Goal: Task Accomplishment & Management: Manage account settings

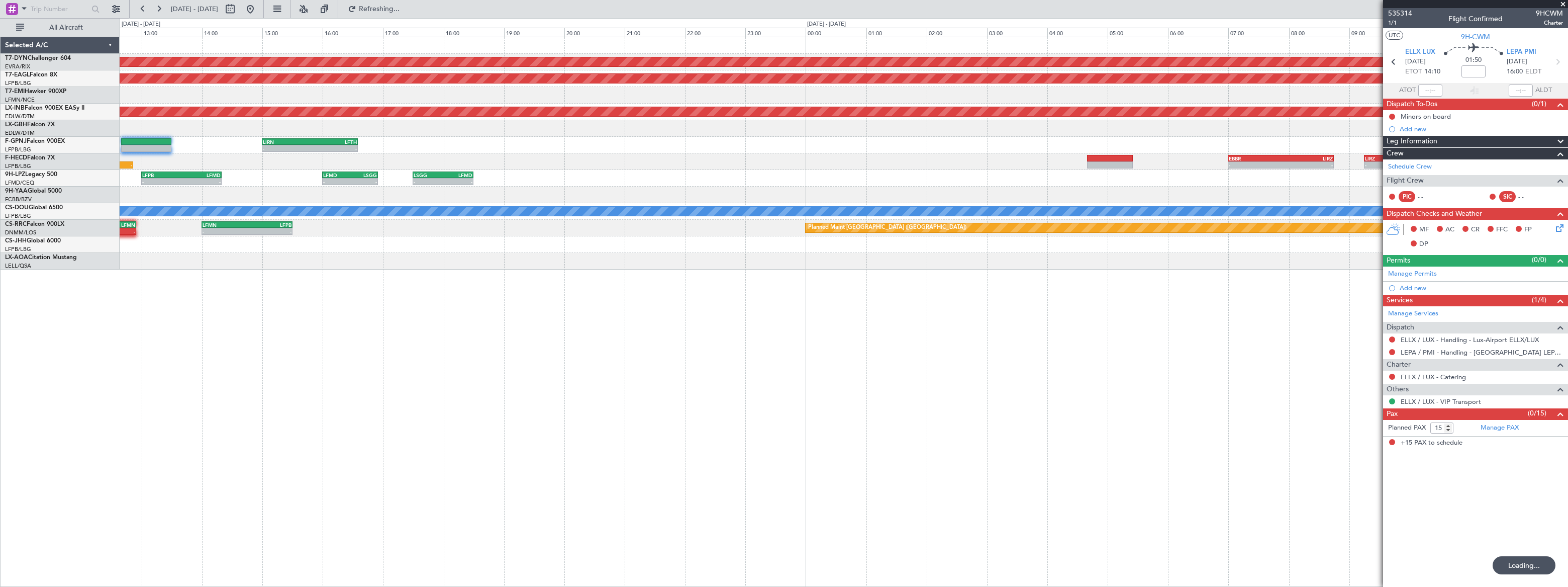
click at [97, 171] on div "AOG Maint Riga (Riga Intl) Grounded New York (Teterboro) Unplanned Maint Dubai …" at bounding box center [784, 302] width 1568 height 568
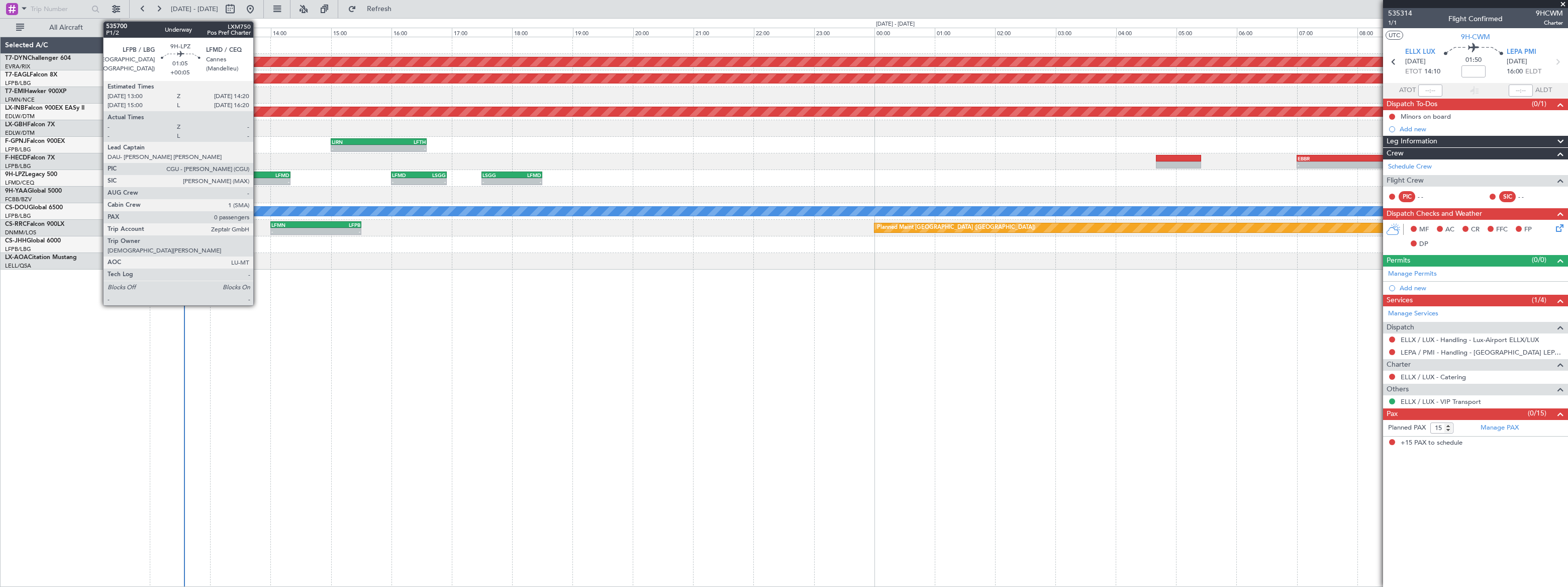
click at [258, 176] on div "LFMD" at bounding box center [269, 175] width 39 height 6
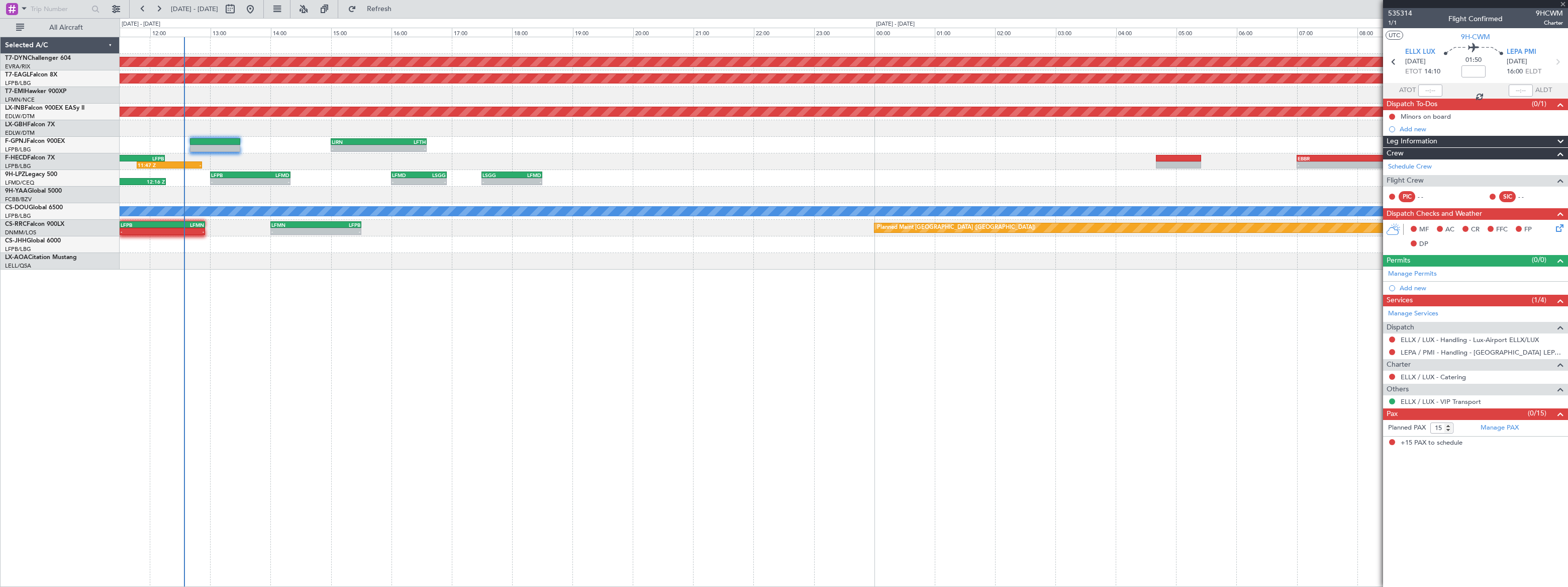
click at [258, 176] on div "LFMD" at bounding box center [269, 175] width 39 height 6
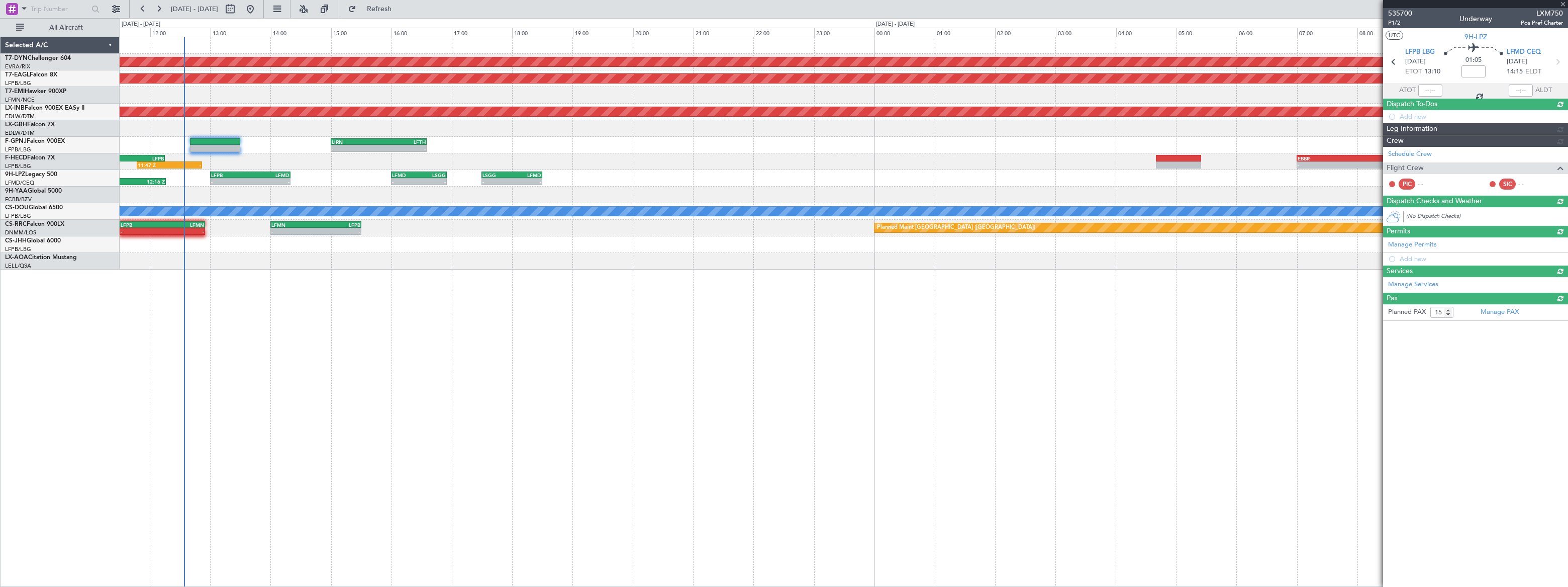
type input "+00:05"
type input "0"
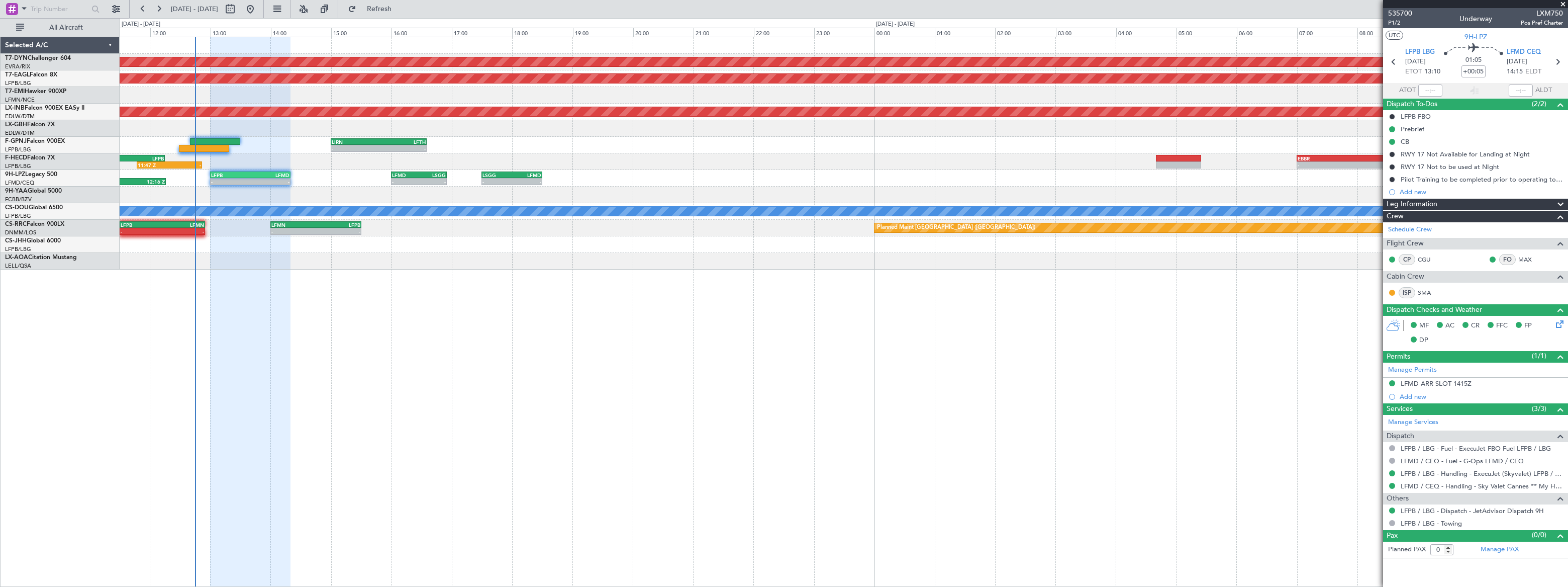
click at [595, 74] on div "AOG Maint Riga (Riga Intl) Grounded New York (Teterboro) Unplanned Maint Dubai …" at bounding box center [843, 153] width 1448 height 232
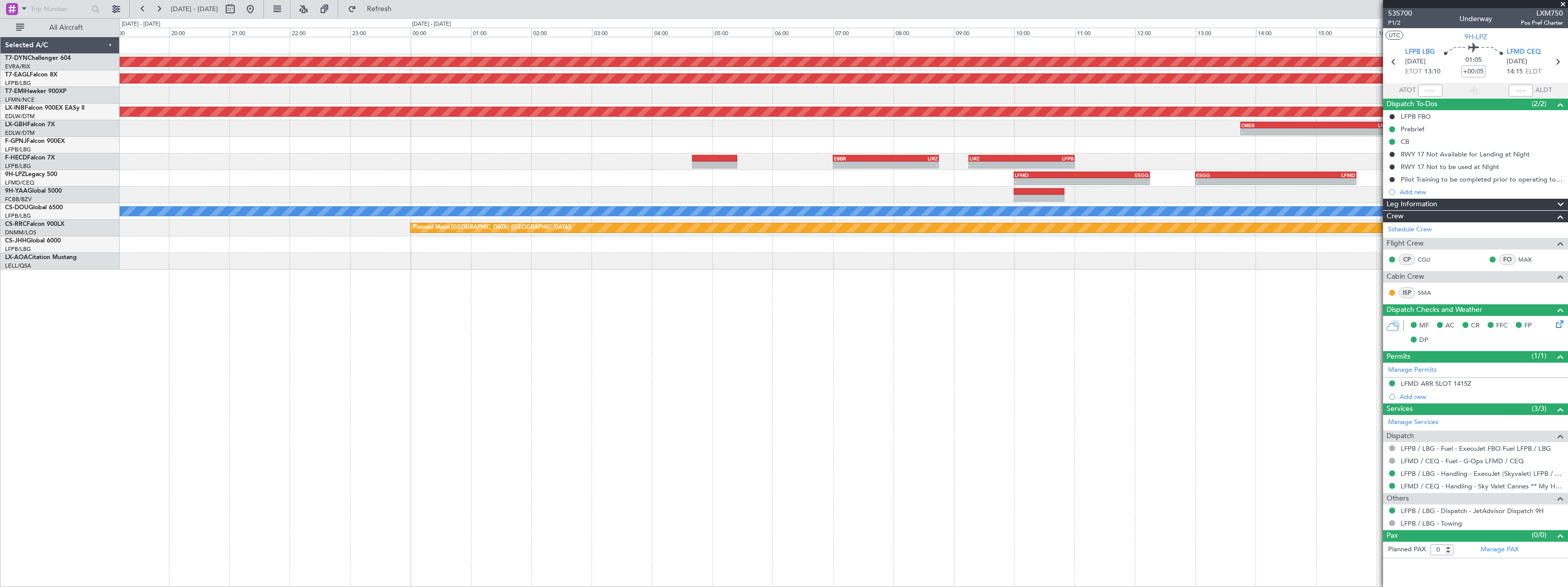
click at [840, 97] on div at bounding box center [843, 95] width 1448 height 17
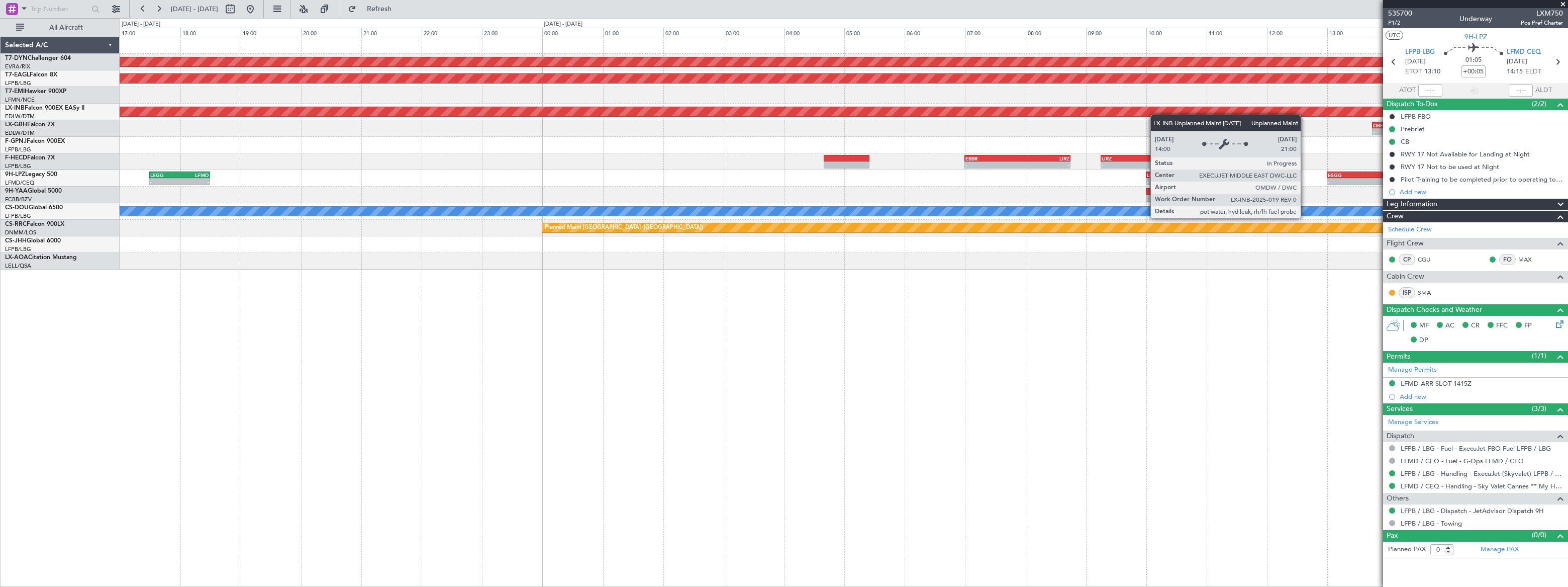
click at [1176, 111] on div "AOG Maint Riga (Riga Intl) Grounded New York (Teterboro) Unplanned Maint Dubai …" at bounding box center [843, 153] width 1448 height 232
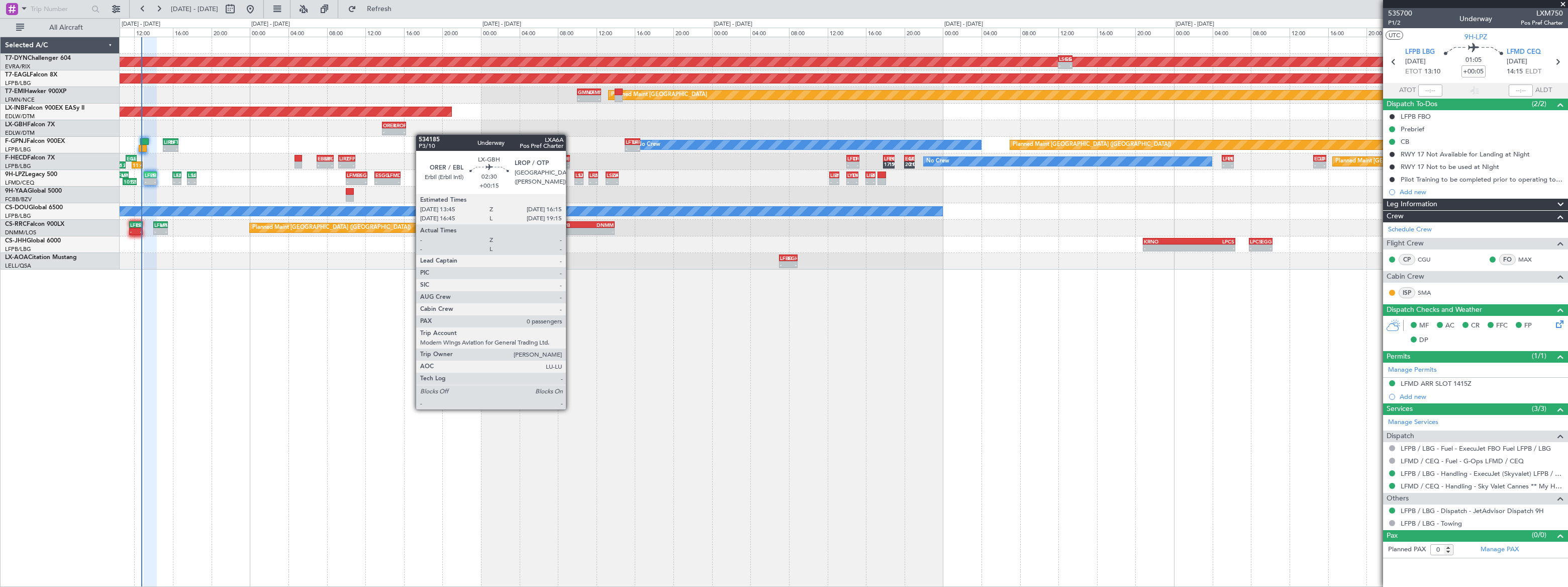
click at [404, 128] on div "AOG Maint Riga (Riga Intl) - - LSGS 12:00 Z EGSS 13:30 Z - - EGSS 10:40 Z LIPZ …" at bounding box center [843, 153] width 1448 height 232
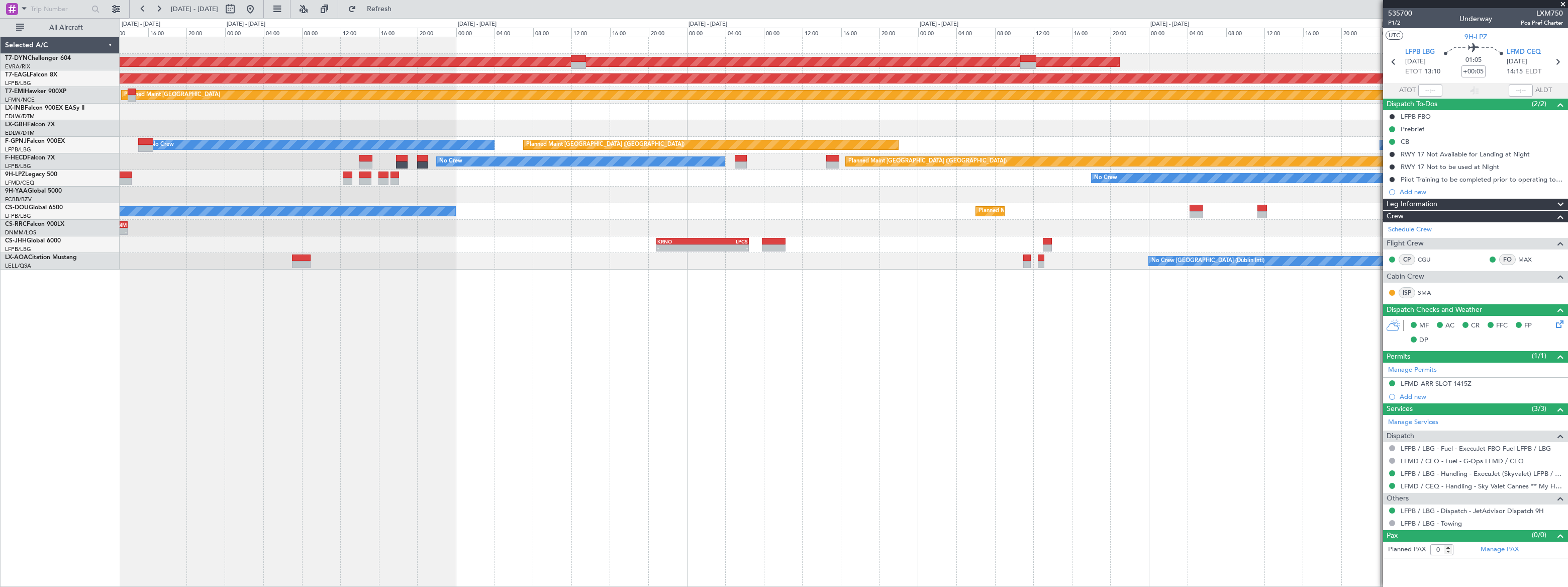
click at [716, 68] on div "AOG Maint Riga (Riga Intl) Grounded New York (Teterboro) Planned Maint Zurich U…" at bounding box center [843, 153] width 1448 height 232
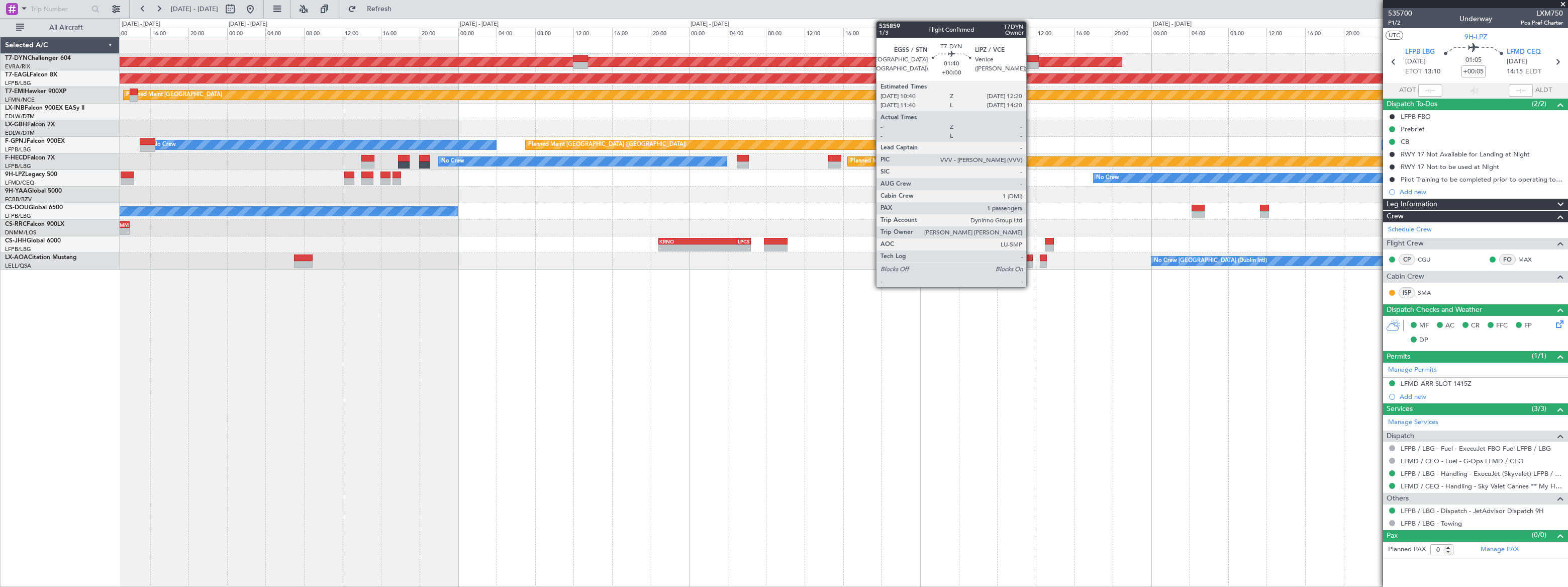
click at [1031, 58] on div at bounding box center [1030, 59] width 16 height 7
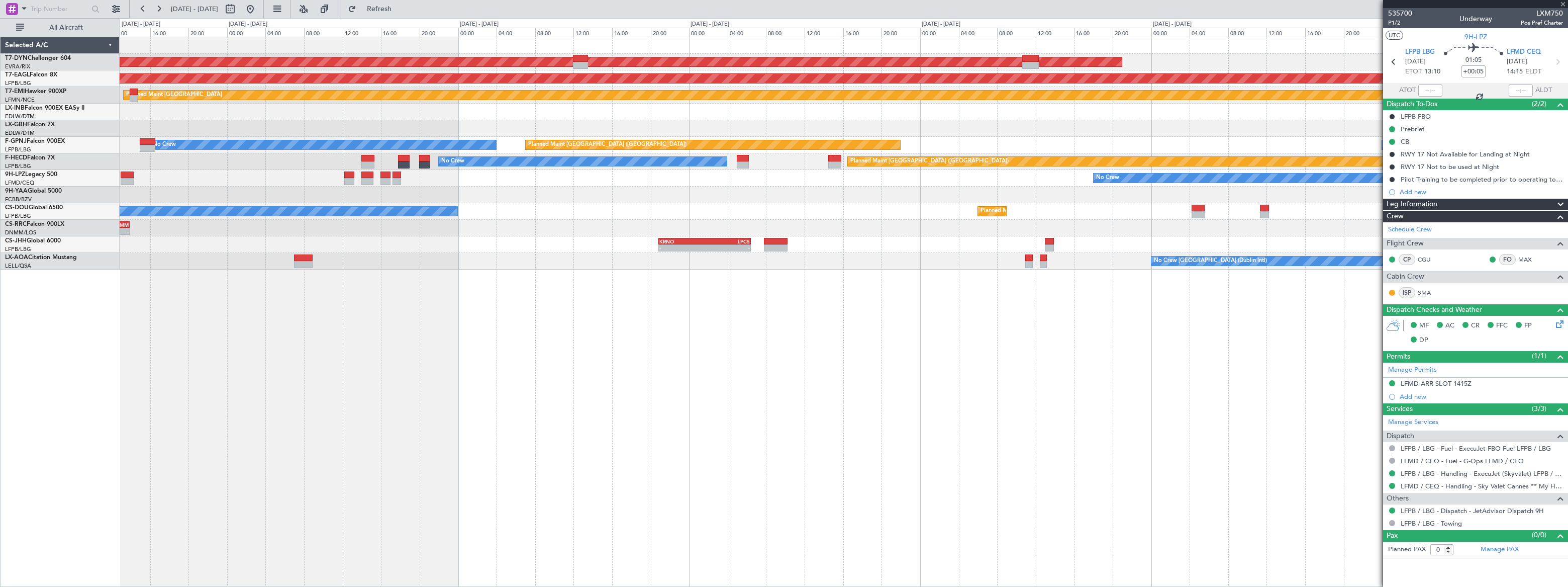
type input "1"
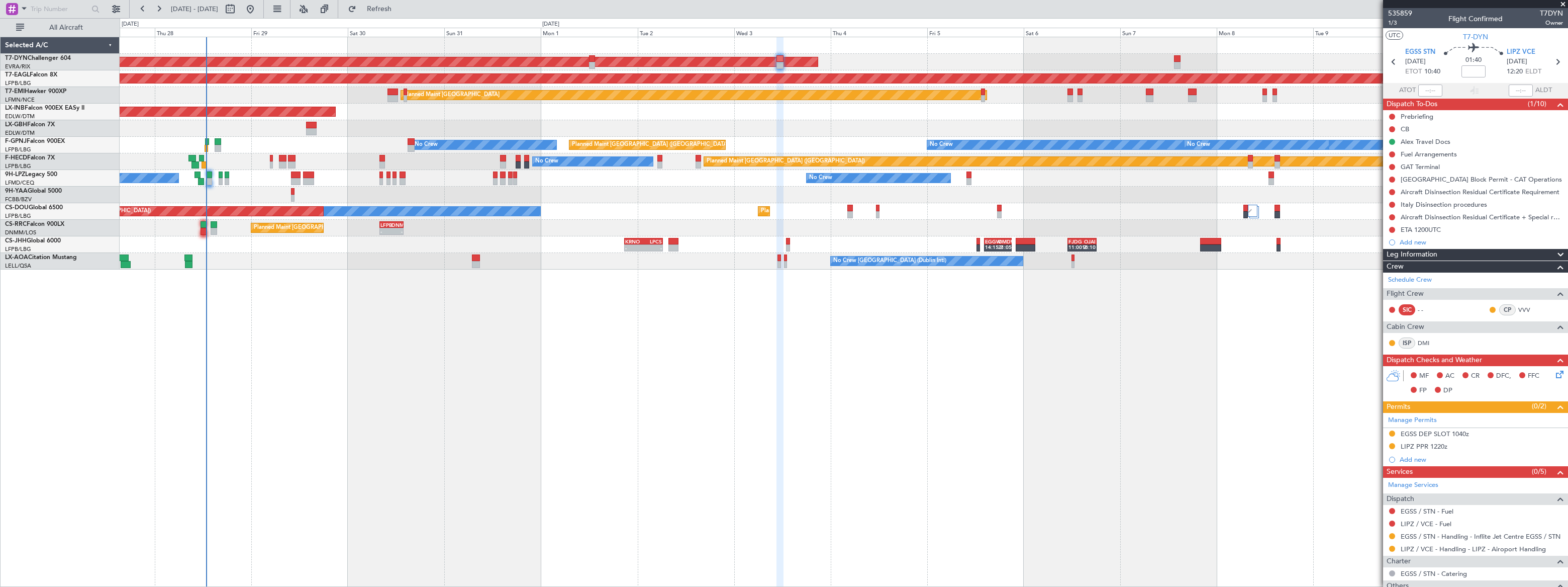
click at [826, 113] on div "AOG Maint Riga (Riga Intl) Grounded New York (Teterboro) Planned Maint Zurich U…" at bounding box center [843, 153] width 1448 height 232
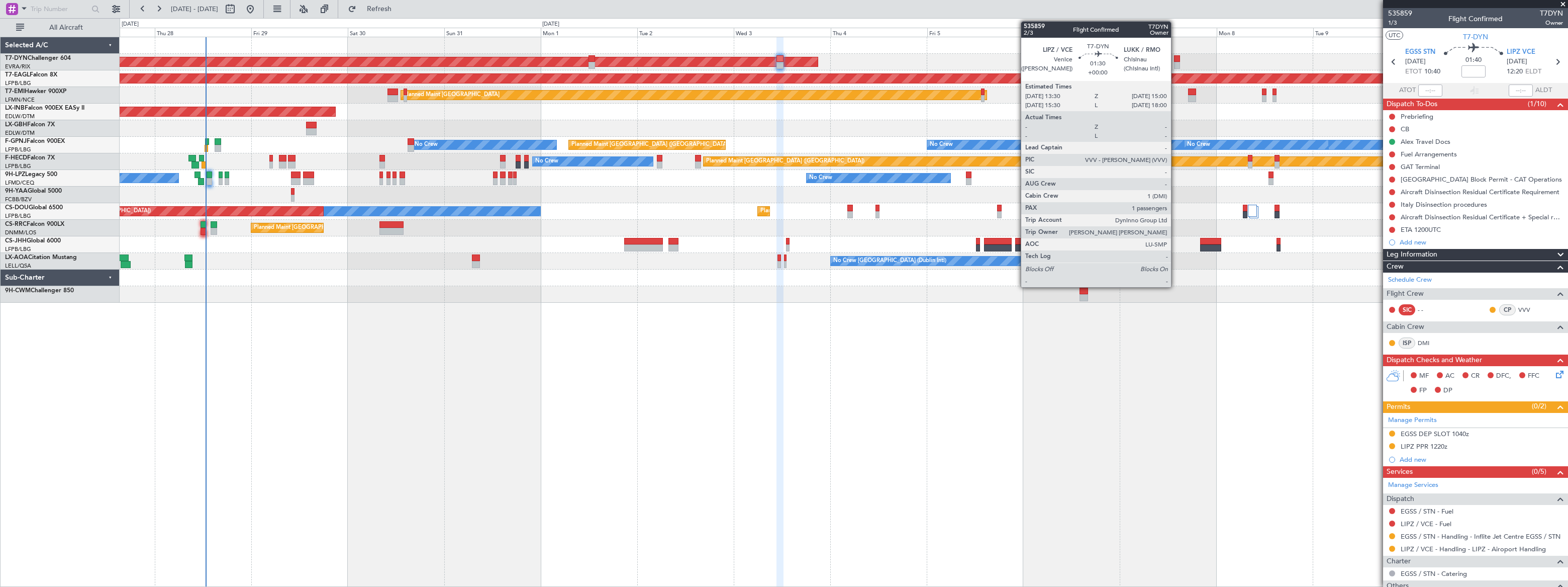
click at [1176, 58] on div at bounding box center [1177, 59] width 7 height 7
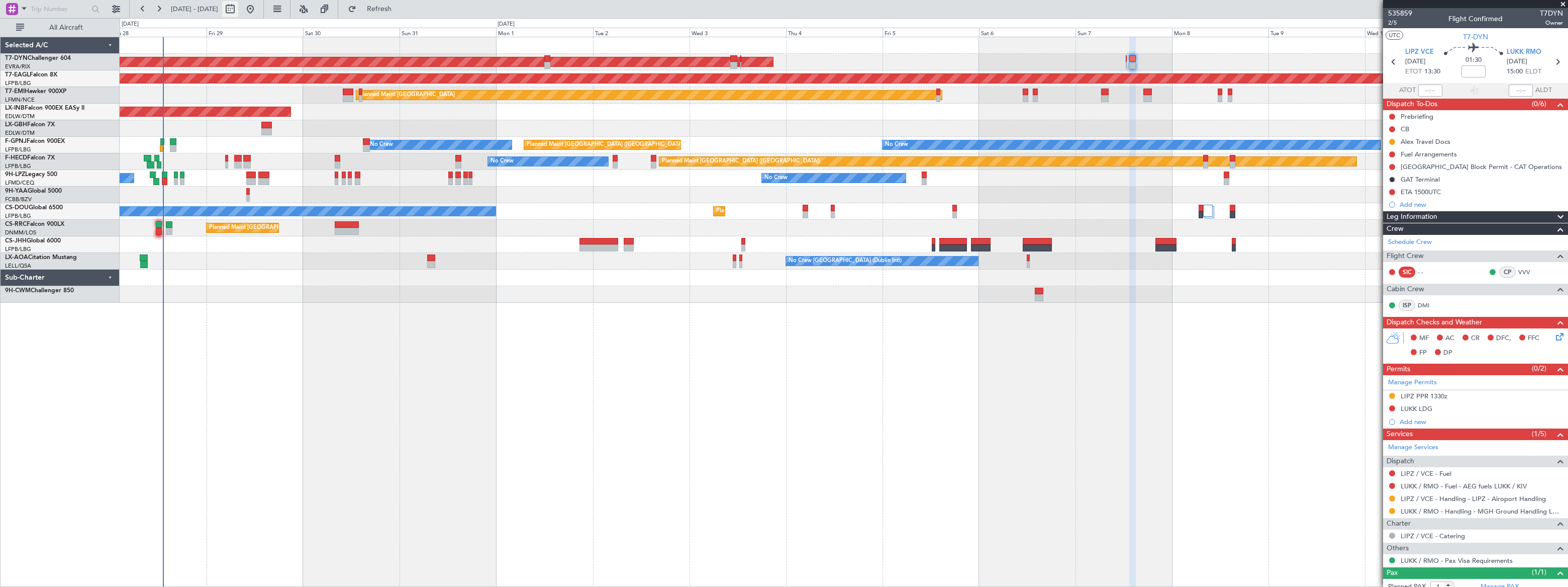
click at [238, 6] on button at bounding box center [230, 9] width 16 height 16
select select "8"
select select "2025"
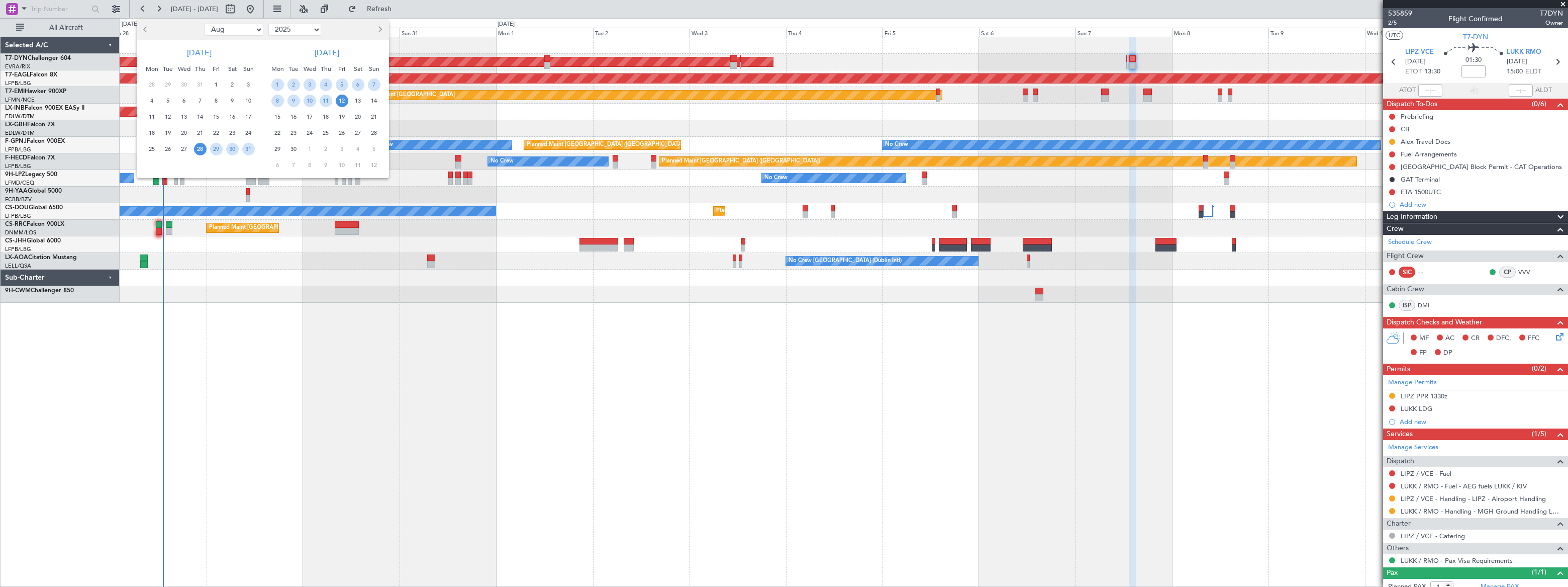
click at [249, 30] on select "Jan Feb Mar Apr May Jun Jul Aug Sep Oct Nov Dec" at bounding box center [233, 30] width 59 height 12
select select "9"
click at [205, 24] on select "Jan Feb Mar Apr May Jun Jul Aug Sep Oct Nov Dec" at bounding box center [233, 30] width 59 height 12
click at [233, 81] on span "6" at bounding box center [232, 84] width 13 height 13
click at [230, 84] on span "6" at bounding box center [232, 84] width 13 height 13
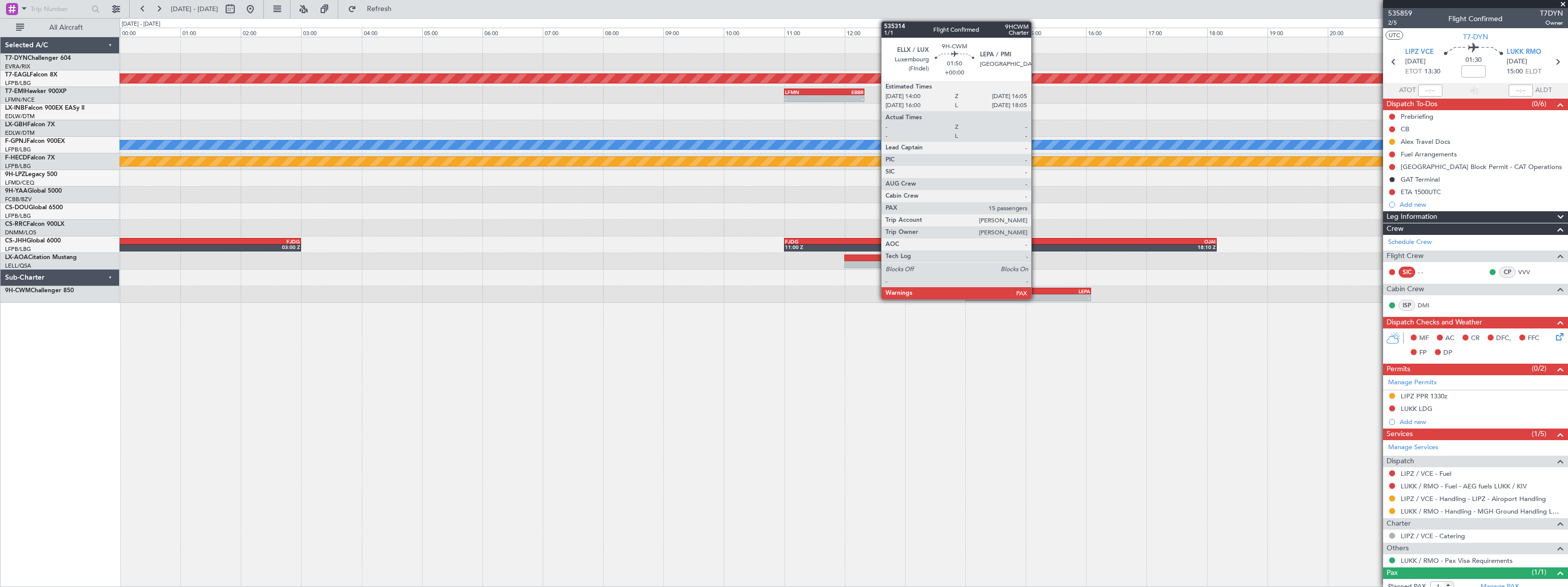
click at [1036, 288] on div "ELLX 14:00 Z LEPA 16:05 Z" at bounding box center [1028, 291] width 126 height 7
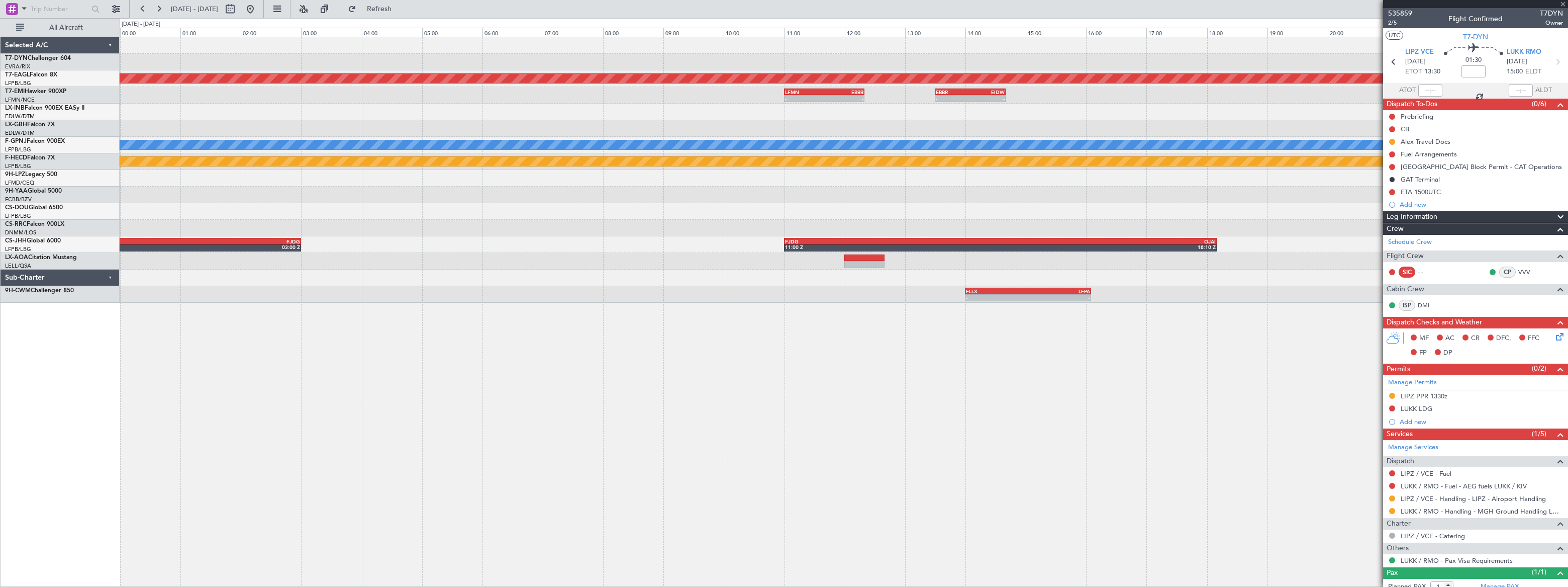
click at [1037, 289] on div "LEPA" at bounding box center [1059, 291] width 62 height 6
type input "15"
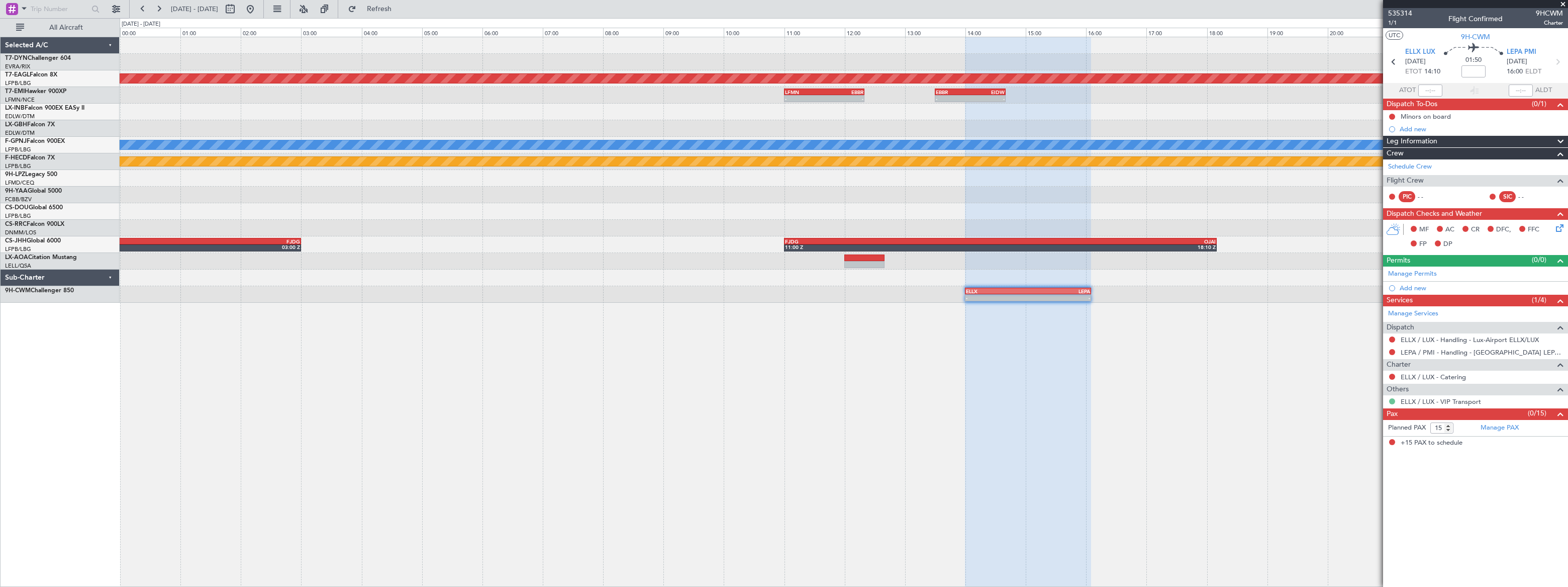
click at [1390, 398] on button at bounding box center [1392, 401] width 6 height 6
click at [1355, 454] on li "Requested" at bounding box center [1391, 460] width 116 height 15
click at [238, 5] on button at bounding box center [230, 9] width 16 height 16
select select "9"
select select "2025"
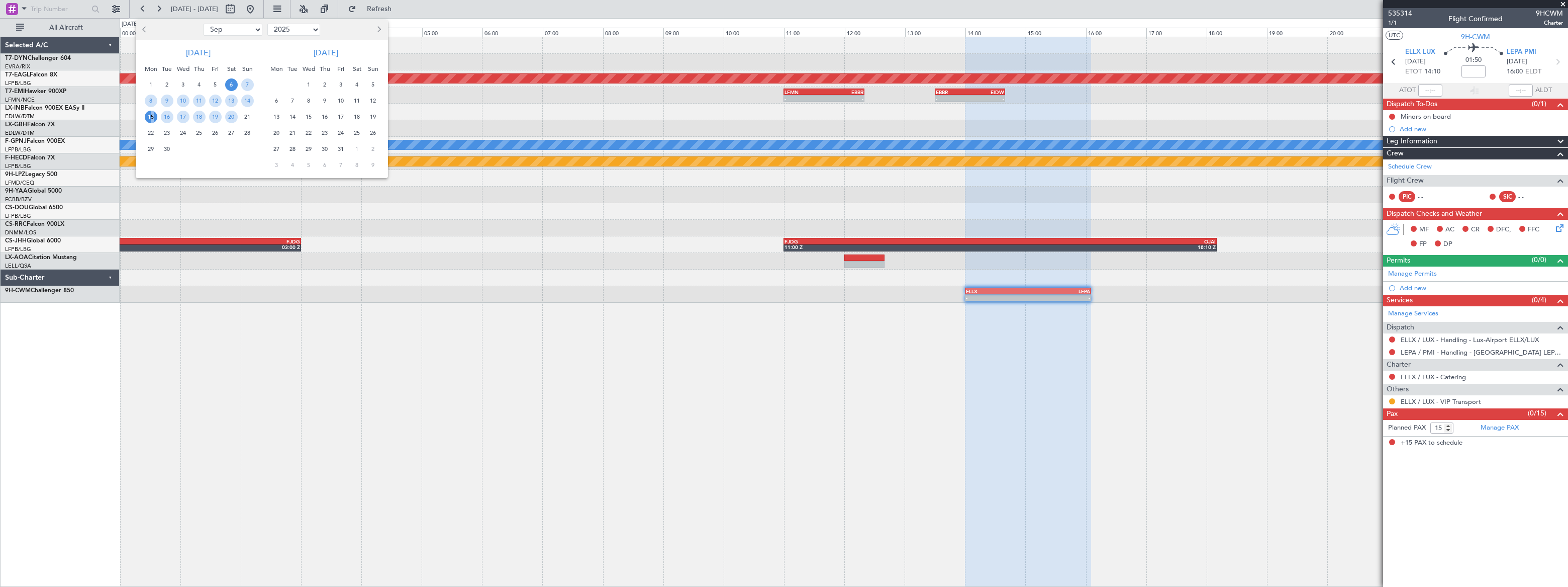
click at [150, 114] on span "15" at bounding box center [151, 116] width 13 height 13
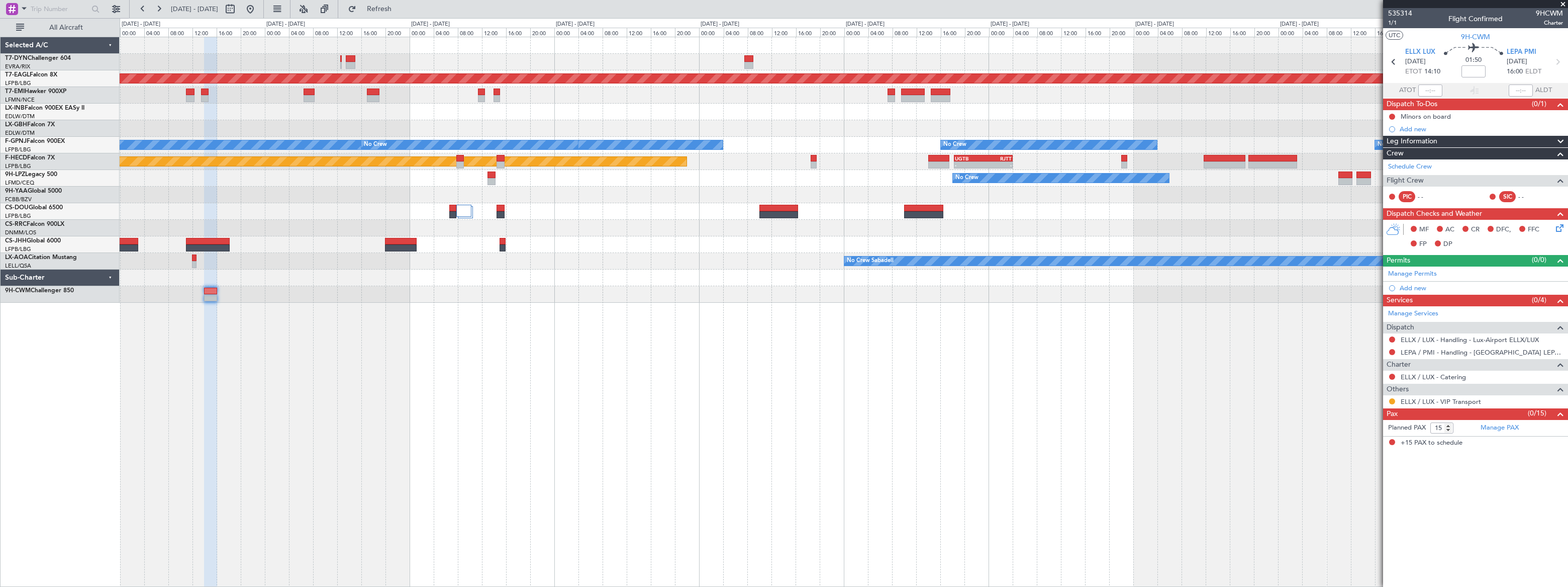
click at [430, 96] on div "AOG Maint Riga (Riga Intl) Grounded New York (Teterboro) Planned Maint Zurich P…" at bounding box center [843, 169] width 1448 height 265
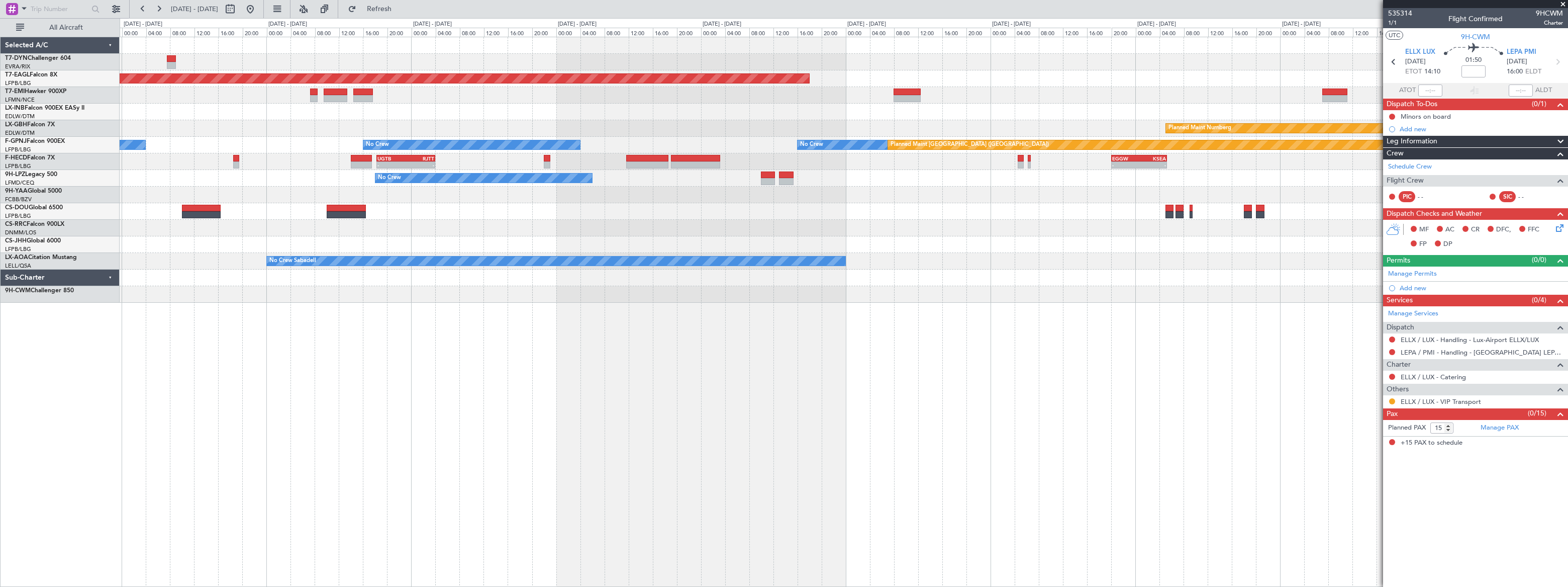
click at [558, 96] on div at bounding box center [843, 95] width 1448 height 17
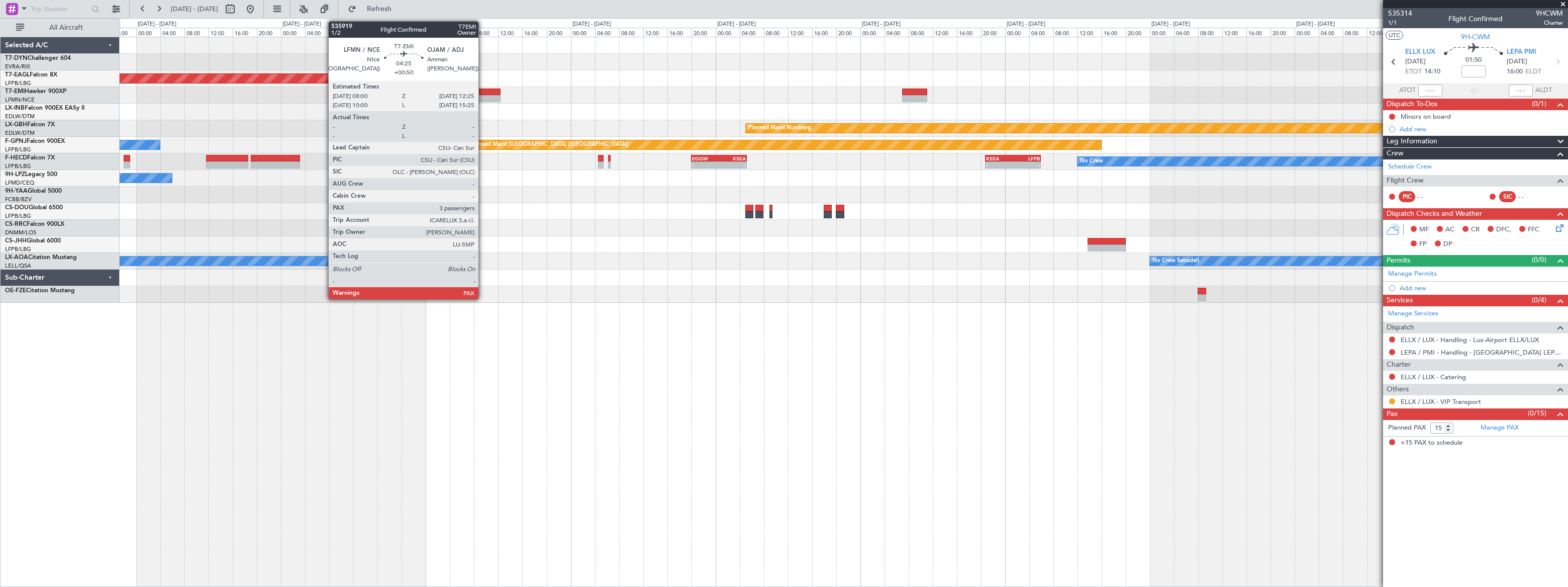
click at [483, 90] on div at bounding box center [487, 91] width 27 height 7
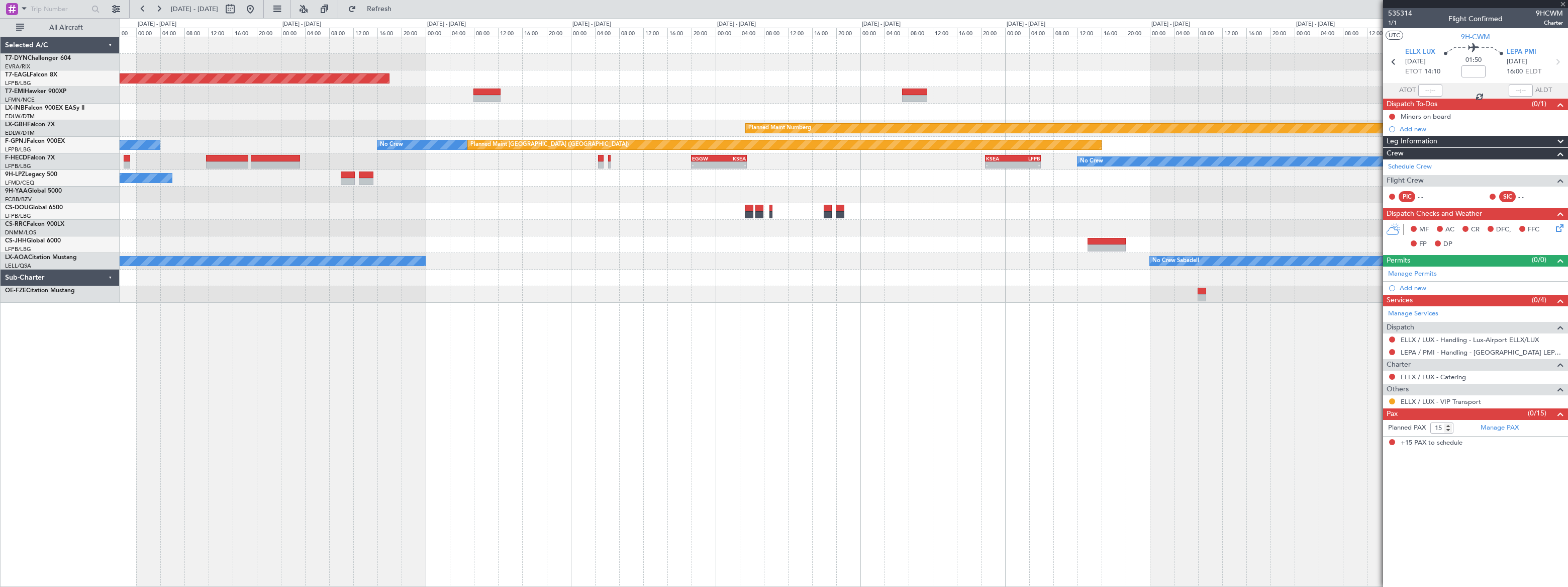
type input "+00:50"
type input "3"
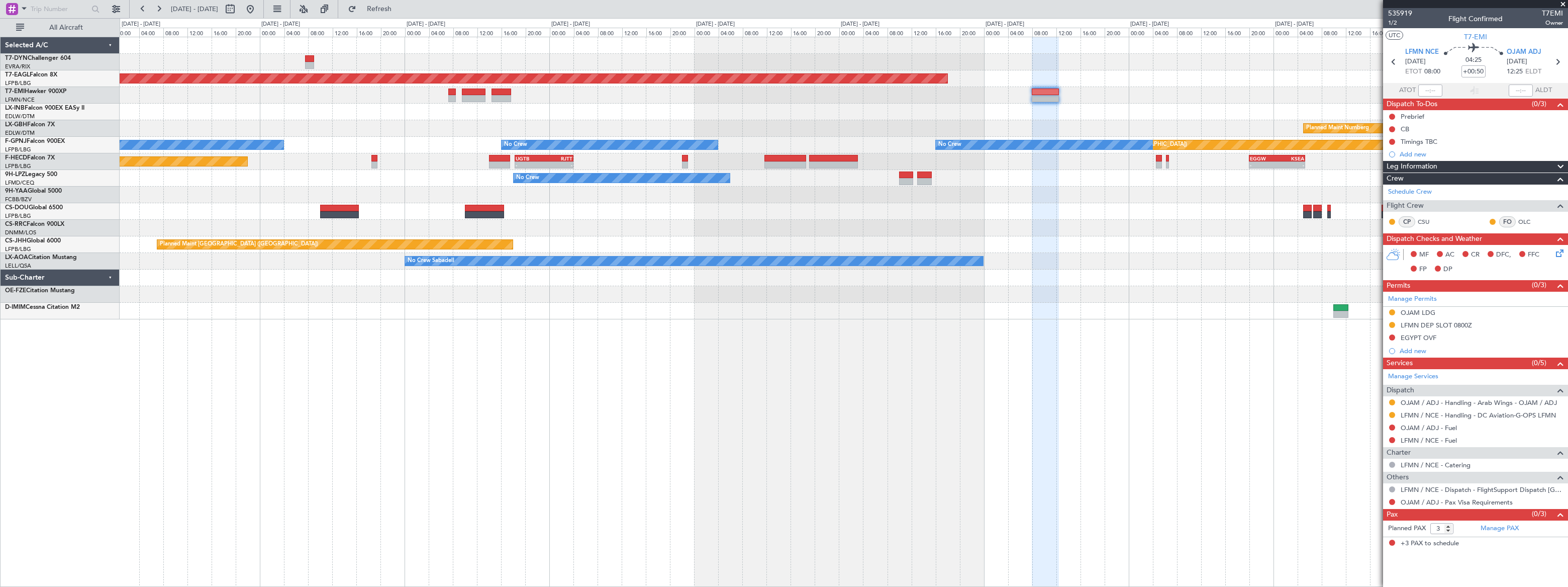
click at [1085, 55] on div "Grounded New York (Teterboro) Planned Maint Nurnberg Planned Maint Paris (Le Bo…" at bounding box center [843, 178] width 1448 height 282
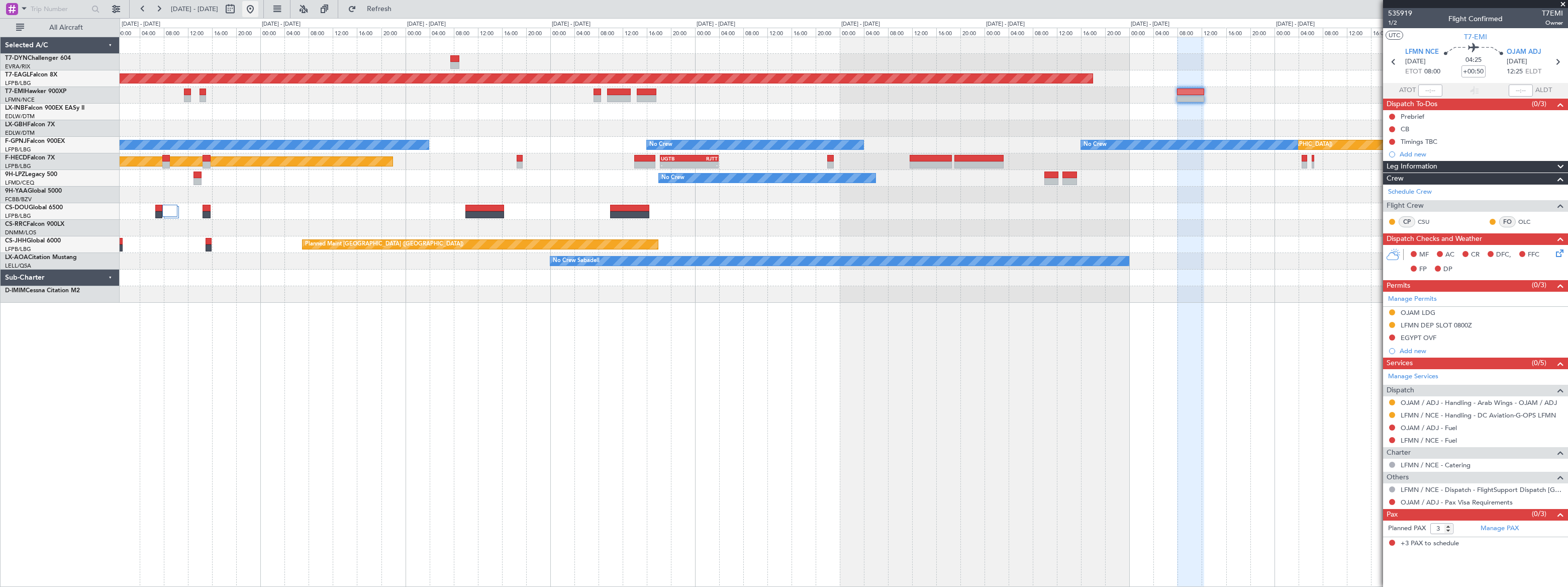
click at [258, 11] on button at bounding box center [250, 9] width 16 height 16
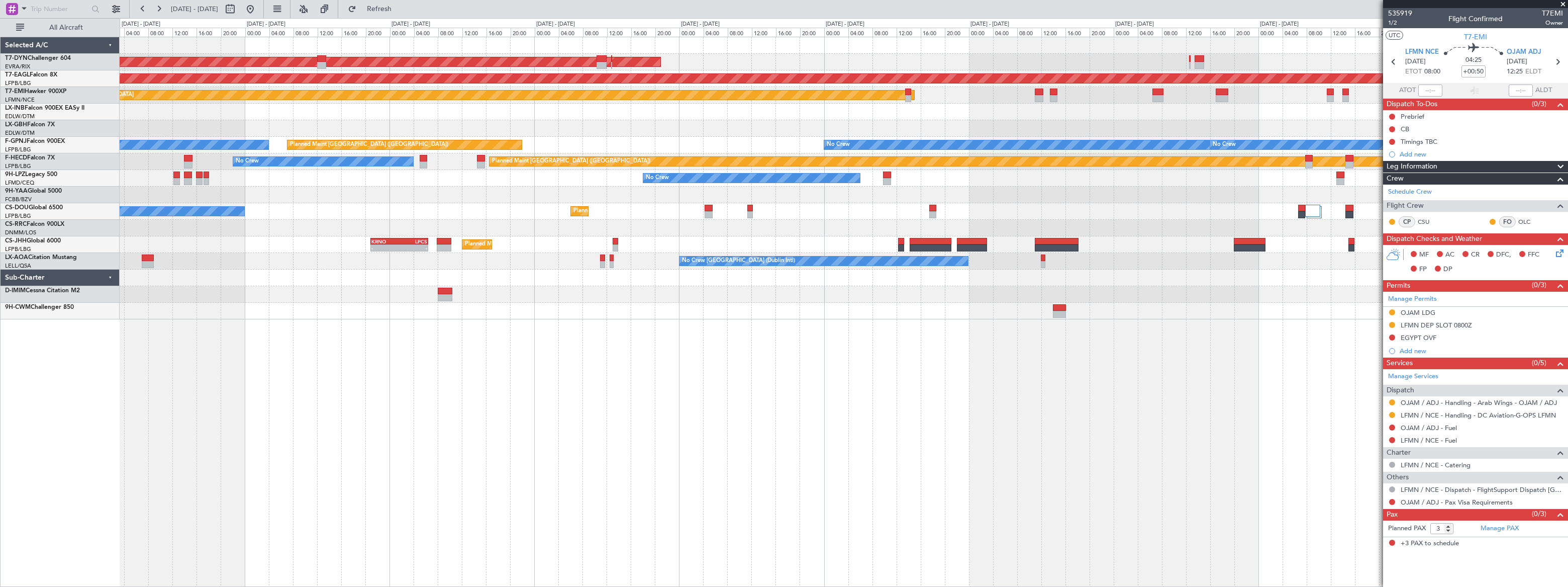
click at [736, 55] on div "AOG Maint Riga (Riga Intl)" at bounding box center [843, 62] width 1448 height 17
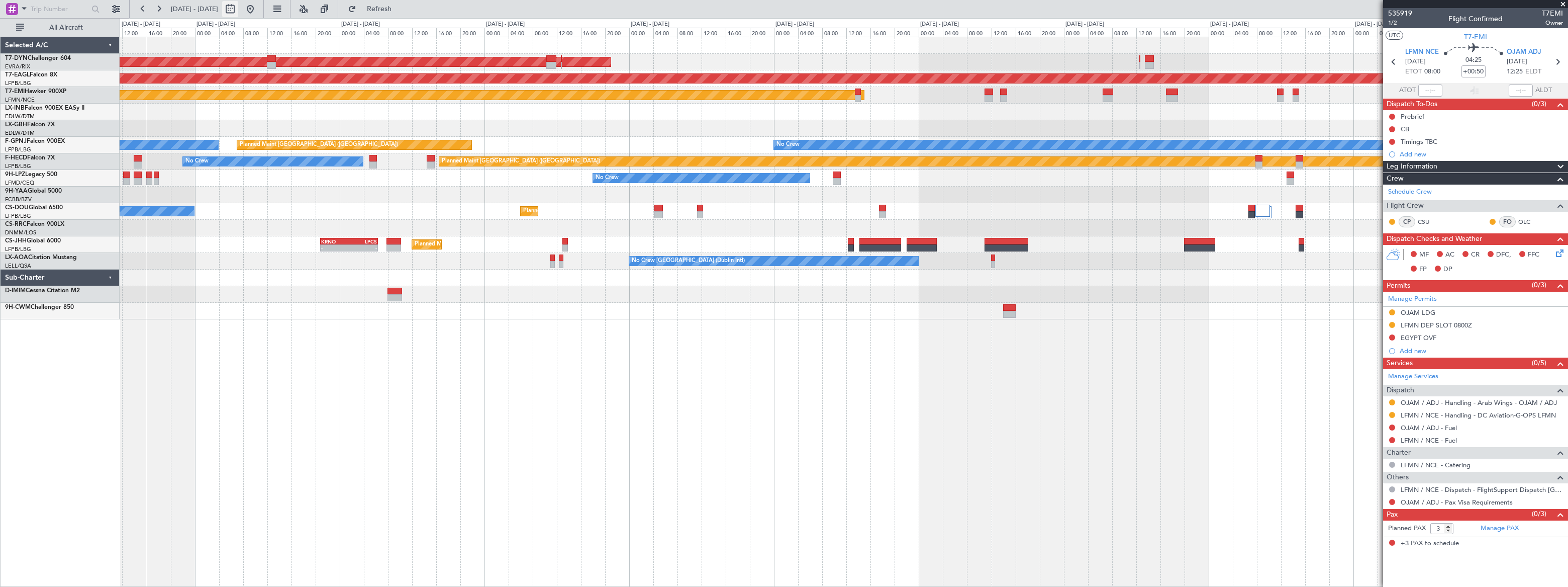
click at [238, 10] on button at bounding box center [230, 9] width 16 height 16
select select "8"
select select "2025"
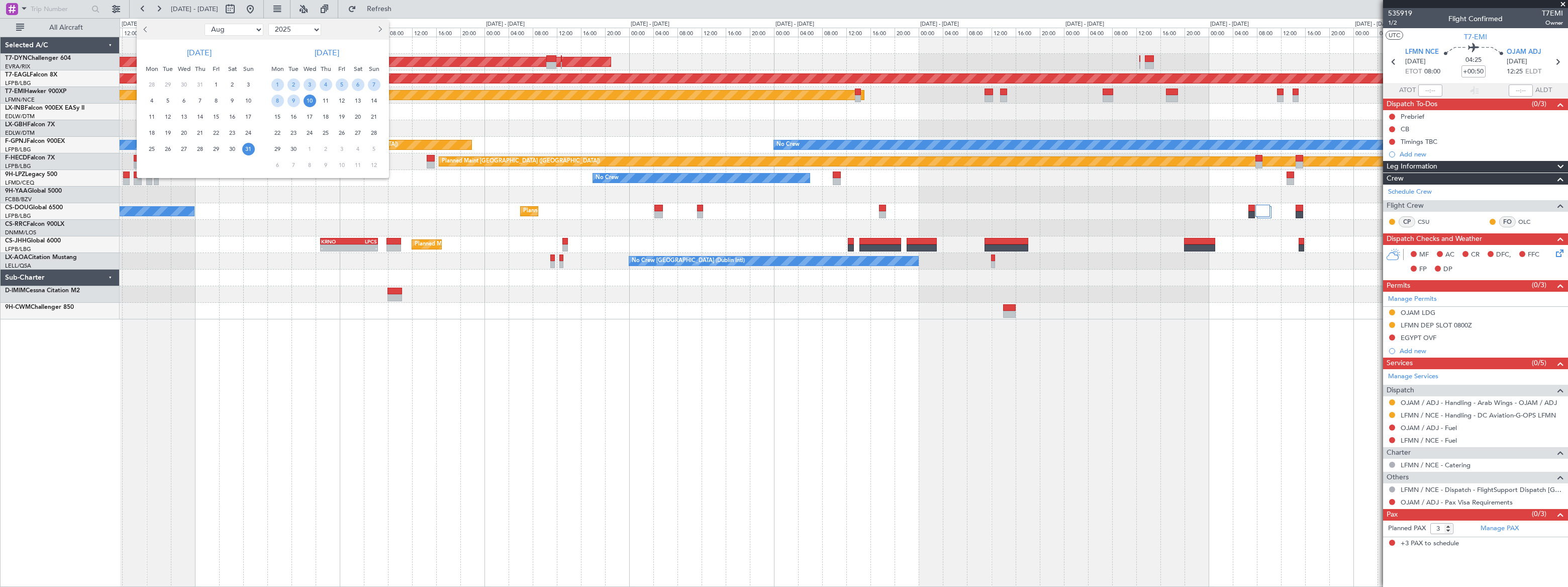
click at [232, 28] on select "Jan Feb Mar Apr May Jun Jul Aug Sep Oct Nov Dec" at bounding box center [233, 30] width 59 height 12
select select "9"
click at [205, 24] on select "Jan Feb Mar Apr May Jun Jul Aug Sep Oct Nov Dec" at bounding box center [233, 30] width 59 height 12
click at [182, 115] on span "17" at bounding box center [184, 116] width 13 height 13
click at [183, 115] on span "17" at bounding box center [184, 116] width 13 height 13
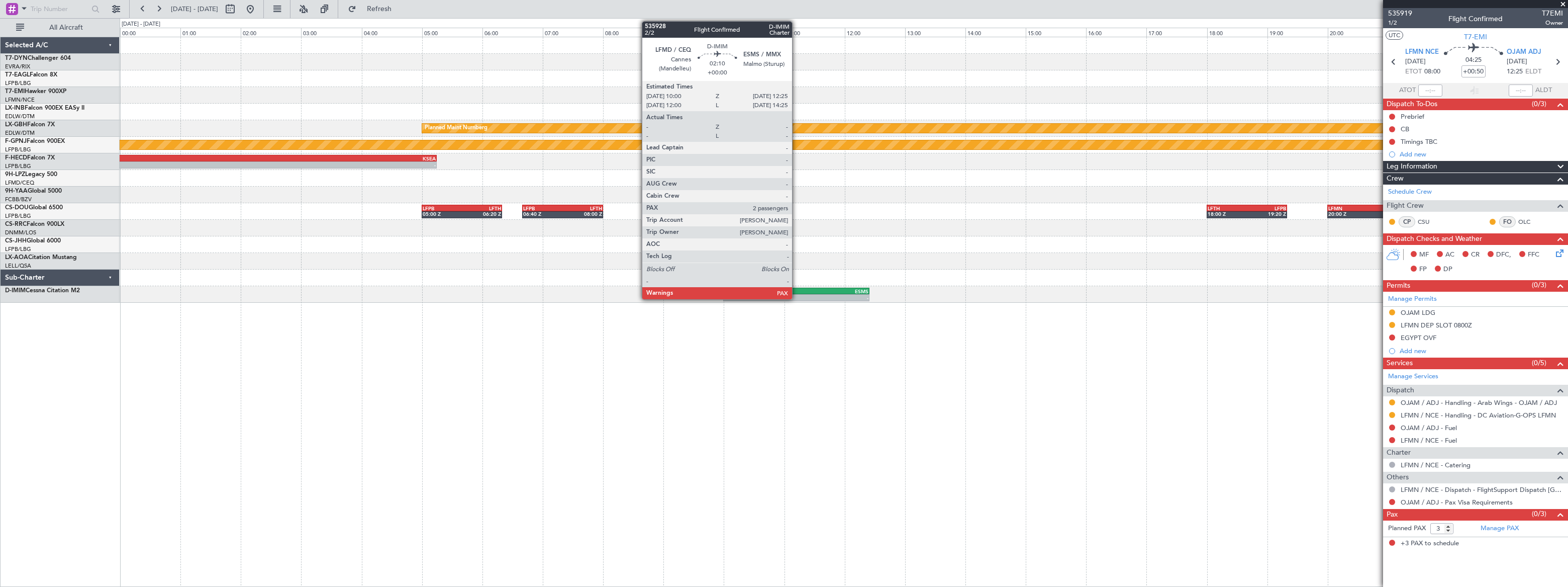
click at [796, 292] on div "ESMS" at bounding box center [832, 291] width 71 height 6
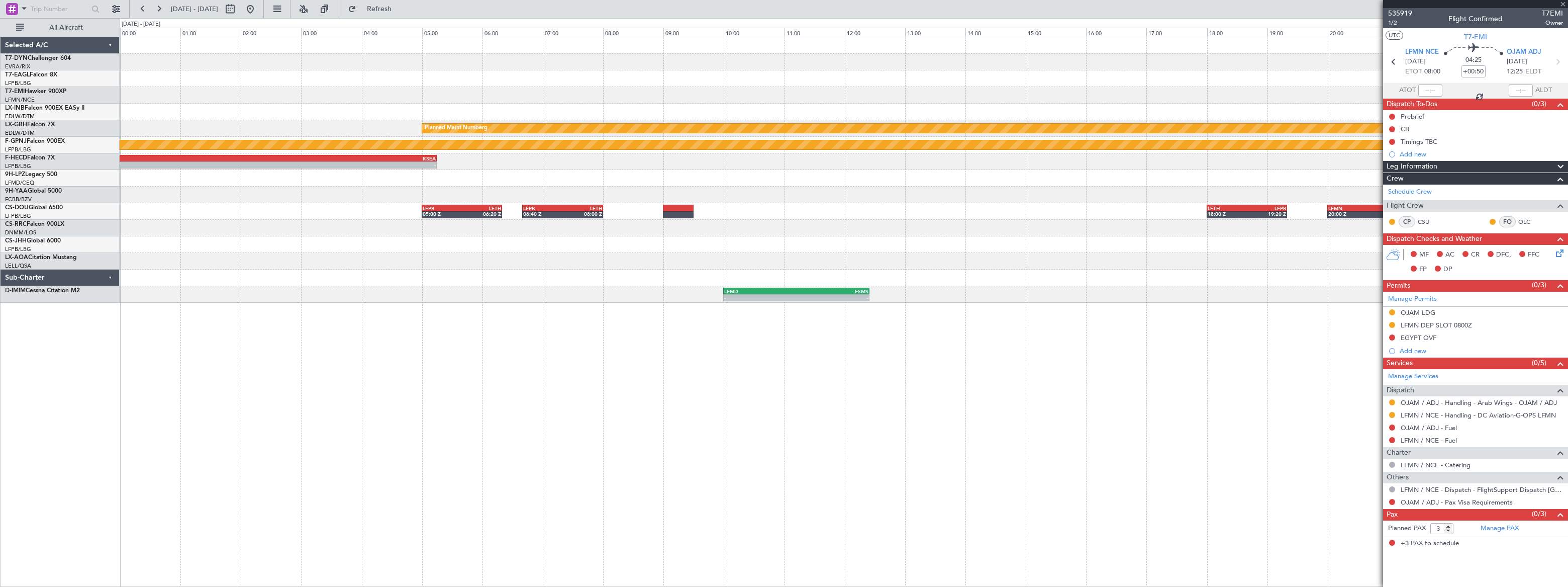
type input "2"
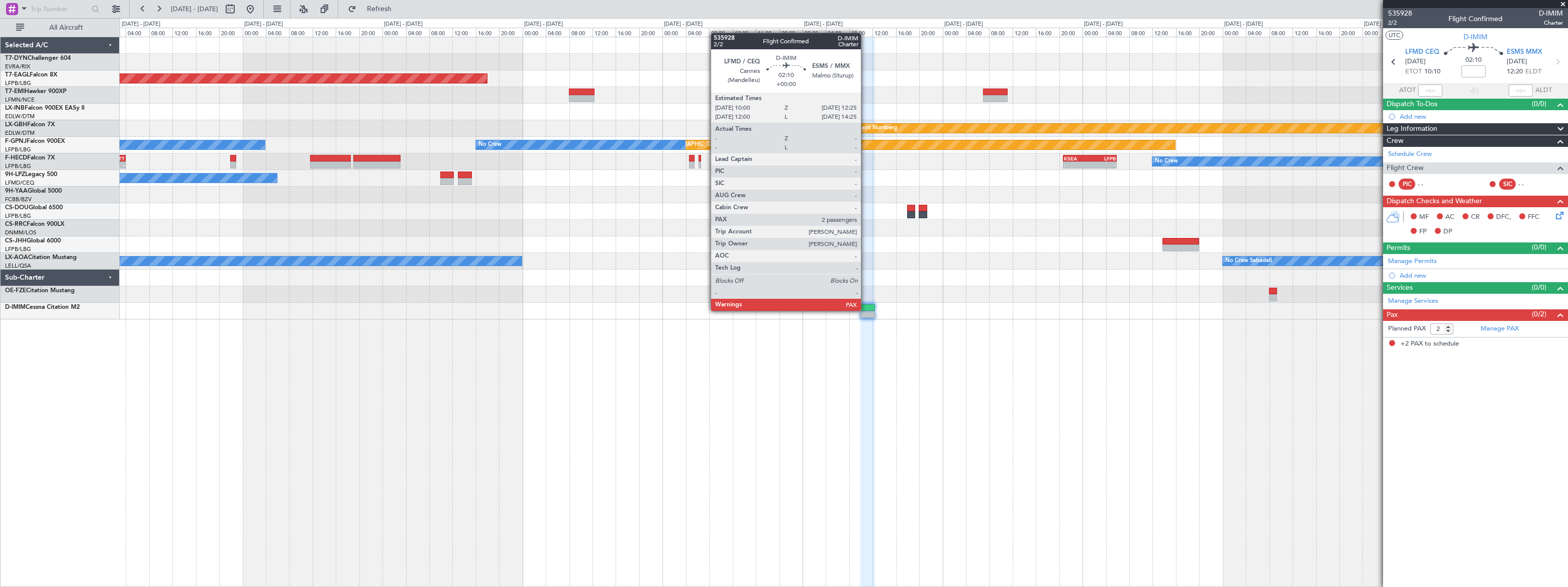
click at [866, 310] on div at bounding box center [867, 307] width 15 height 7
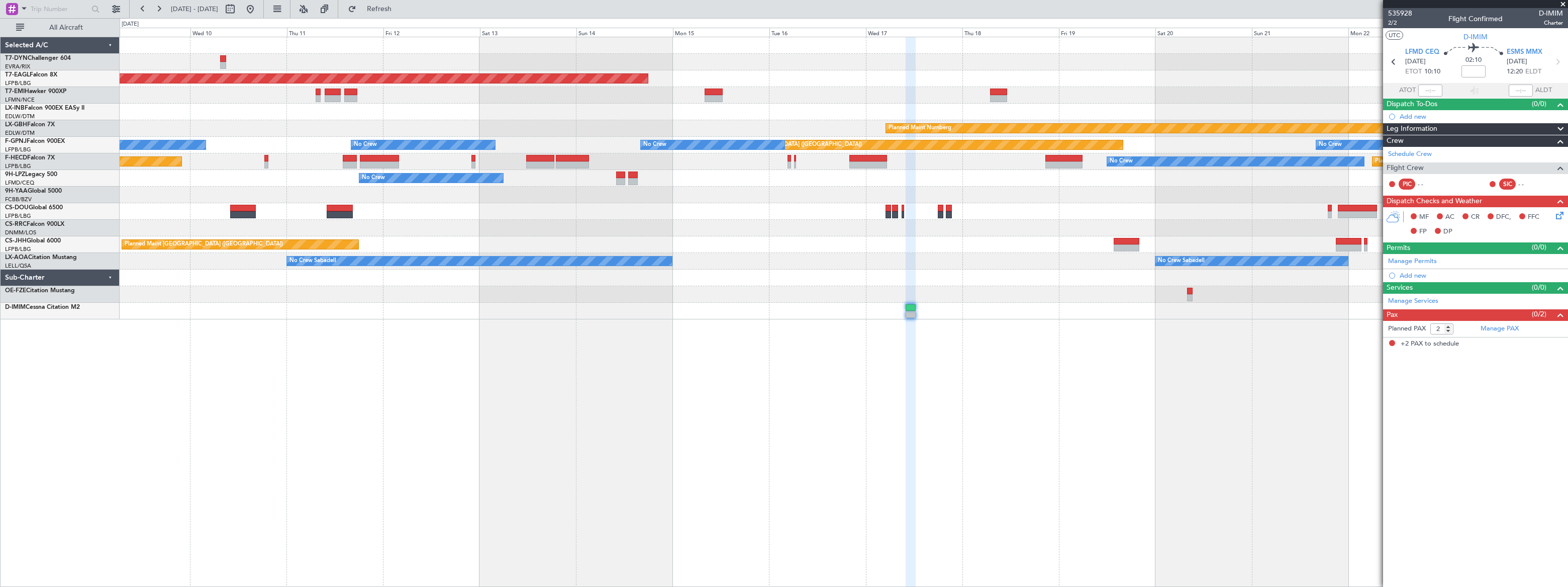
click at [1006, 345] on div "Grounded New York (Teterboro) Planned Maint Zurich Planned Maint Nurnberg Plann…" at bounding box center [843, 312] width 1448 height 550
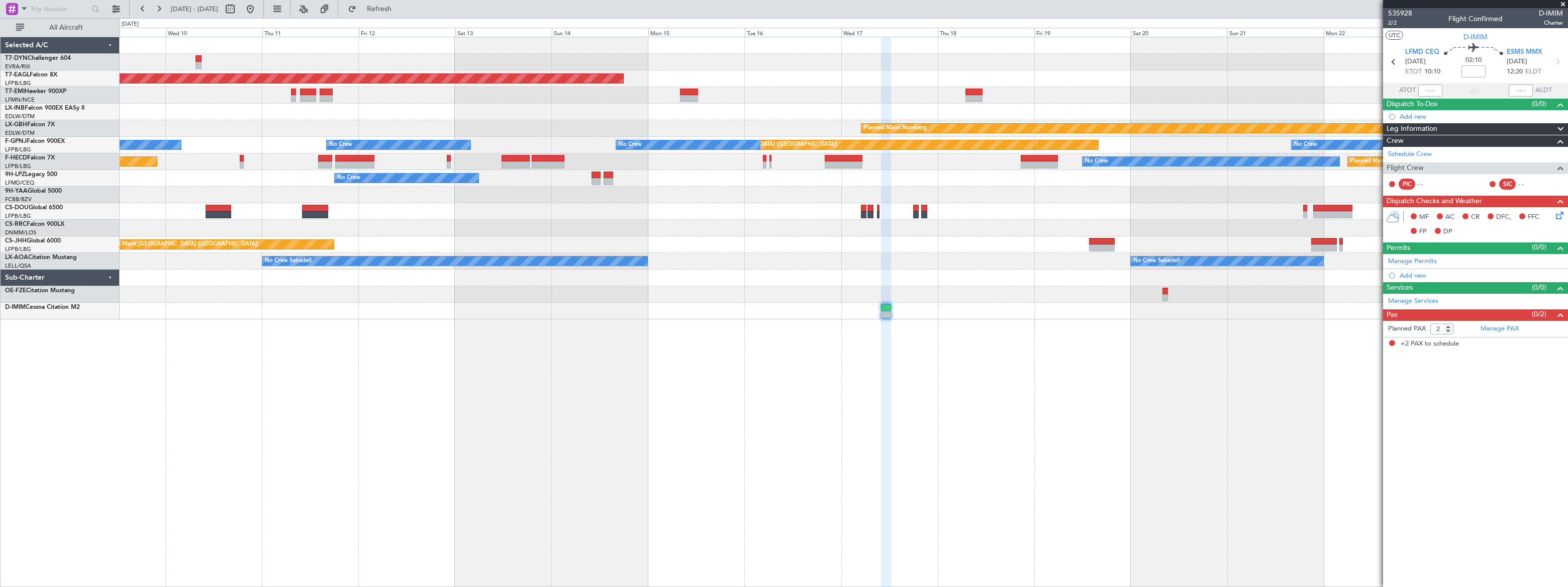
click at [832, 310] on div at bounding box center [843, 311] width 1448 height 17
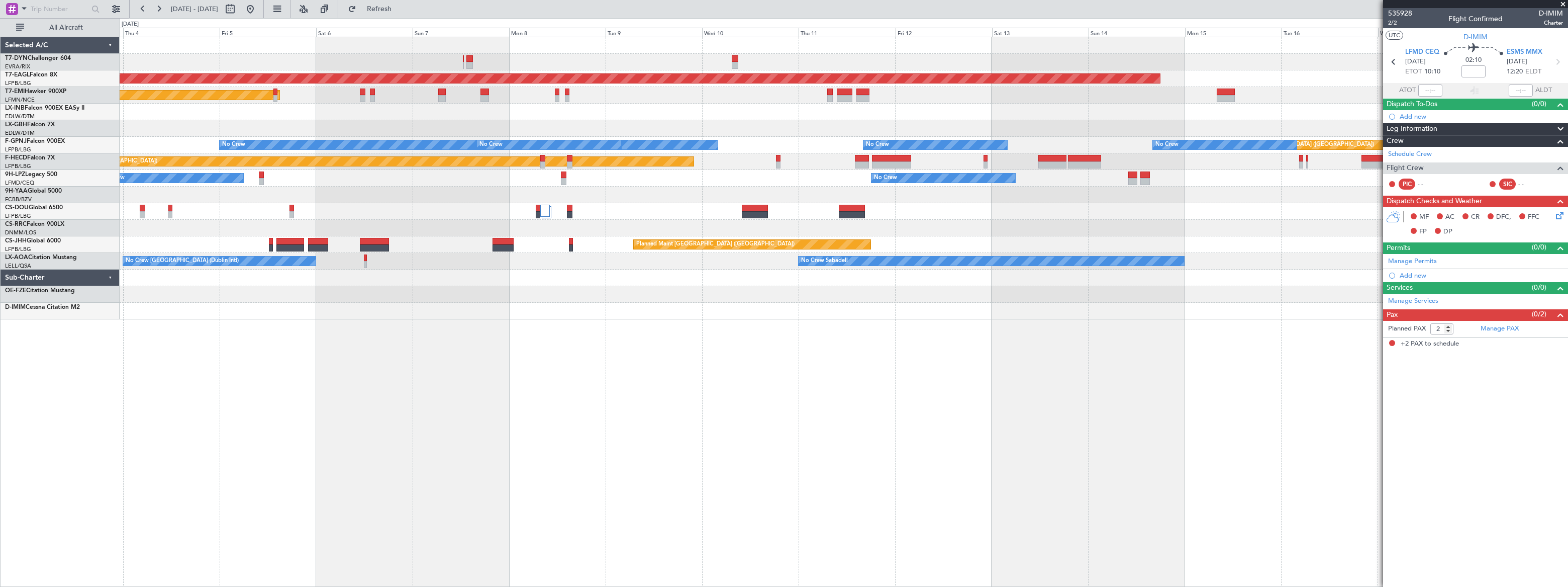
click at [1008, 311] on div "AOG Maint Riga (Riga Intl) Grounded New York (Teterboro) Planned Maint Zurich P…" at bounding box center [843, 312] width 1448 height 550
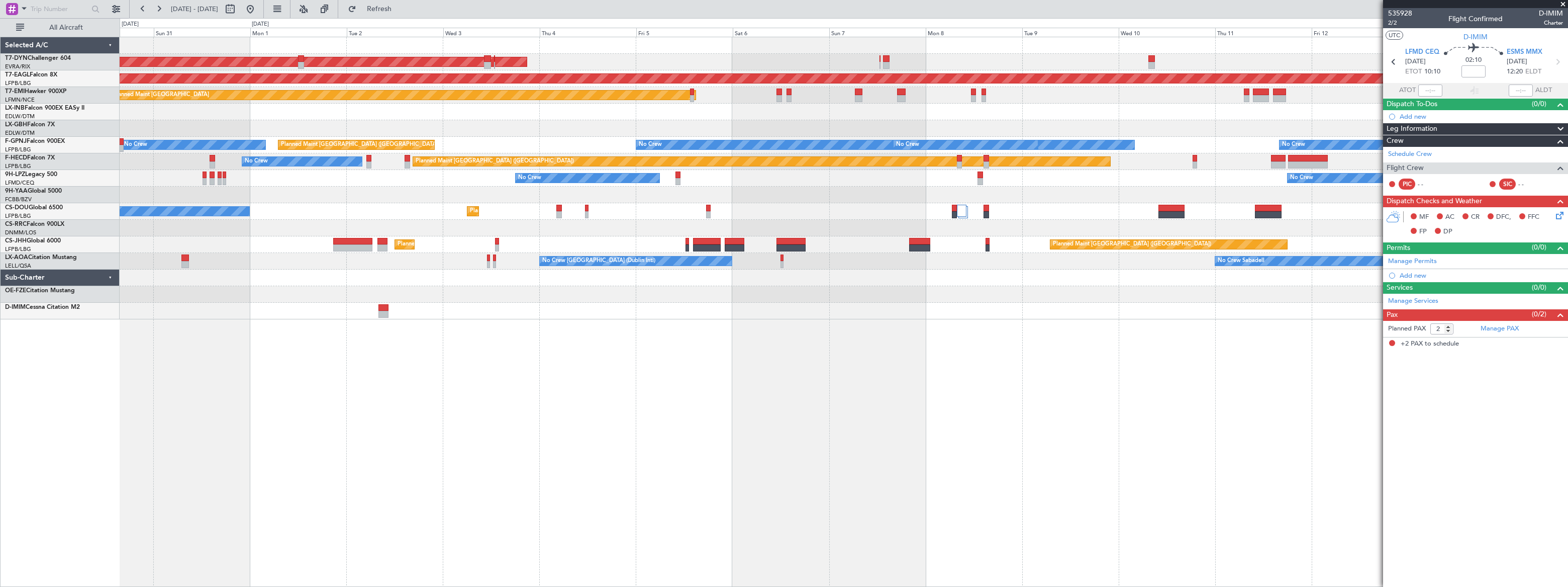
click at [865, 315] on div "AOG Maint Riga (Riga Intl) Grounded New York (Teterboro) Planned Maint Zurich U…" at bounding box center [843, 312] width 1448 height 550
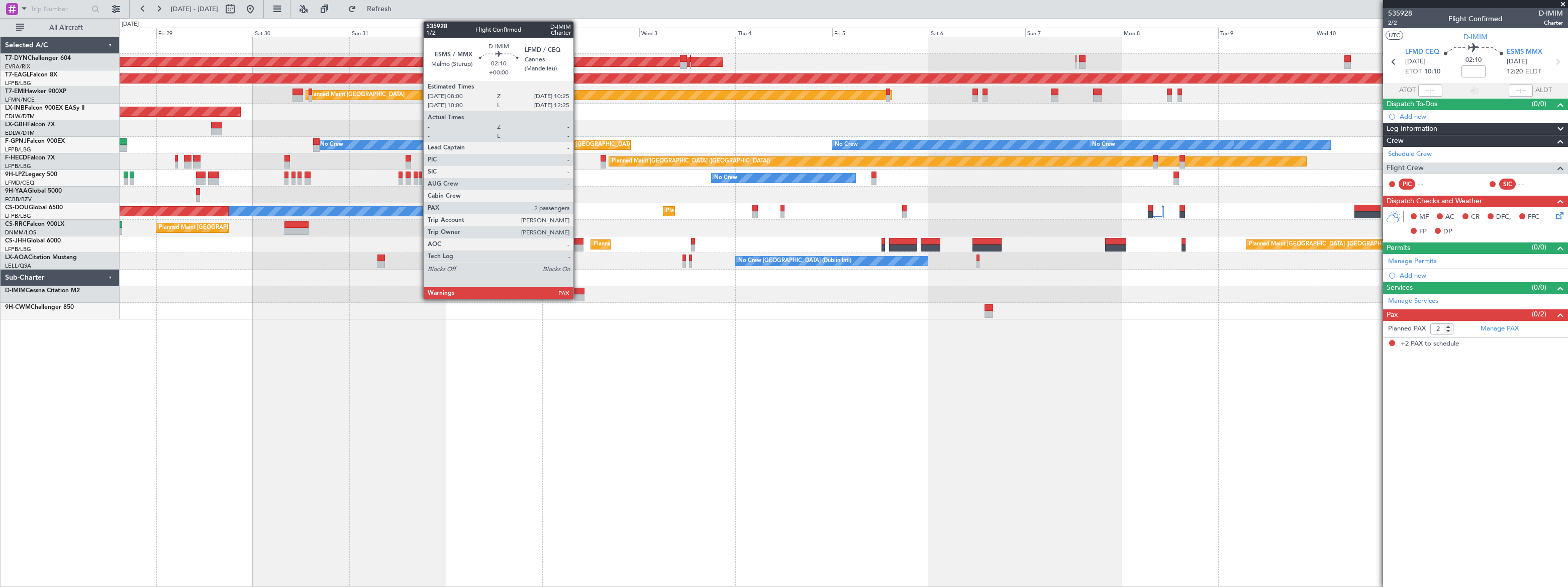
click at [578, 290] on div at bounding box center [580, 291] width 10 height 7
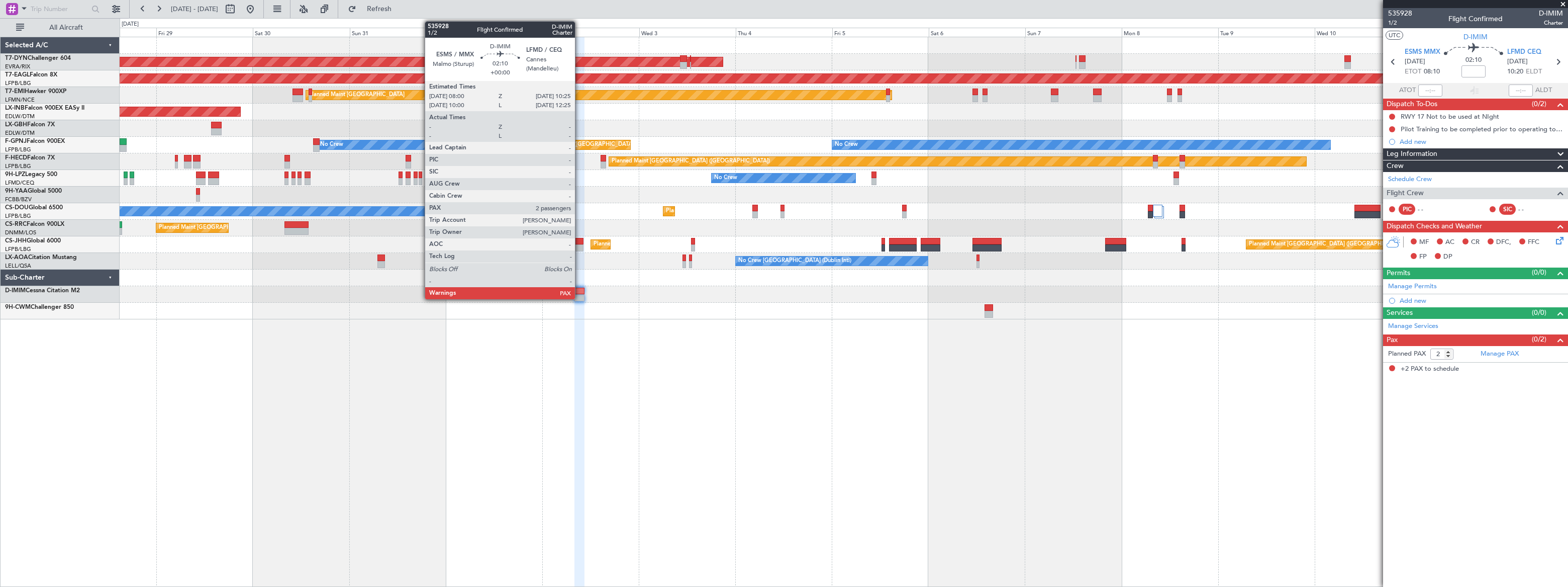
click at [578, 288] on div at bounding box center [580, 291] width 10 height 7
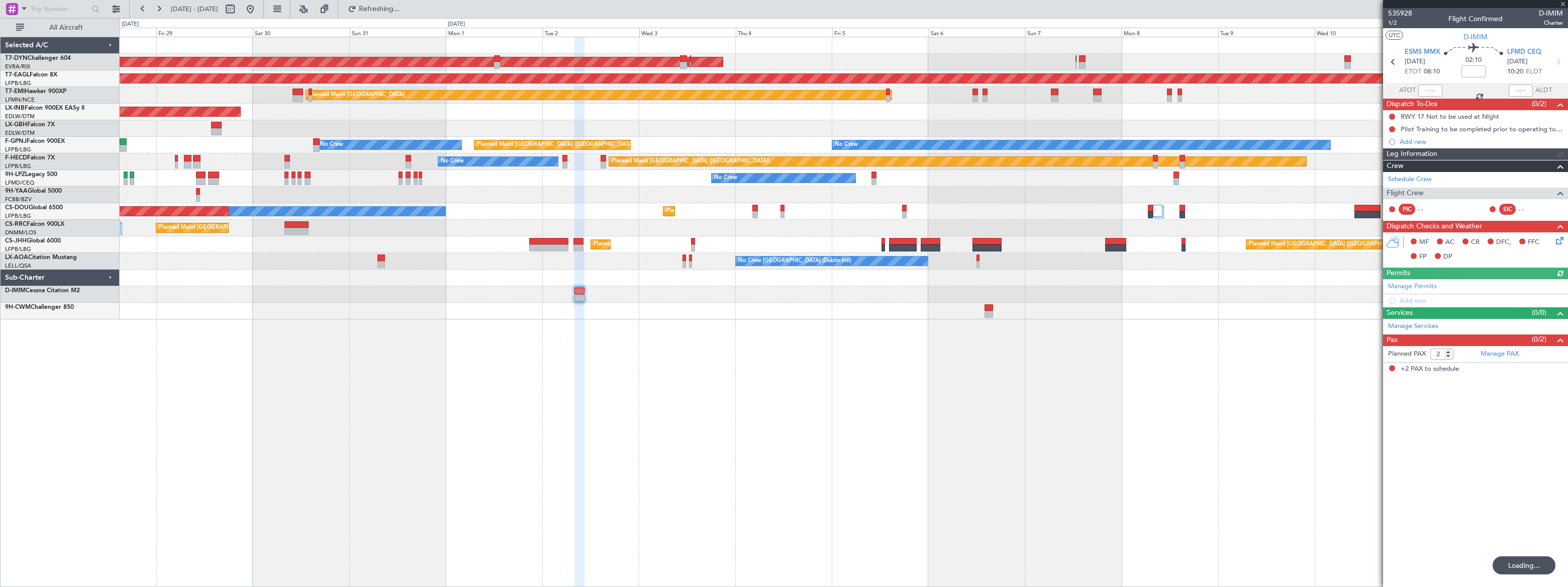
click at [771, 277] on div at bounding box center [843, 277] width 1448 height 17
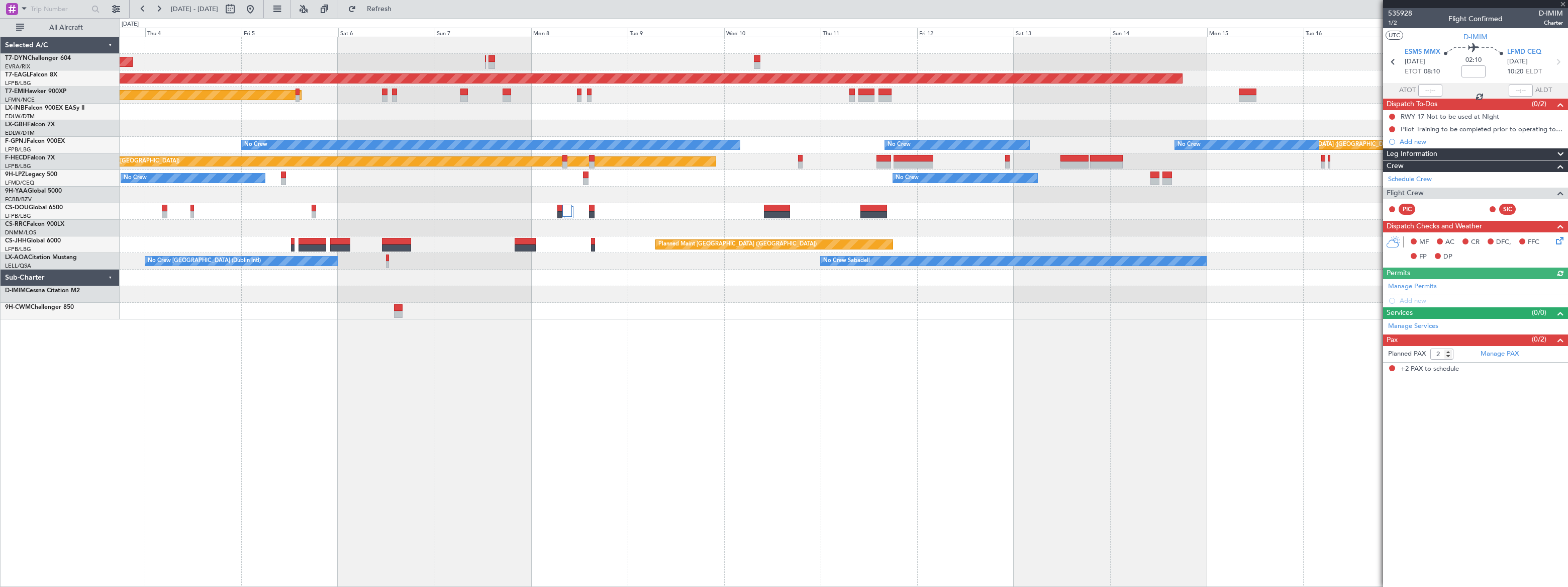
click at [802, 293] on div "AOG Maint Riga (Riga Intl) Grounded New York (Teterboro) Planned Maint Zurich P…" at bounding box center [843, 178] width 1448 height 282
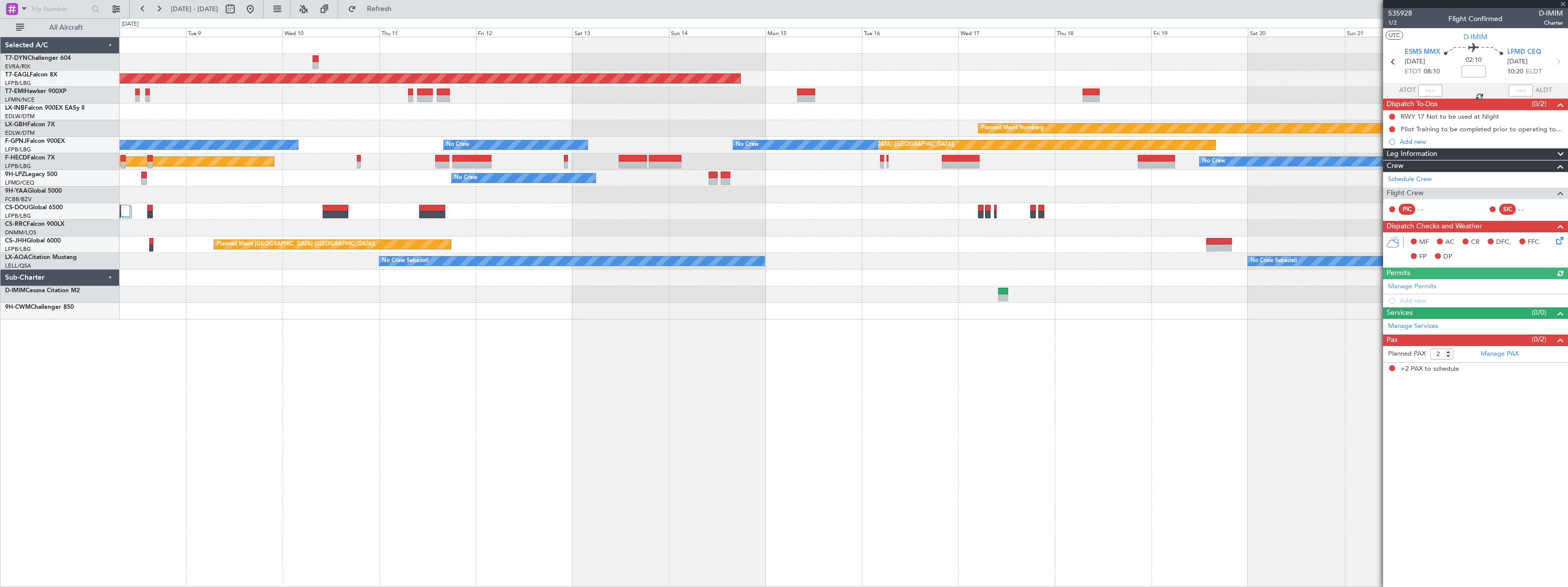
click at [1072, 283] on div at bounding box center [843, 277] width 1448 height 17
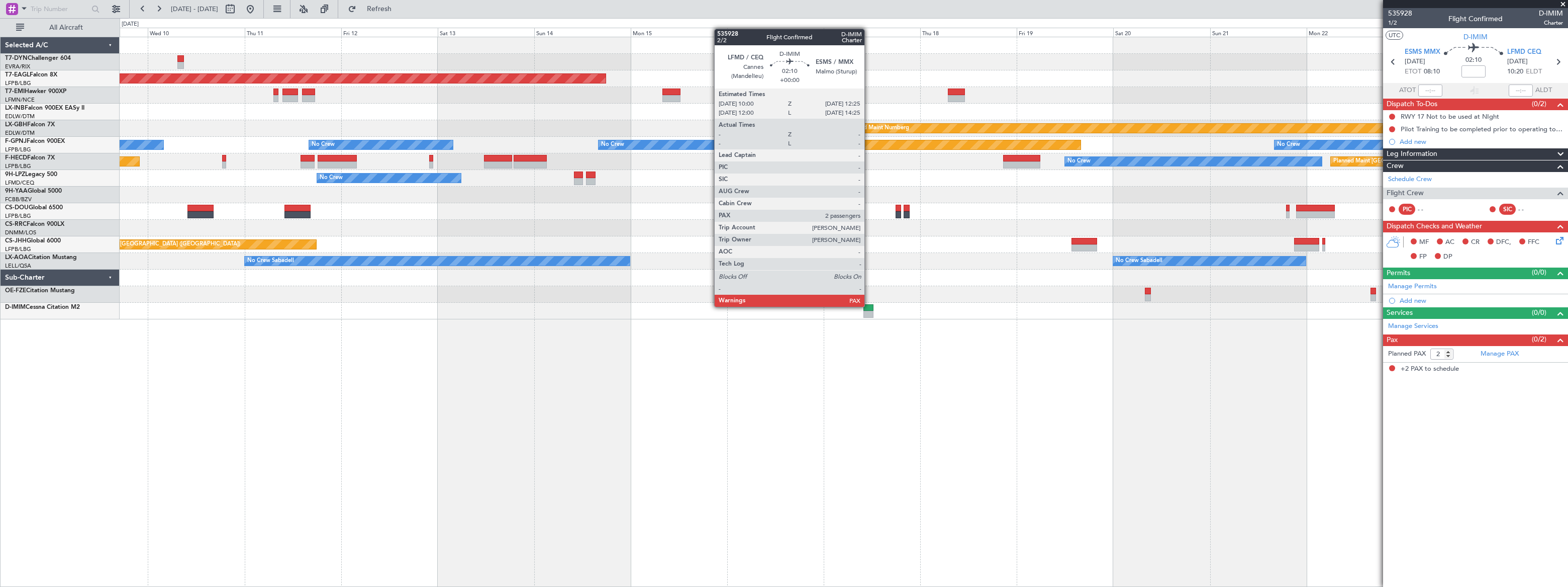
click at [869, 306] on div at bounding box center [869, 307] width 10 height 7
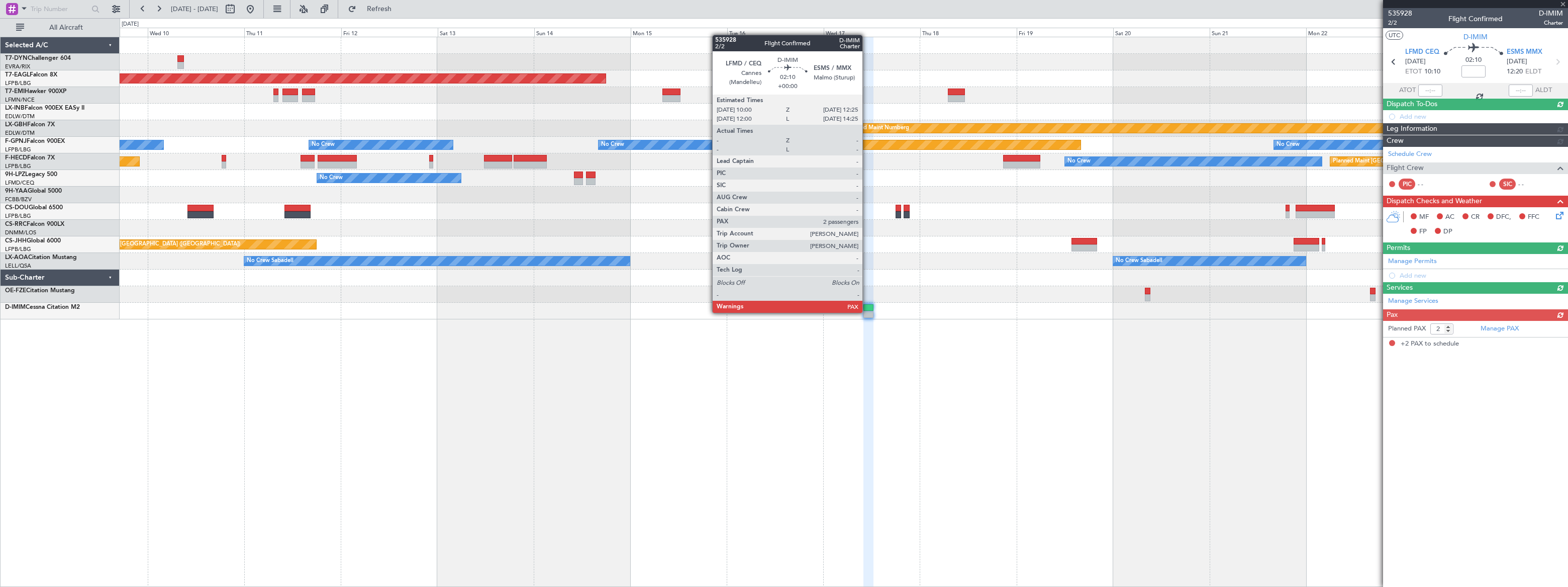
click at [867, 312] on div at bounding box center [869, 314] width 10 height 7
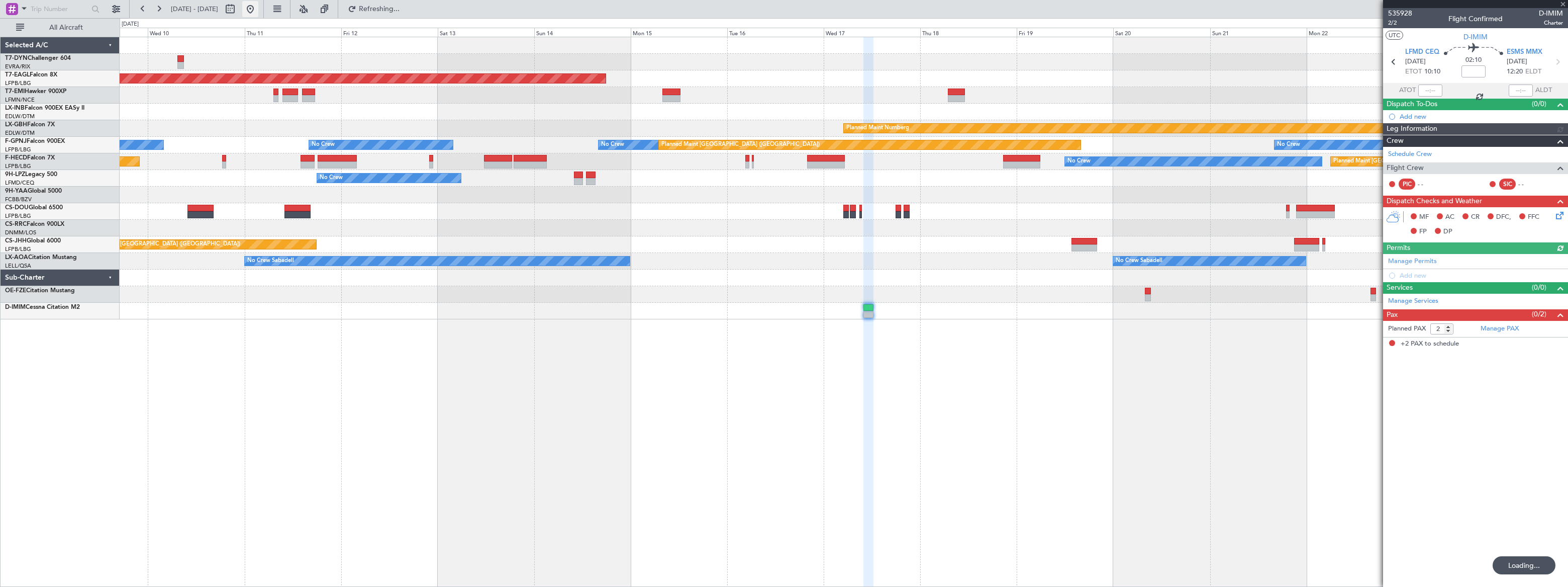
click at [258, 11] on button at bounding box center [250, 9] width 16 height 16
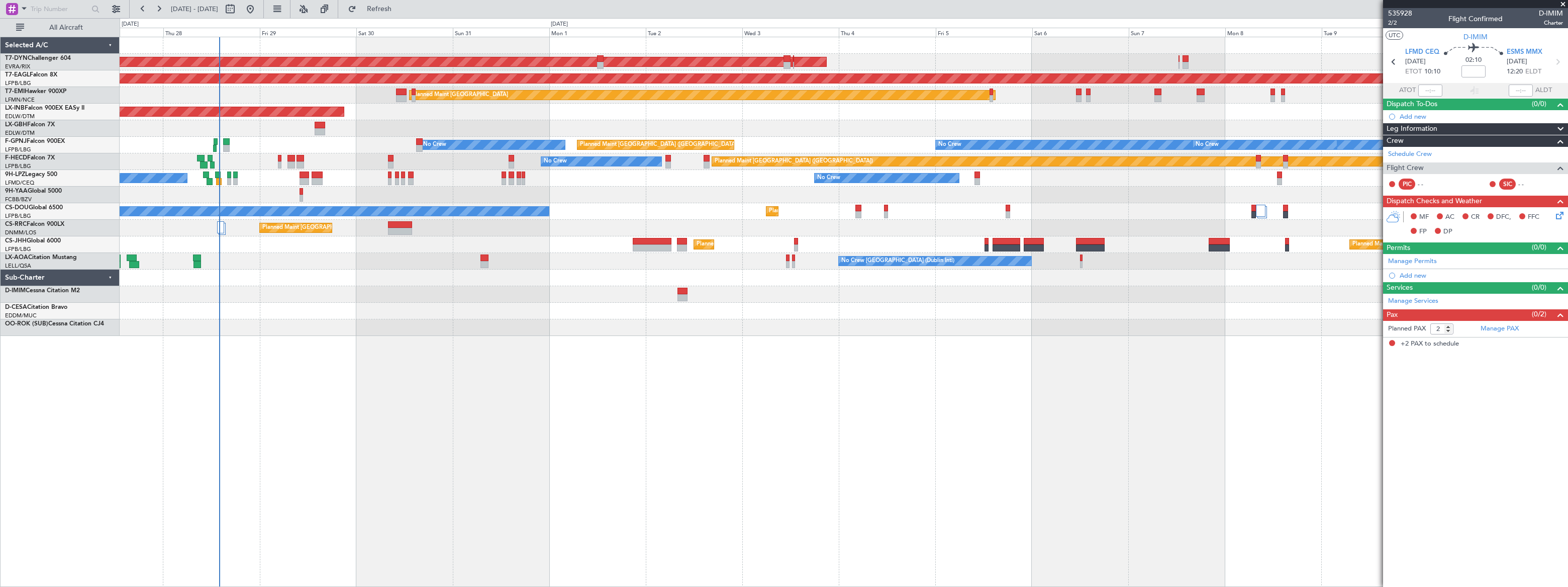
click at [276, 253] on div "AOG Maint Riga (Riga Intl) Grounded New York (Teterboro) Planned Maint Zurich U…" at bounding box center [843, 186] width 1448 height 299
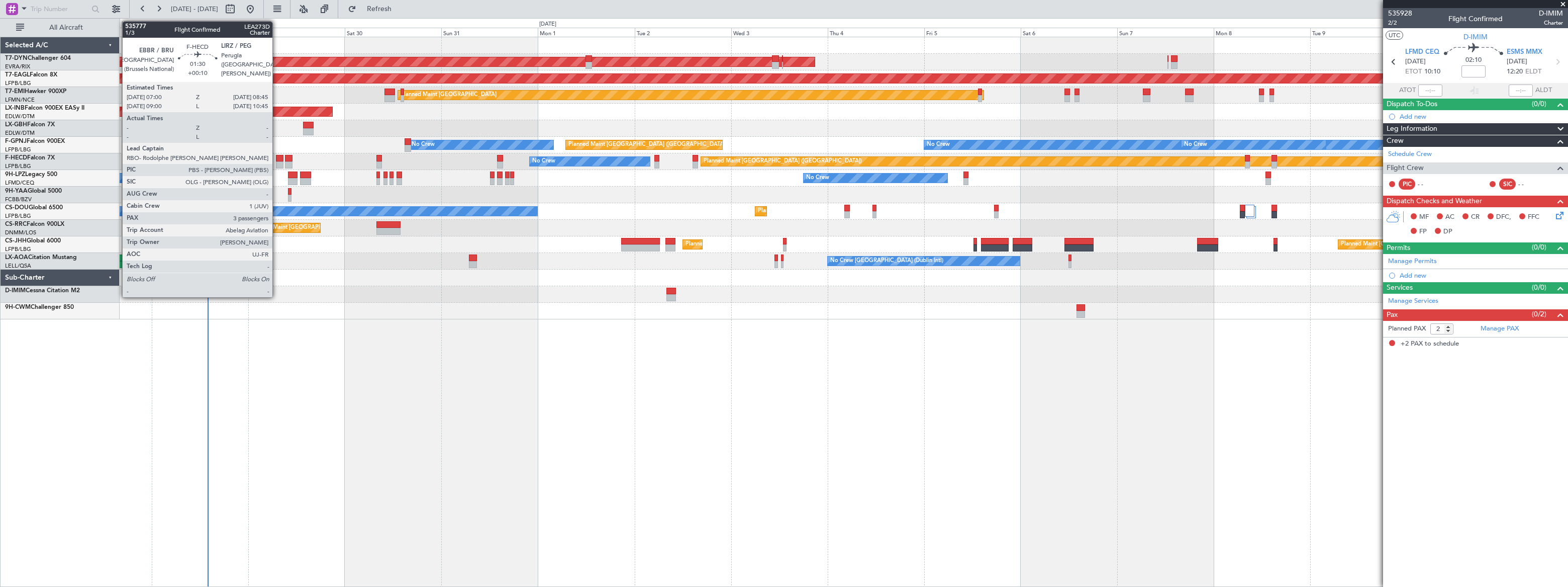
click at [277, 161] on div at bounding box center [280, 164] width 8 height 7
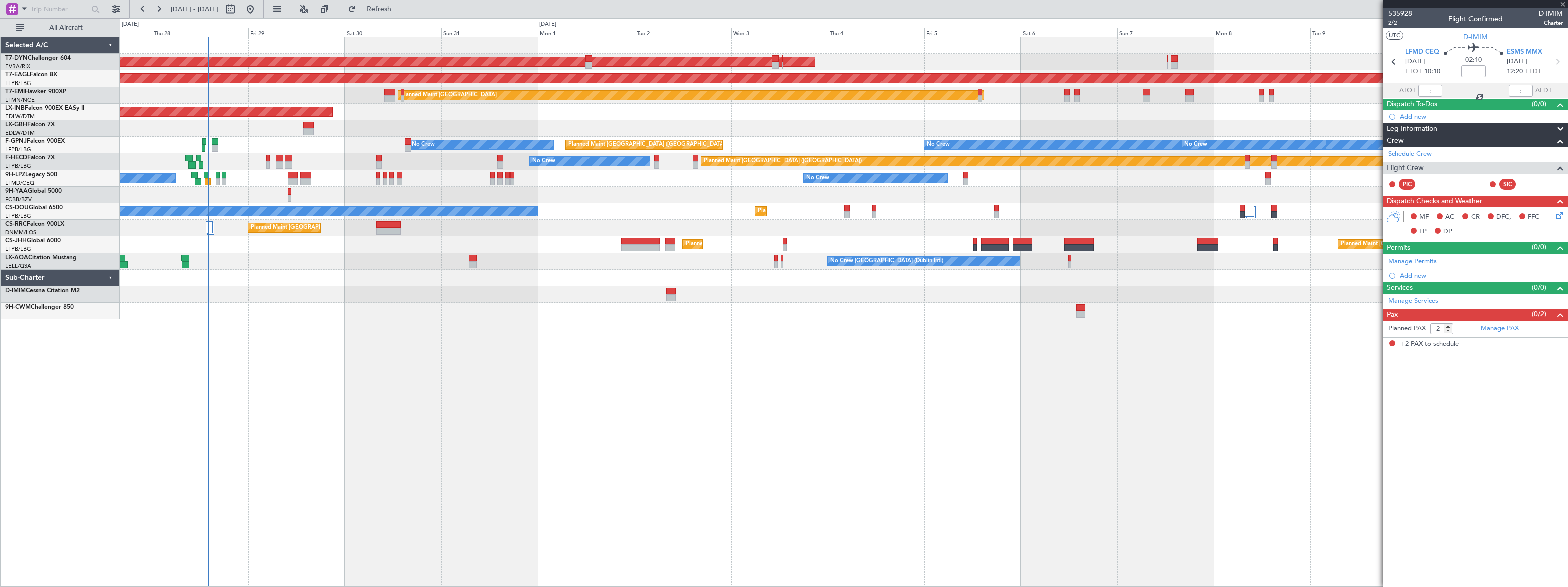
type input "+00:10"
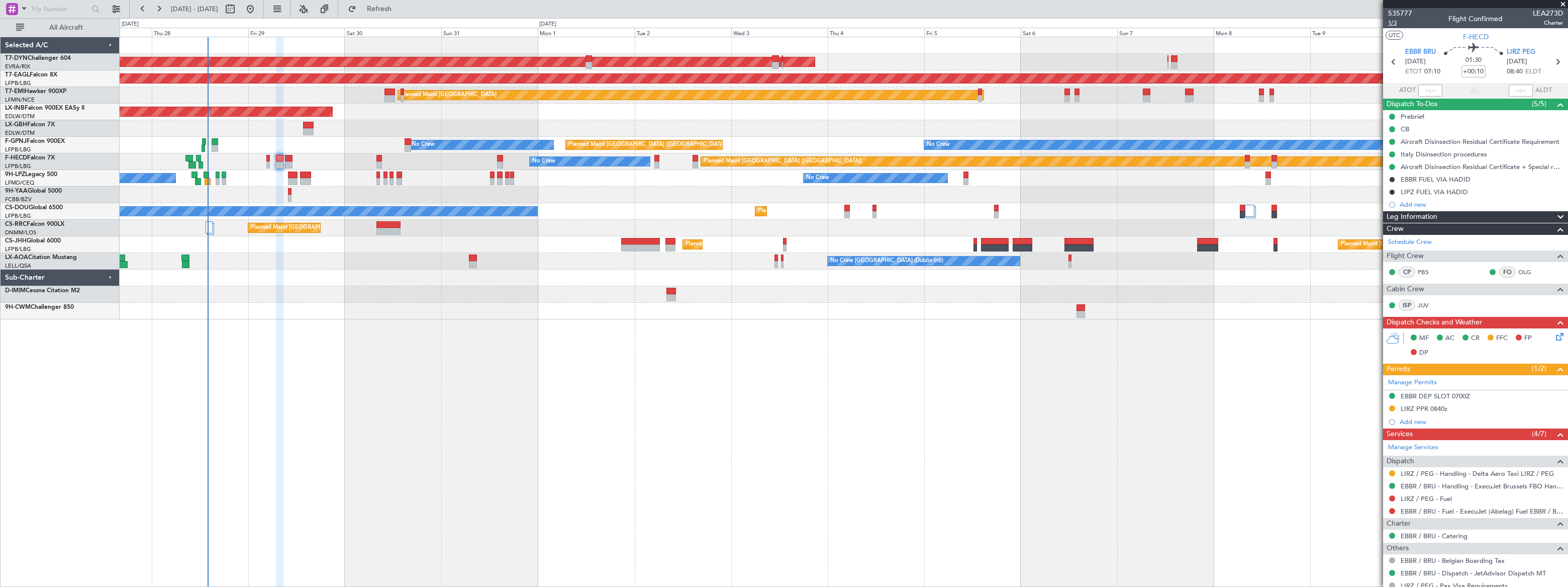
click at [1391, 23] on span "1/3" at bounding box center [1400, 23] width 24 height 9
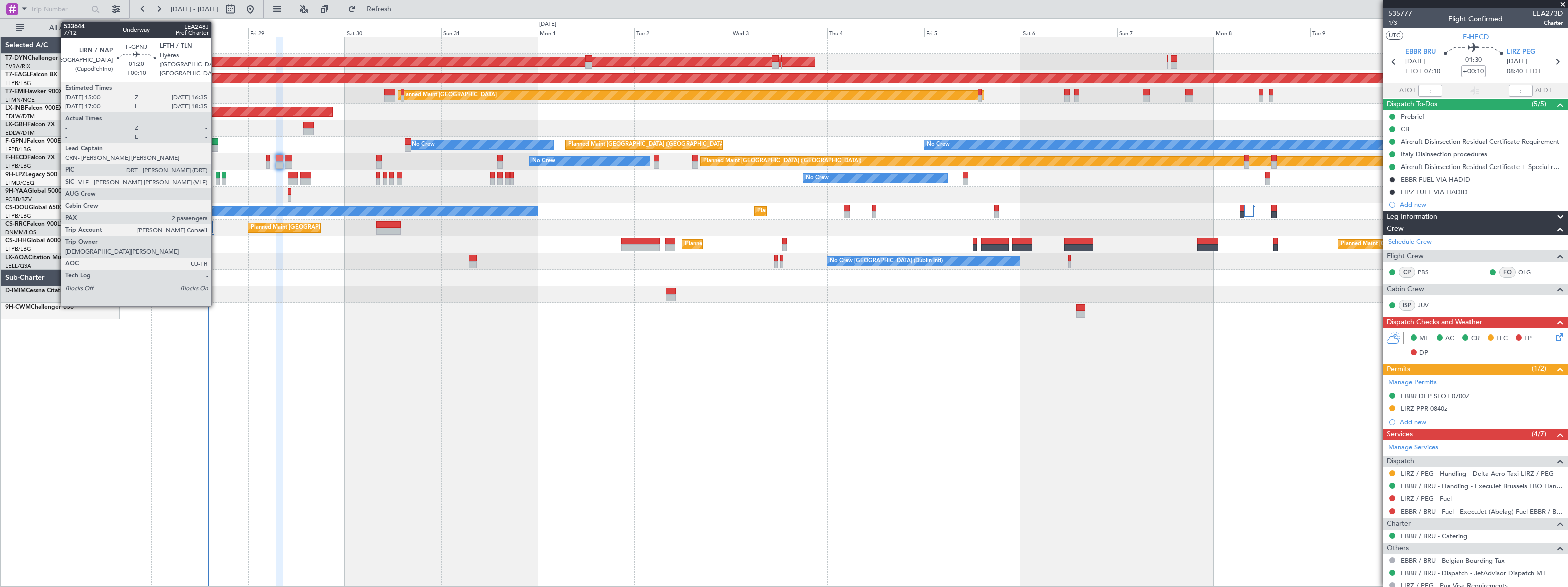
click at [215, 142] on div at bounding box center [214, 141] width 7 height 7
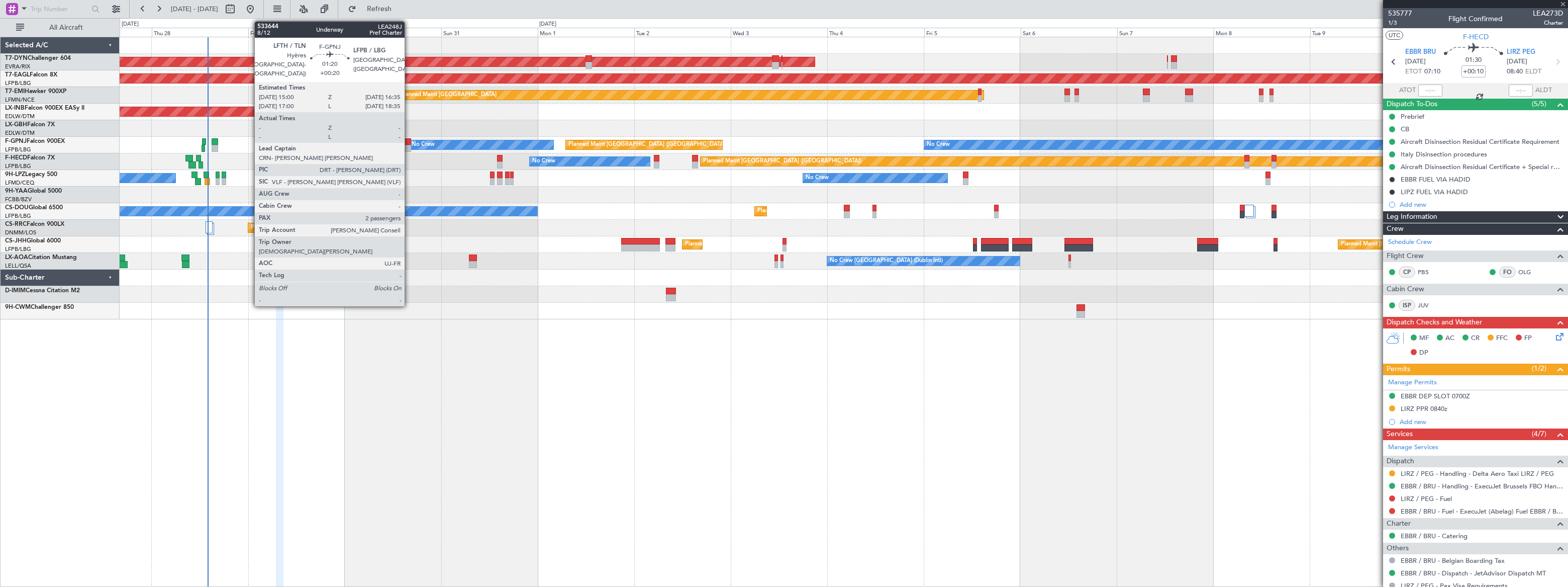
type input "2"
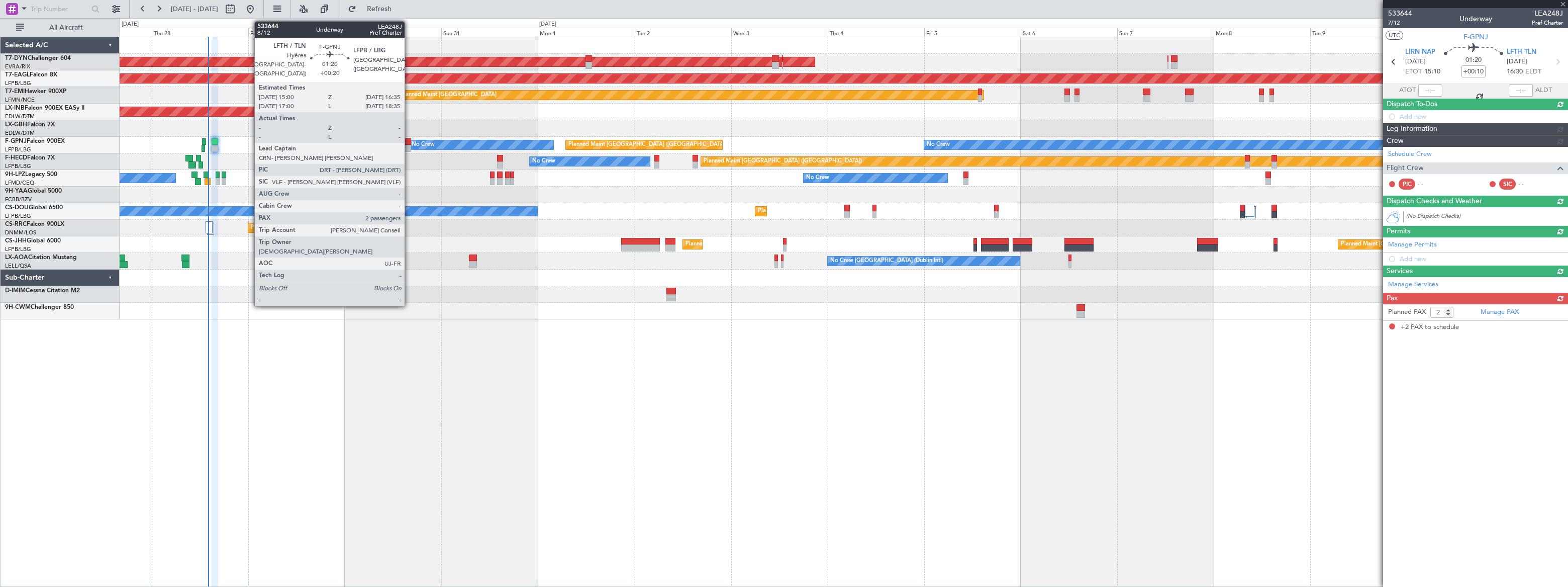
click at [409, 143] on div at bounding box center [407, 141] width 7 height 7
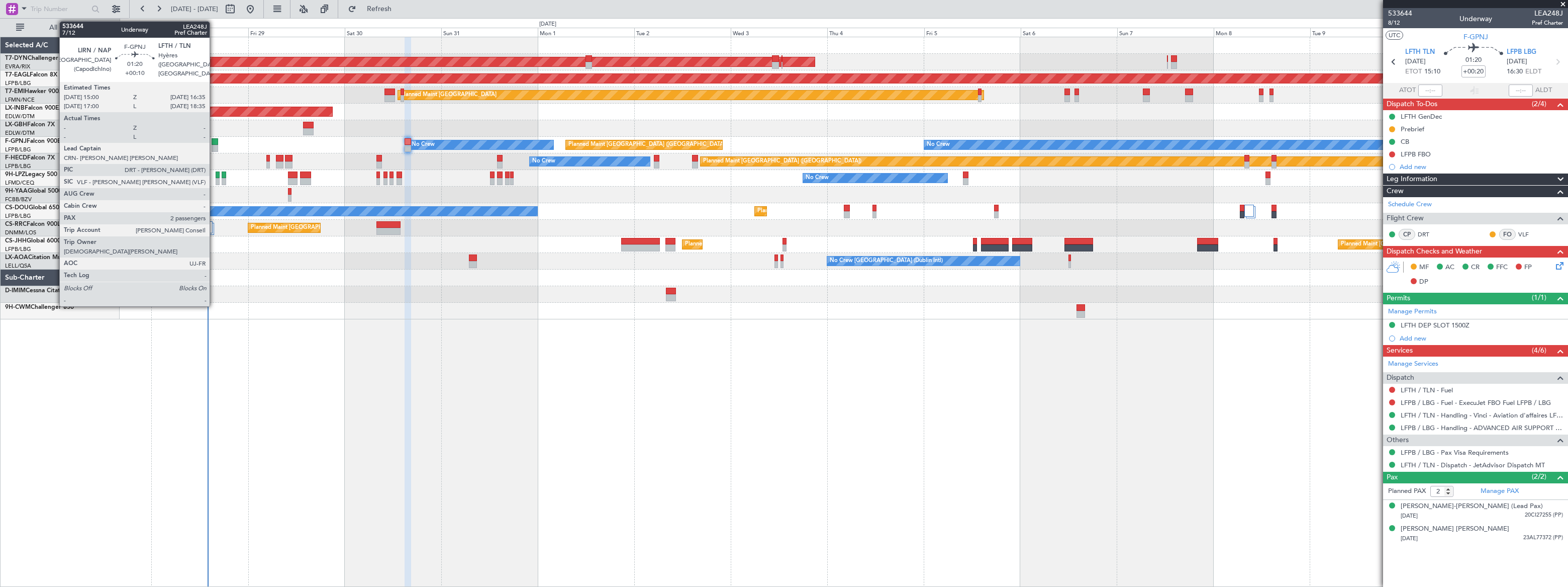
click at [214, 143] on div at bounding box center [214, 141] width 7 height 7
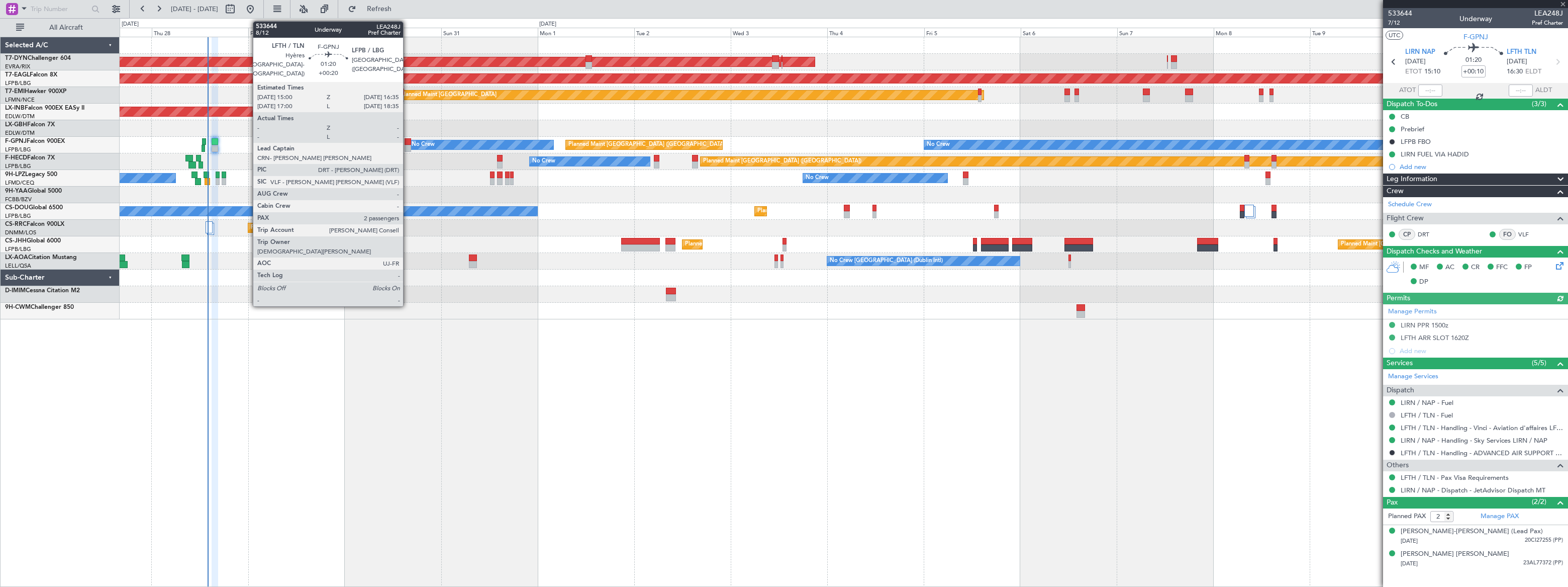
click at [407, 142] on div at bounding box center [407, 141] width 7 height 7
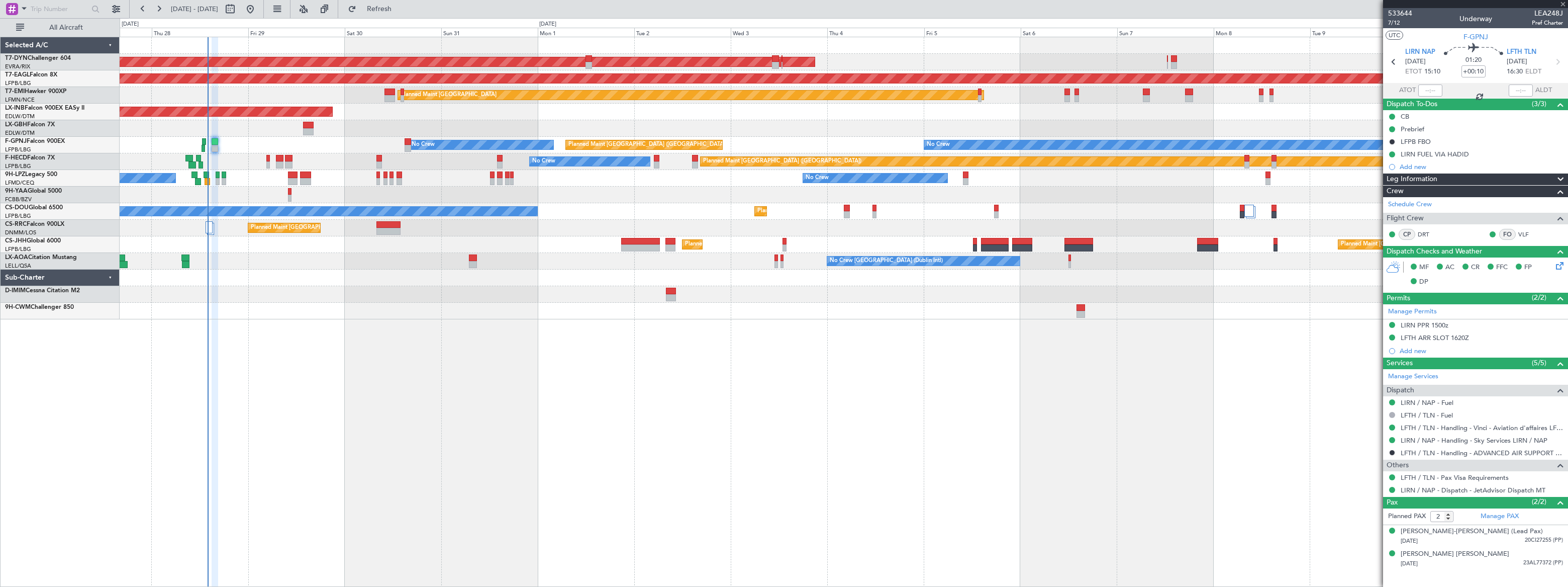
type input "+00:20"
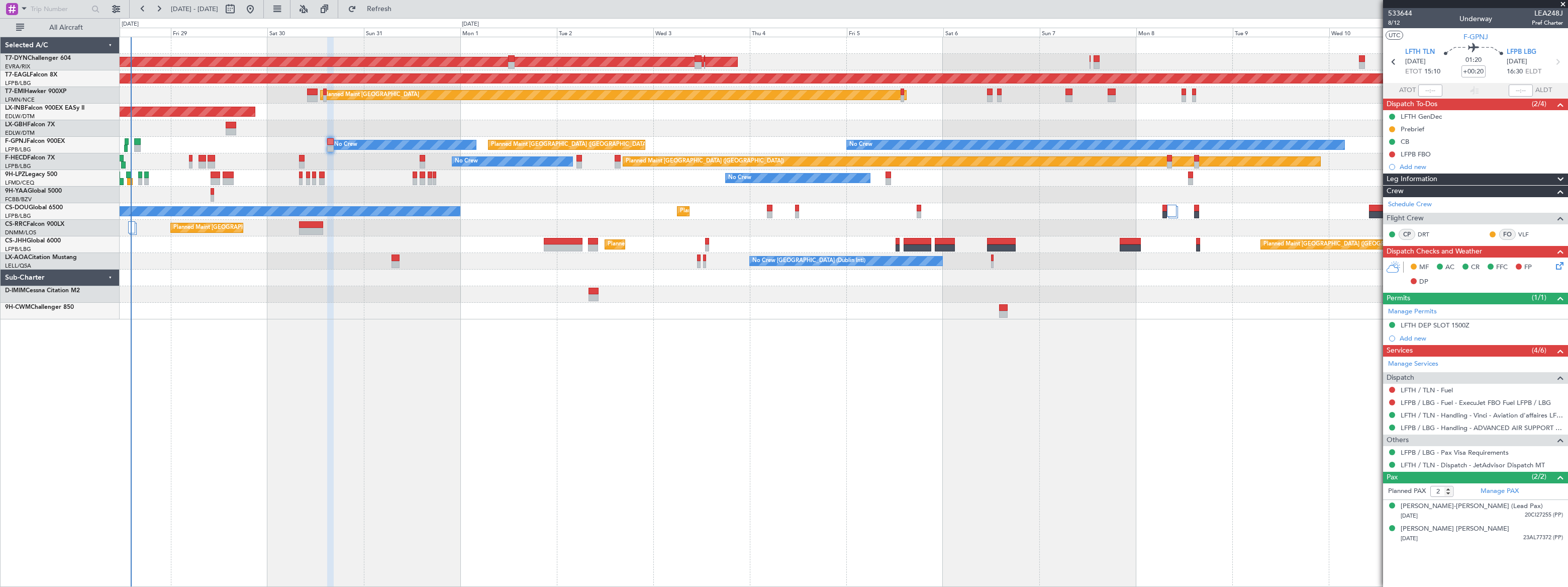
click at [285, 144] on div "No Crew Planned Maint Paris (Le Bourget) No Crew No Crew No Crew No Crew Planne…" at bounding box center [843, 145] width 1448 height 17
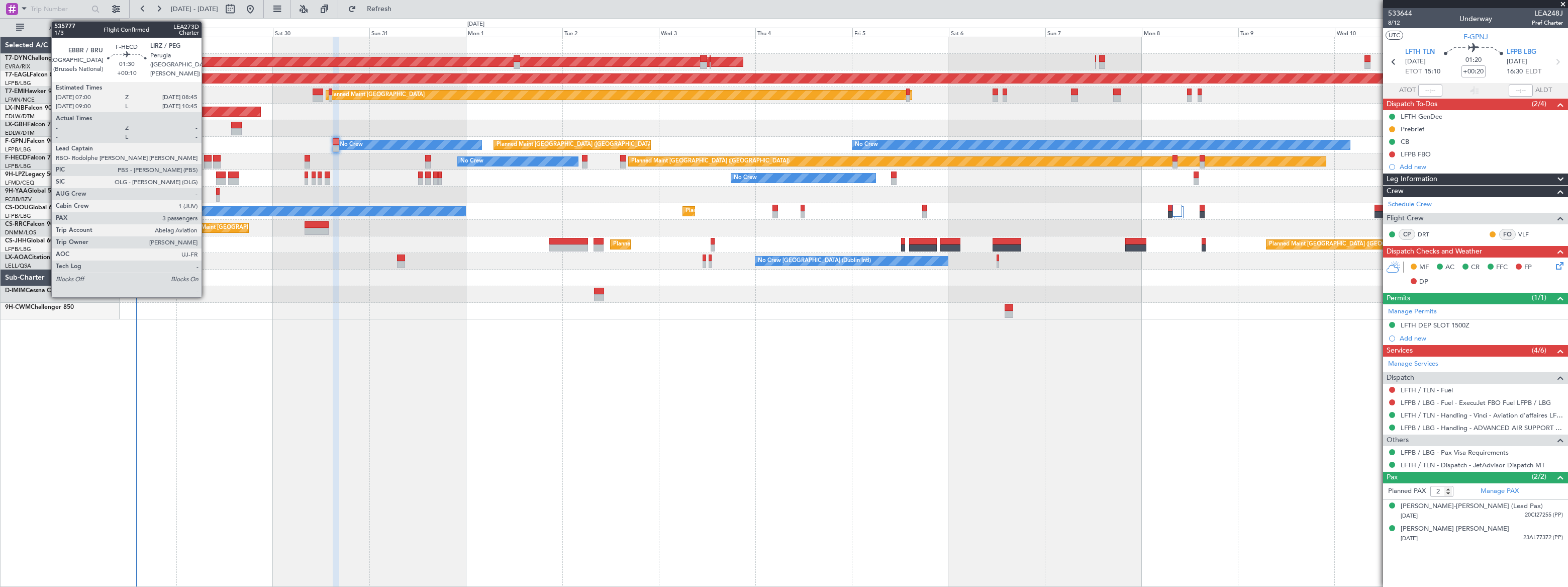
click at [207, 160] on div at bounding box center [208, 158] width 8 height 7
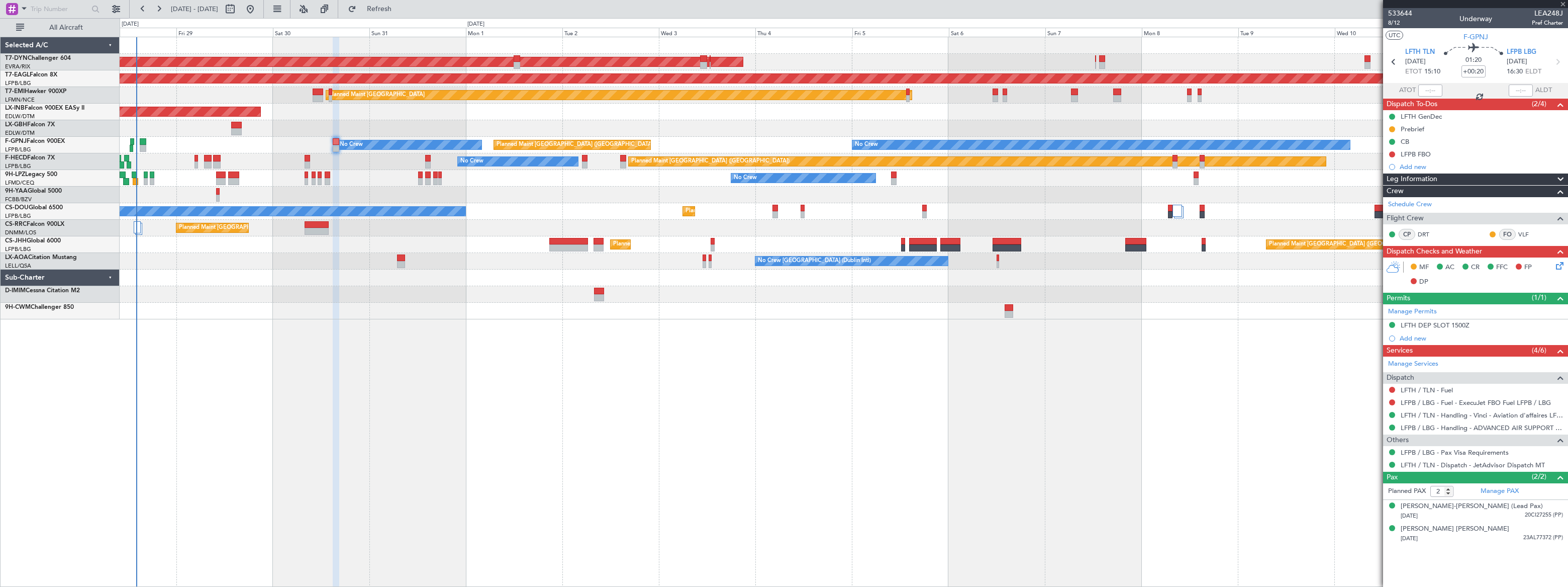
type input "+00:10"
type input "3"
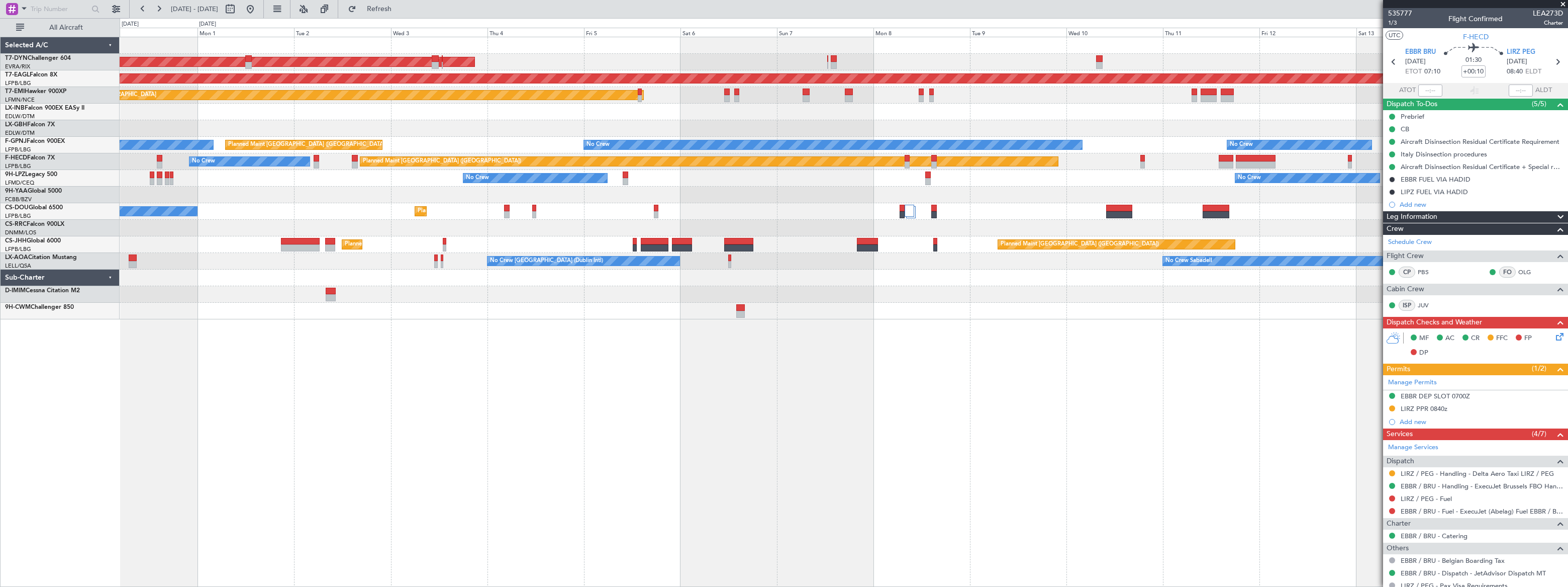
click at [591, 325] on div "AOG Maint Riga (Riga Intl) Grounded New York (Teterboro) Planned Maint Zurich U…" at bounding box center [843, 312] width 1449 height 550
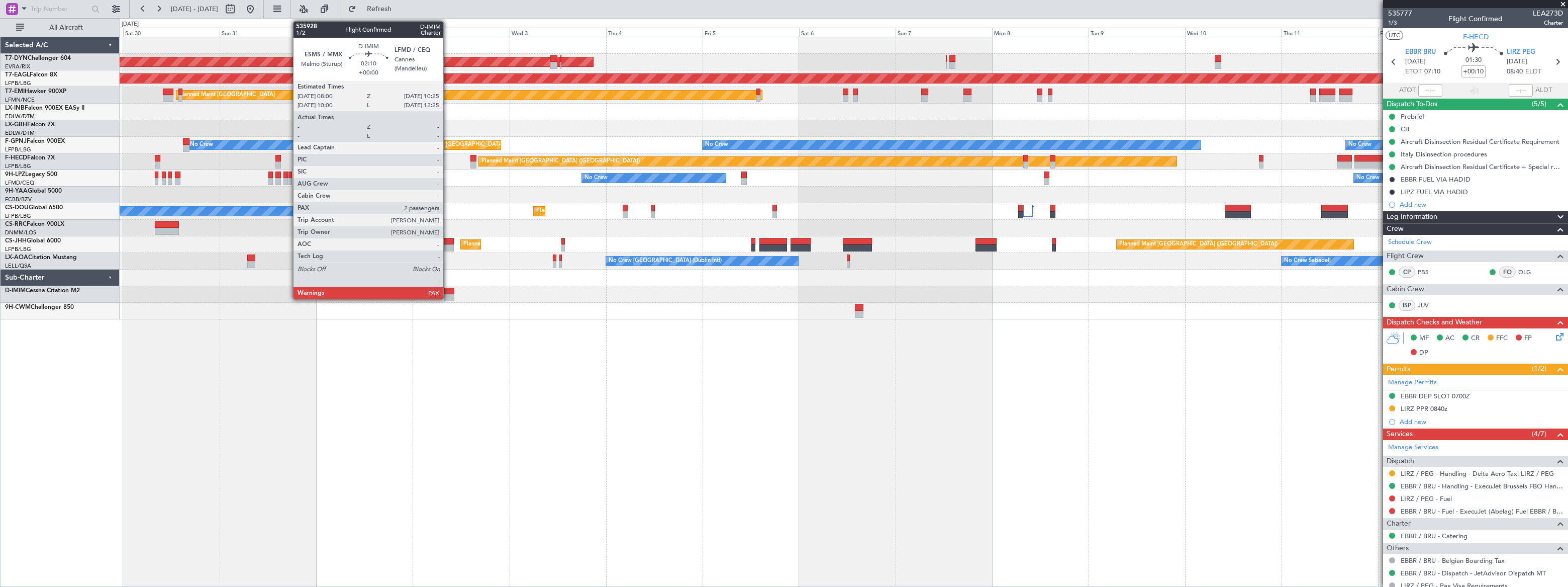
click at [448, 290] on div at bounding box center [449, 291] width 10 height 7
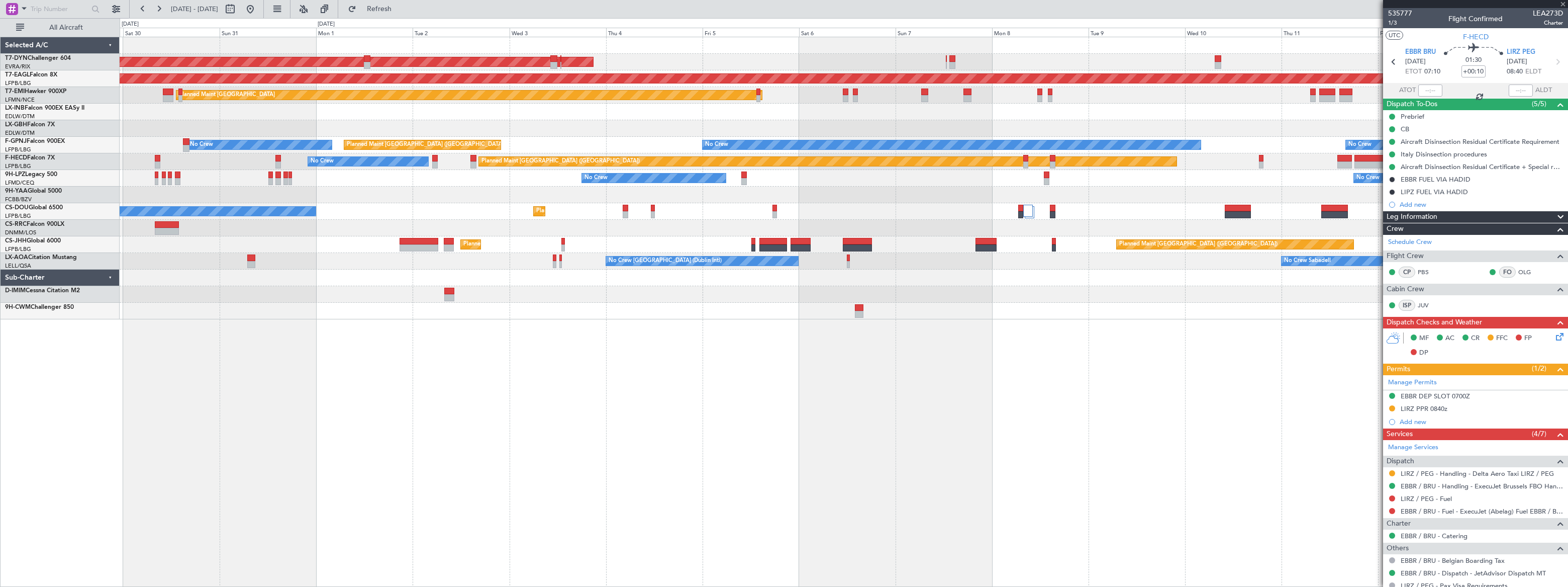
type input "2"
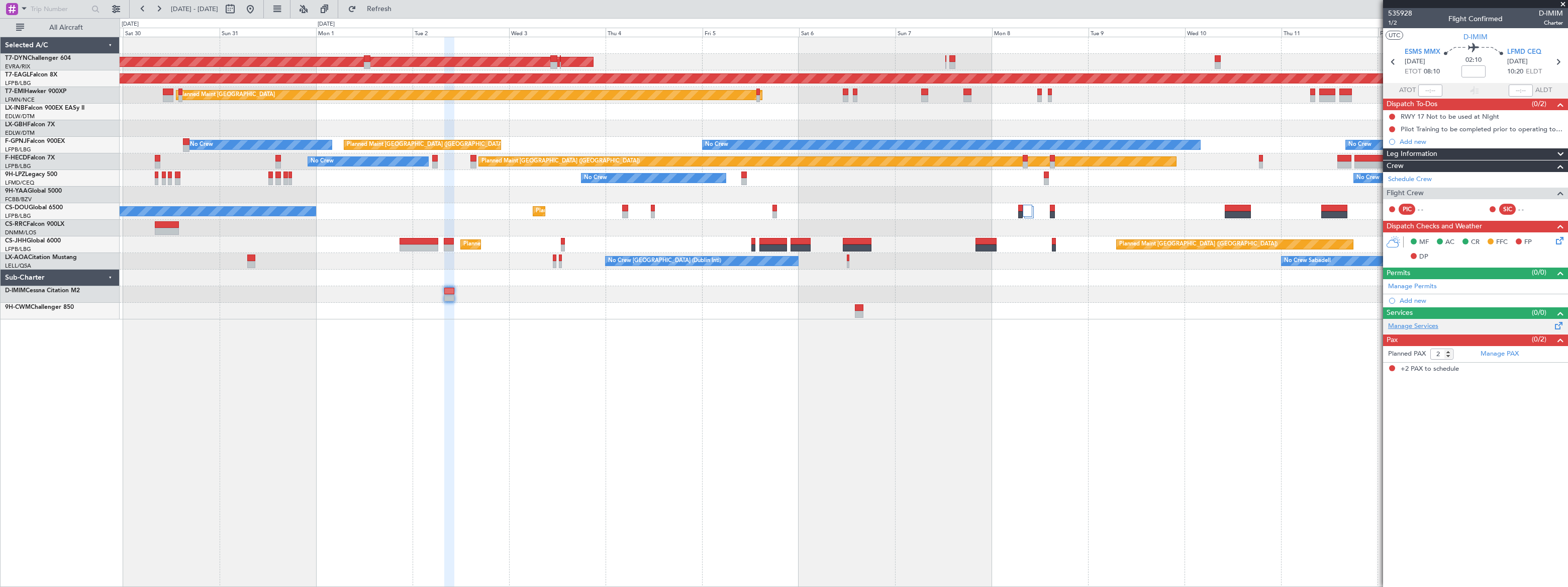
click at [1420, 322] on link "Manage Services" at bounding box center [1413, 326] width 51 height 10
click at [400, 8] on span "Refresh" at bounding box center [379, 9] width 43 height 7
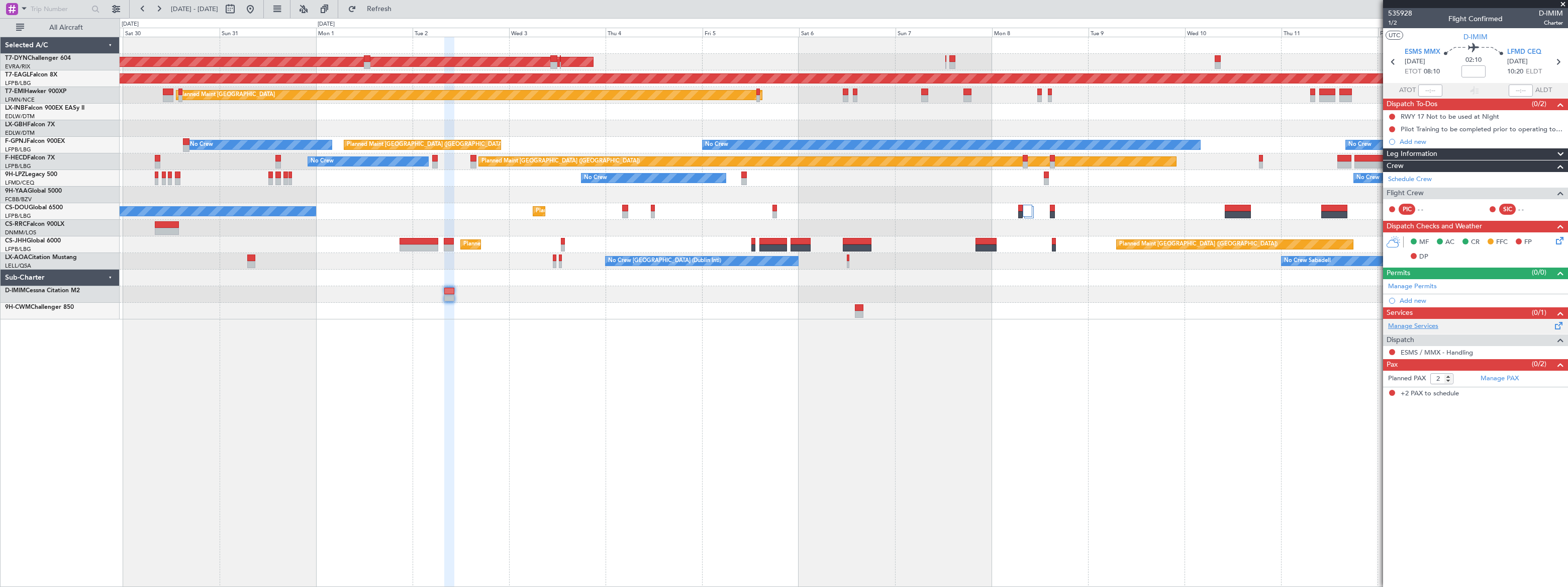
click at [1423, 325] on link "Manage Services" at bounding box center [1413, 326] width 51 height 10
click at [400, 6] on span "Refresh" at bounding box center [379, 9] width 43 height 7
click at [1458, 351] on mat-tooltip-component "Incomplete" at bounding box center [1476, 358] width 47 height 27
click at [1445, 366] on link "LFMD / CEQ - Handling" at bounding box center [1437, 365] width 71 height 9
click at [400, 6] on span "Refresh" at bounding box center [379, 9] width 43 height 7
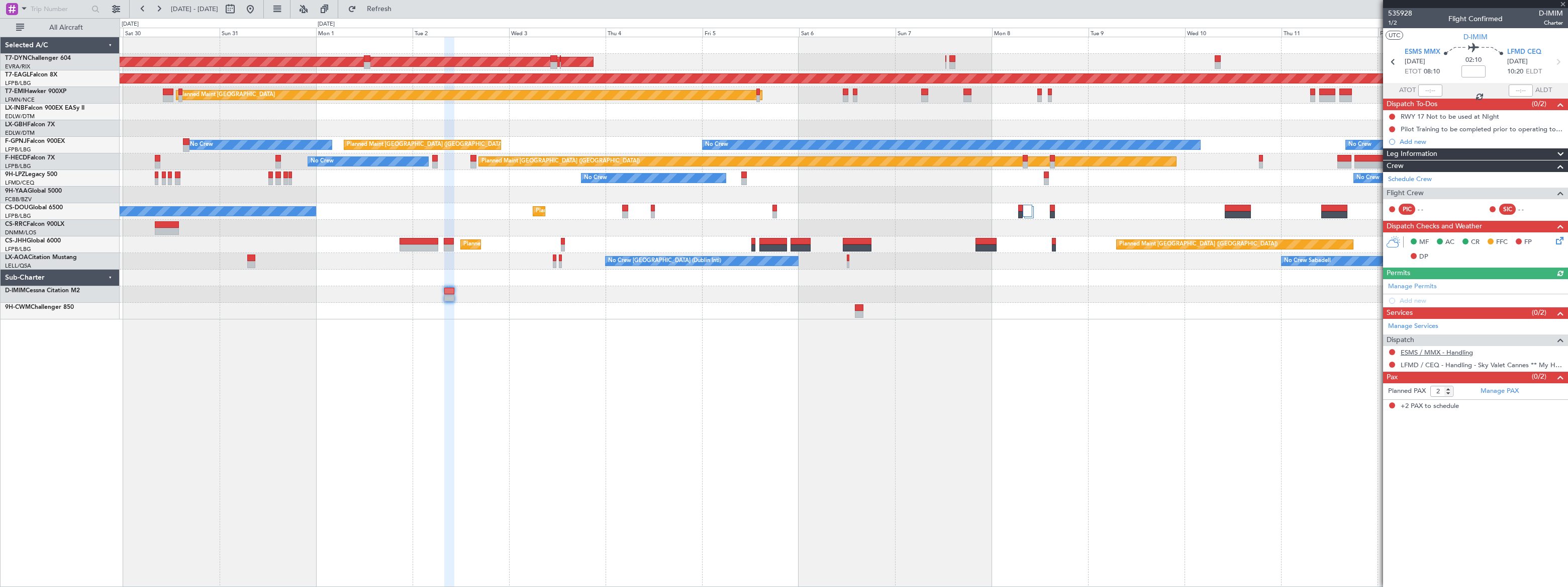
click at [1459, 349] on link "ESMS / MMX - Handling" at bounding box center [1437, 352] width 72 height 9
click at [1401, 15] on span "535928" at bounding box center [1400, 13] width 24 height 11
click at [1391, 25] on span "1/2" at bounding box center [1400, 23] width 24 height 9
click at [1476, 70] on input at bounding box center [1474, 72] width 24 height 12
click at [1501, 72] on div "02:10 00:10" at bounding box center [1474, 62] width 67 height 37
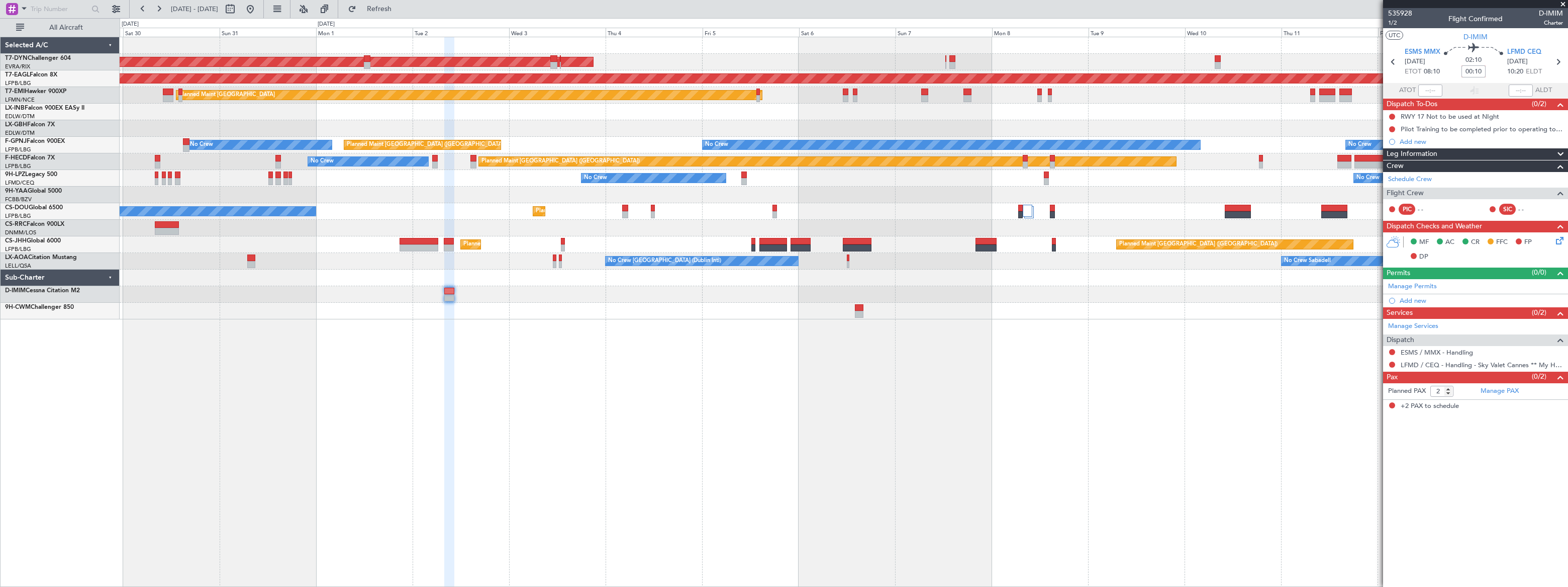
type input "+00:10"
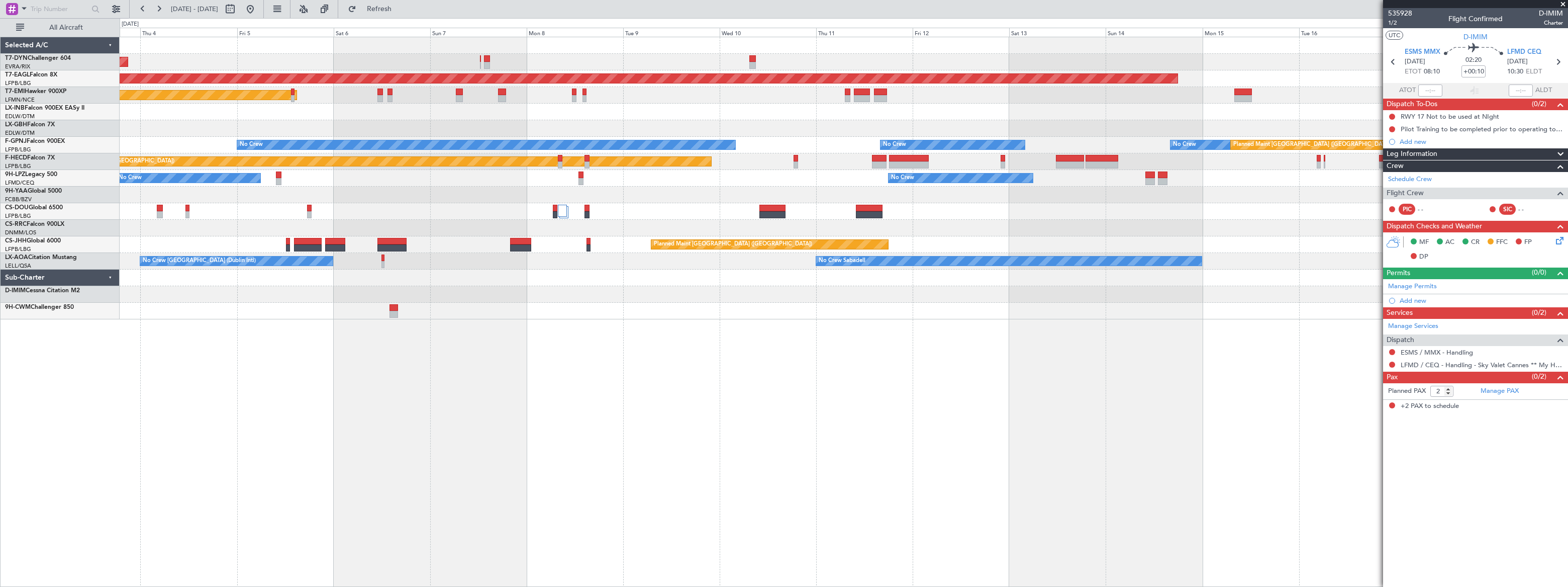
click at [558, 302] on div "AOG Maint Riga (Riga Intl) Grounded New York (Teterboro) Planned Maint Zurich P…" at bounding box center [843, 312] width 1449 height 550
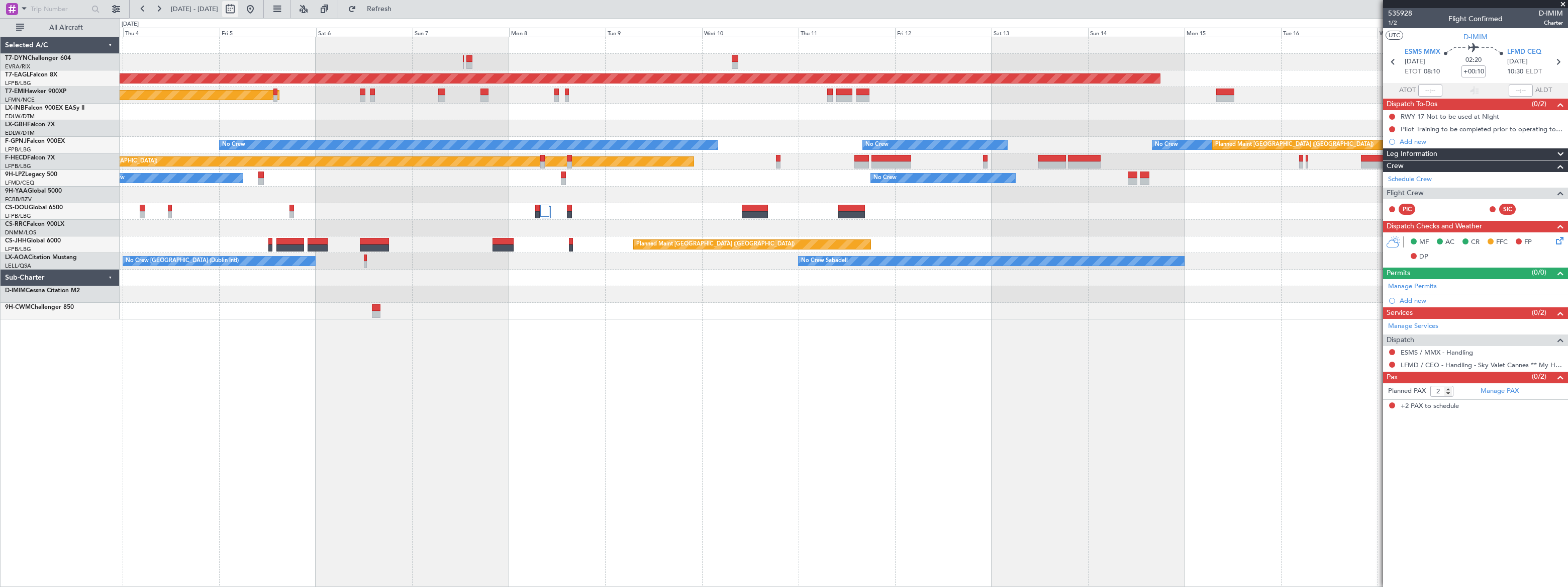
click at [238, 8] on button at bounding box center [230, 9] width 16 height 16
select select "9"
select select "2025"
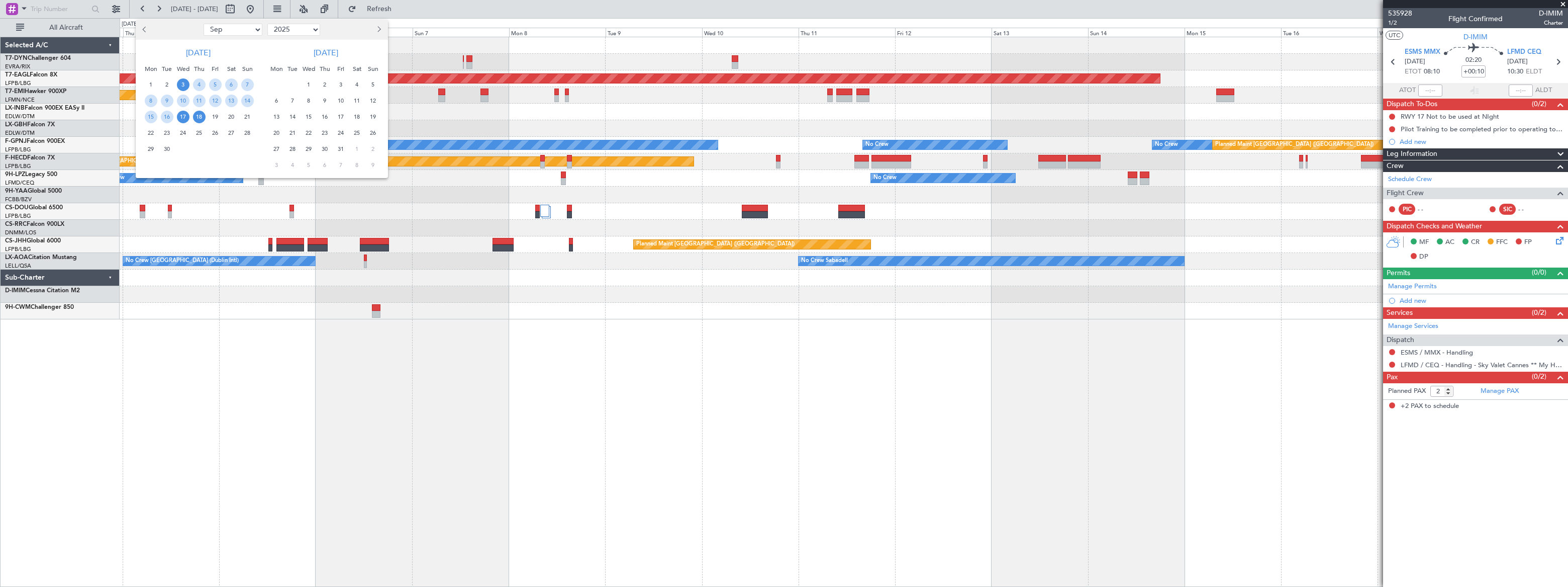
click at [178, 115] on span "17" at bounding box center [183, 116] width 13 height 13
click at [181, 117] on span "17" at bounding box center [183, 116] width 13 height 13
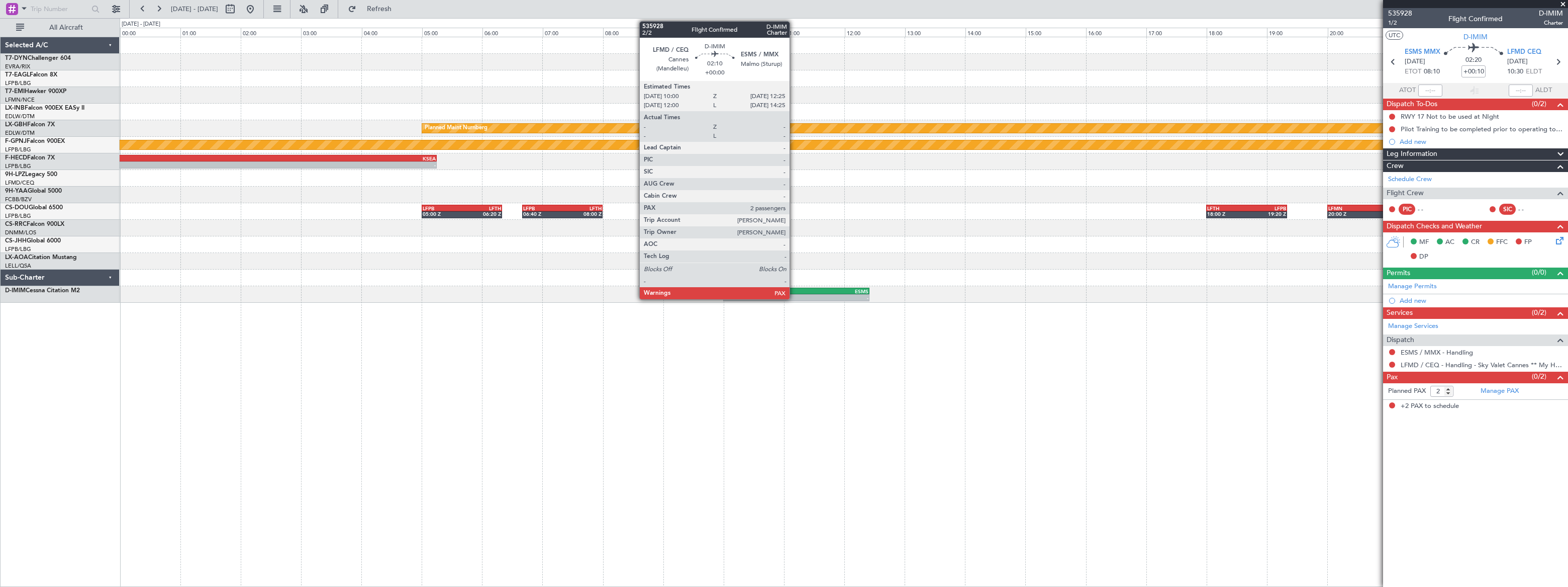
click at [794, 295] on div "-" at bounding box center [760, 298] width 71 height 6
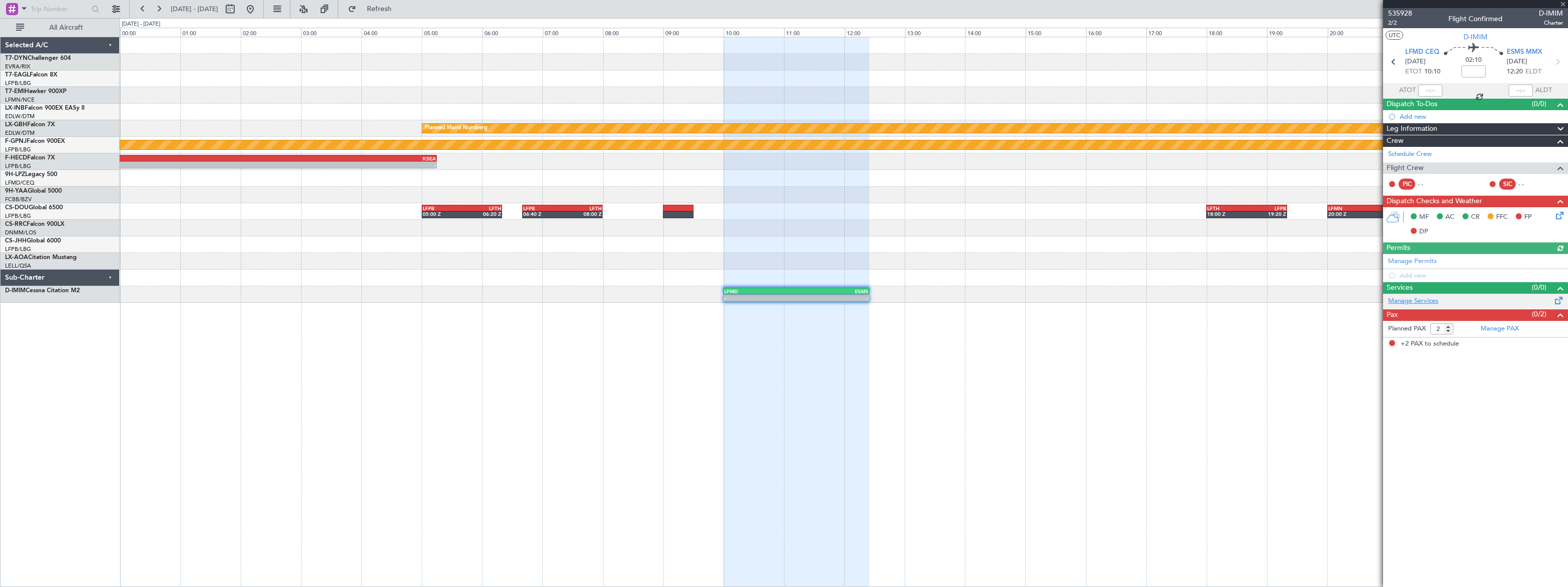
click at [1427, 299] on link "Manage Services" at bounding box center [1413, 301] width 51 height 10
click at [400, 10] on span "Refresh" at bounding box center [379, 9] width 43 height 7
click at [400, 10] on span "Refreshing..." at bounding box center [379, 9] width 43 height 7
click at [400, 6] on span "Refresh" at bounding box center [379, 9] width 43 height 7
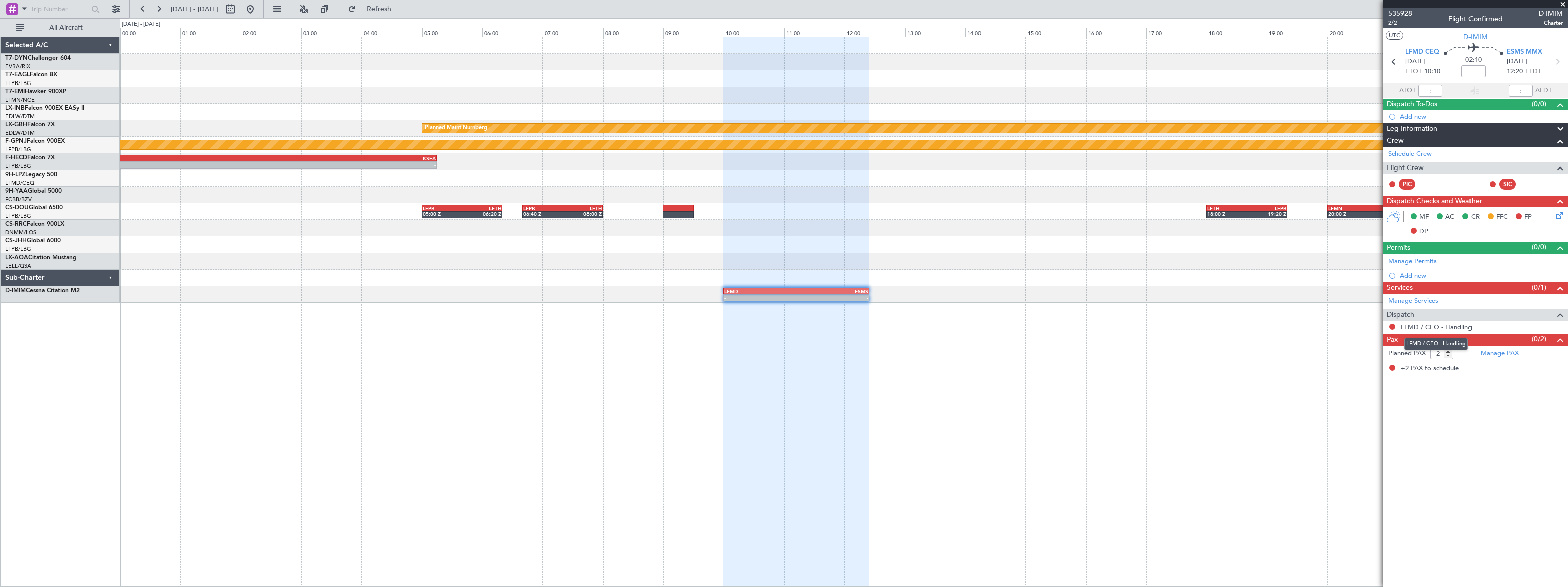
click at [1459, 326] on link "LFMD / CEQ - Handling" at bounding box center [1437, 327] width 71 height 9
click at [1427, 299] on link "Manage Services" at bounding box center [1413, 301] width 51 height 10
click at [1470, 71] on input at bounding box center [1474, 72] width 24 height 12
click at [1489, 78] on div "02:10 +00:10" at bounding box center [1474, 62] width 67 height 37
click at [400, 11] on span "Refresh" at bounding box center [379, 9] width 43 height 7
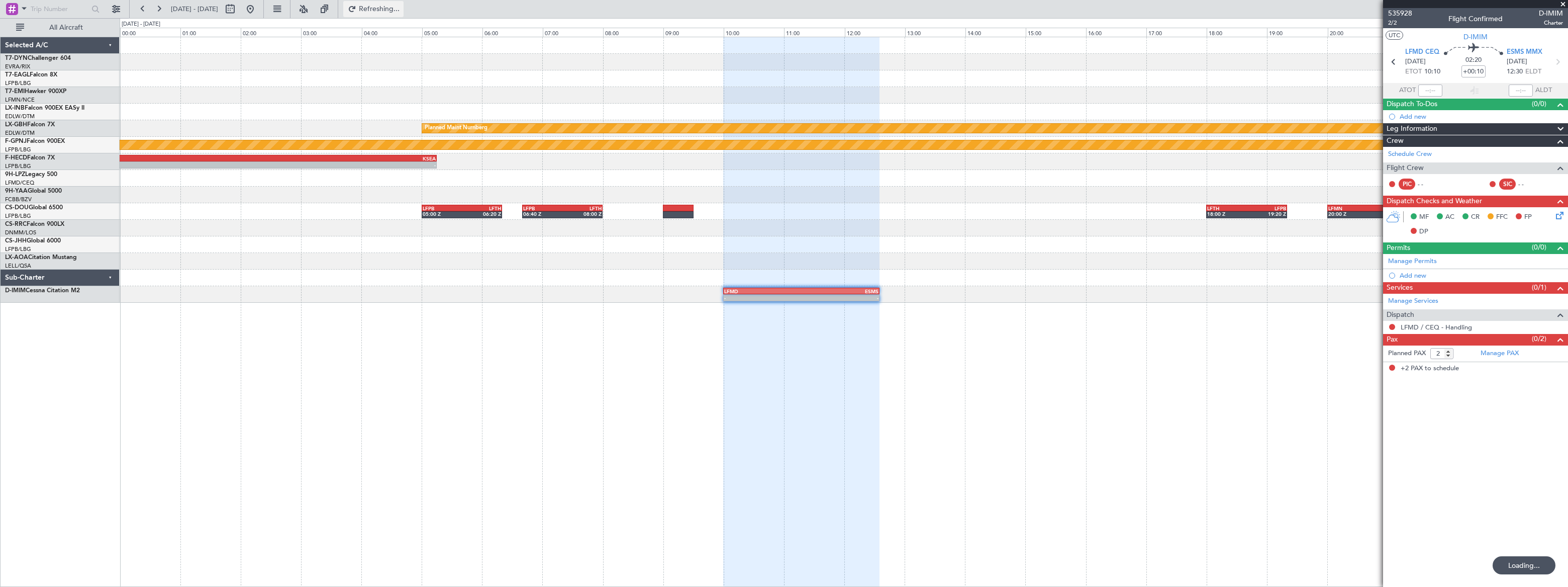
click at [400, 11] on span "Refreshing..." at bounding box center [379, 9] width 43 height 7
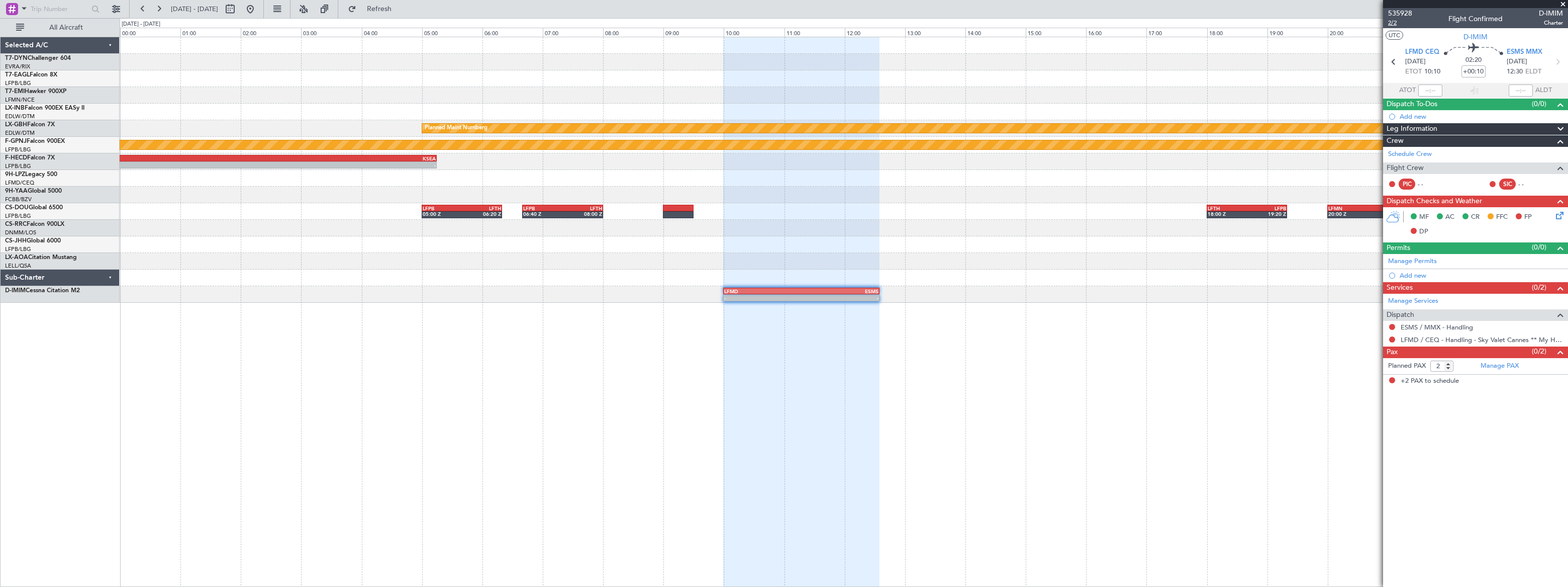
click at [1391, 24] on span "2/2" at bounding box center [1400, 23] width 24 height 9
click at [400, 12] on span "Refresh" at bounding box center [379, 9] width 43 height 7
click at [400, 9] on span "Refreshing..." at bounding box center [379, 9] width 43 height 7
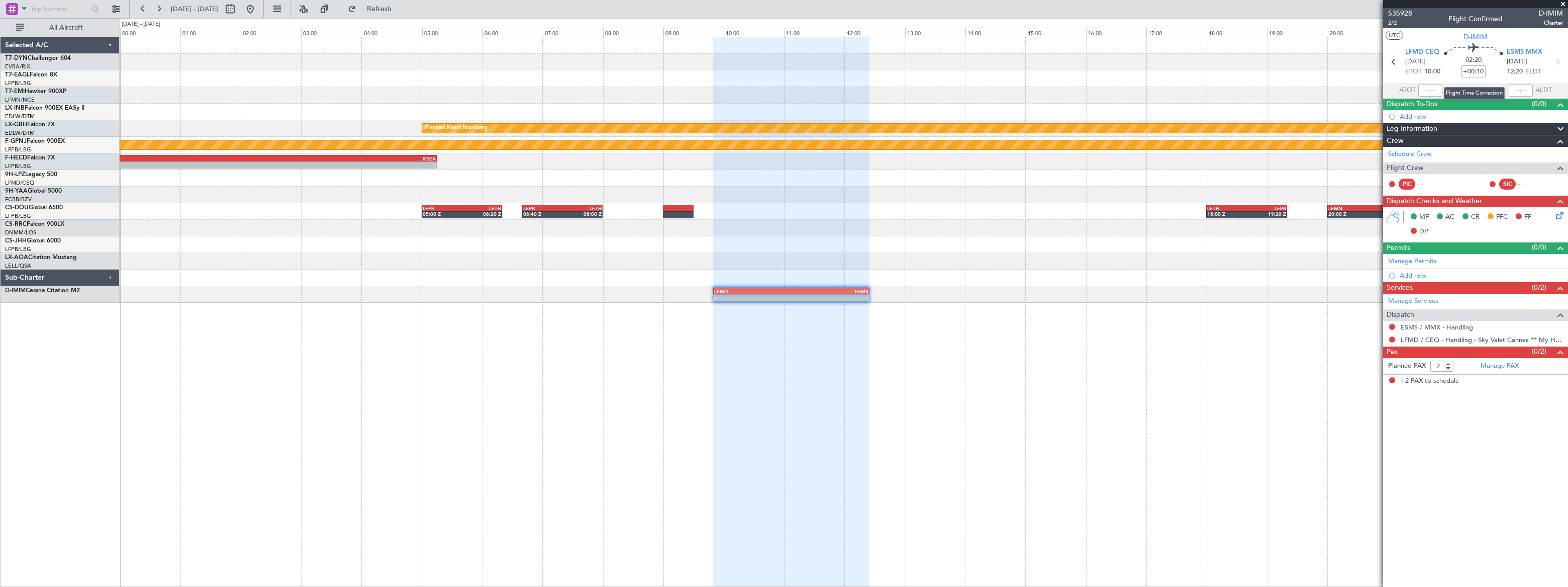
click at [1473, 71] on input "+00:10" at bounding box center [1474, 72] width 24 height 12
click at [1485, 74] on input "00:20" at bounding box center [1474, 72] width 24 height 12
type input "+00:20"
click at [1498, 57] on div "02:30 +00:20" at bounding box center [1474, 62] width 67 height 37
click at [238, 10] on button at bounding box center [230, 9] width 16 height 16
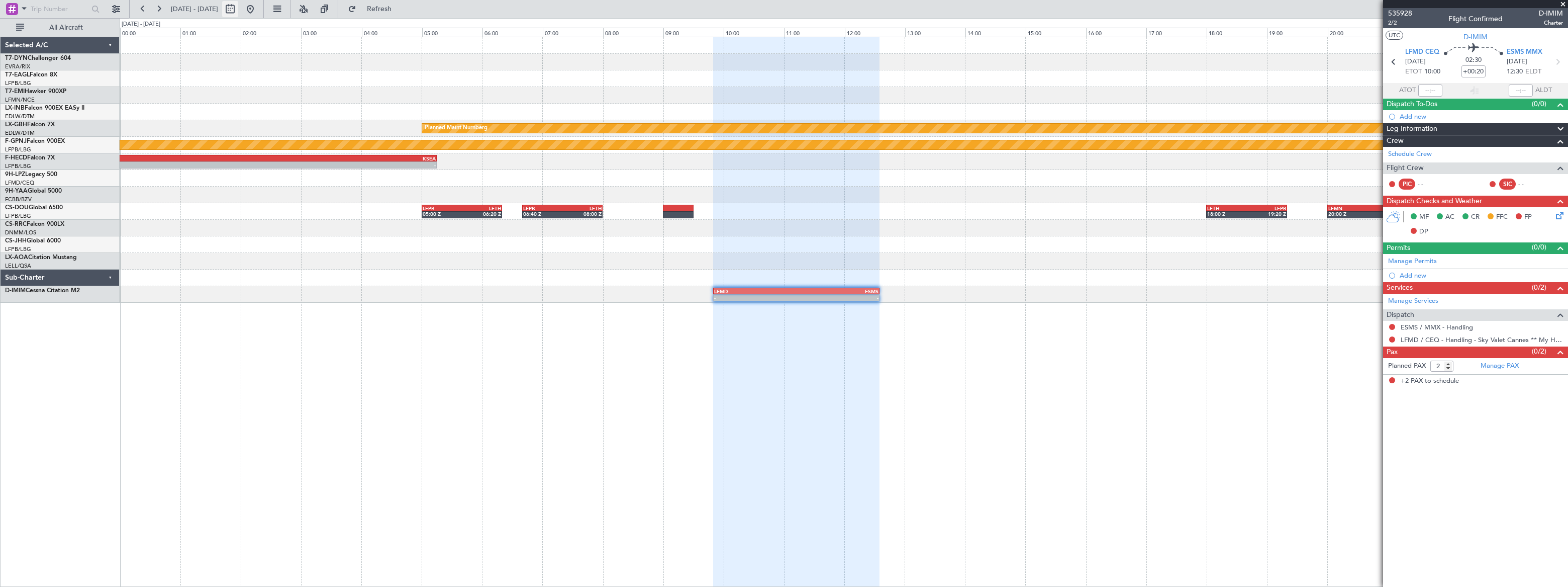
select select "9"
select select "2025"
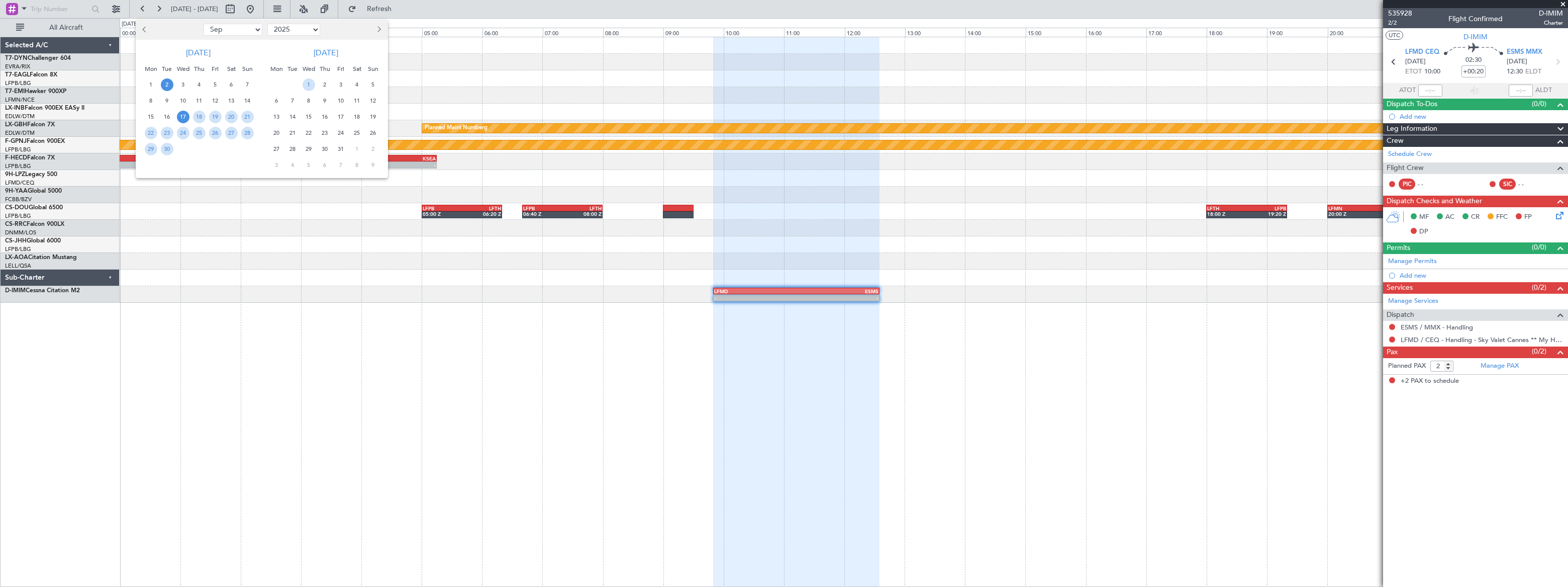
click at [165, 84] on span "2" at bounding box center [167, 84] width 13 height 13
click at [165, 83] on span "2" at bounding box center [167, 84] width 13 height 13
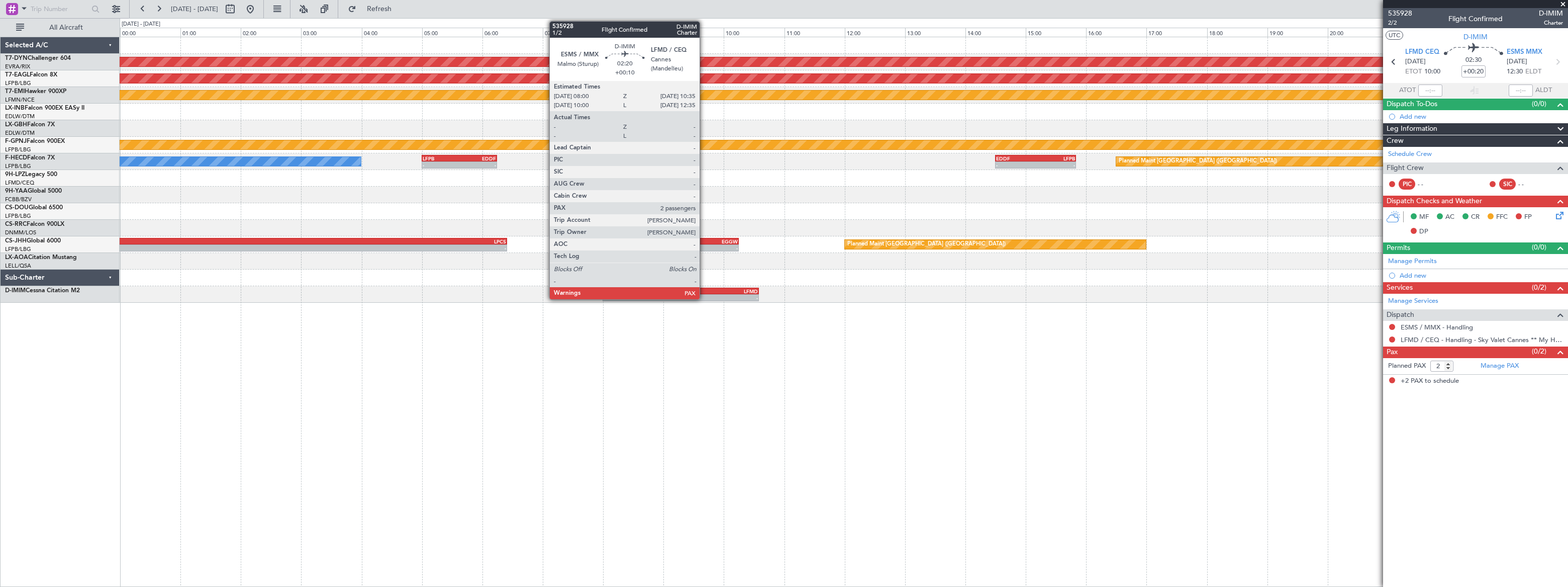
click at [704, 290] on div "LFMD" at bounding box center [719, 291] width 76 height 6
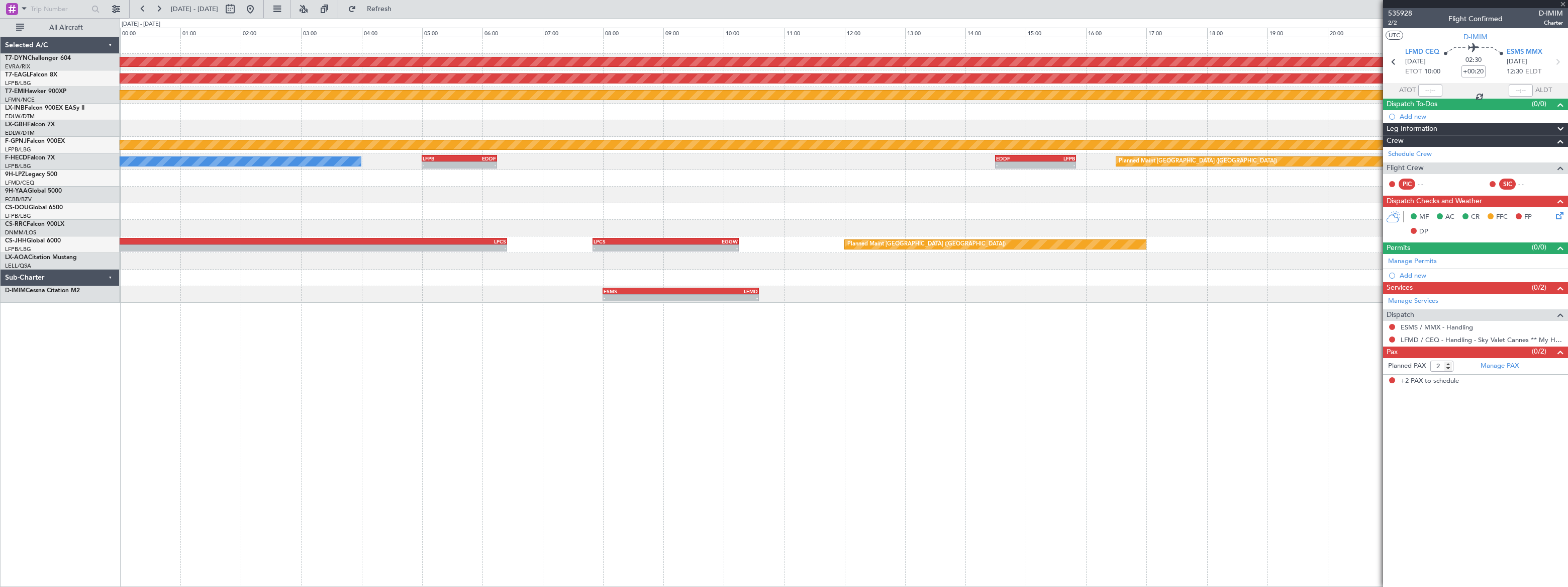
click at [704, 290] on div "LFMD" at bounding box center [719, 291] width 76 height 6
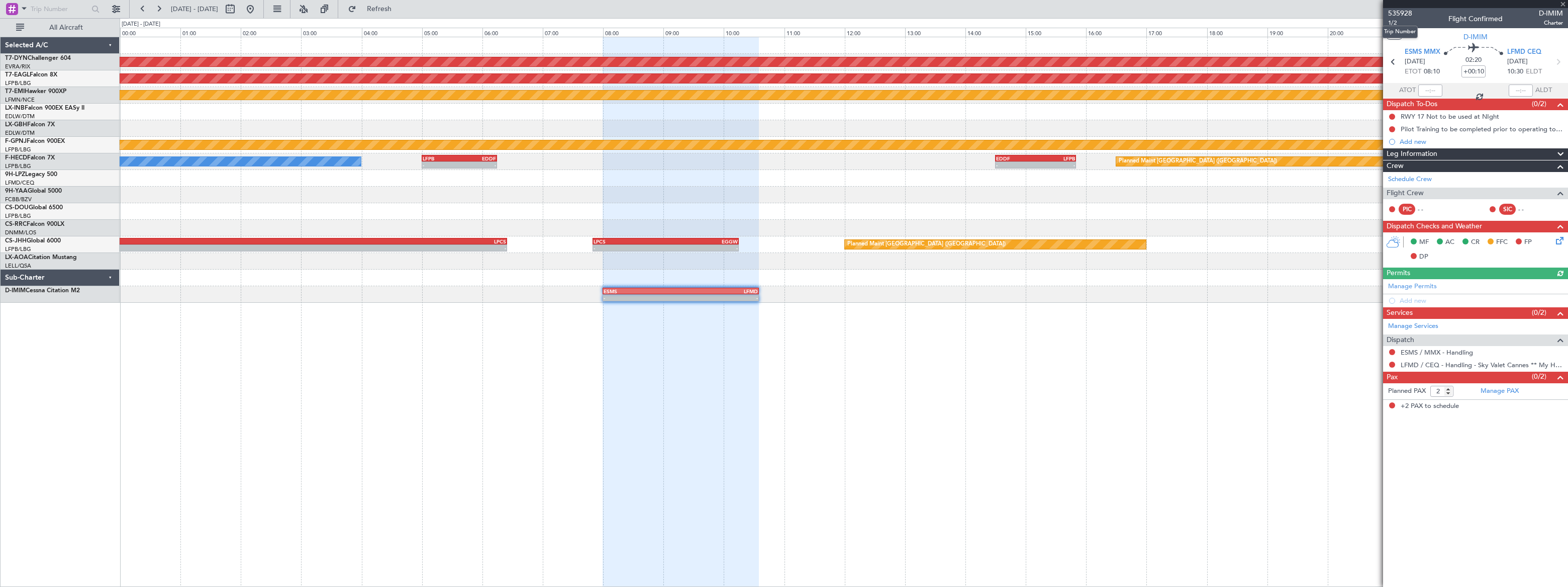
click at [1390, 24] on mat-tooltip-component "Trip Number" at bounding box center [1400, 32] width 50 height 27
click at [1391, 21] on span "1/2" at bounding box center [1400, 23] width 24 height 9
click at [400, 6] on span "Refresh" at bounding box center [379, 9] width 43 height 7
click at [400, 8] on span "Refreshing..." at bounding box center [379, 9] width 43 height 7
click at [400, 8] on span "Refresh" at bounding box center [379, 9] width 43 height 7
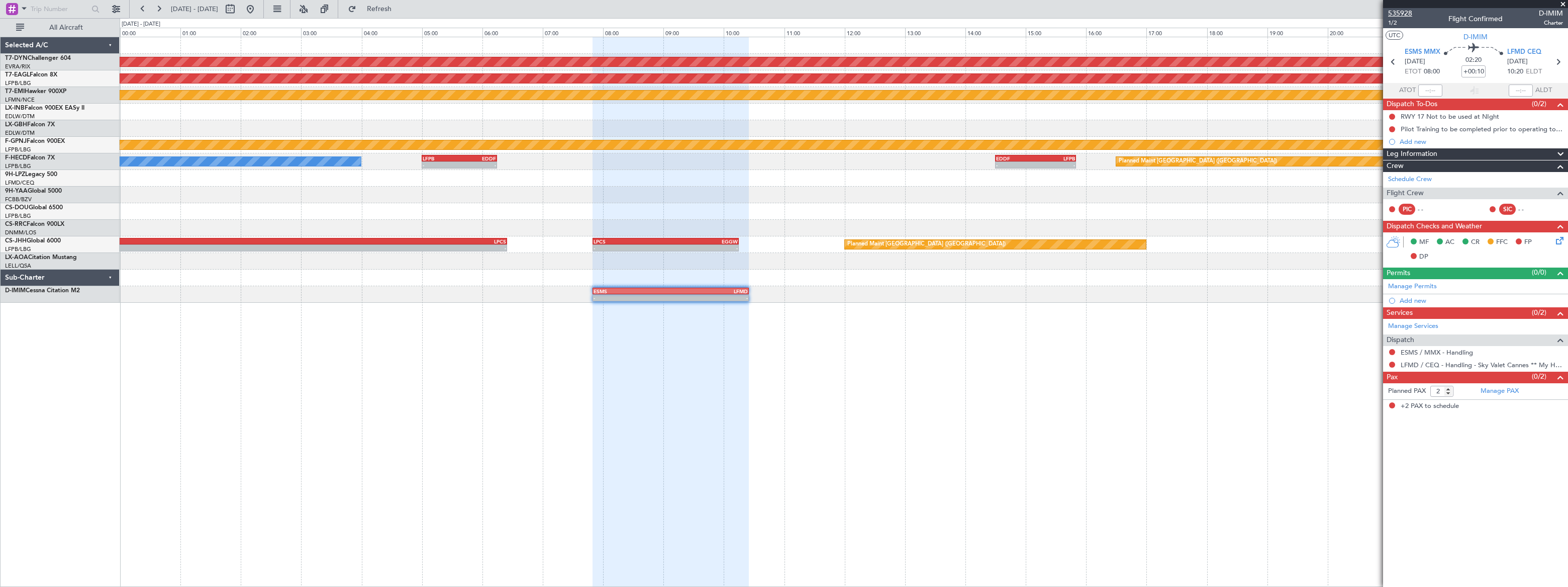
click at [1400, 10] on span "535928" at bounding box center [1400, 13] width 24 height 11
click at [1470, 68] on input "+00:10" at bounding box center [1474, 72] width 24 height 12
click at [1496, 73] on div "02:20 00:20" at bounding box center [1474, 62] width 67 height 37
click at [1497, 392] on link "Manage PAX" at bounding box center [1499, 391] width 38 height 10
click at [403, 2] on button "Refresh" at bounding box center [373, 9] width 61 height 16
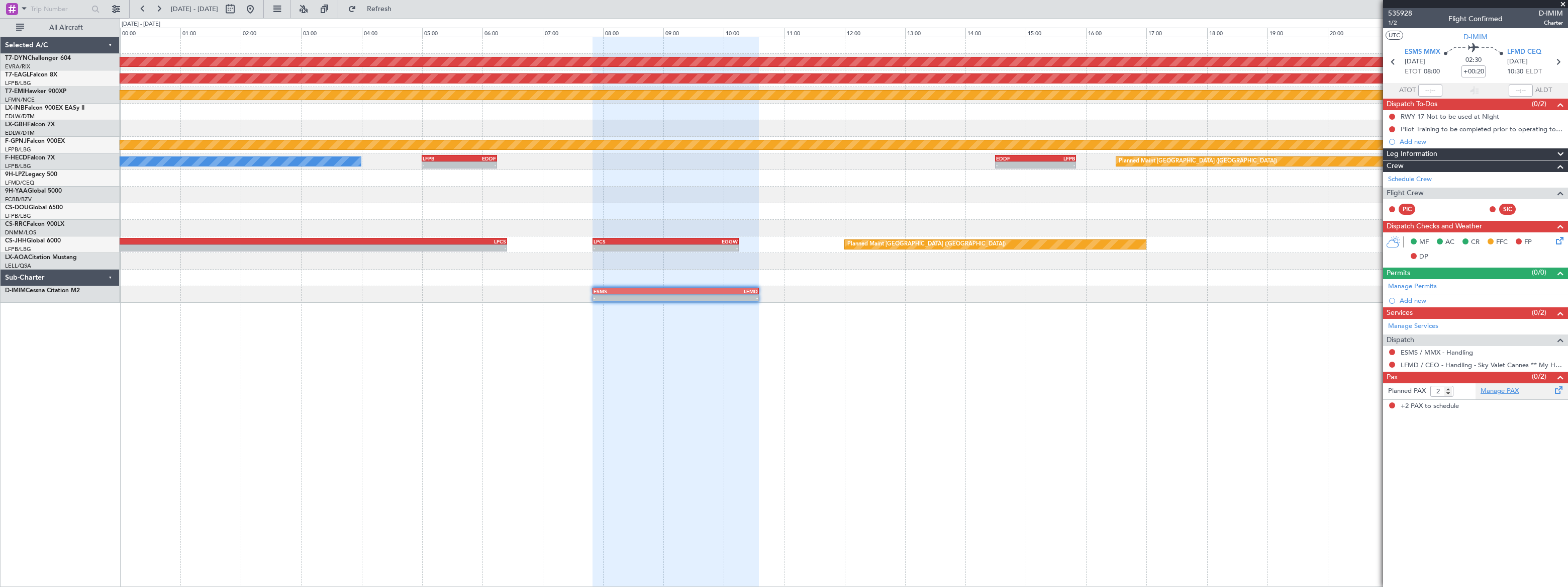
click at [1498, 392] on link "Manage PAX" at bounding box center [1499, 391] width 38 height 10
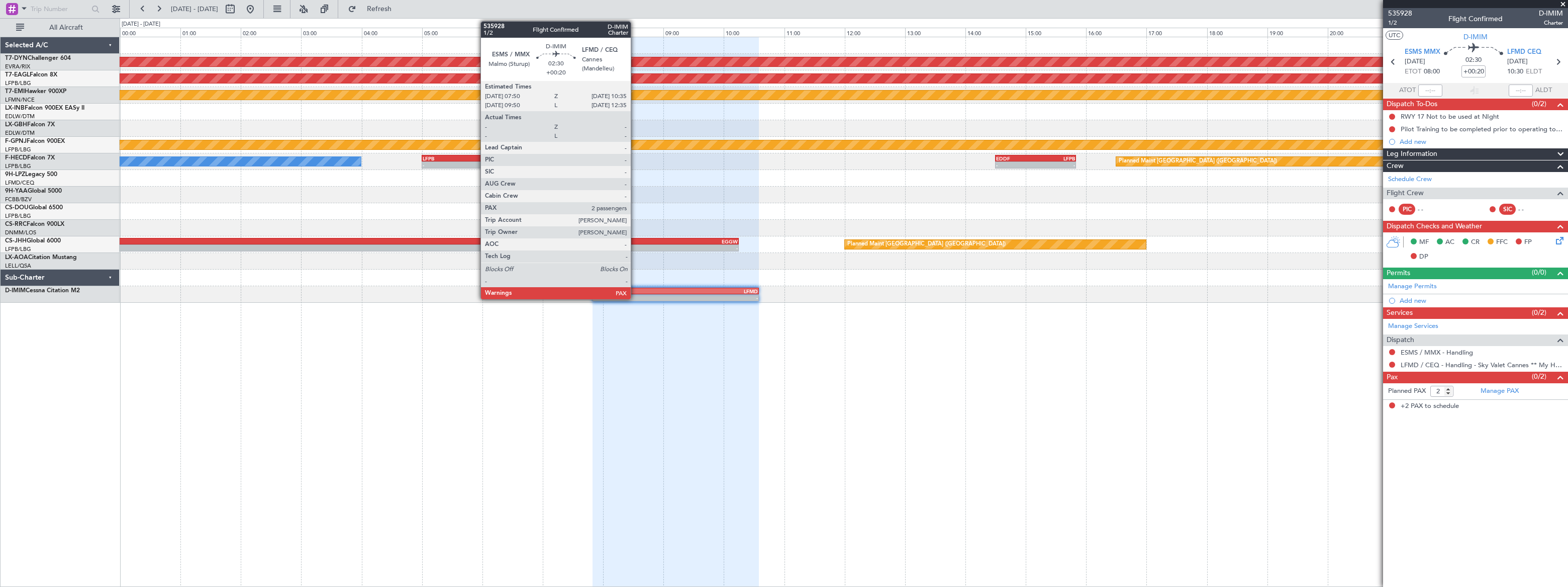
click at [636, 293] on div "ESMS" at bounding box center [635, 291] width 81 height 6
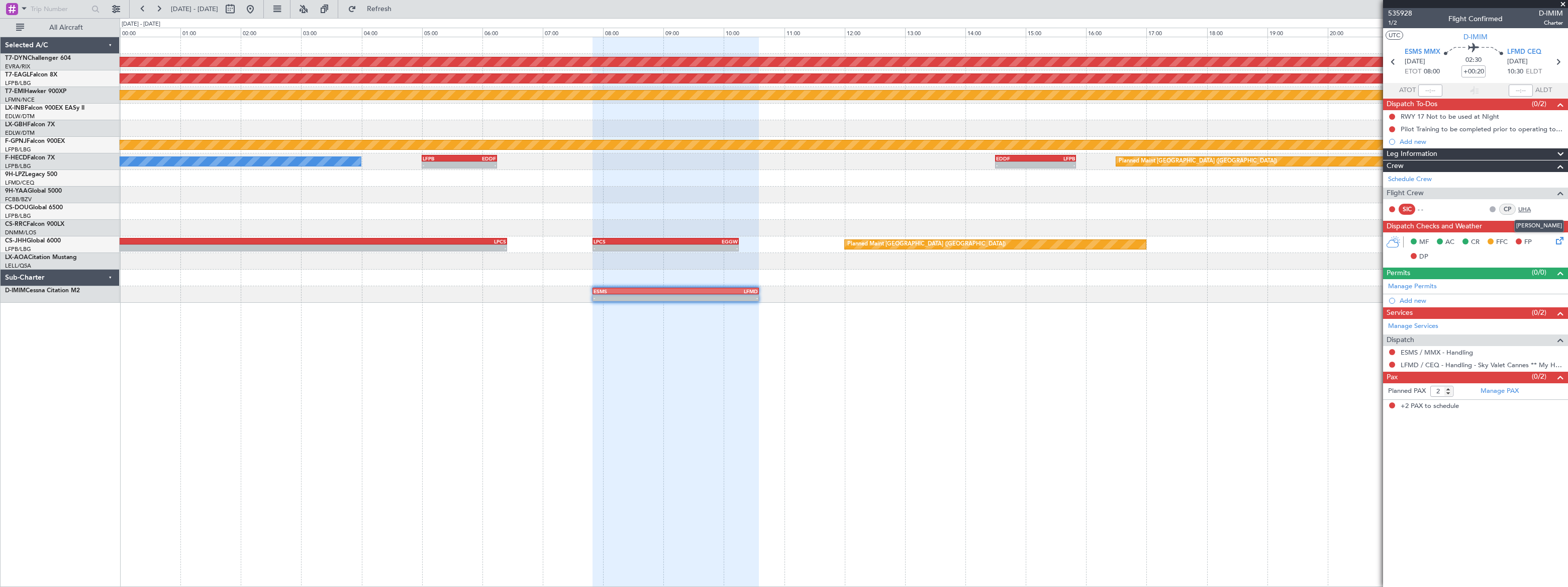
click at [1524, 210] on link "UHA" at bounding box center [1529, 209] width 23 height 9
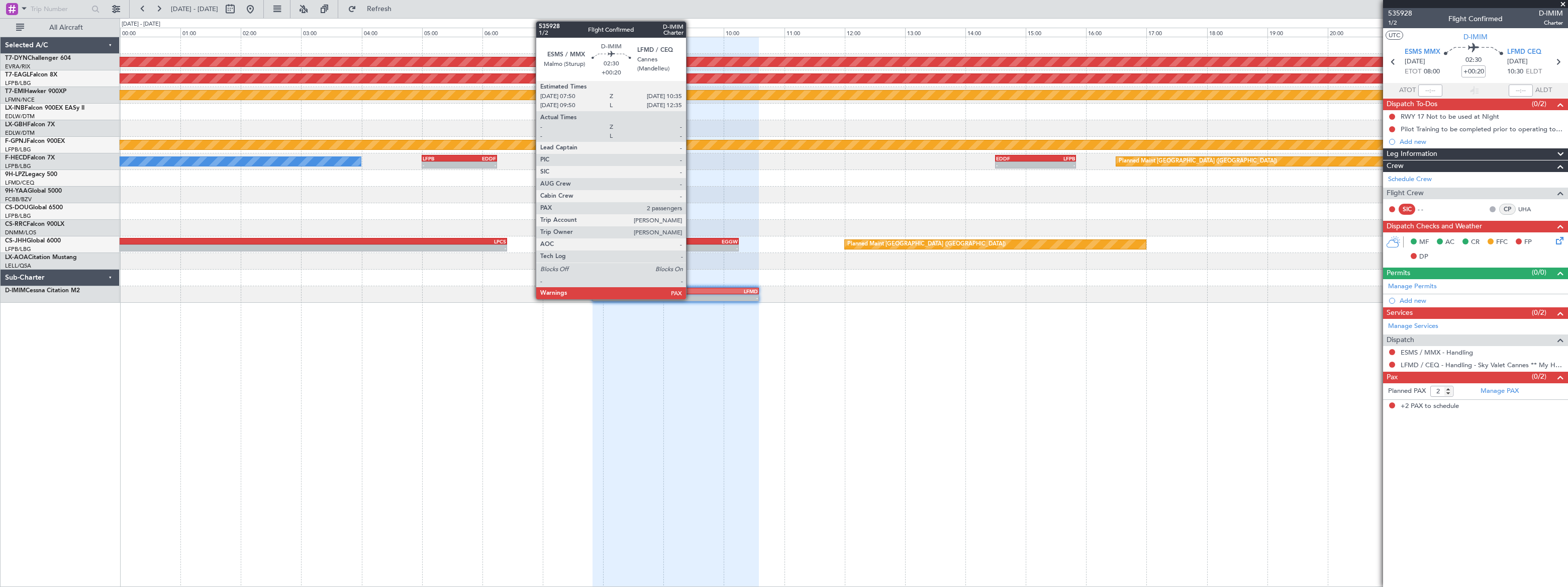
click at [690, 292] on div "LFMD" at bounding box center [717, 291] width 81 height 6
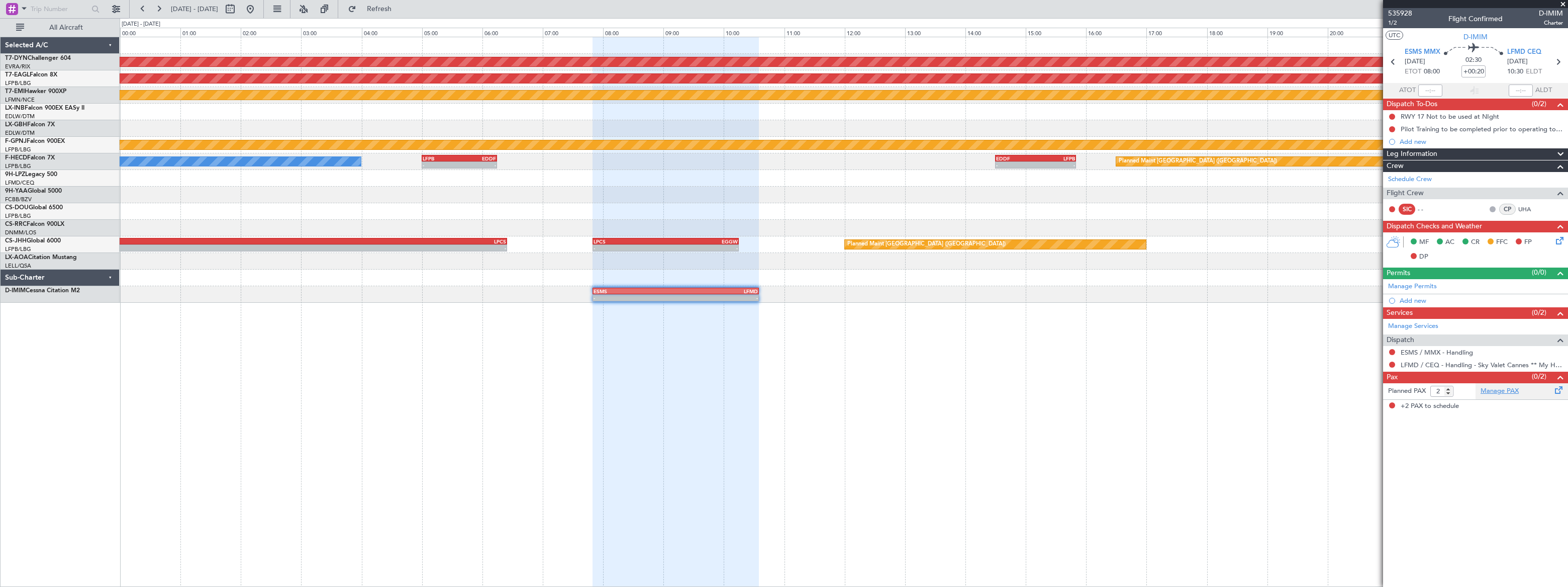
click at [1498, 388] on link "Manage PAX" at bounding box center [1499, 391] width 38 height 10
click at [403, 3] on button "Refresh" at bounding box center [373, 9] width 61 height 16
click at [1405, 13] on span "535928" at bounding box center [1400, 13] width 24 height 11
click at [258, 9] on button at bounding box center [250, 9] width 16 height 16
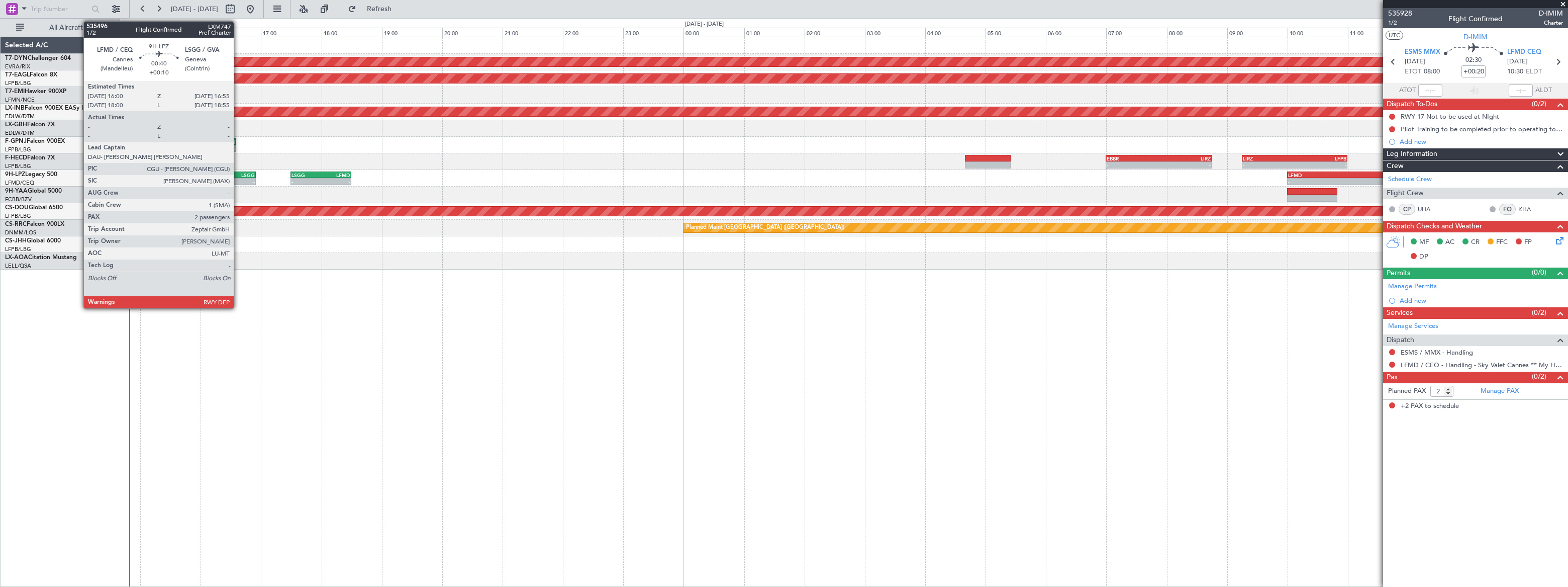
click at [238, 172] on div "LSGG" at bounding box center [241, 175] width 27 height 6
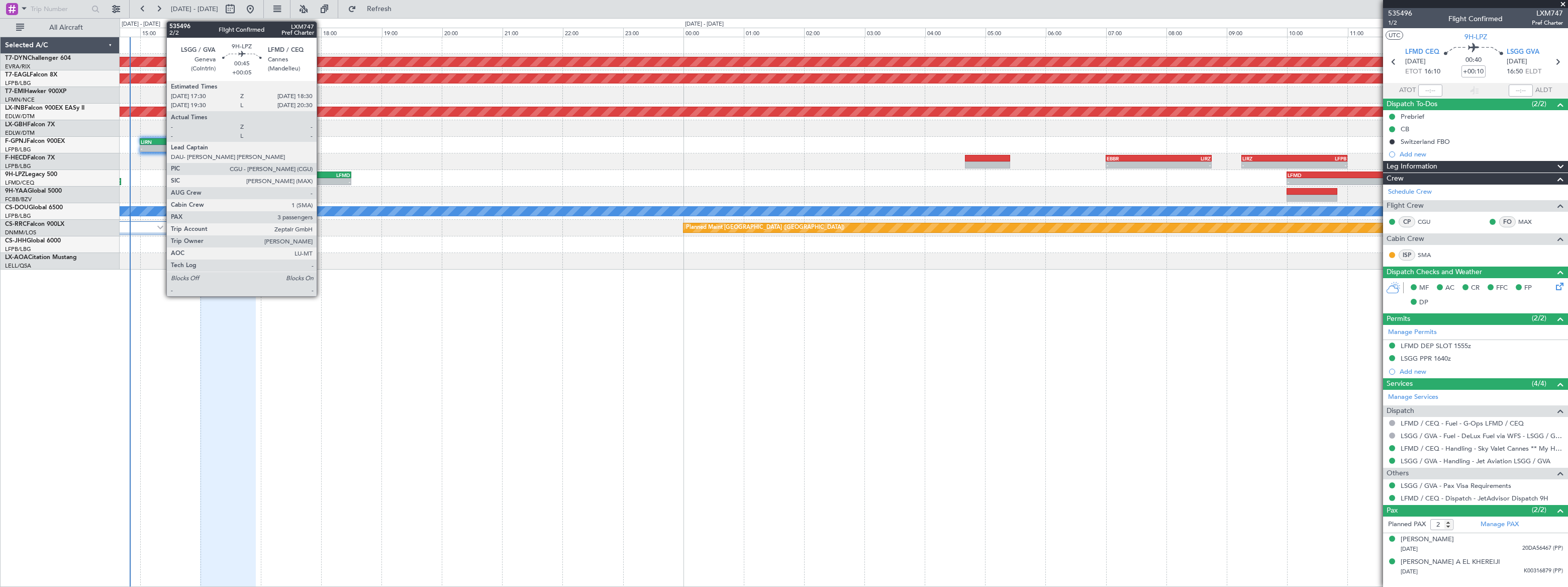
click at [322, 175] on div "LFMD" at bounding box center [335, 175] width 29 height 6
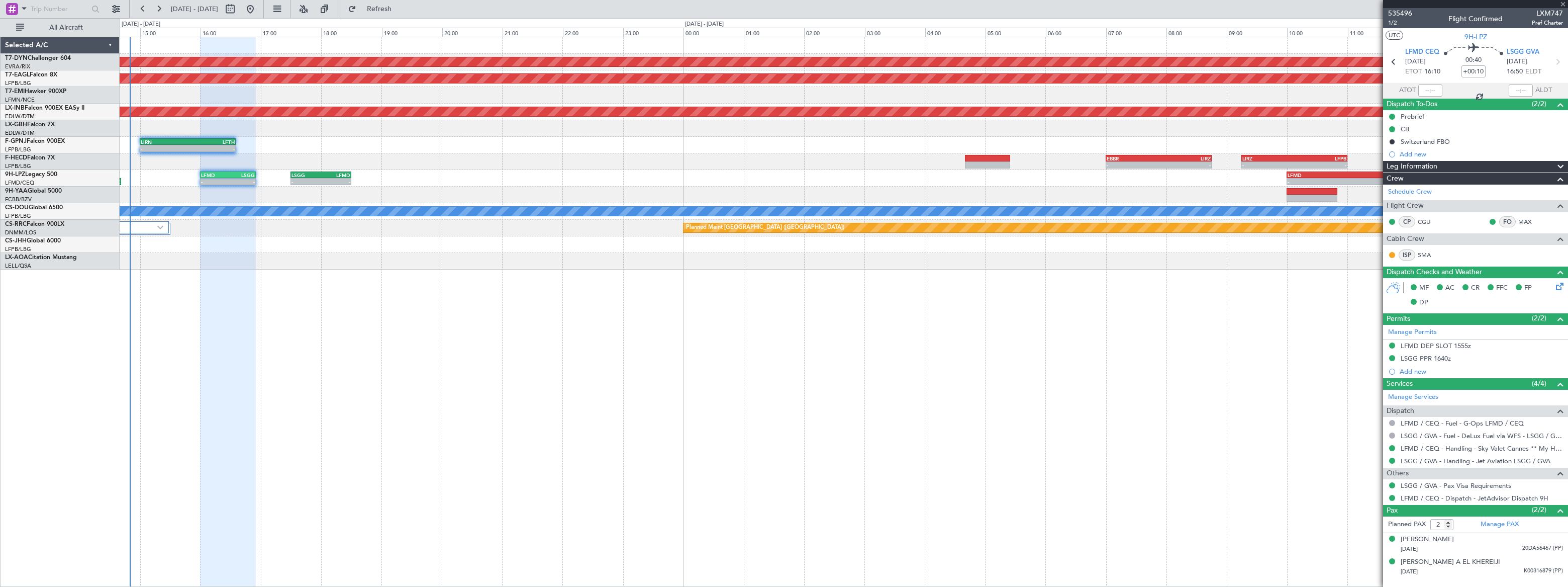
type input "+00:05"
type input "3"
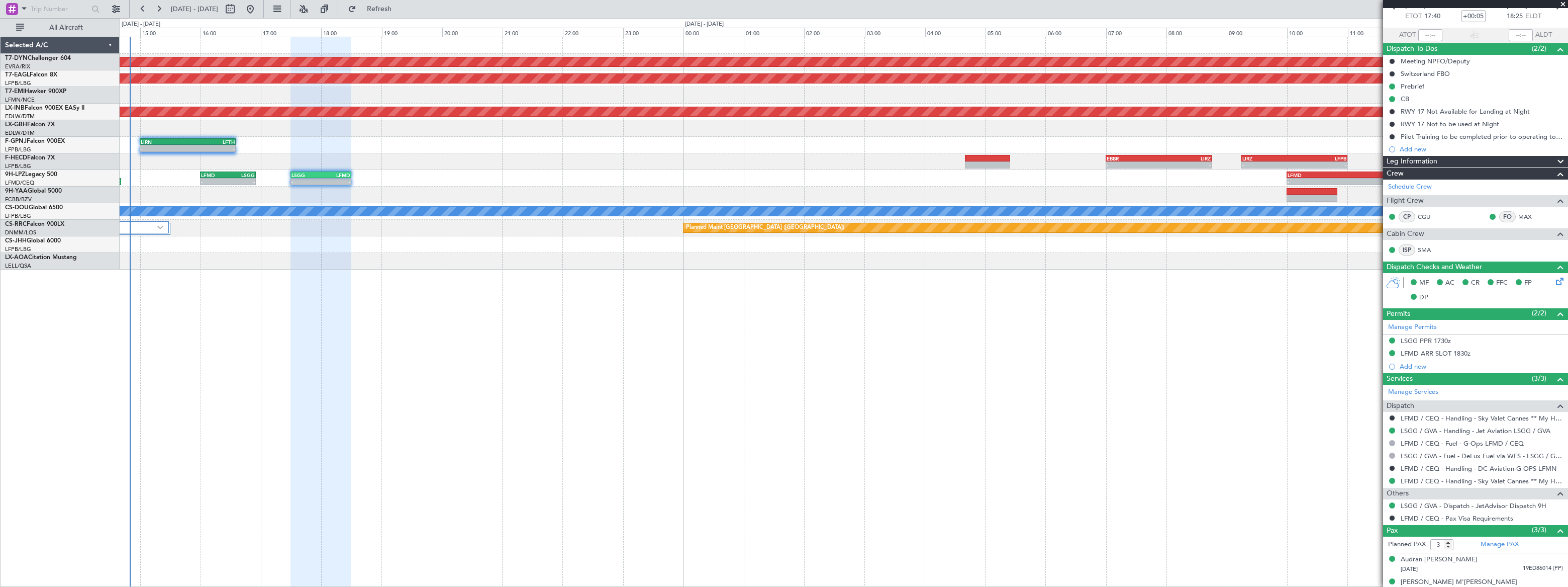
scroll to position [88, 0]
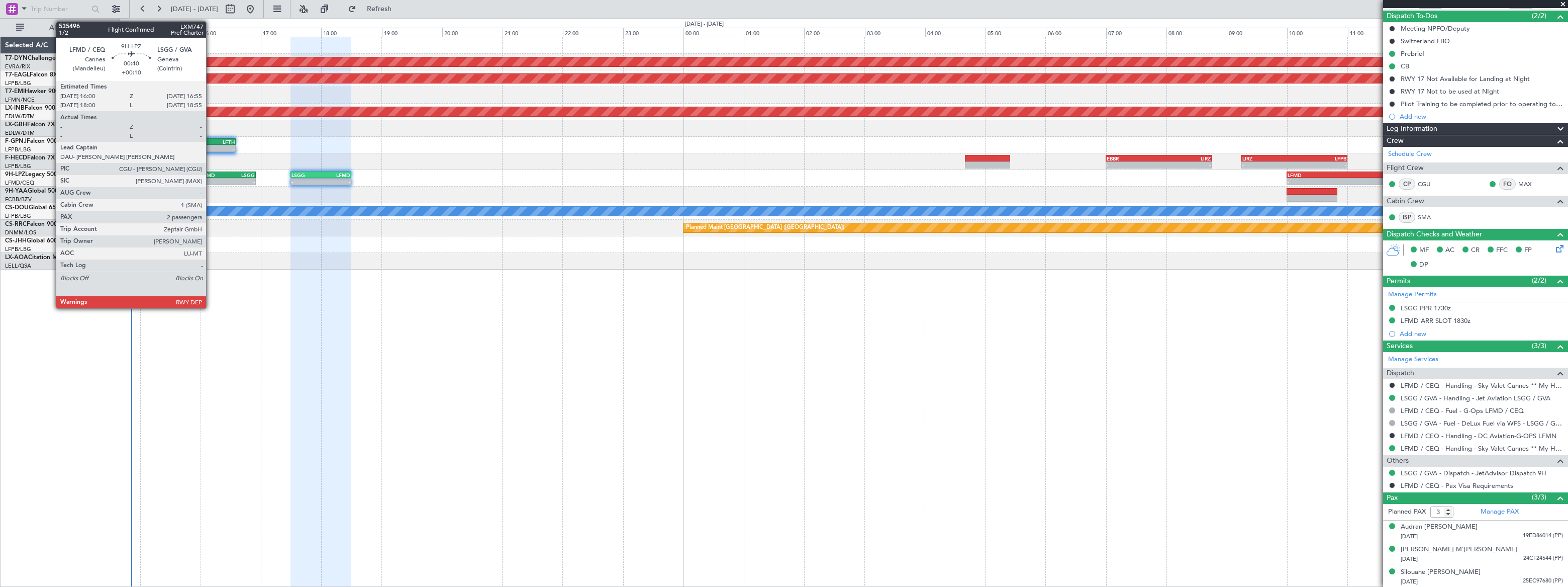
click at [212, 175] on div "LFMD" at bounding box center [214, 175] width 27 height 6
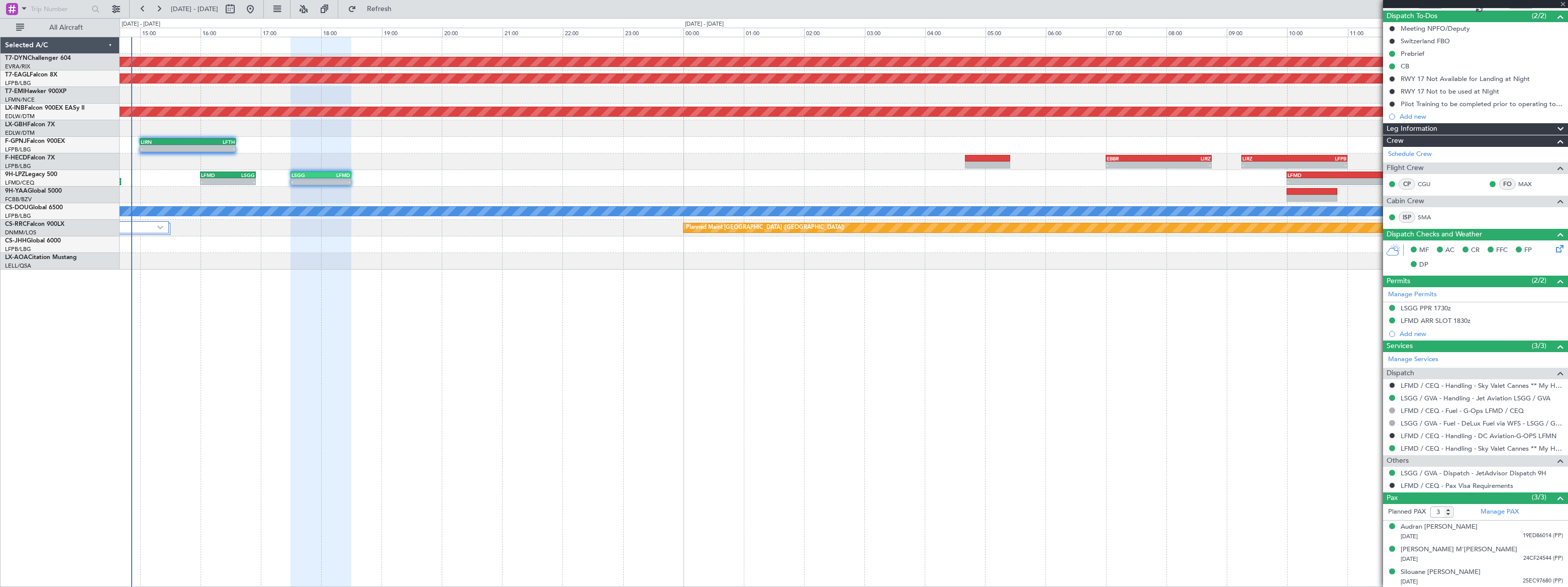
type input "+00:10"
type input "2"
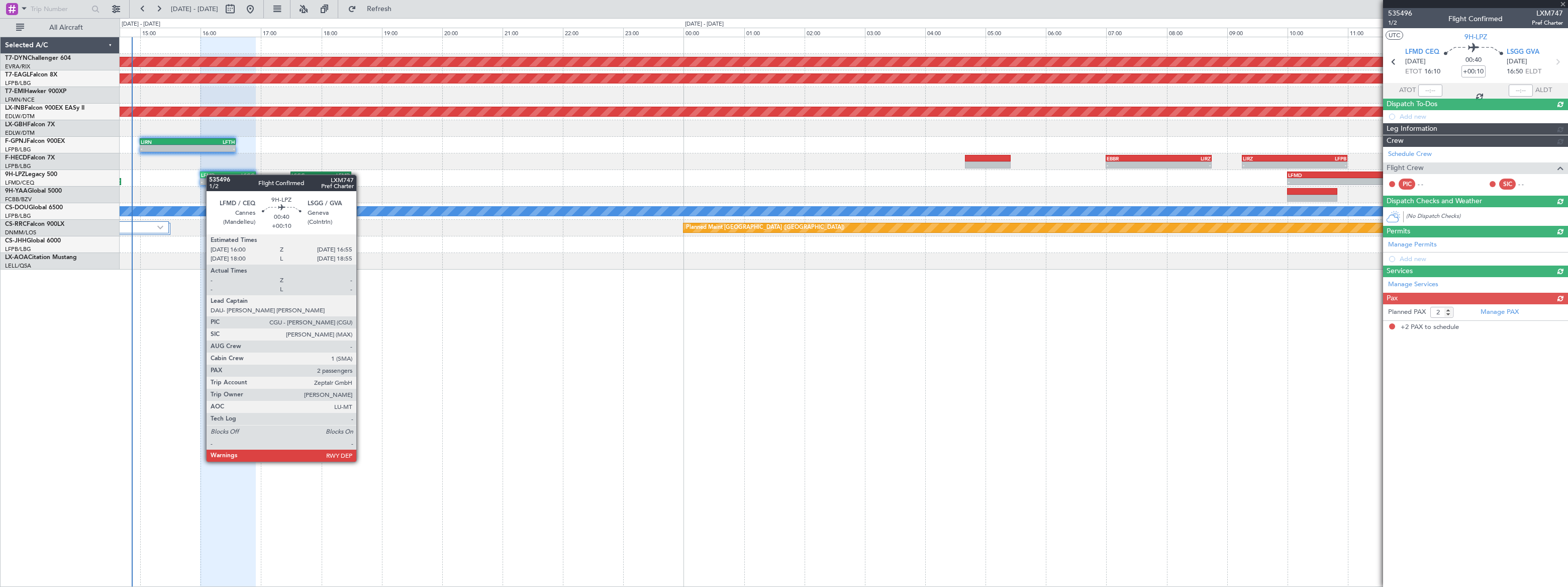
scroll to position [0, 0]
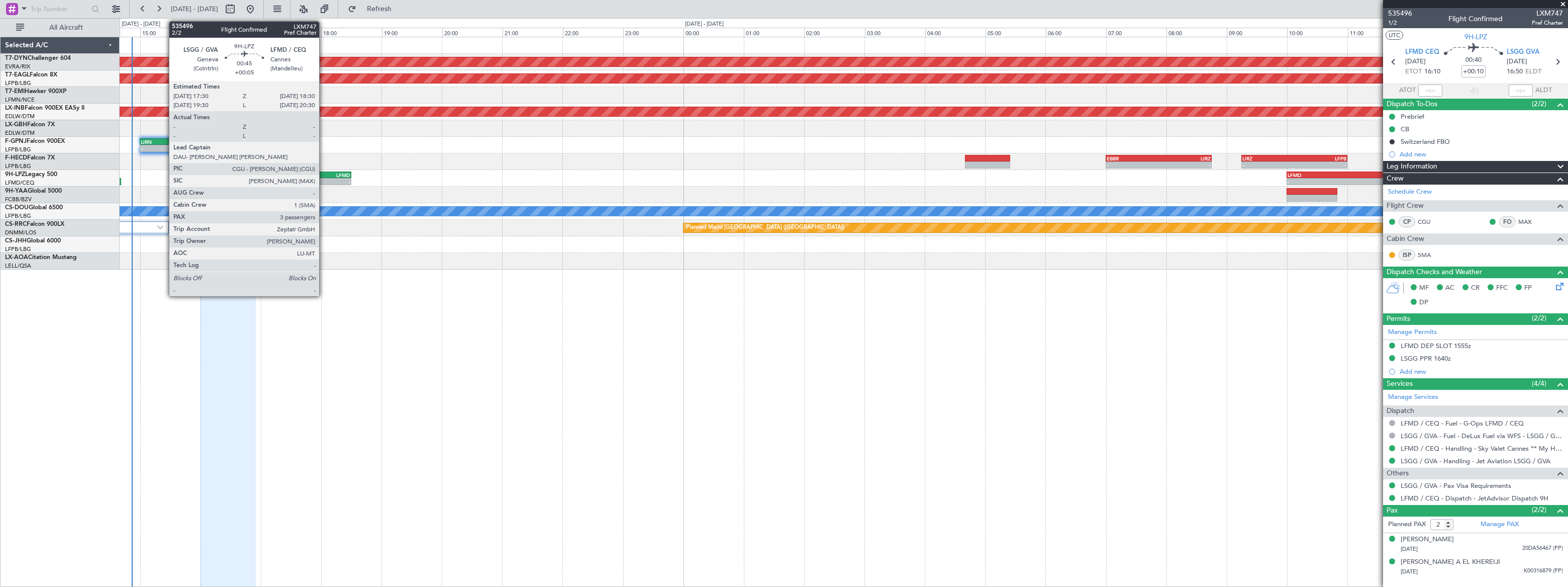
click at [324, 174] on div "LFMD" at bounding box center [335, 175] width 29 height 6
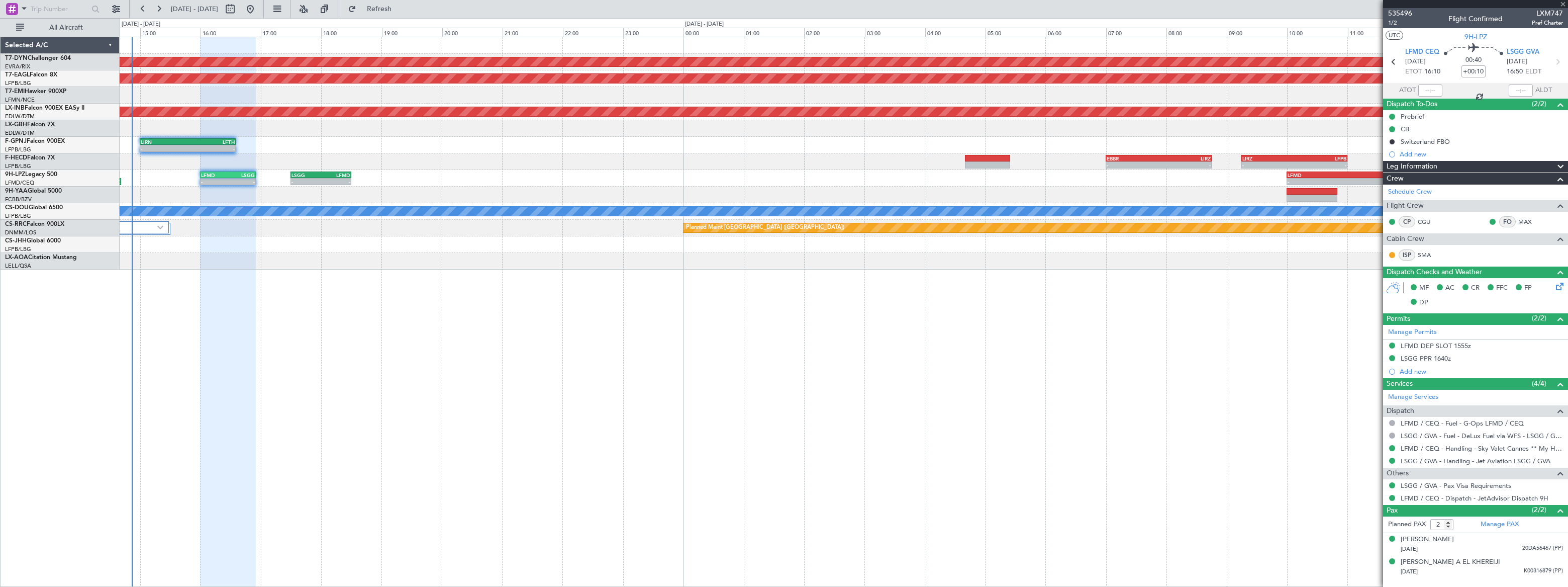
type input "+00:05"
type input "3"
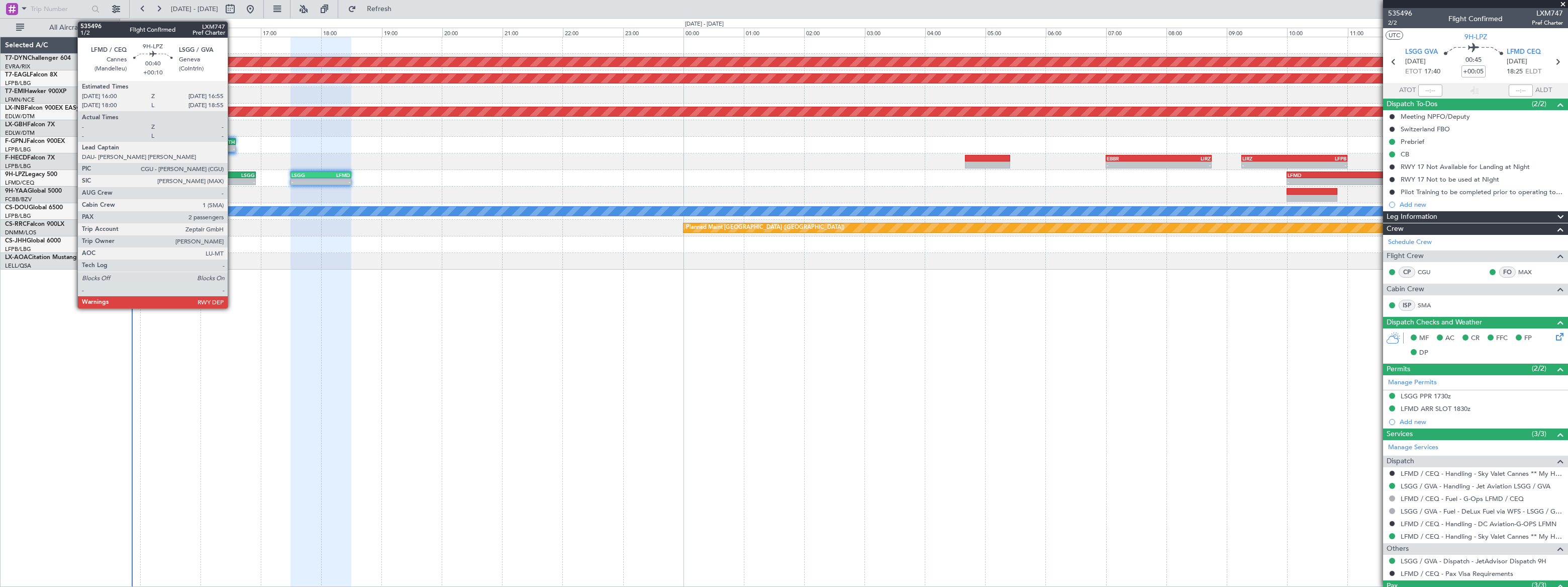
click at [233, 176] on div "LSGG" at bounding box center [240, 175] width 27 height 6
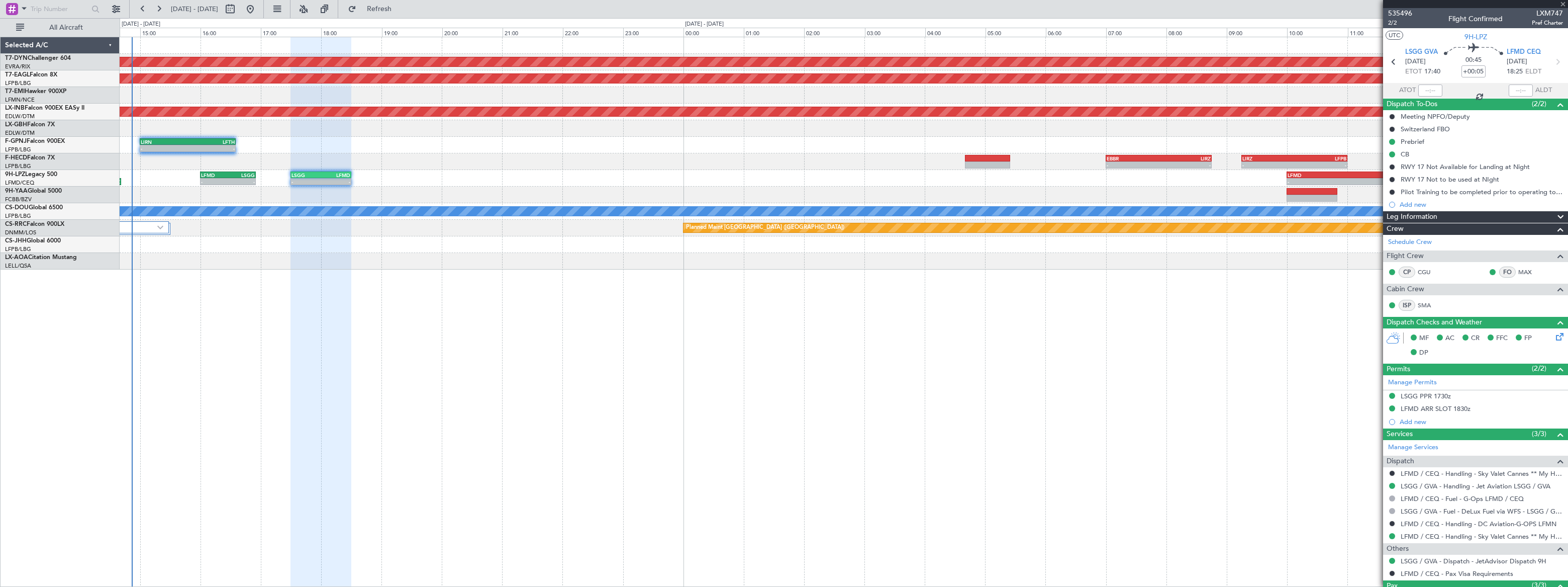
type input "+00:10"
type input "2"
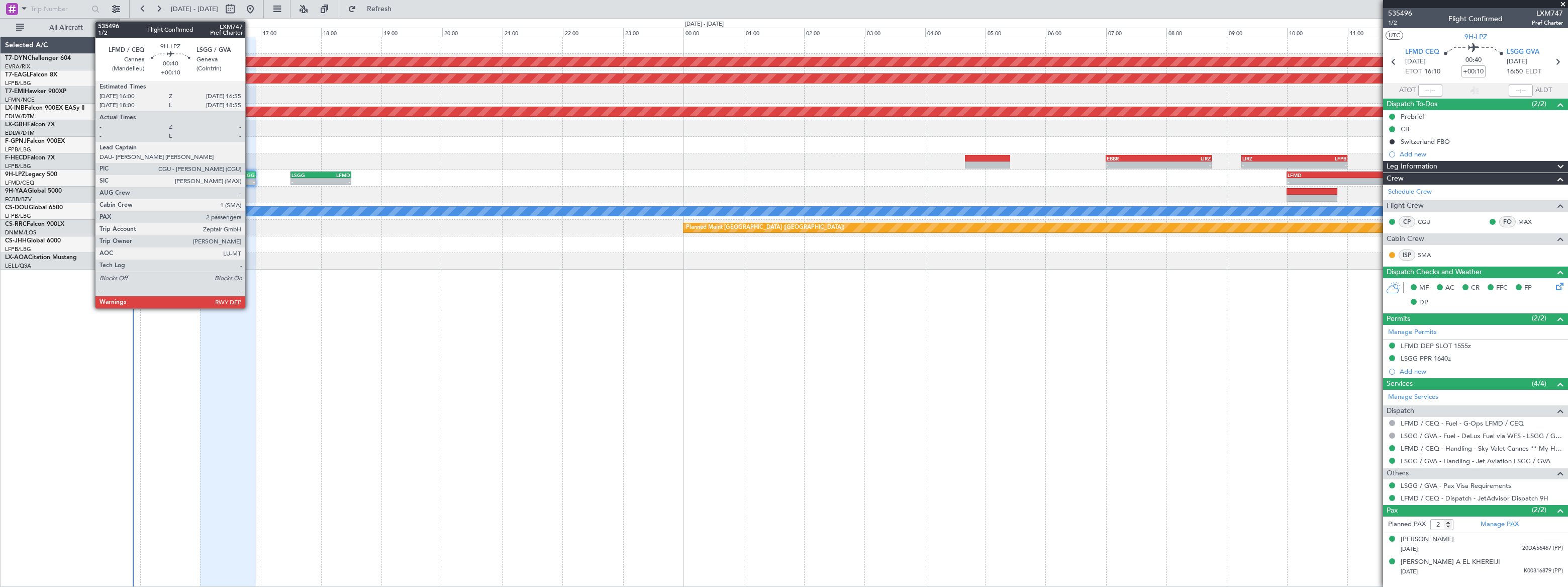
click at [250, 176] on div "LSGG" at bounding box center [240, 175] width 27 height 6
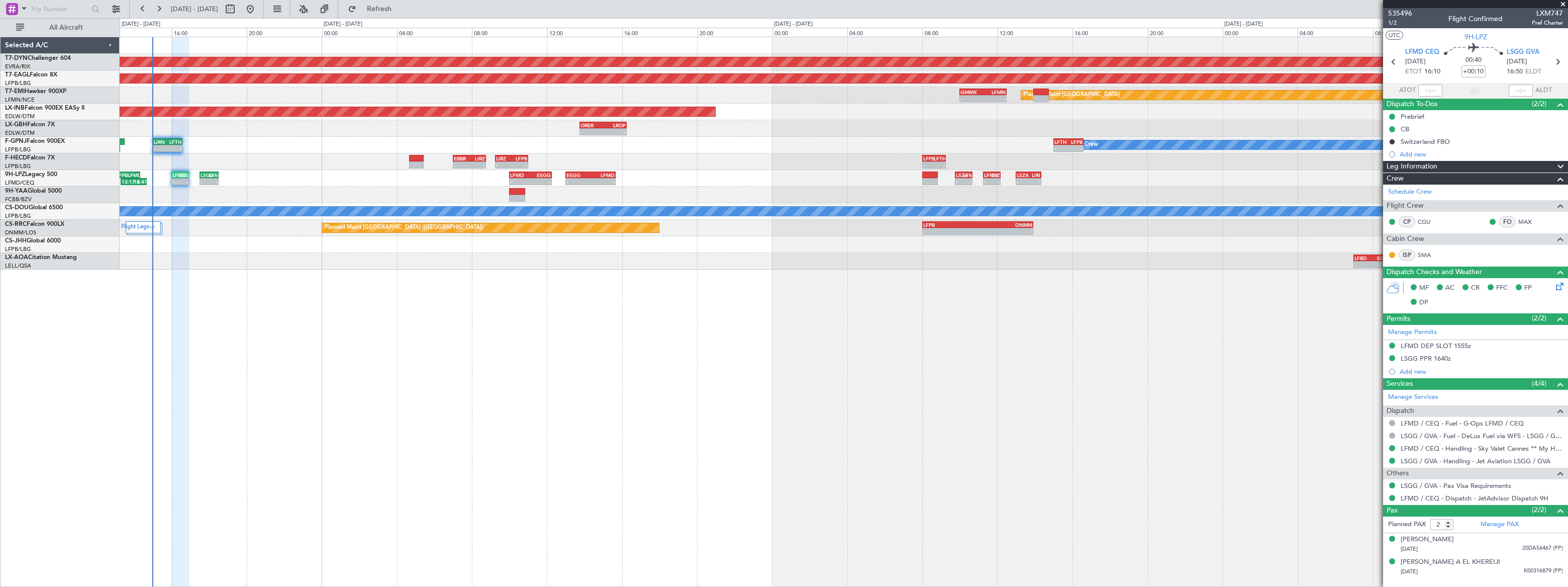
click at [391, 240] on div "AOG Maint Riga (Riga Intl) - - LSGS 12:00 Z EGSS 13:30 Z Grounded New York (Tet…" at bounding box center [843, 312] width 1448 height 550
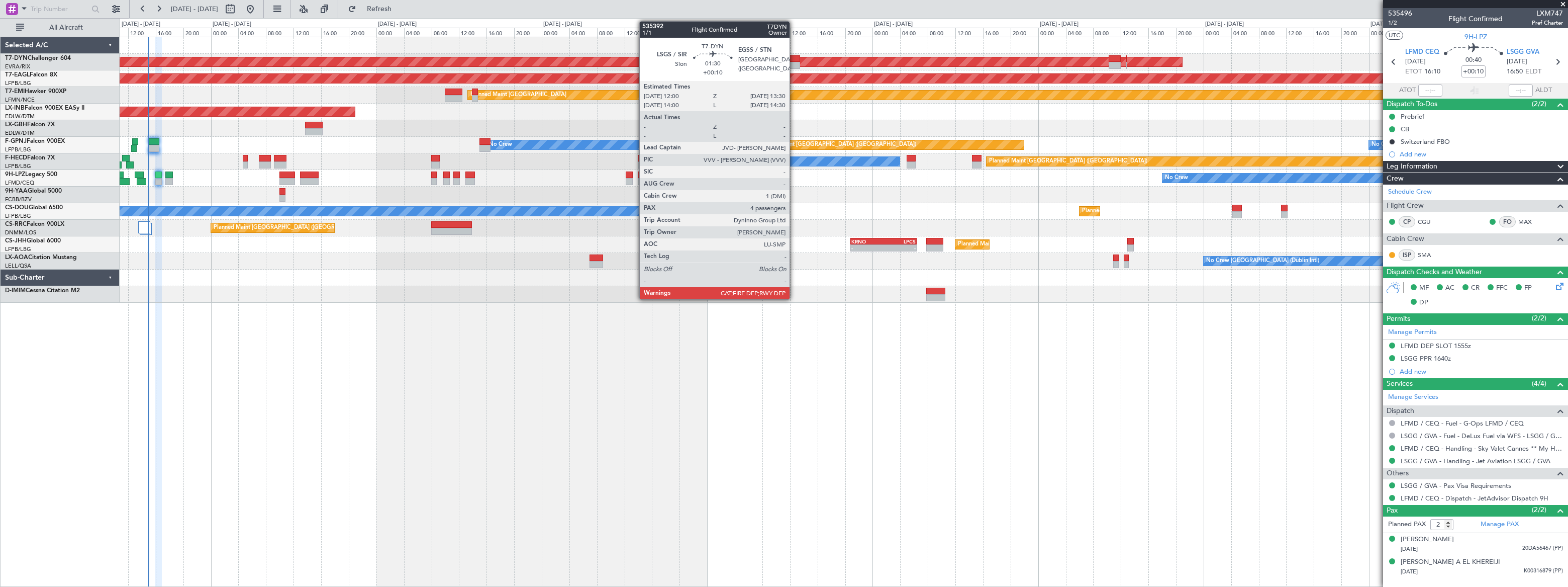
click at [794, 60] on div at bounding box center [794, 59] width 11 height 7
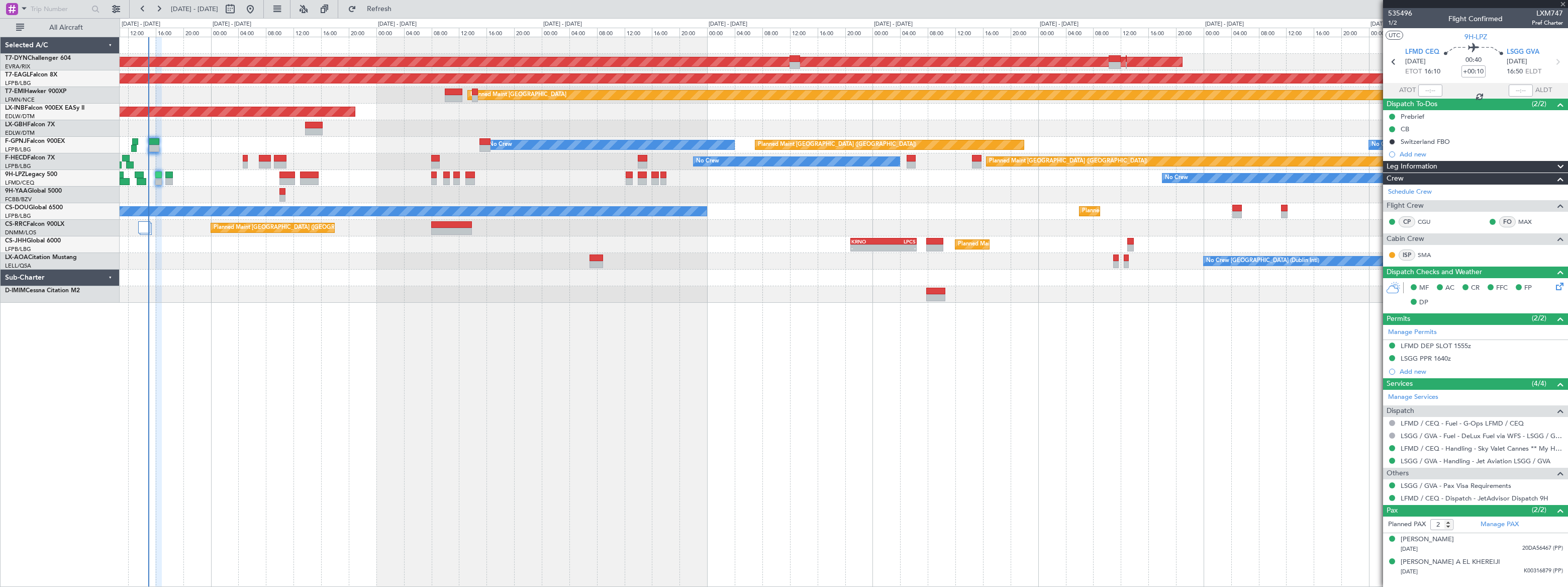
type input "4"
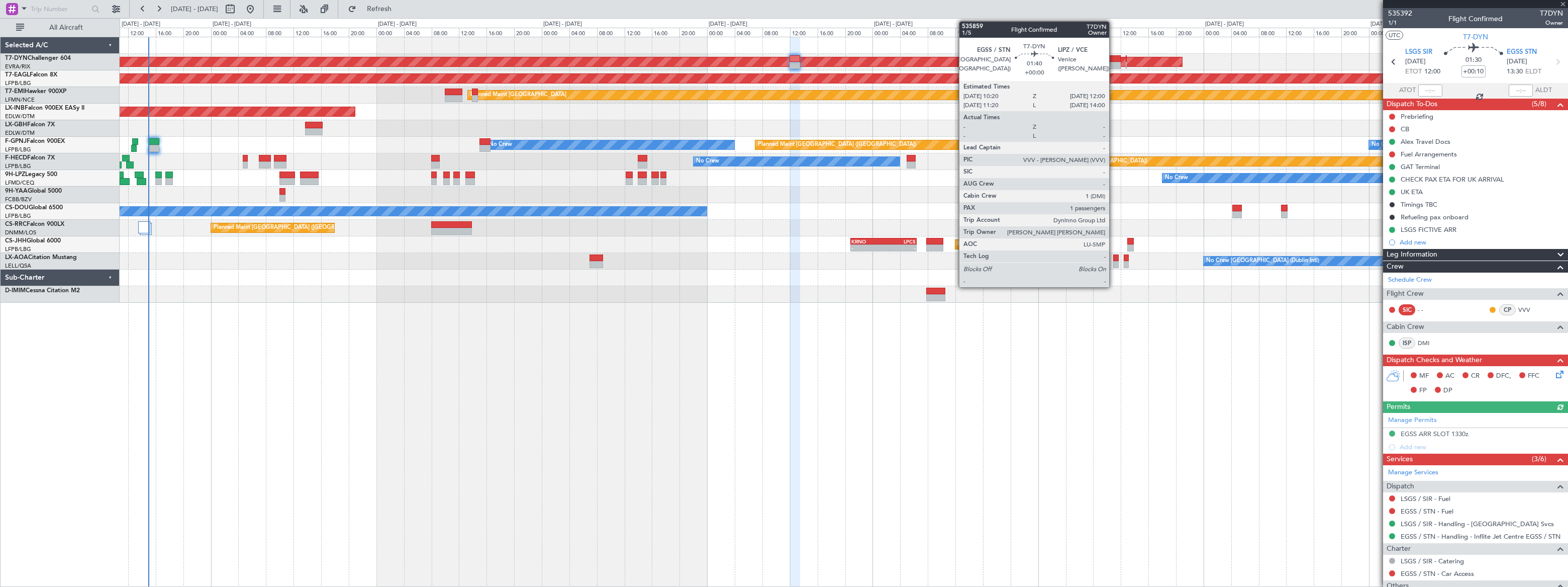
click at [1114, 58] on div at bounding box center [1115, 59] width 12 height 7
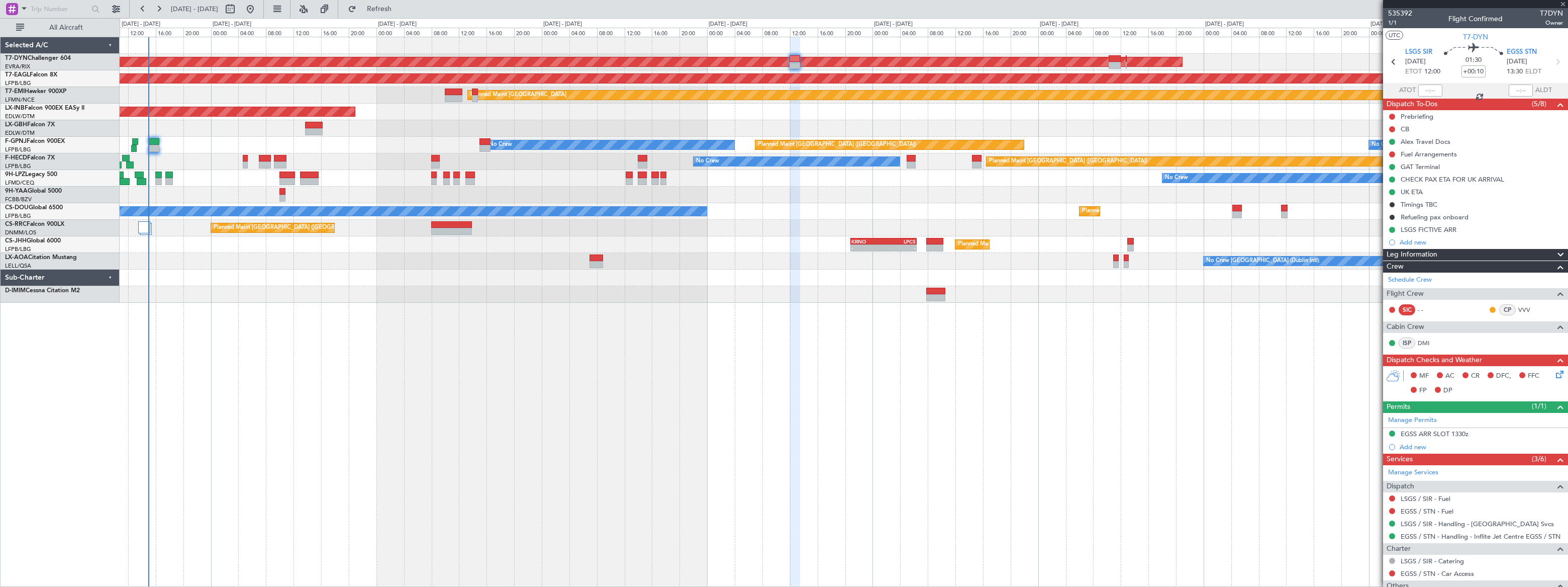
type input "1"
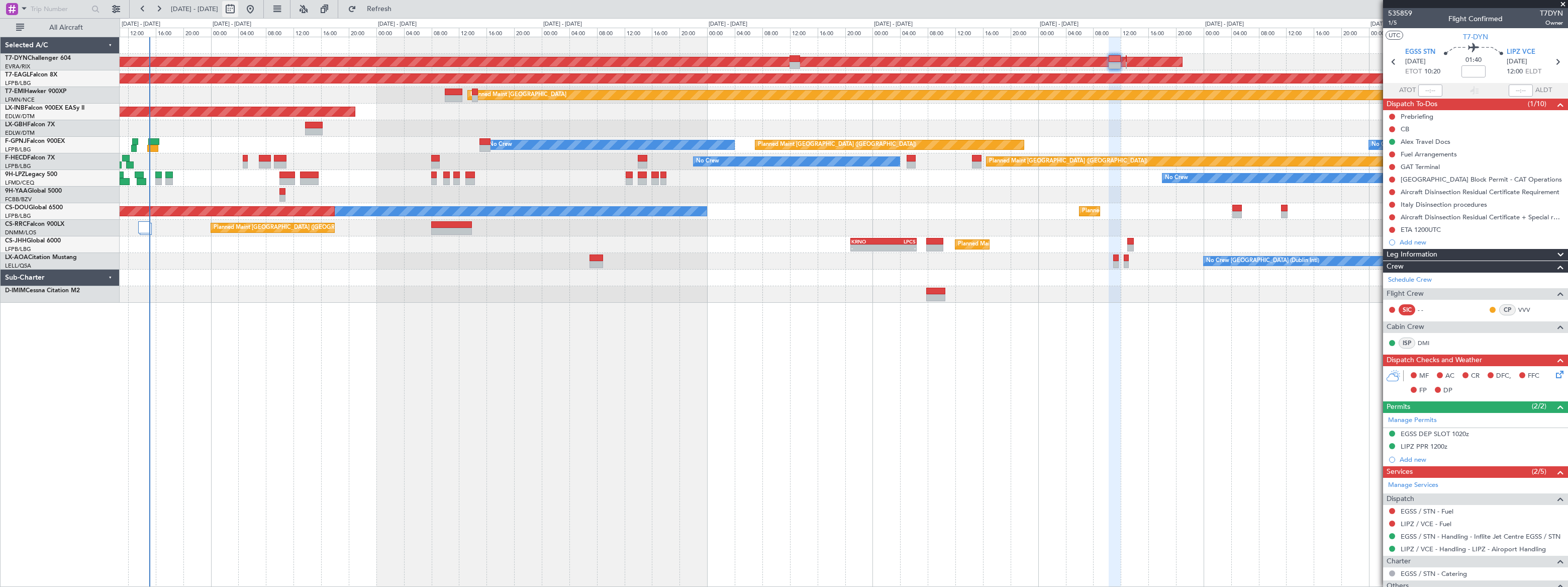
click at [238, 7] on button at bounding box center [230, 9] width 16 height 16
select select "8"
select select "2025"
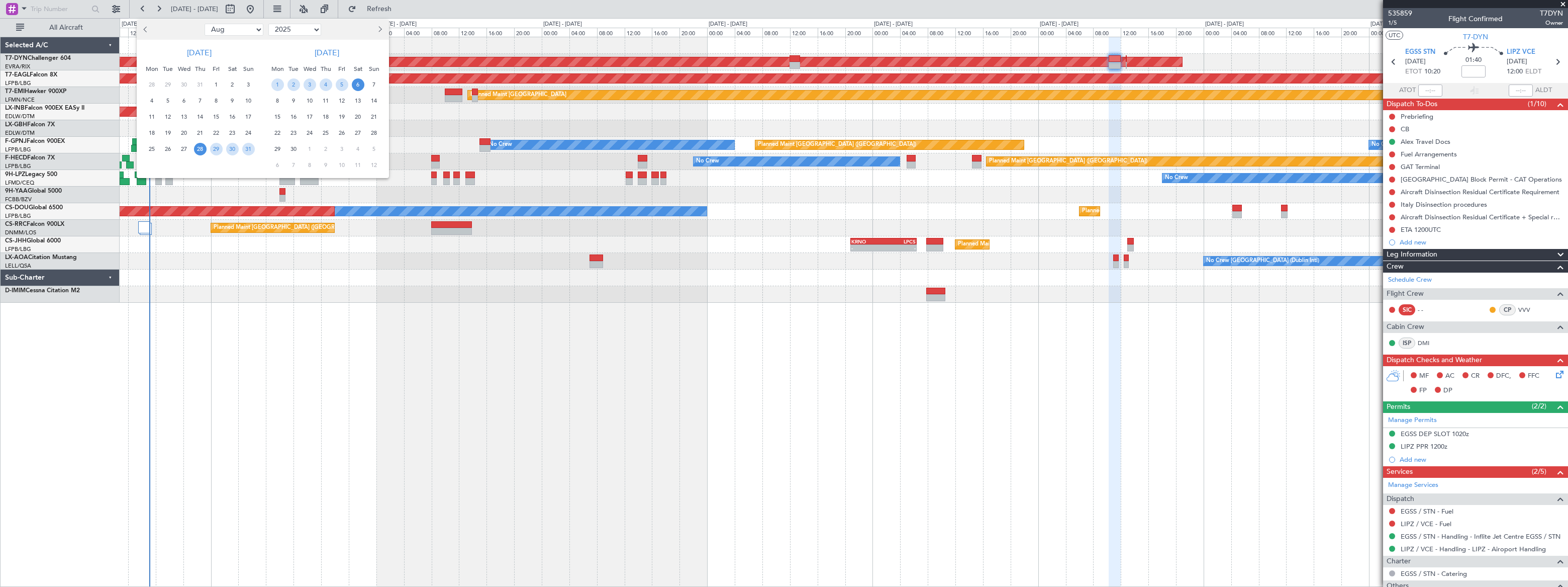
click at [243, 31] on select "Jan Feb Mar Apr May Jun Jul Aug Sep Oct Nov Dec" at bounding box center [233, 30] width 59 height 12
select select "9"
click at [205, 24] on select "Jan Feb Mar Apr May Jun Jul Aug Sep Oct Nov Dec" at bounding box center [233, 30] width 59 height 12
click at [247, 99] on span "14" at bounding box center [248, 100] width 13 height 13
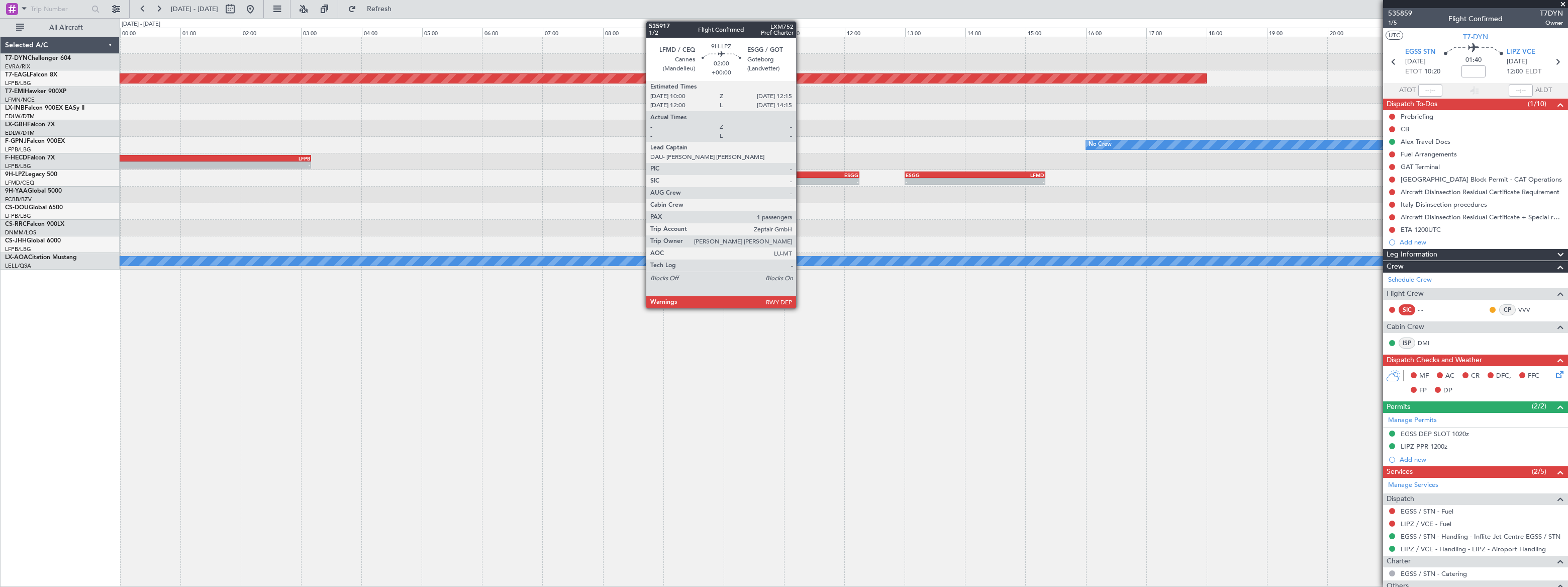
click at [800, 180] on div "-" at bounding box center [824, 182] width 67 height 6
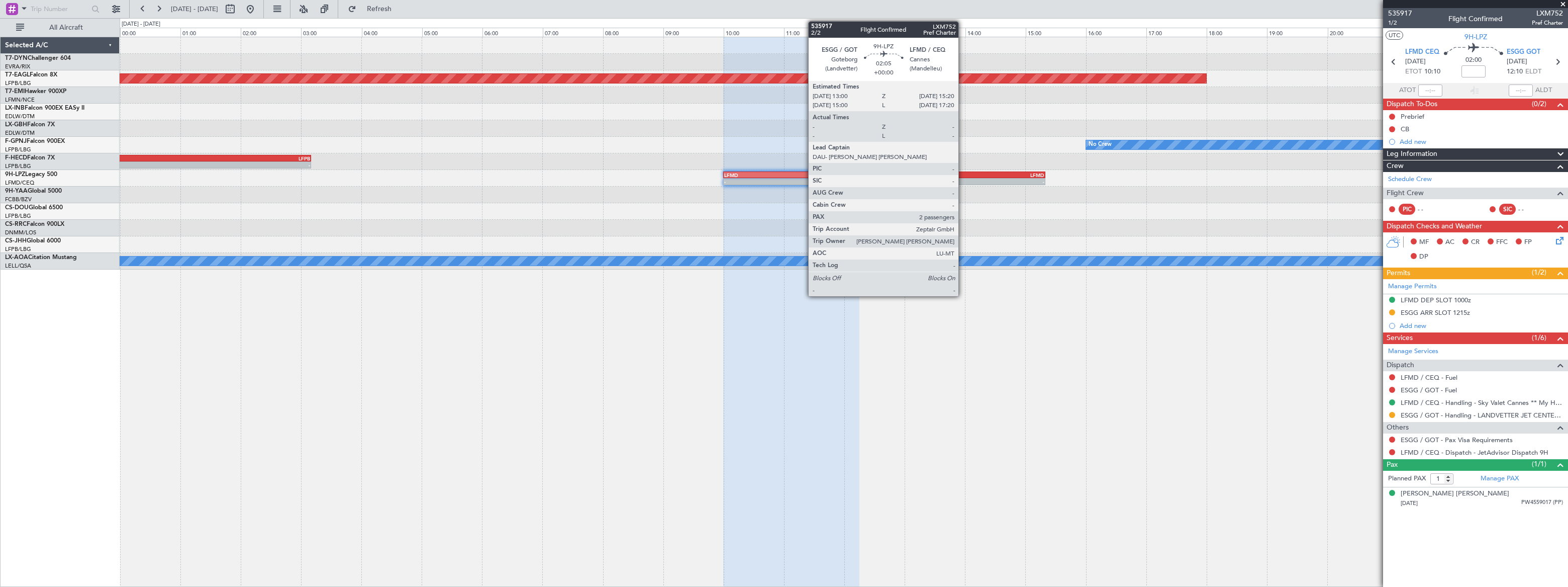
click at [963, 173] on div "ESGG" at bounding box center [940, 175] width 70 height 6
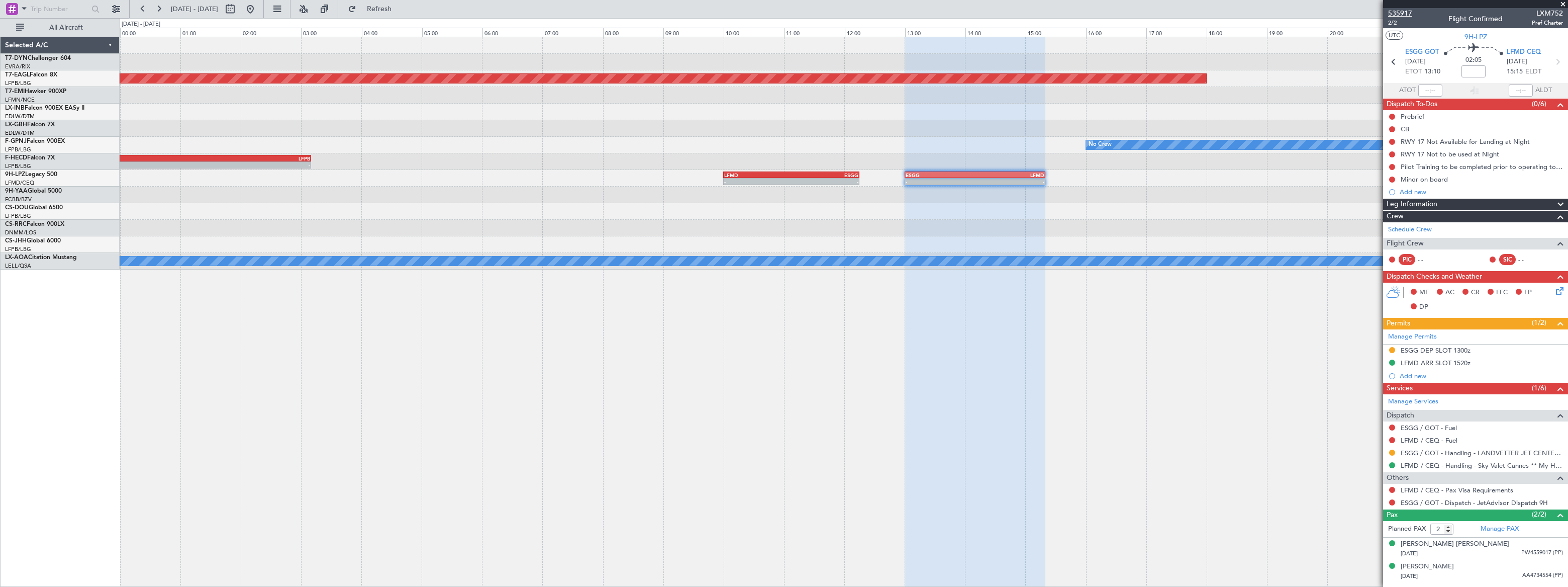
click at [1397, 12] on span "535917" at bounding box center [1400, 13] width 24 height 11
click at [1538, 548] on span "PW4559017 (PP)" at bounding box center [1542, 552] width 42 height 9
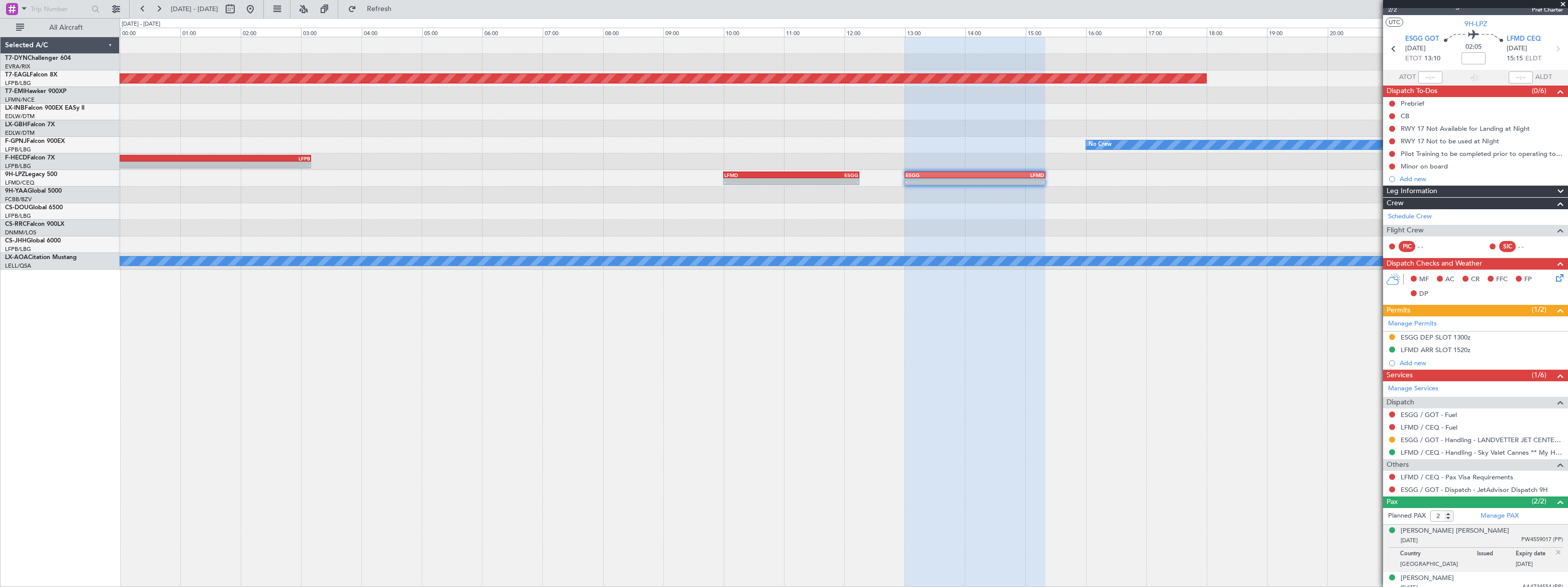
scroll to position [19, 0]
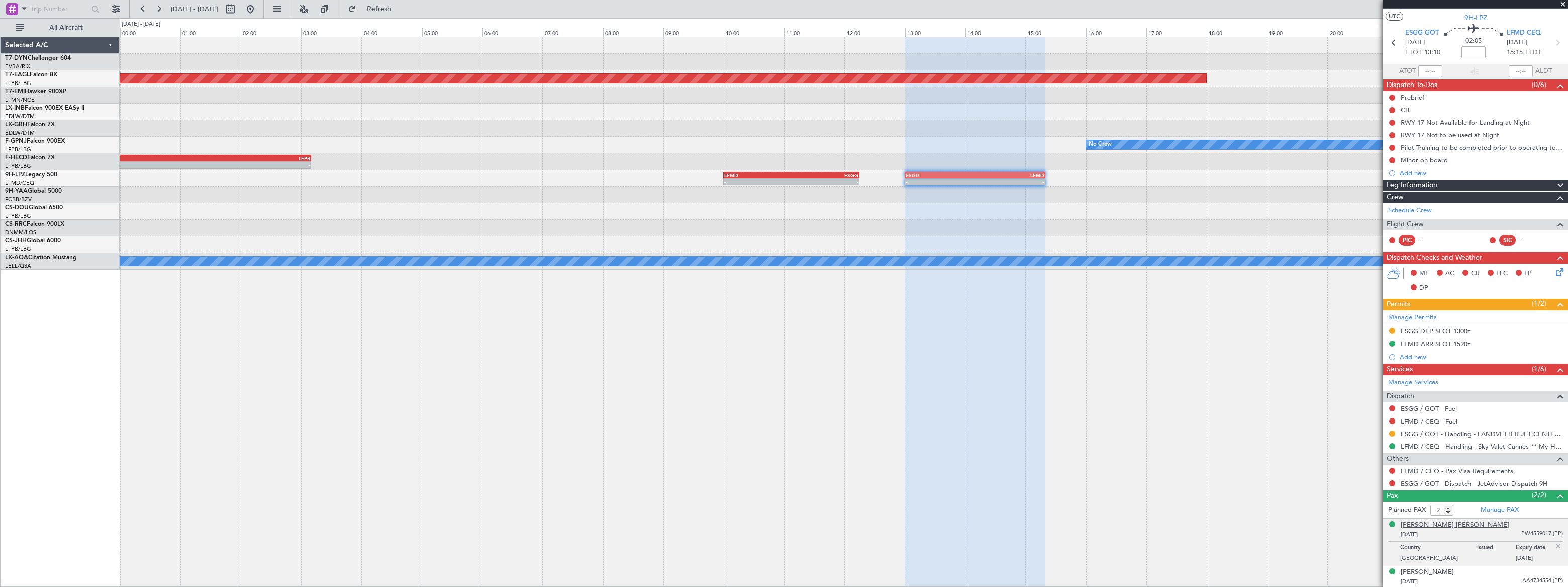
click at [1473, 523] on div "Nicholas Constantine LEVENTIS" at bounding box center [1455, 524] width 108 height 10
click at [1417, 32] on span "ESGG GOT" at bounding box center [1422, 33] width 34 height 10
click at [1480, 525] on div "Nicholas Constantine LEVENTIS" at bounding box center [1455, 524] width 108 height 10
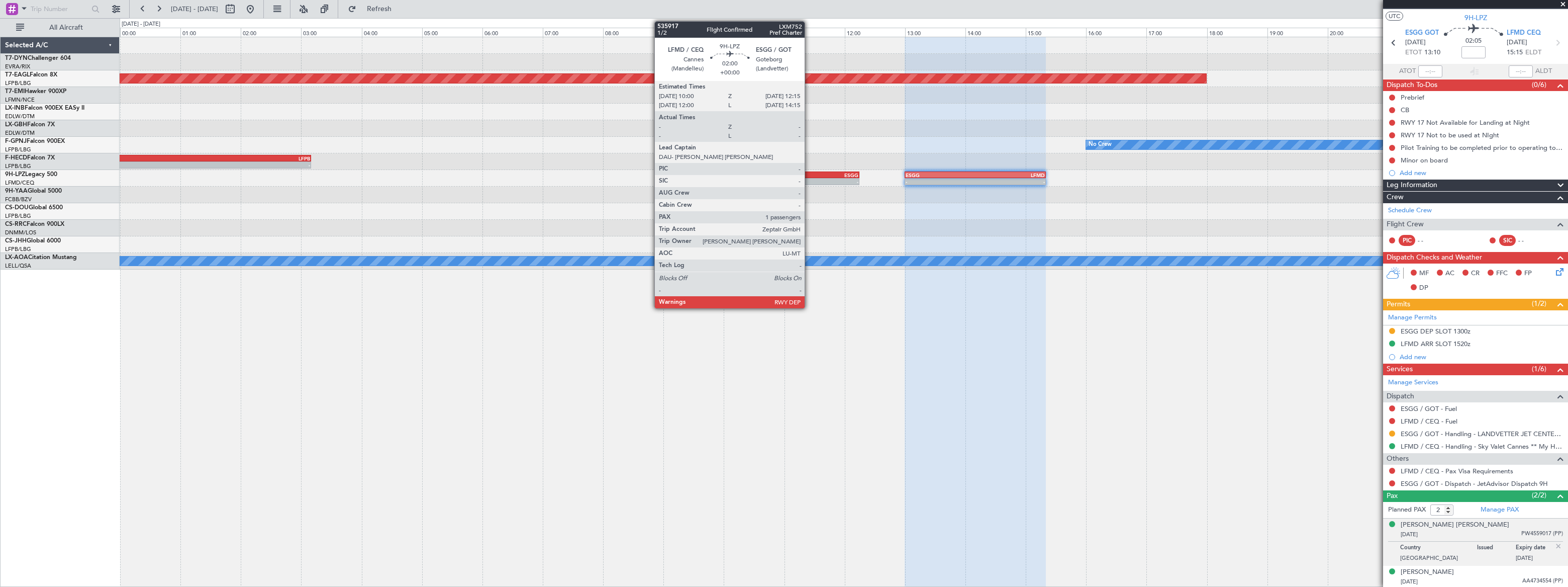
click at [809, 175] on div "ESGG" at bounding box center [824, 175] width 67 height 6
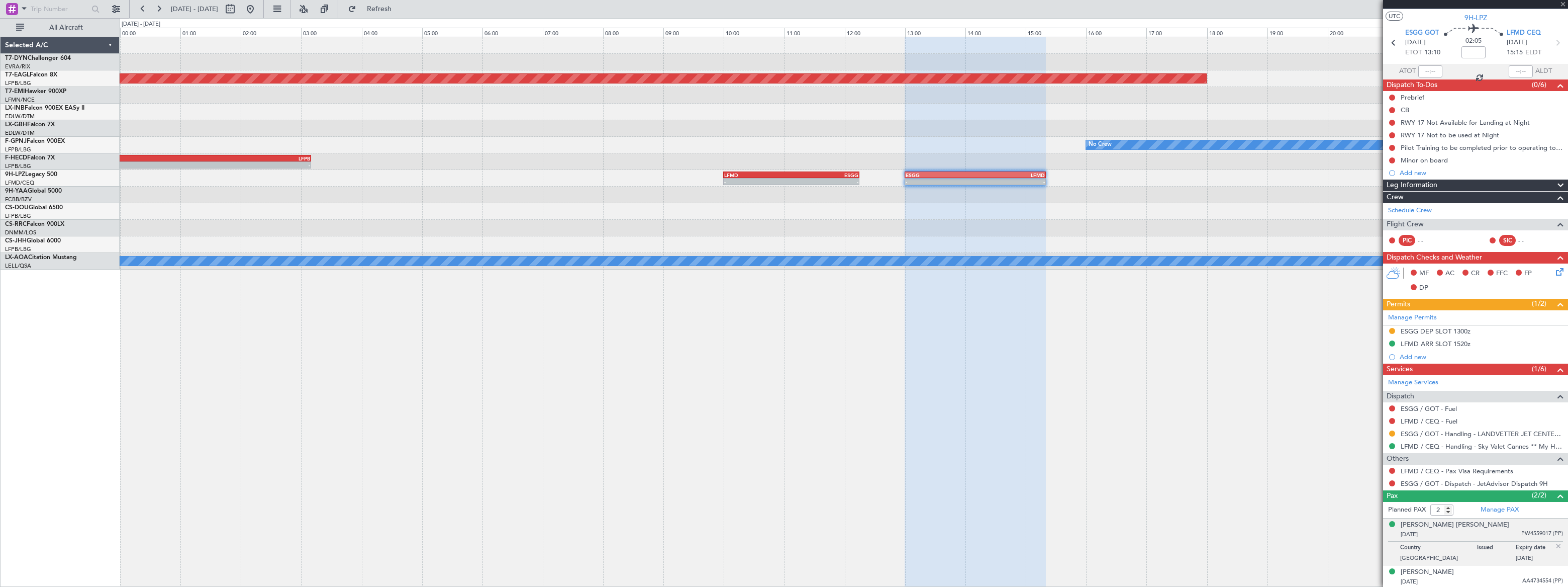
click at [809, 175] on div "ESGG" at bounding box center [824, 175] width 67 height 6
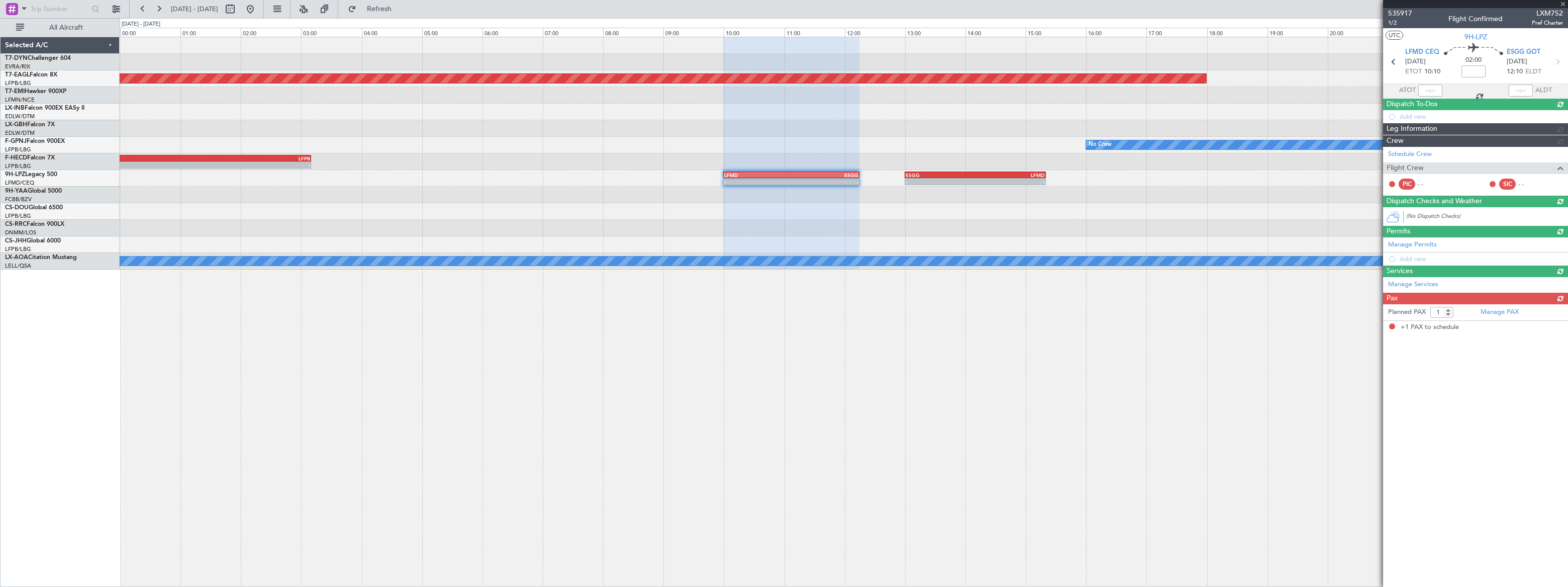
scroll to position [0, 0]
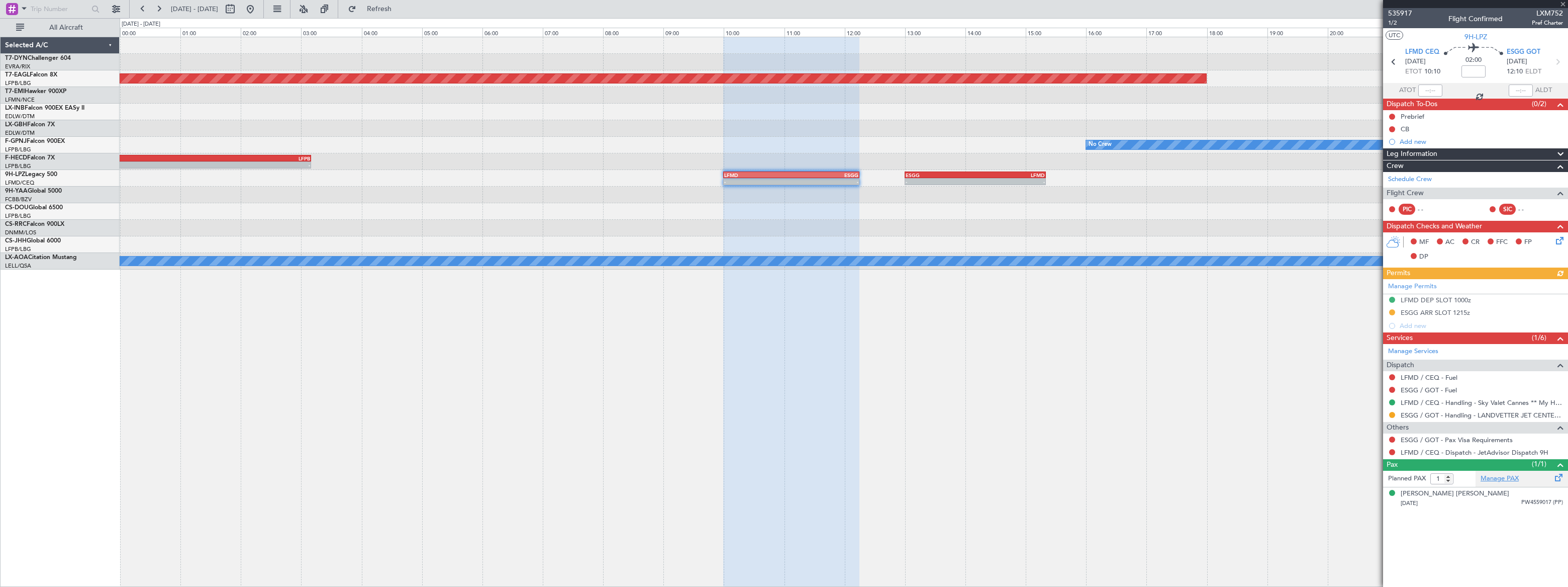
click at [1498, 478] on link "Manage PAX" at bounding box center [1499, 479] width 38 height 10
click at [400, 11] on span "Refresh" at bounding box center [379, 9] width 43 height 7
click at [400, 11] on span "Refreshing..." at bounding box center [379, 9] width 43 height 7
type input "1"
click at [1448, 480] on input "1" at bounding box center [1441, 478] width 23 height 11
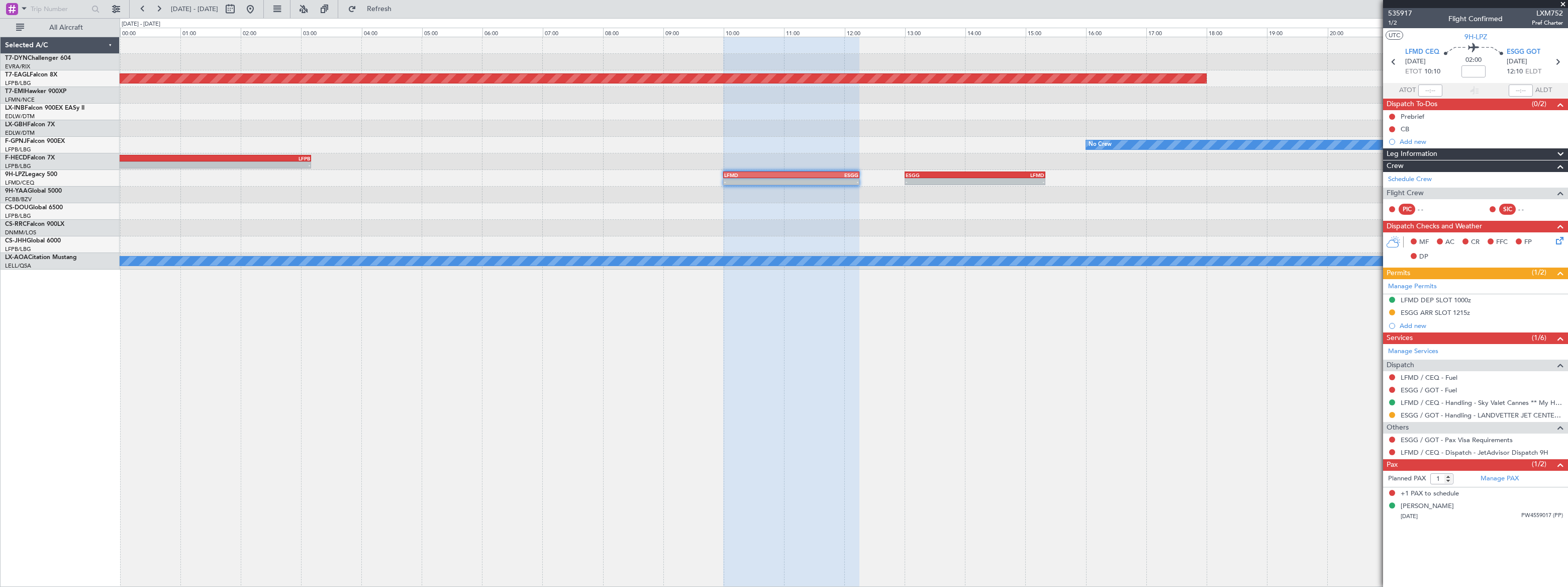
click at [1459, 477] on form "Planned PAX 1" at bounding box center [1429, 479] width 92 height 16
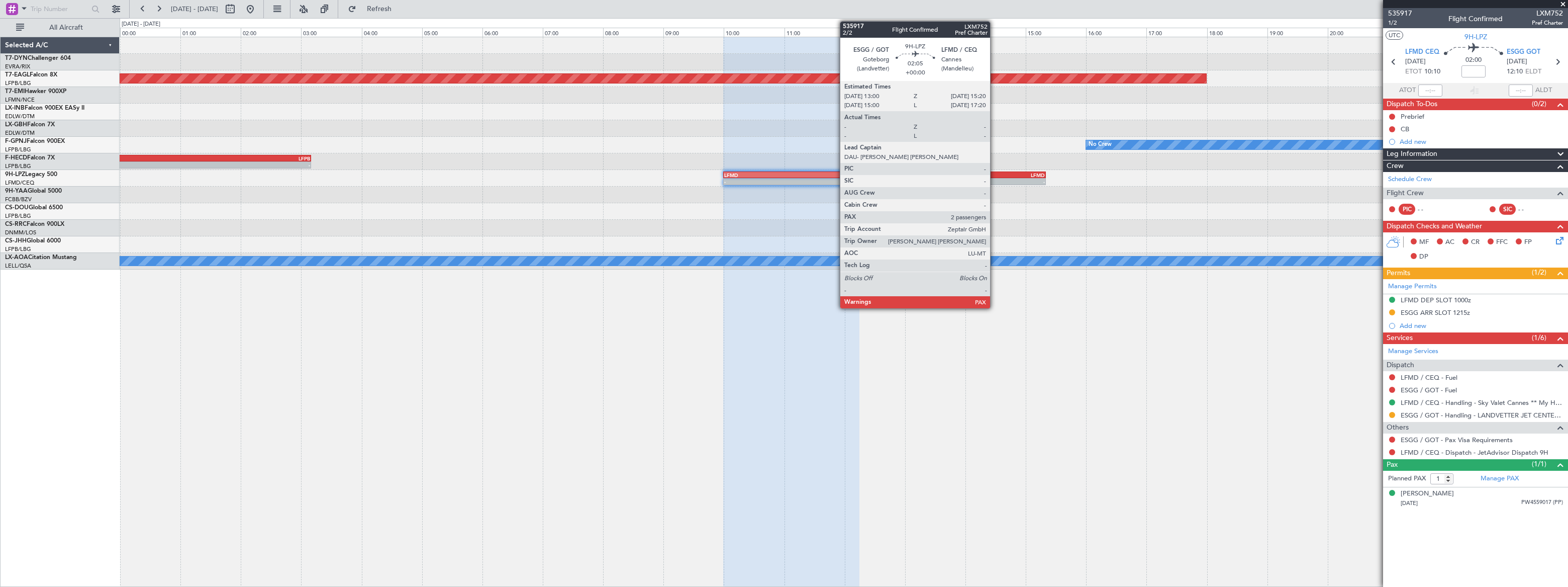
click at [995, 175] on div "LFMD" at bounding box center [1010, 175] width 70 height 6
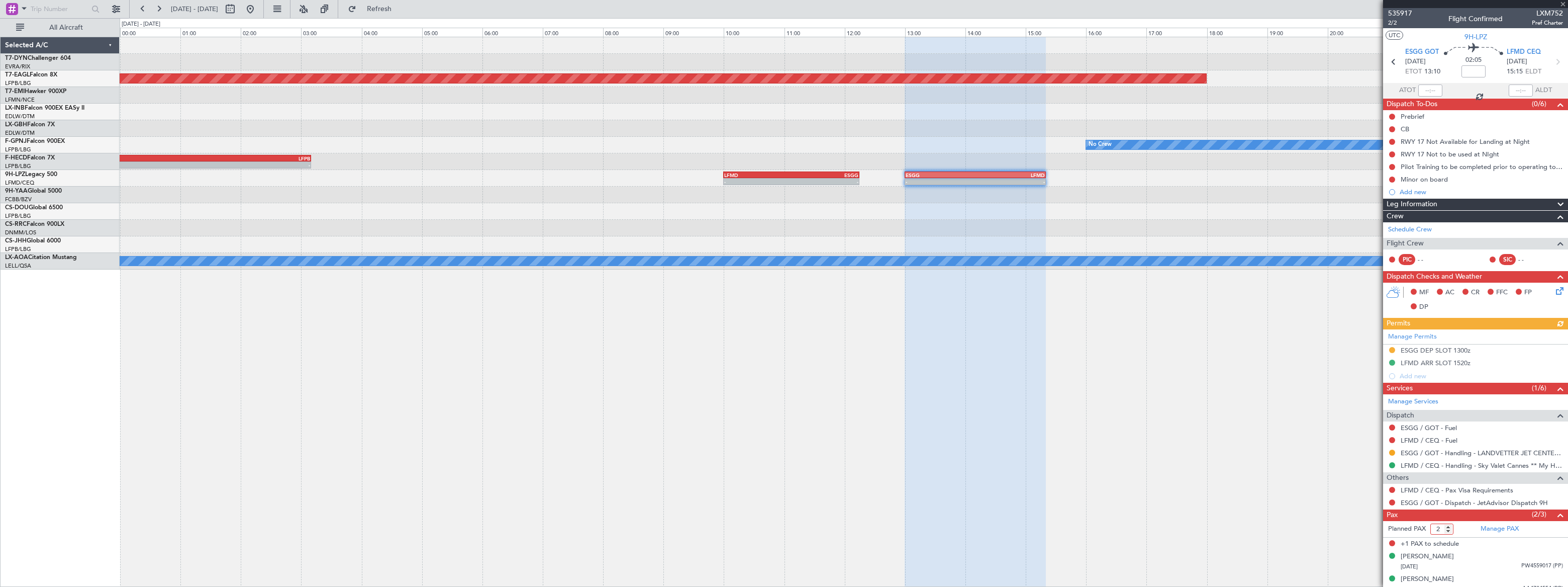
type input "2"
click at [1448, 529] on input "2" at bounding box center [1441, 528] width 23 height 11
click at [1459, 528] on form "Planned PAX 2" at bounding box center [1429, 528] width 92 height 16
click at [1400, 10] on span "535917" at bounding box center [1400, 13] width 24 height 11
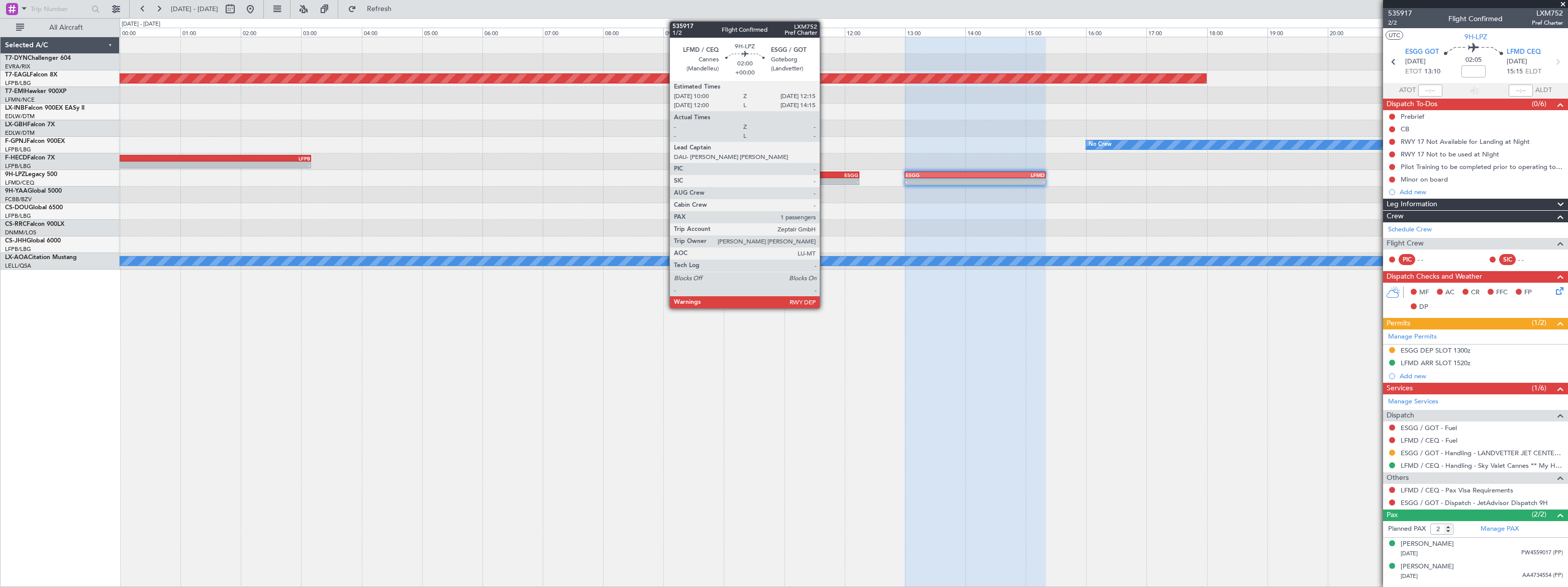
click at [824, 175] on div "ESGG" at bounding box center [824, 175] width 67 height 6
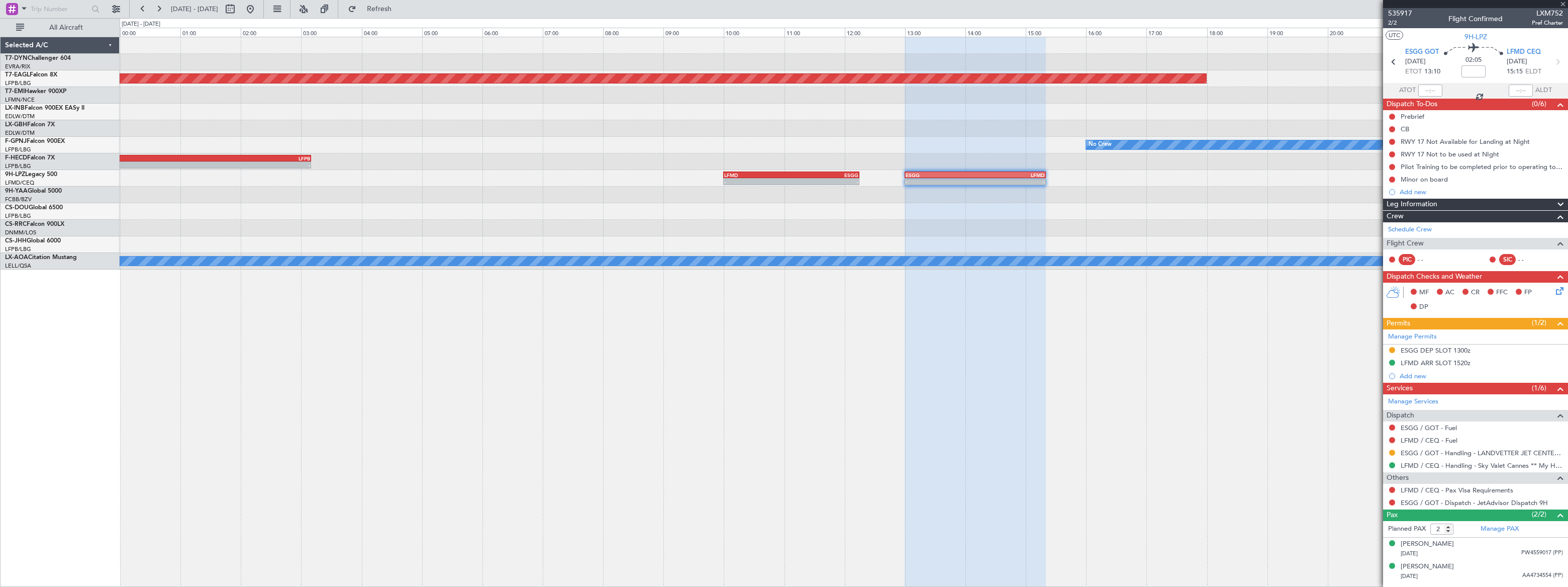
type input "1"
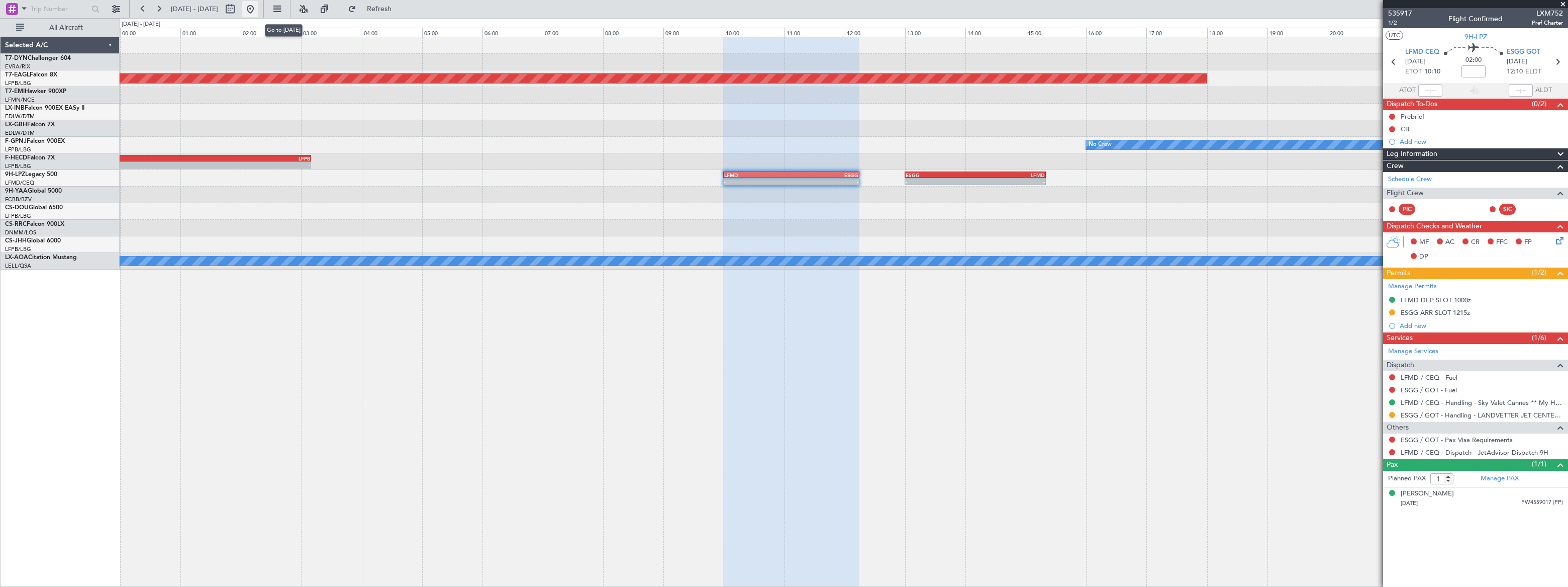
click at [258, 10] on button at bounding box center [250, 9] width 16 height 16
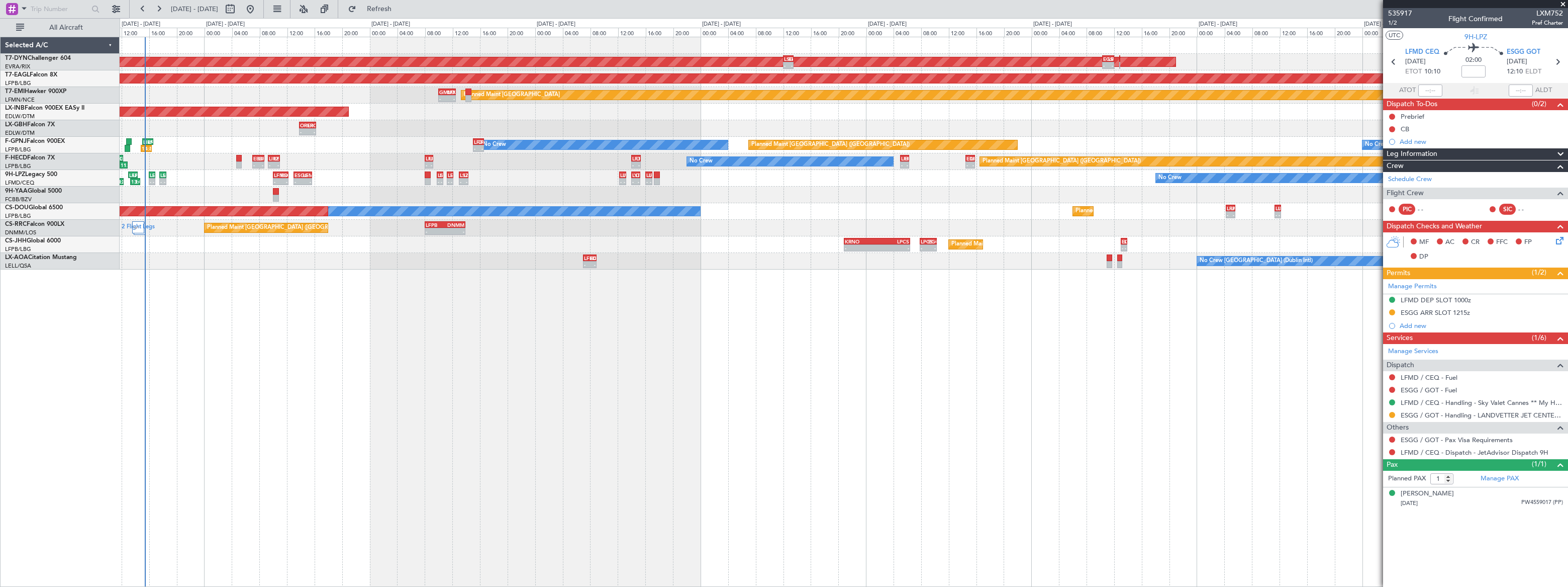
click at [198, 267] on div "AOG Maint Riga (Riga Intl) - - LSGS 12:00 Z EGSS 13:30 Z - - EGSS 10:20 Z LIPZ …" at bounding box center [843, 312] width 1448 height 550
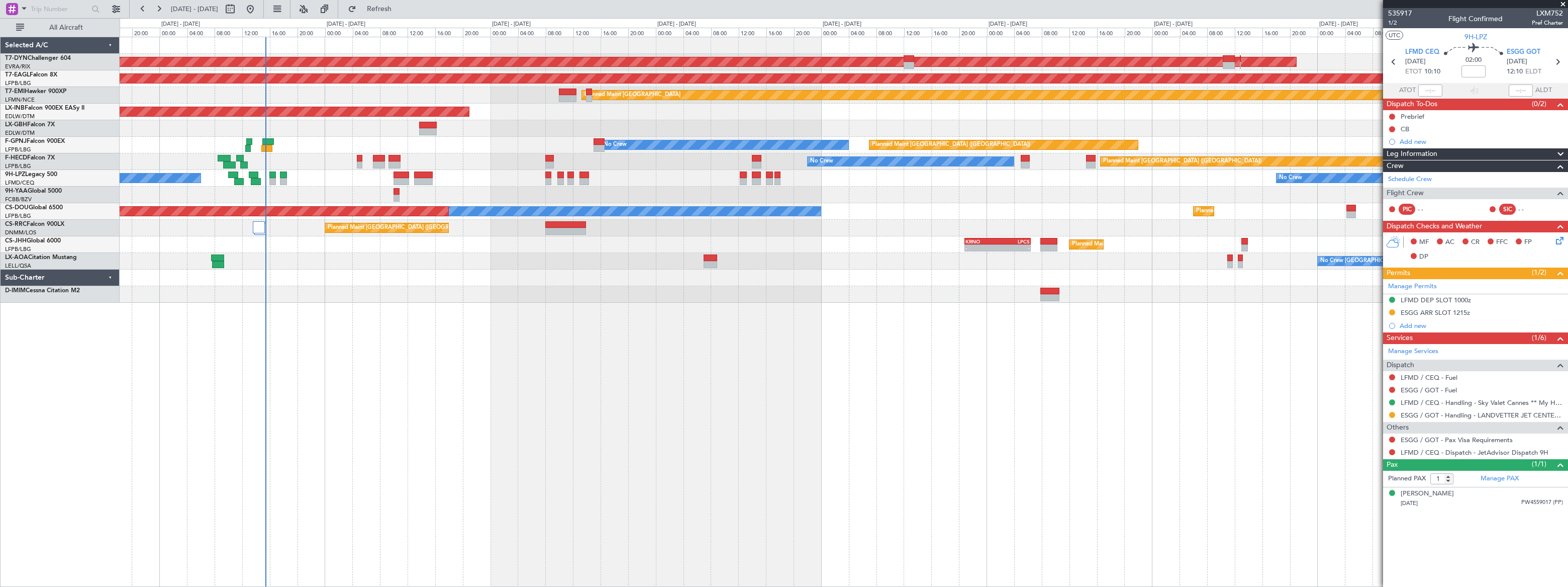
click at [272, 156] on div "No Crew Planned Maint Paris (Le Bourget) 23:17 Z 09:22 Z SBBR 22:30 Z LFMN 08:5…" at bounding box center [843, 161] width 1448 height 17
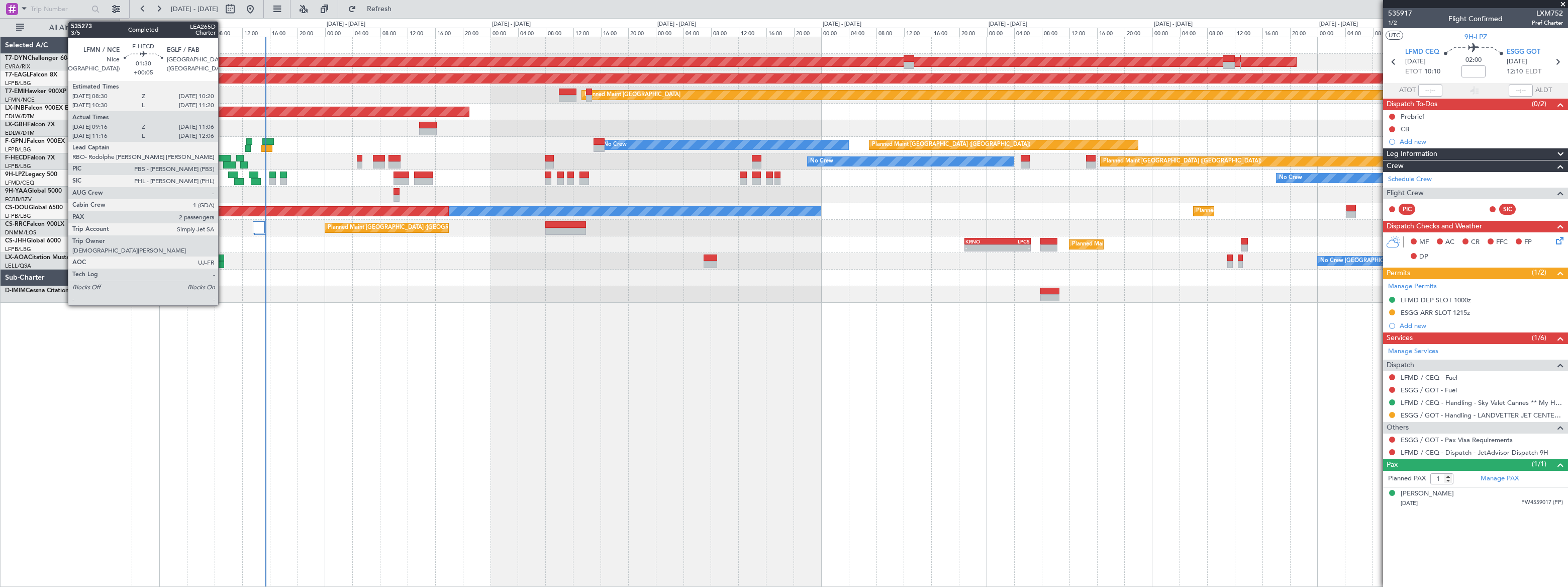
click at [222, 160] on div at bounding box center [223, 158] width 13 height 7
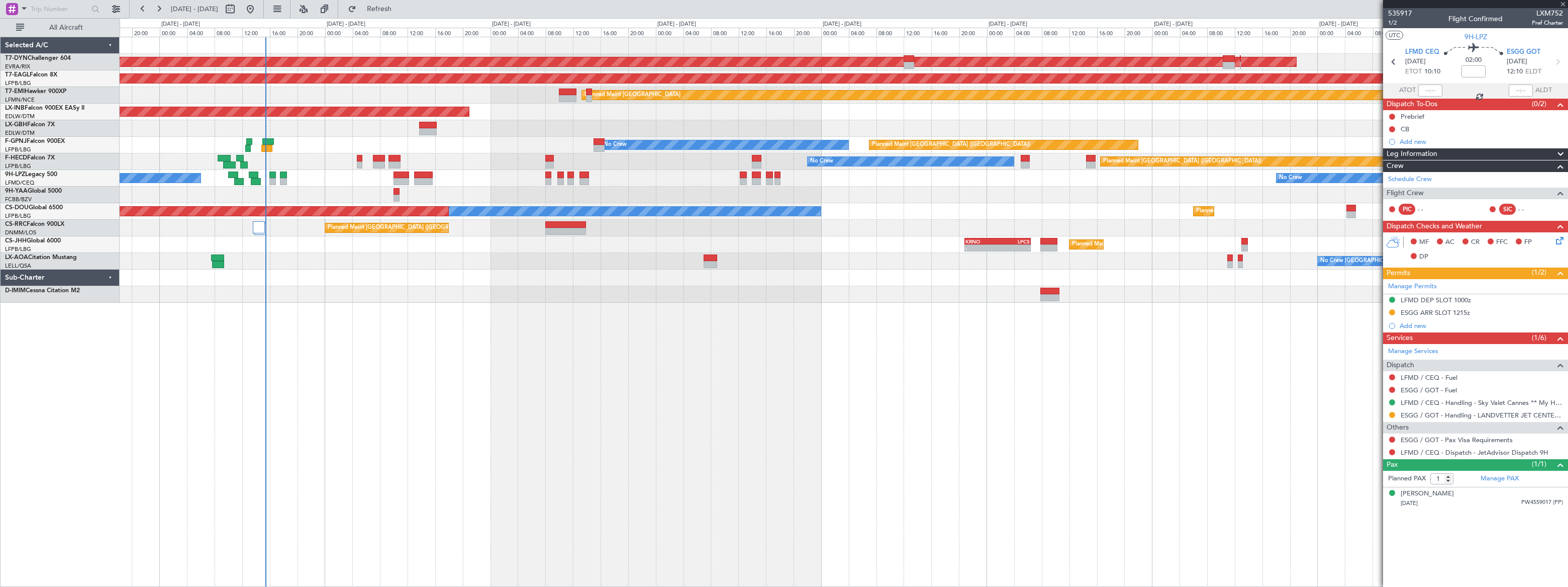
click at [223, 157] on div at bounding box center [223, 158] width 13 height 7
type input "+00:05"
type input "09:31"
type input "11:01"
type input "2"
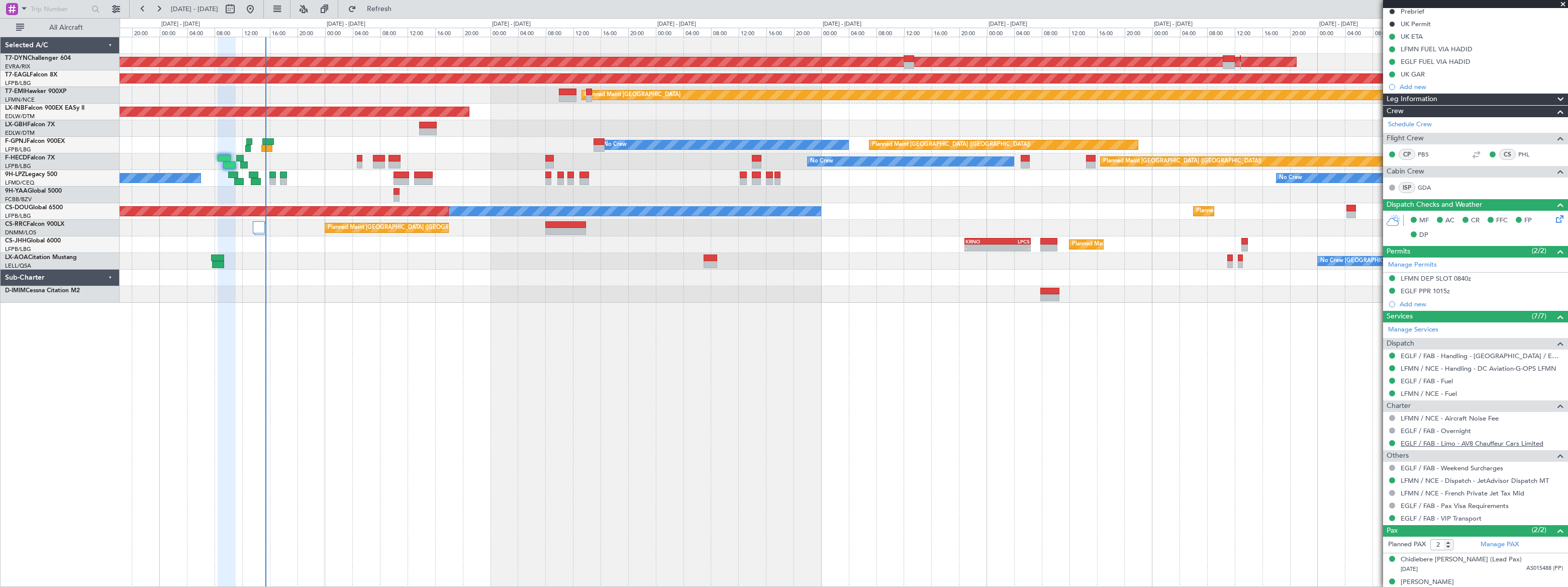
scroll to position [127, 0]
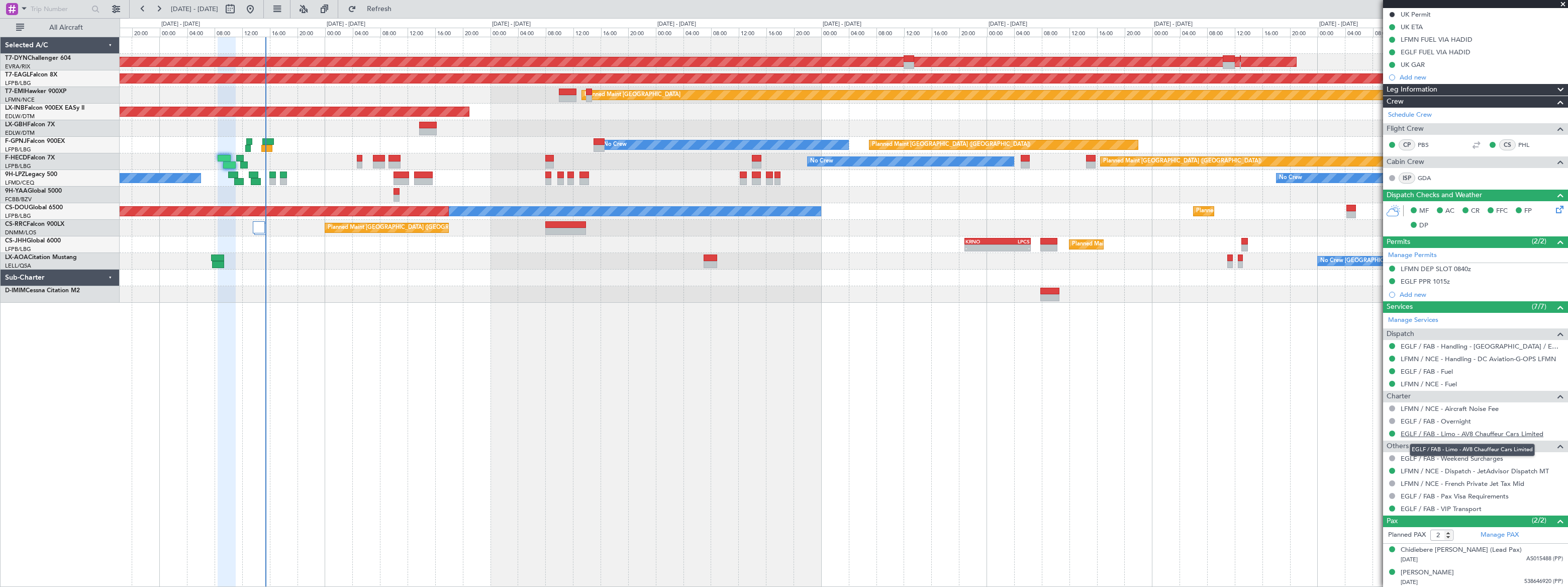
click at [1505, 433] on link "EGLF / FAB - Limo - AV8 Chauffeur Cars Limited" at bounding box center [1473, 433] width 143 height 9
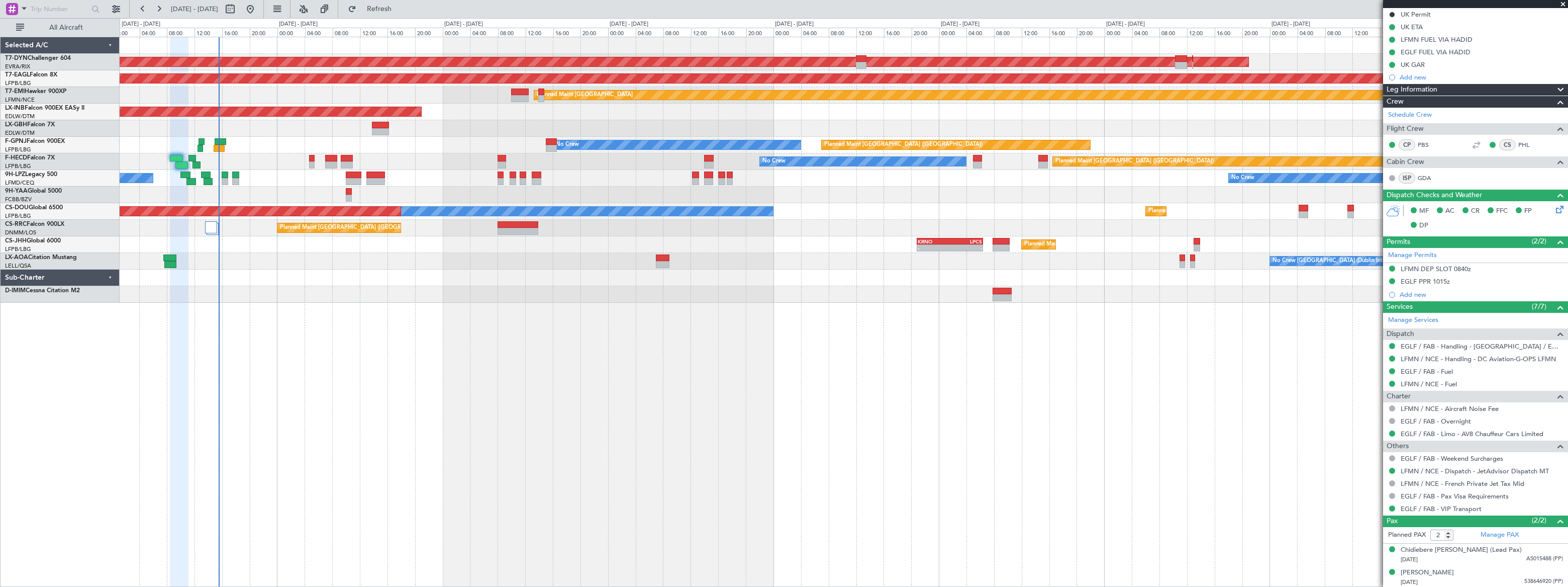
click at [583, 312] on div "AOG Maint Riga (Riga Intl) Grounded New York (Teterboro) Planned Maint Zurich U…" at bounding box center [843, 312] width 1448 height 550
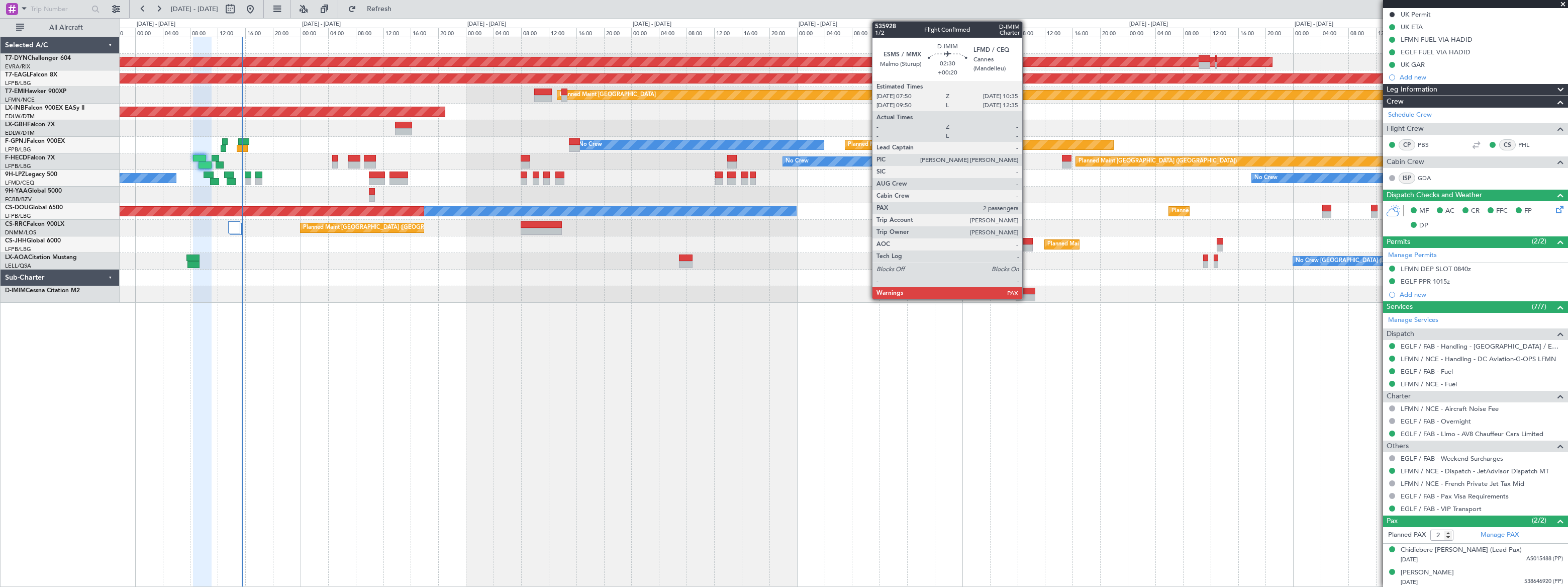
click at [1027, 292] on div at bounding box center [1025, 291] width 19 height 7
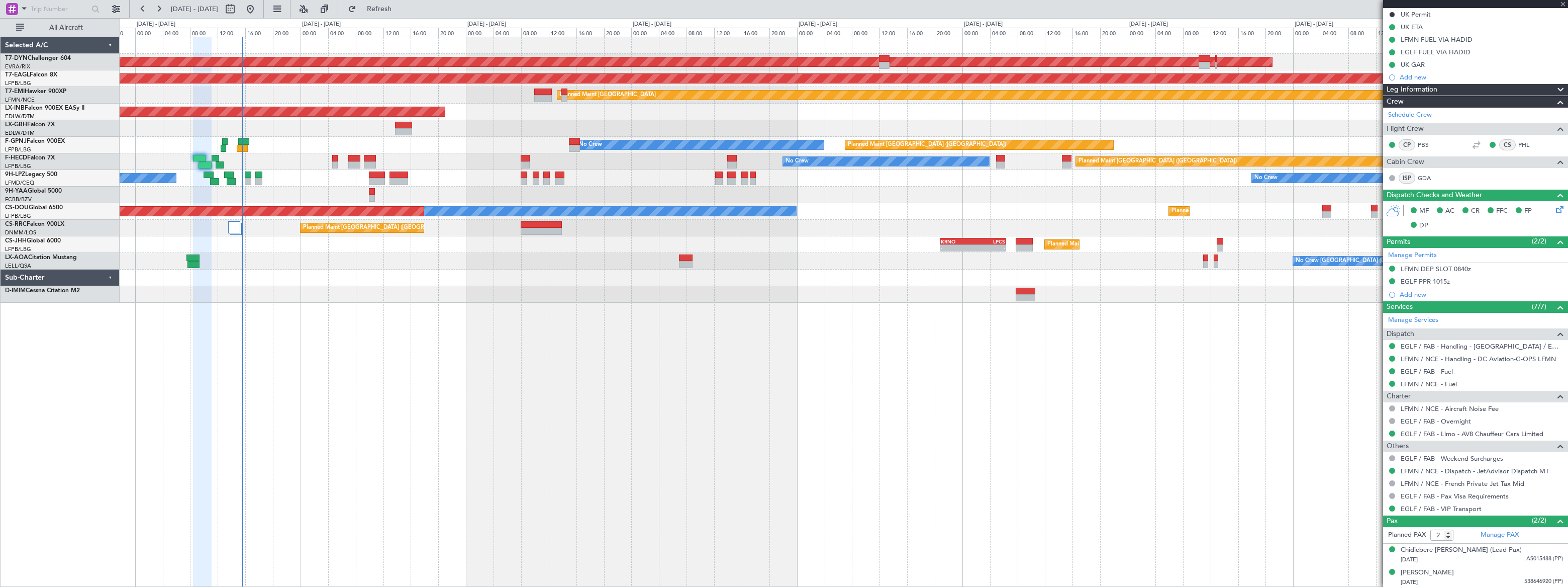
type input "+00:20"
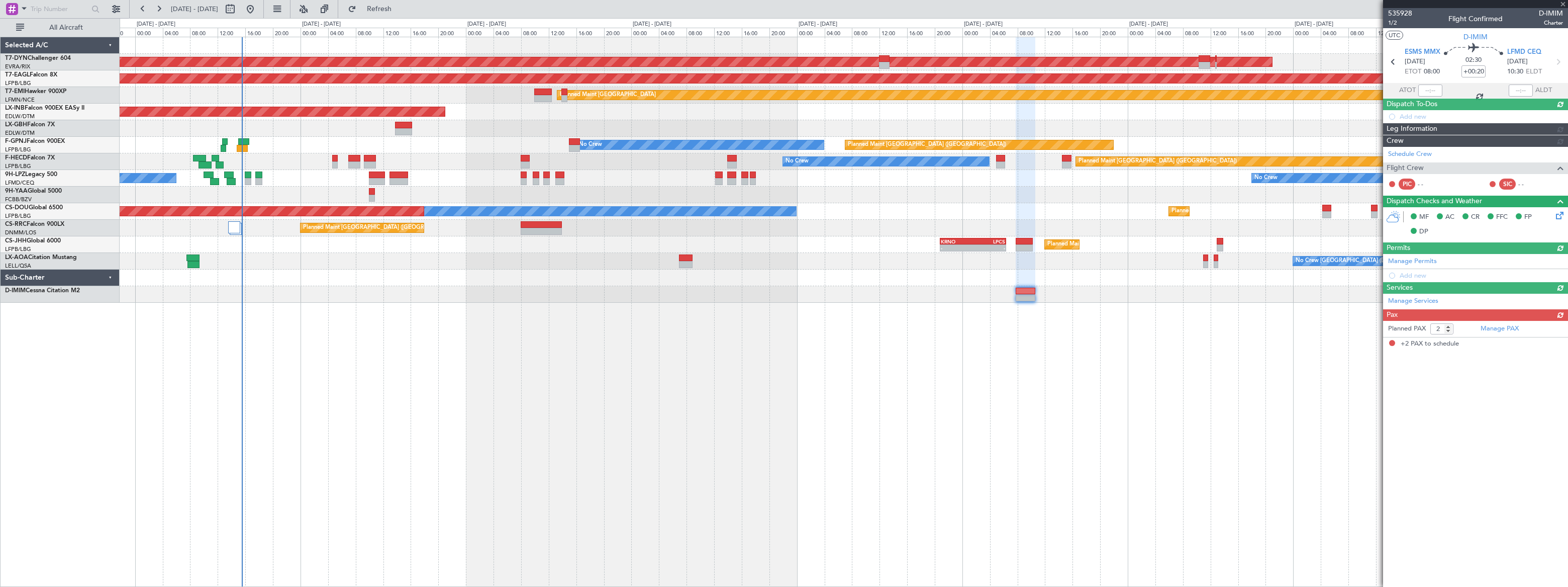
scroll to position [0, 0]
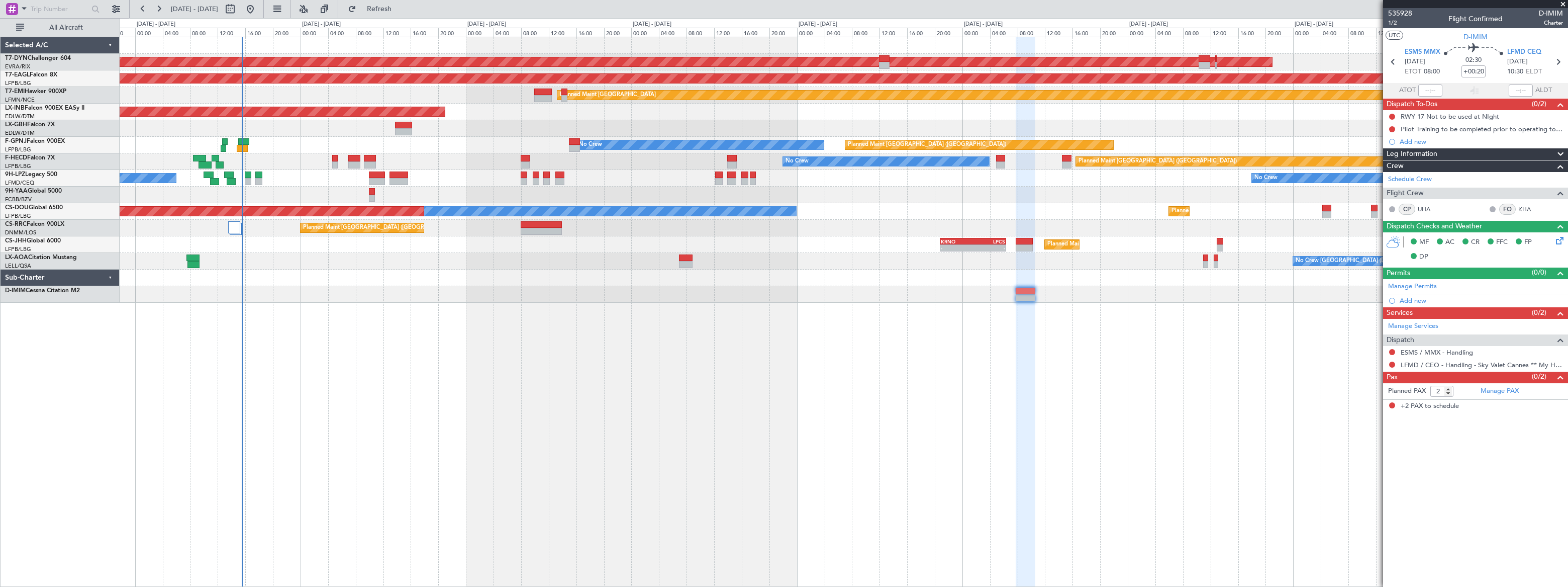
click at [1414, 140] on div "Add new" at bounding box center [1482, 141] width 163 height 9
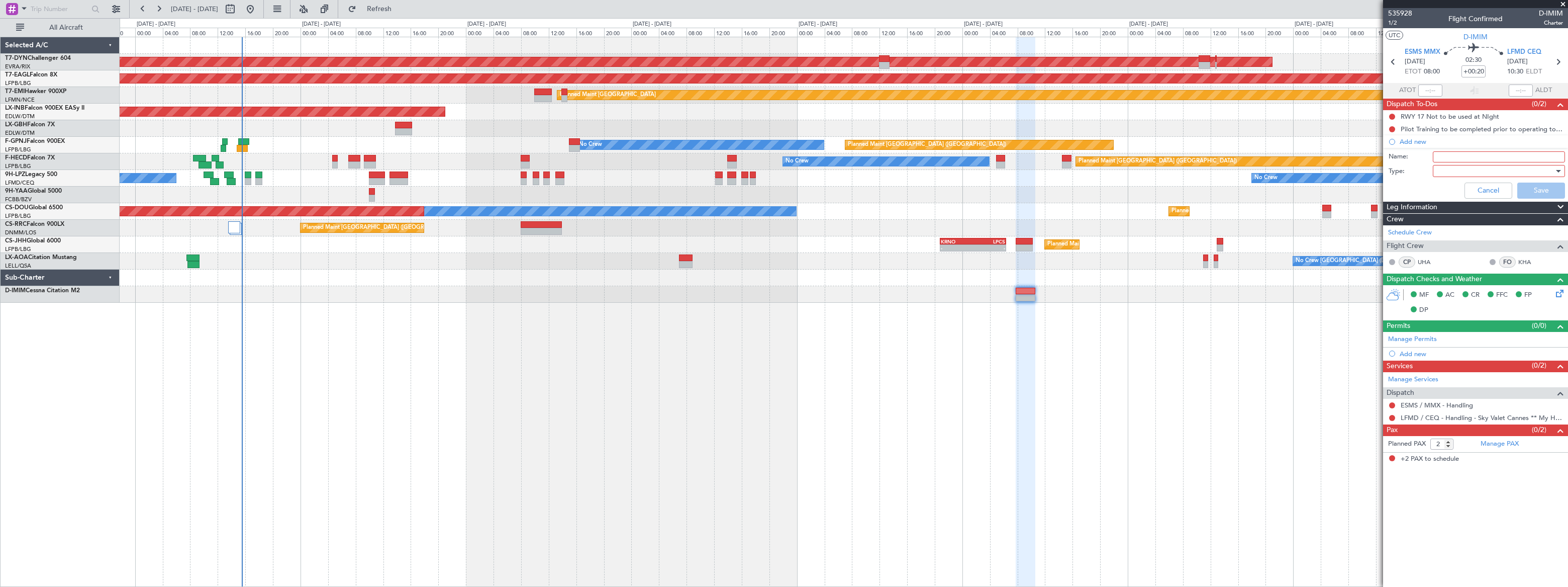
click at [1442, 157] on input "Name:" at bounding box center [1498, 156] width 132 height 11
type input "DOG on board"
click at [1449, 169] on div at bounding box center [1496, 170] width 117 height 15
click at [1447, 189] on span "Generic" at bounding box center [1494, 191] width 123 height 15
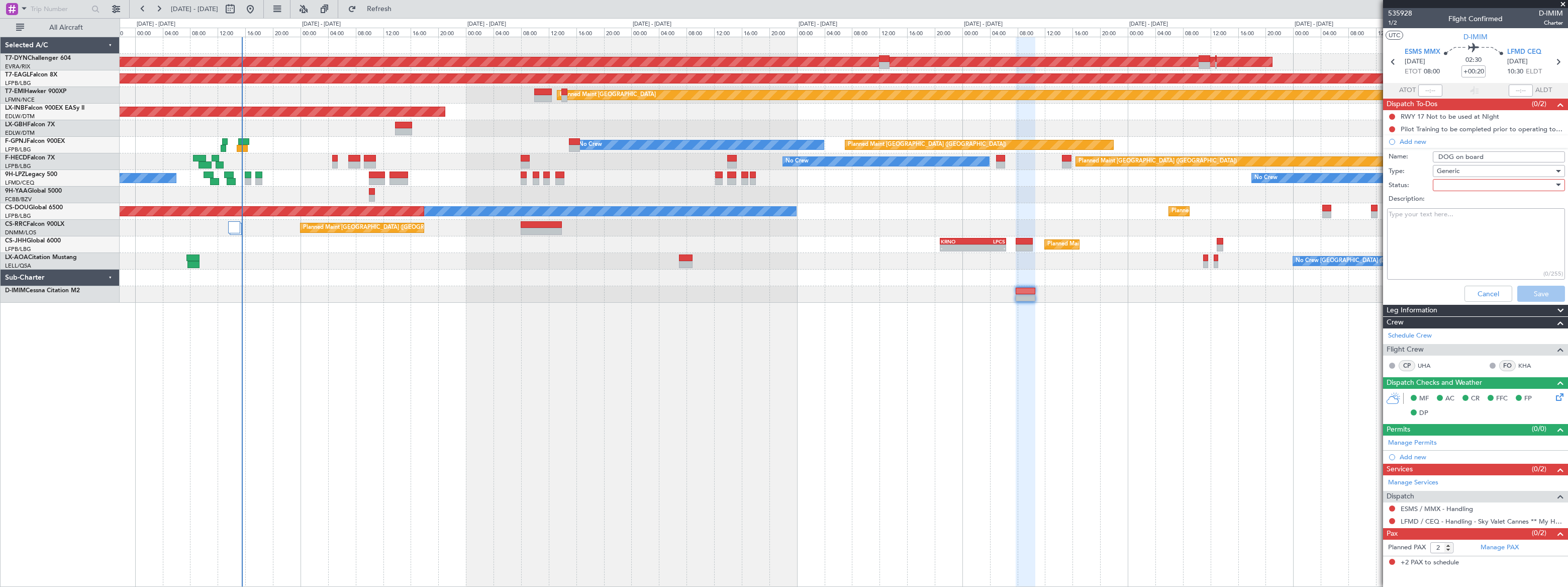
click at [1449, 181] on div at bounding box center [1496, 185] width 117 height 15
click at [1447, 207] on span "Not Started" at bounding box center [1494, 205] width 123 height 15
click at [1433, 244] on textarea "Description:" at bounding box center [1476, 244] width 178 height 72
paste textarea "Dog German Shepherd, 45 kg"
type textarea "Dog German Shepherd, 45 kg"
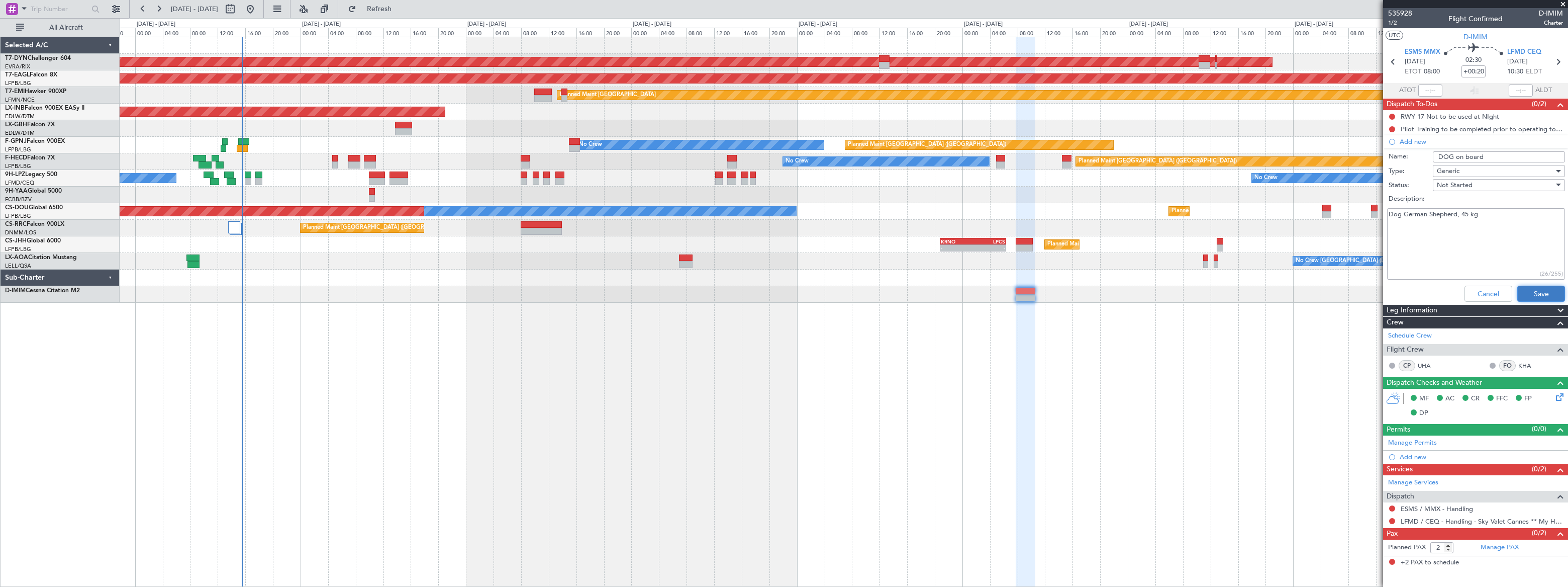
click at [1543, 294] on button "Save" at bounding box center [1541, 293] width 48 height 16
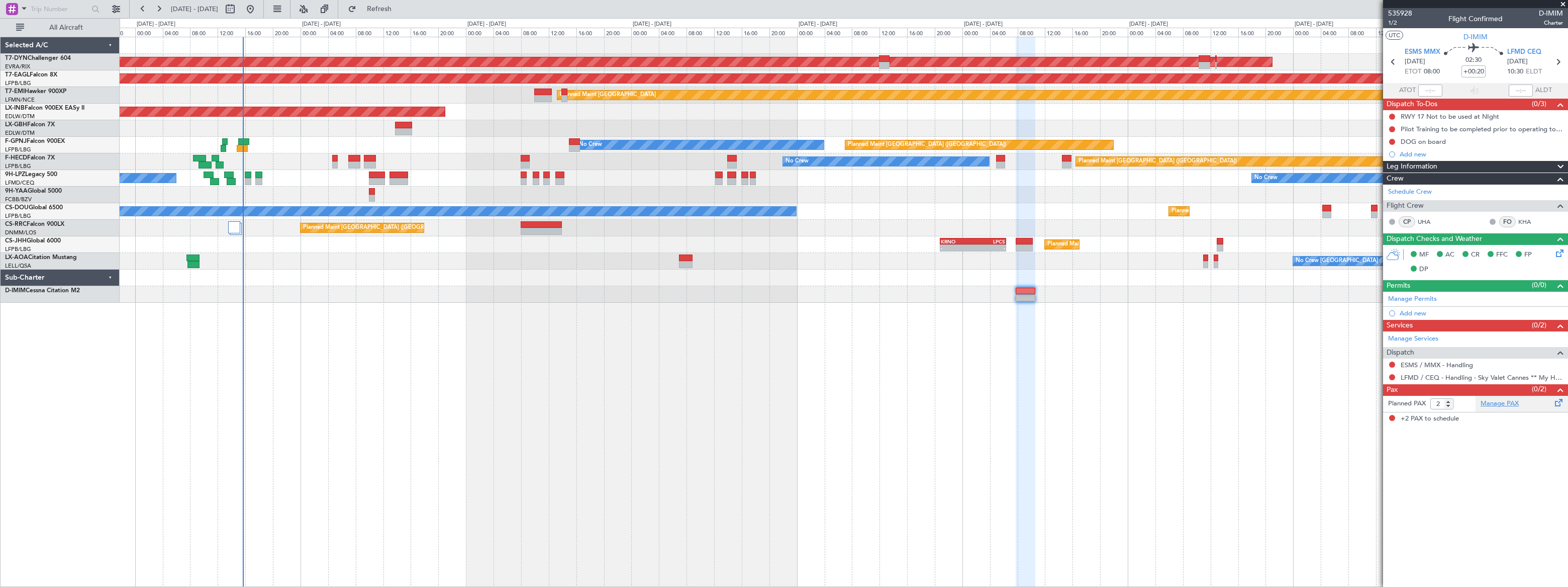
click at [1498, 401] on link "Manage PAX" at bounding box center [1499, 403] width 38 height 10
click at [238, 9] on button at bounding box center [230, 9] width 16 height 16
select select "8"
select select "2025"
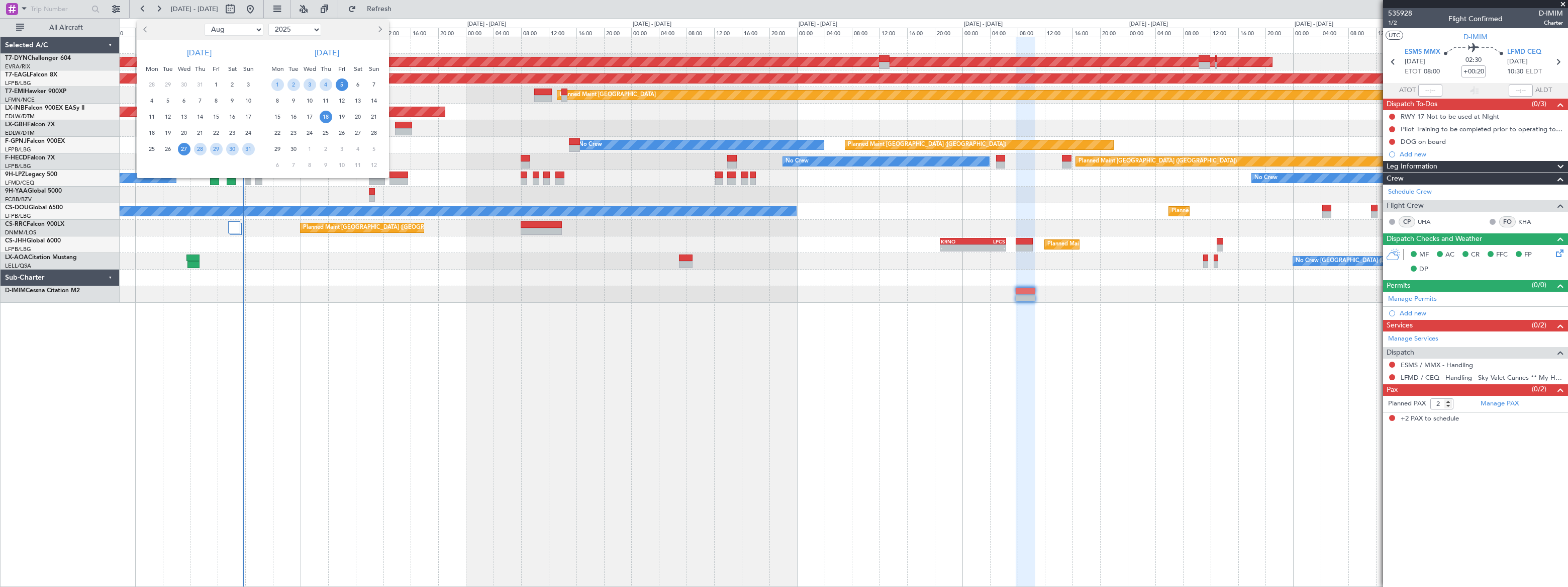
click at [323, 116] on span "18" at bounding box center [326, 116] width 13 height 13
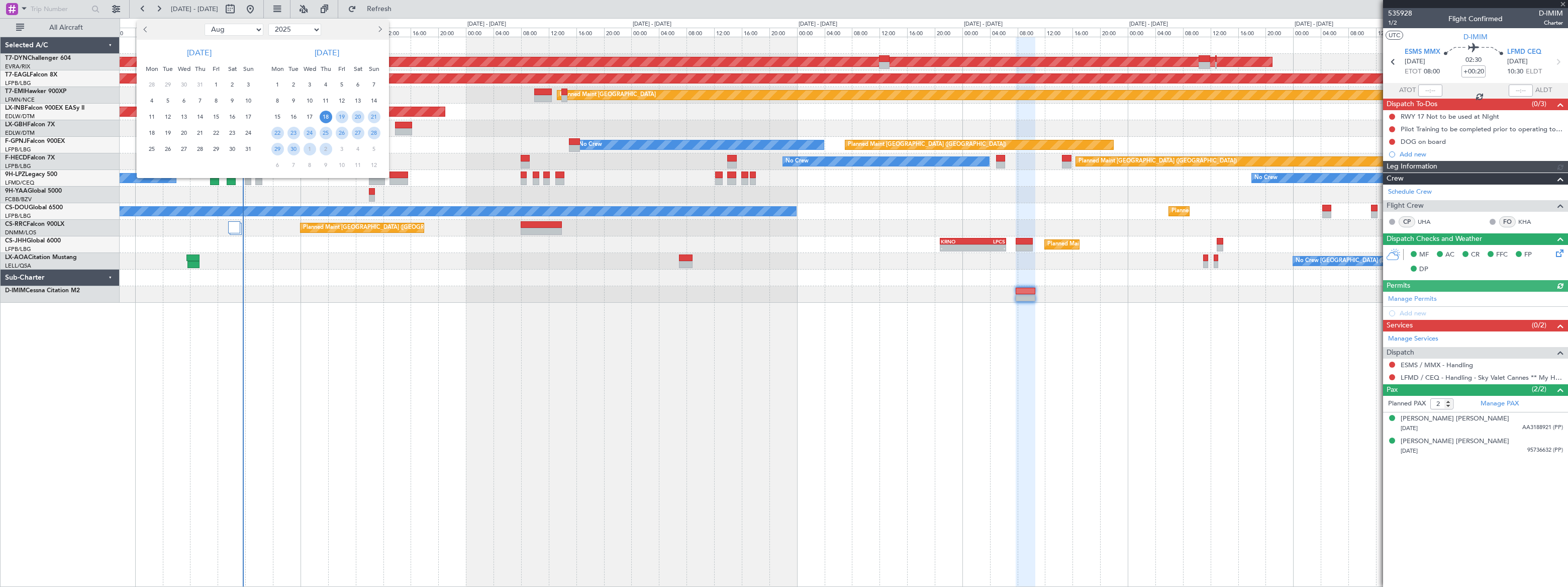
click at [1457, 141] on div at bounding box center [784, 293] width 1568 height 587
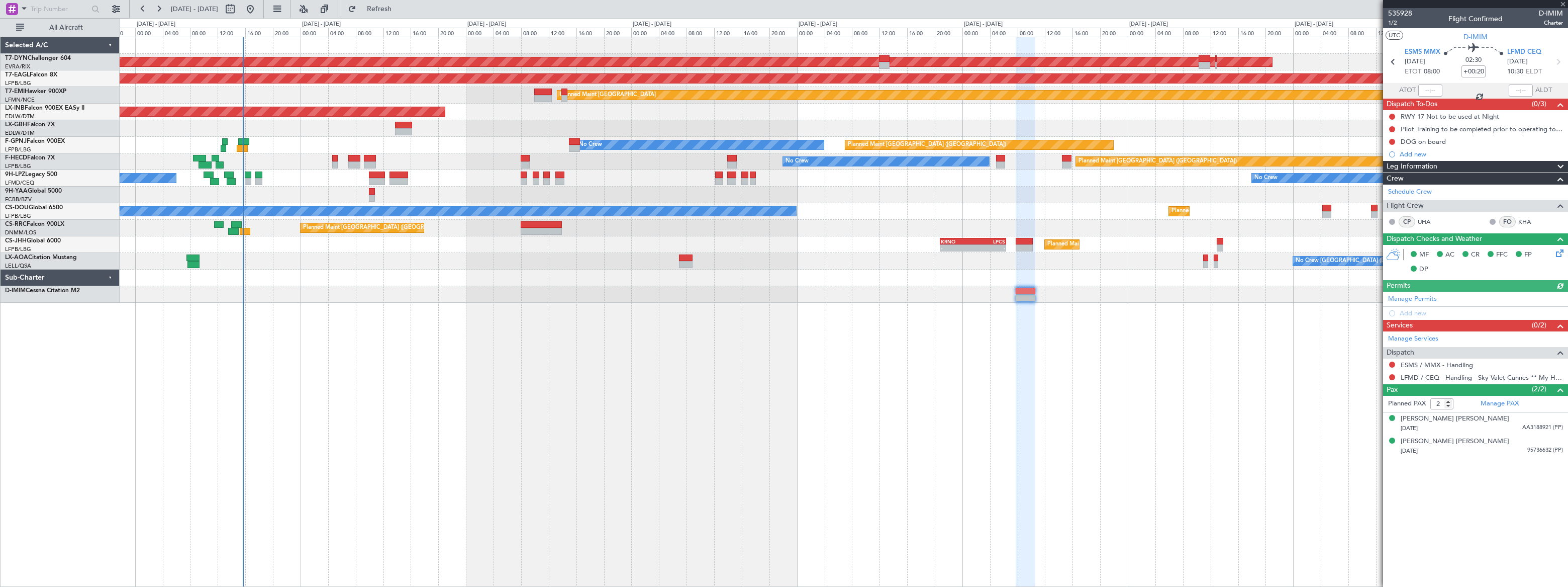
click at [1450, 140] on div "DOG on board" at bounding box center [1476, 141] width 185 height 13
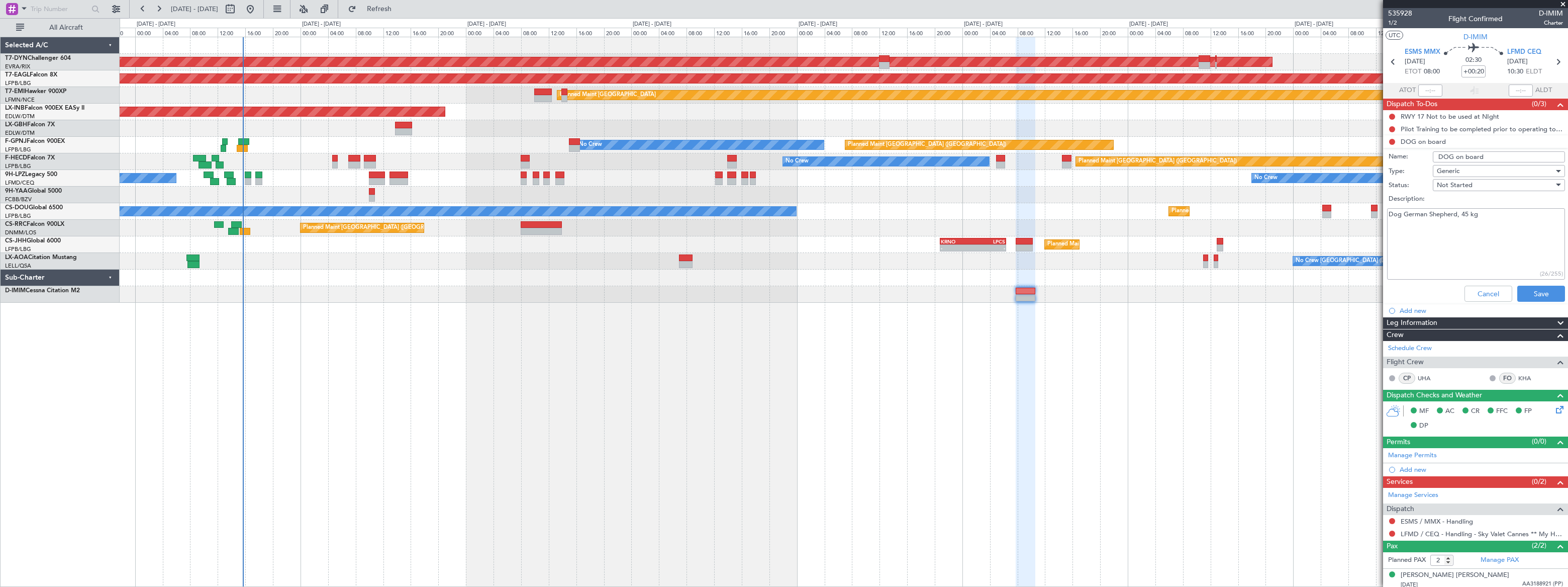
drag, startPoint x: 1473, startPoint y: 218, endPoint x: 1386, endPoint y: 215, distance: 87.1
click at [1386, 215] on div "Dog German Shepherd, 45 kg (26/255)" at bounding box center [1476, 244] width 195 height 75
click at [1127, 342] on div "AOG Maint Riga (Riga Intl) Grounded New York (Teterboro) Planned Maint Zurich U…" at bounding box center [843, 312] width 1449 height 550
click at [238, 10] on button at bounding box center [230, 9] width 16 height 16
select select "8"
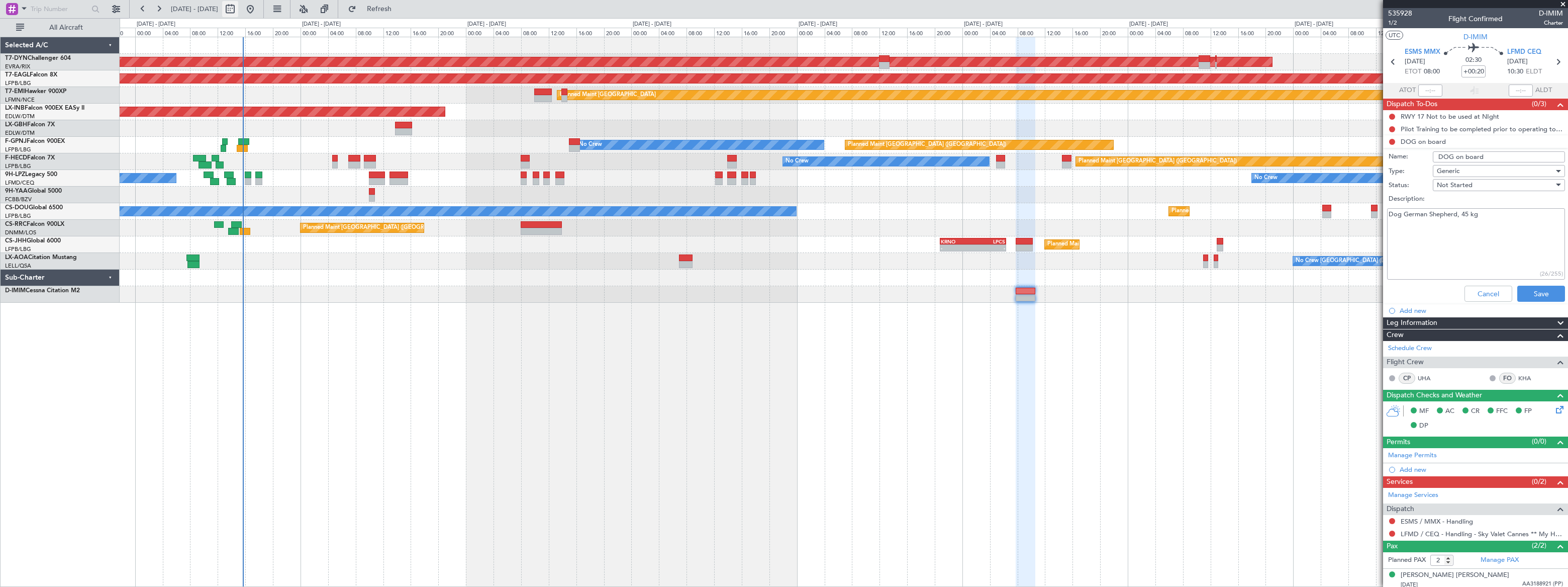
select select "2025"
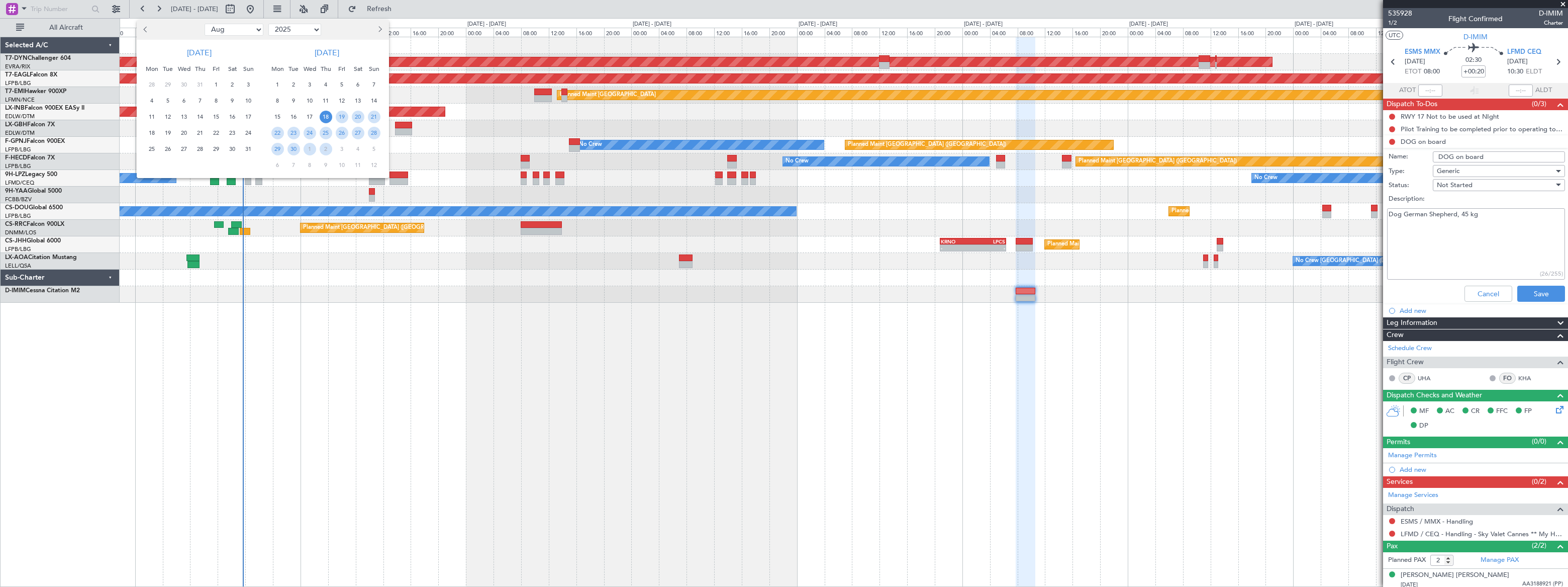
click at [325, 114] on span "18" at bounding box center [326, 116] width 13 height 13
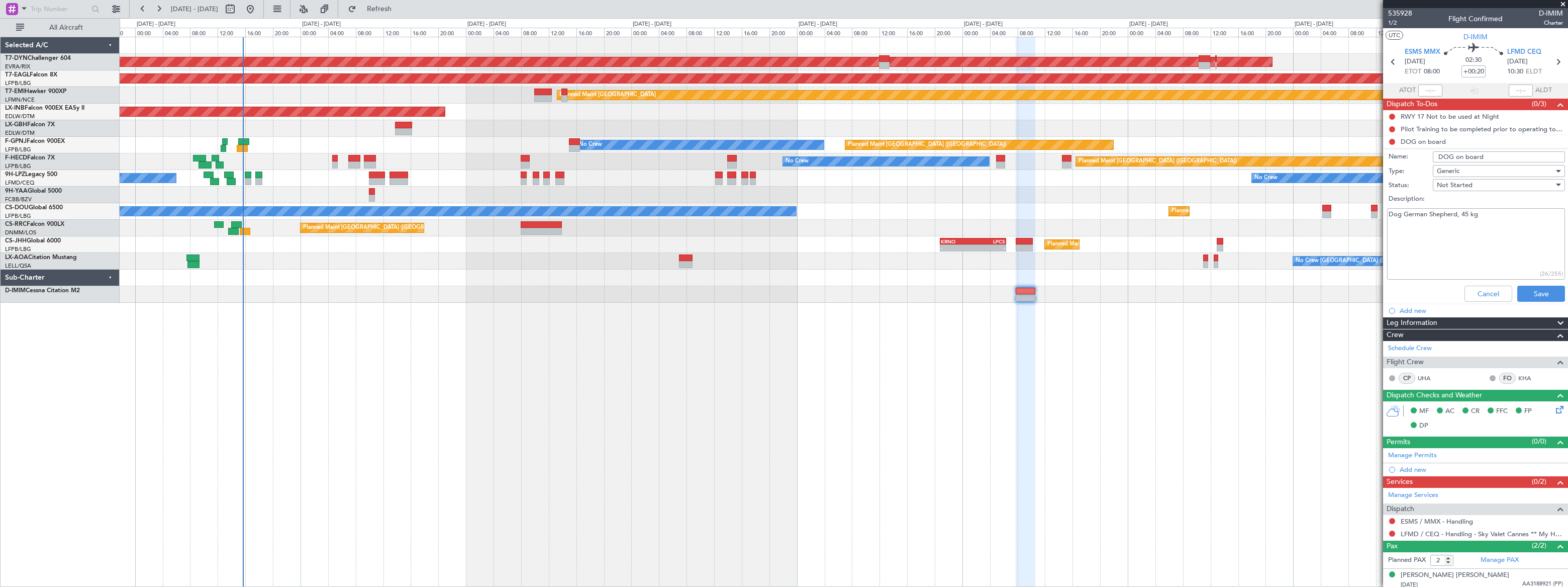
select select "9"
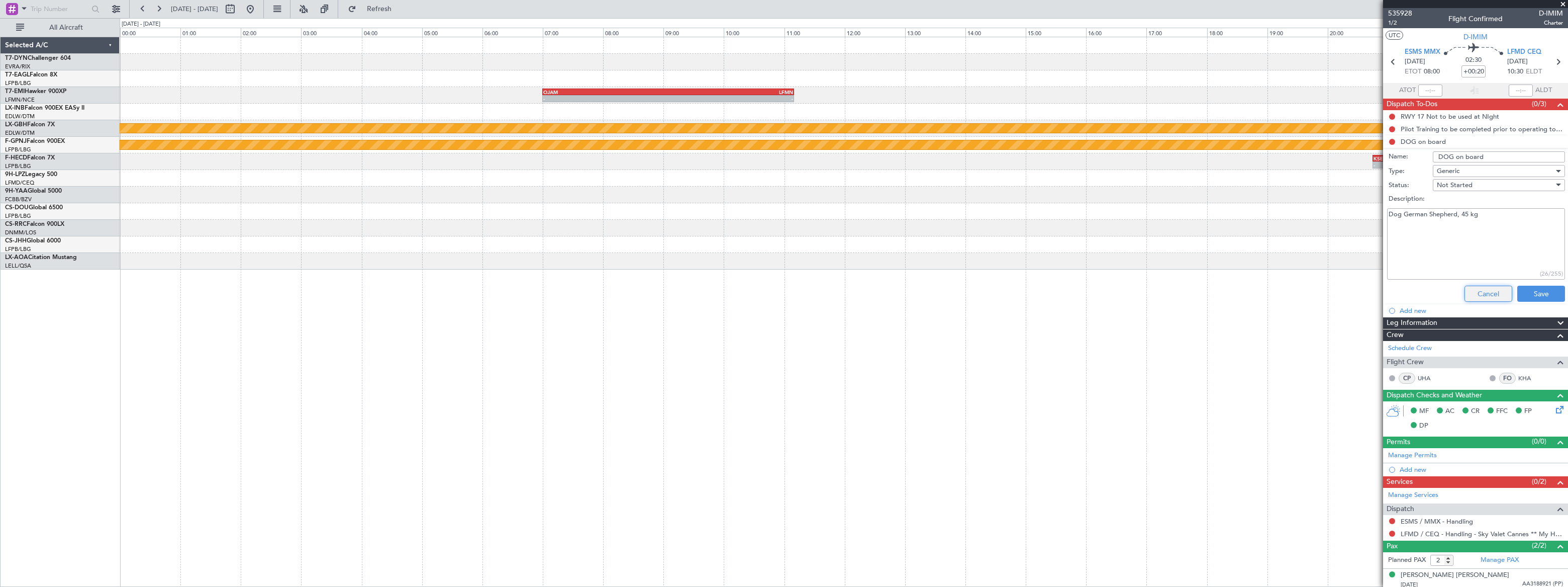
drag, startPoint x: 1482, startPoint y: 291, endPoint x: 1470, endPoint y: 291, distance: 12.0
click at [1481, 291] on button "Cancel" at bounding box center [1489, 293] width 48 height 16
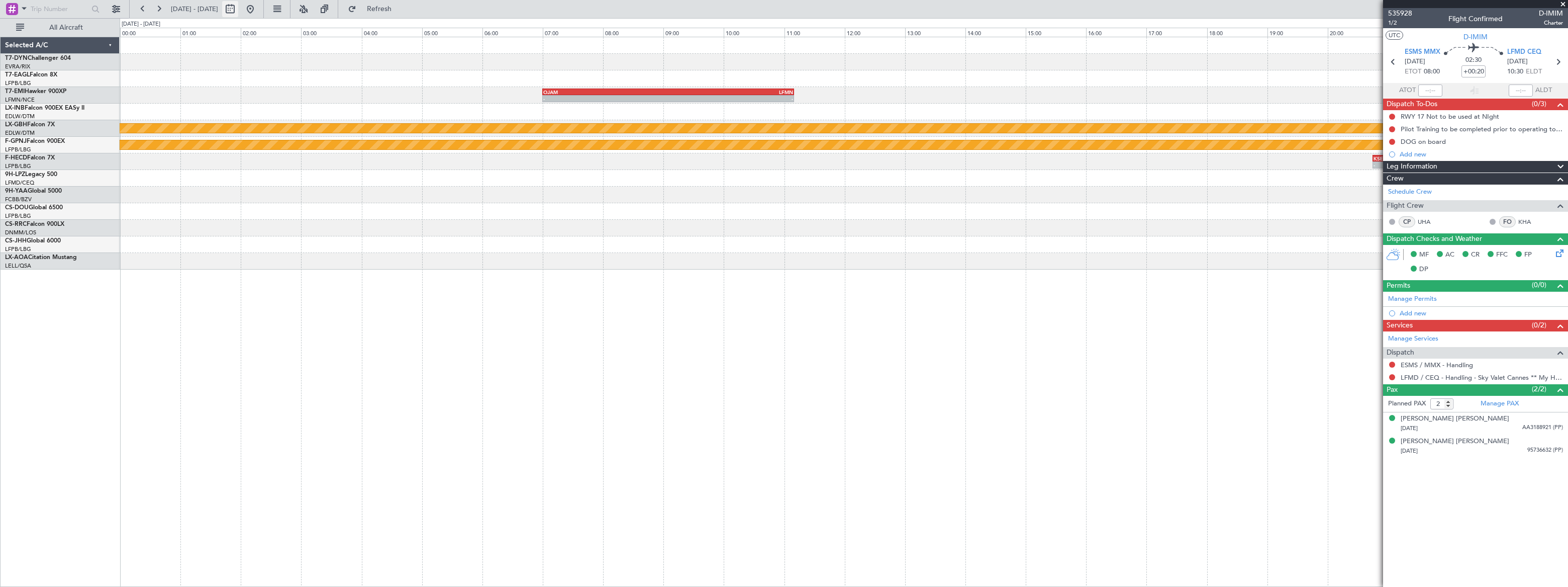
click at [238, 7] on button at bounding box center [230, 9] width 16 height 16
select select "9"
select select "2025"
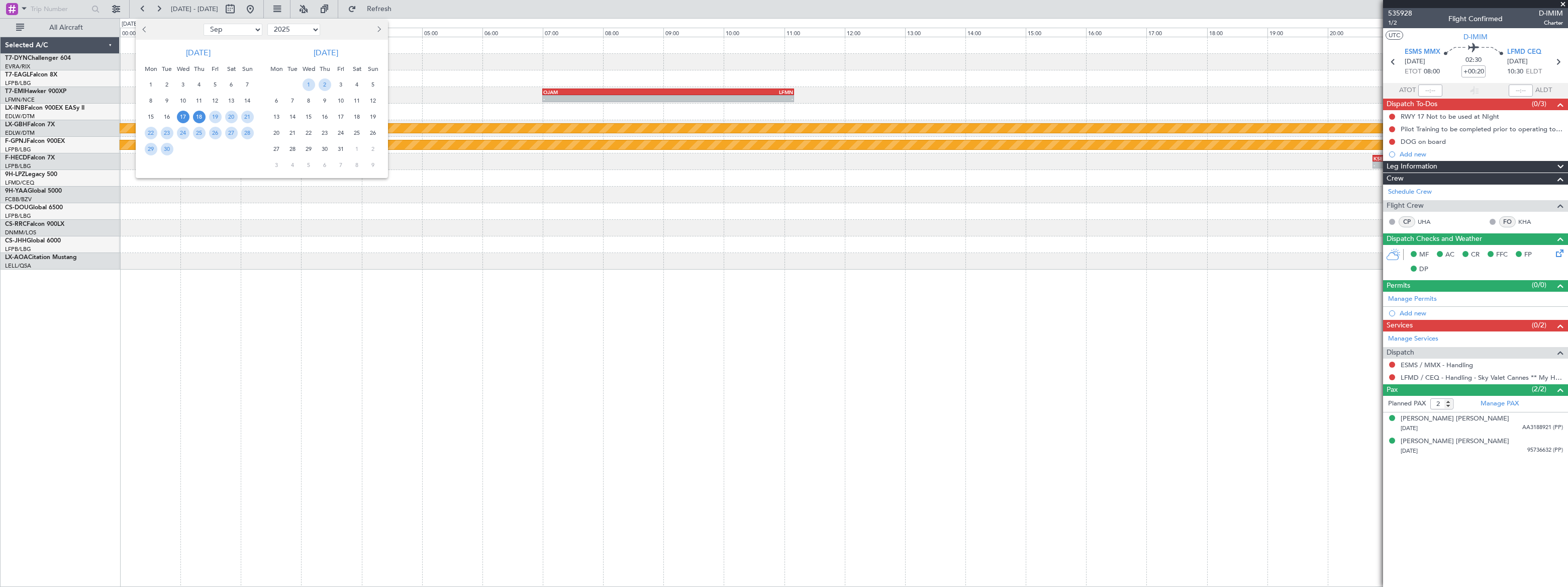
click at [182, 112] on span "17" at bounding box center [183, 116] width 13 height 13
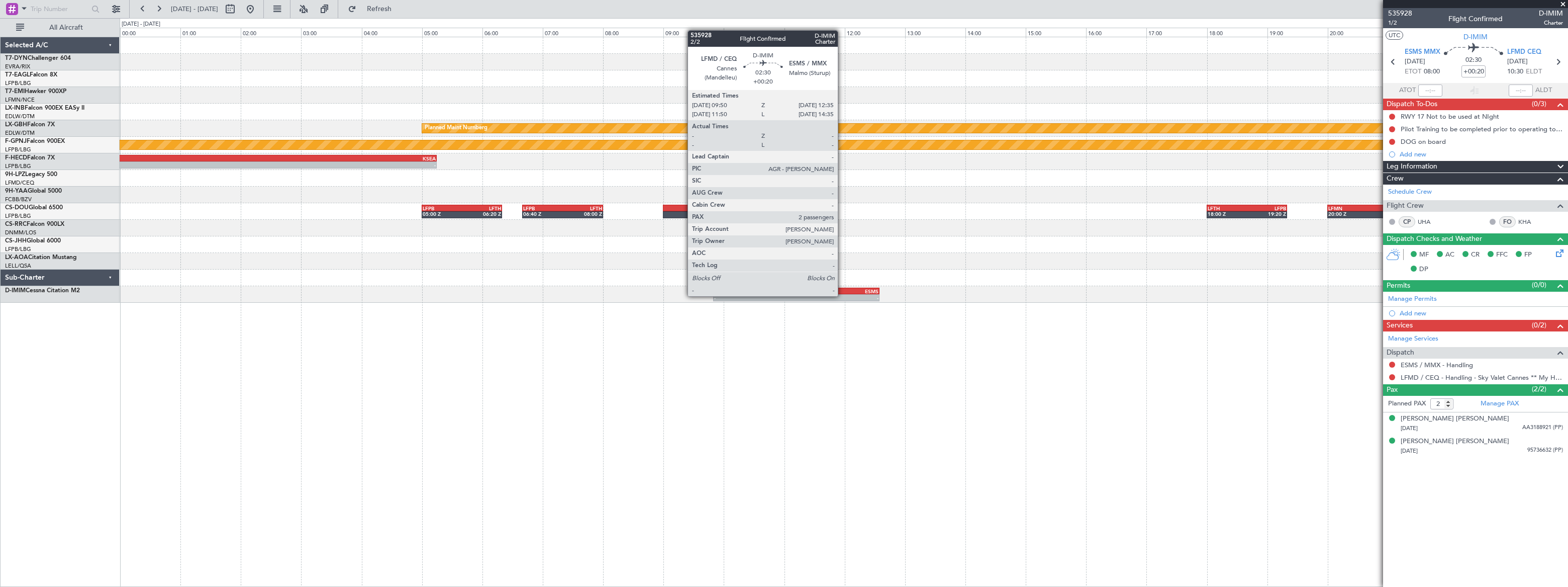
click at [842, 295] on div "-" at bounding box center [837, 298] width 81 height 6
click at [844, 293] on div "ESMS" at bounding box center [837, 291] width 81 height 6
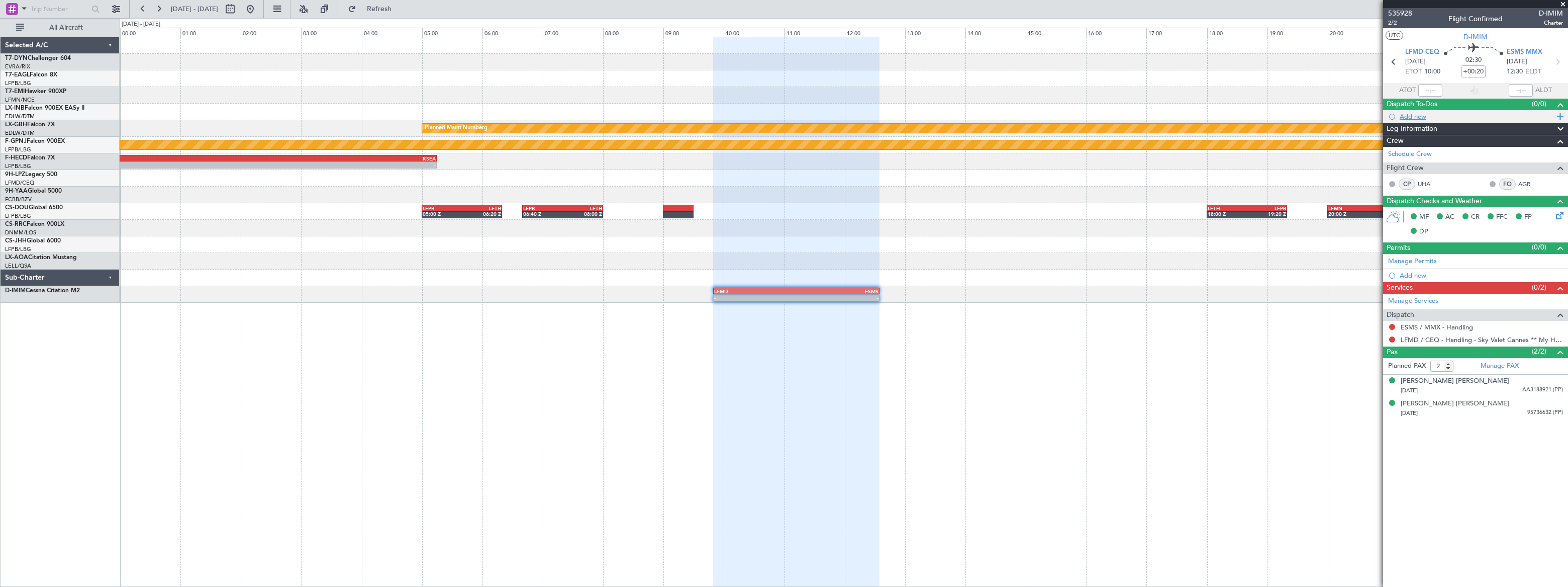
click at [1408, 115] on div "Add new" at bounding box center [1477, 116] width 154 height 9
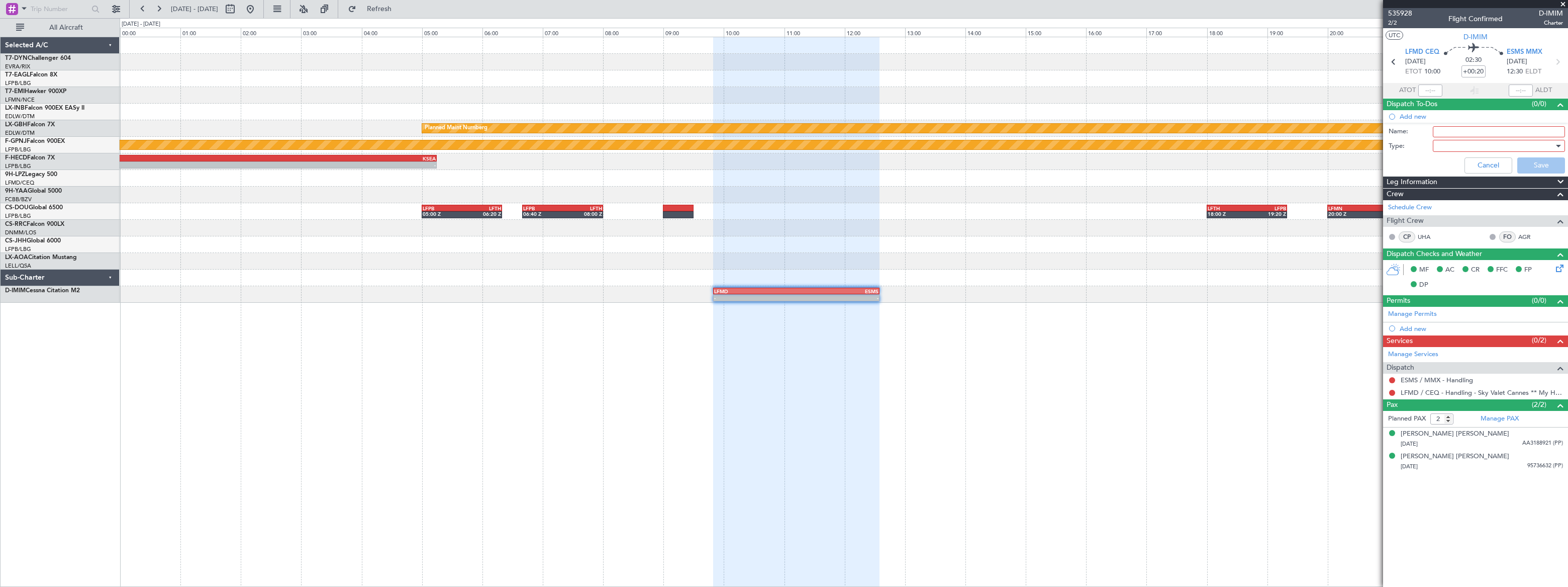
click at [1444, 130] on input "Name:" at bounding box center [1498, 131] width 132 height 11
type input "DOG on board"
click at [1452, 144] on div at bounding box center [1496, 145] width 117 height 15
click at [1448, 166] on span "Generic" at bounding box center [1494, 165] width 123 height 15
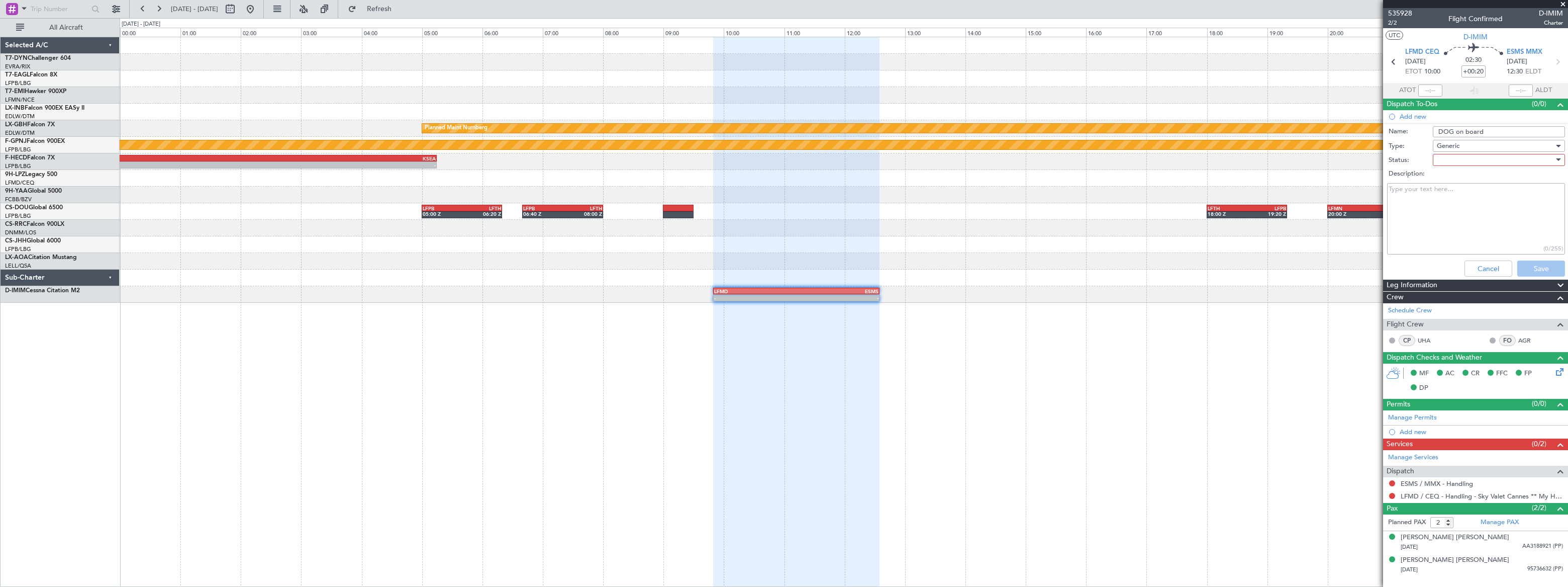
click at [1449, 158] on div at bounding box center [1496, 159] width 117 height 15
click at [1448, 179] on span "Not Started" at bounding box center [1494, 180] width 123 height 15
click at [1429, 212] on textarea "Description:" at bounding box center [1476, 219] width 178 height 72
paste textarea "Dog German Shepherd, 45 kg"
type textarea "Dog German Shepherd, 45 kg"
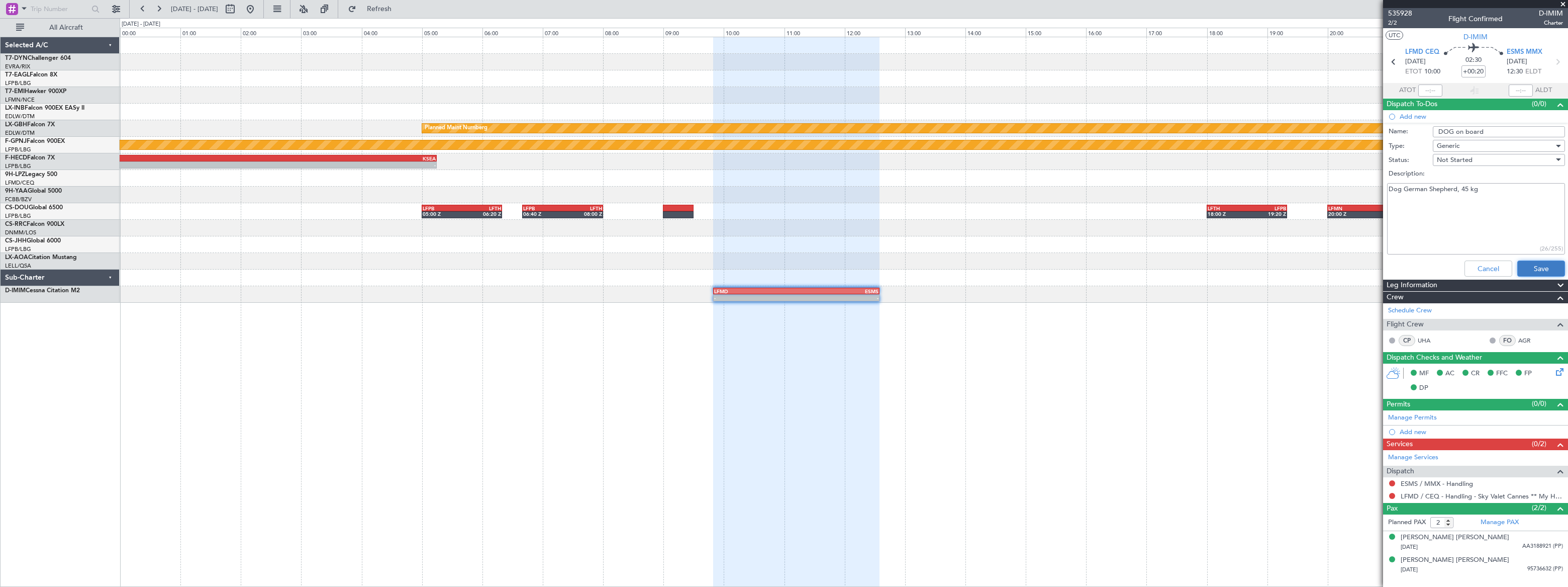
click at [1542, 266] on button "Save" at bounding box center [1541, 268] width 48 height 16
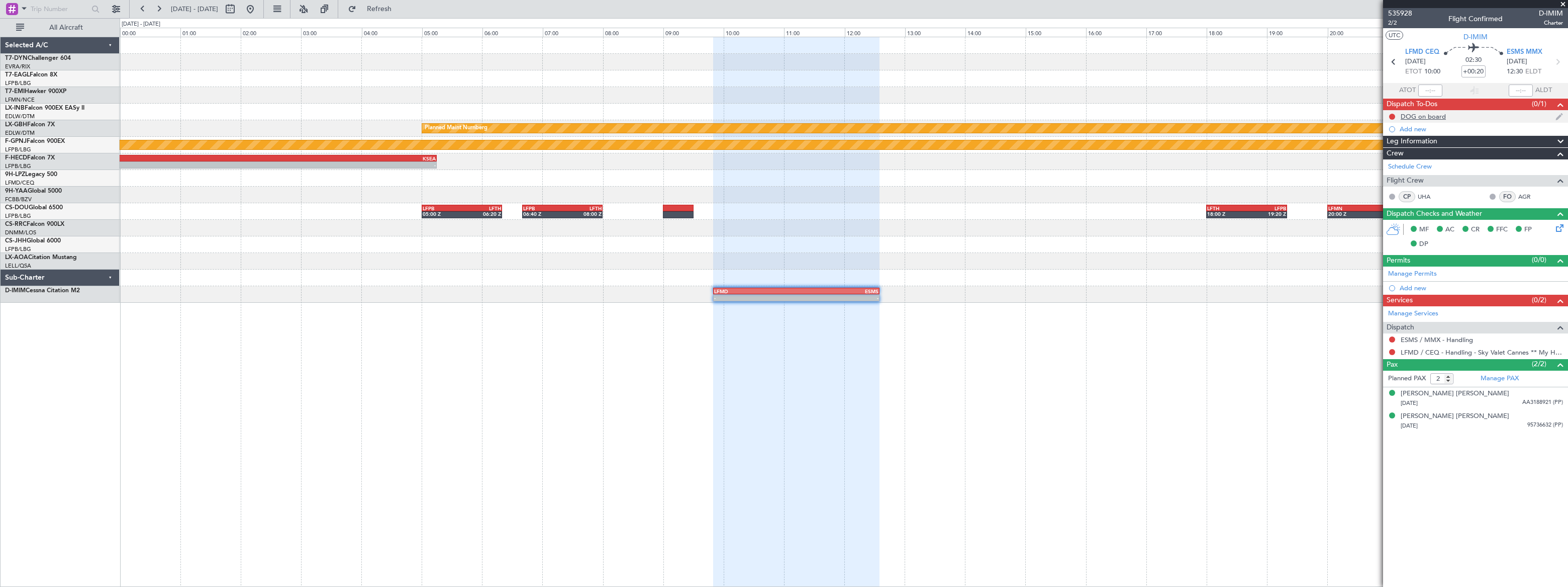
click at [1467, 114] on div "DOG on board" at bounding box center [1476, 116] width 185 height 13
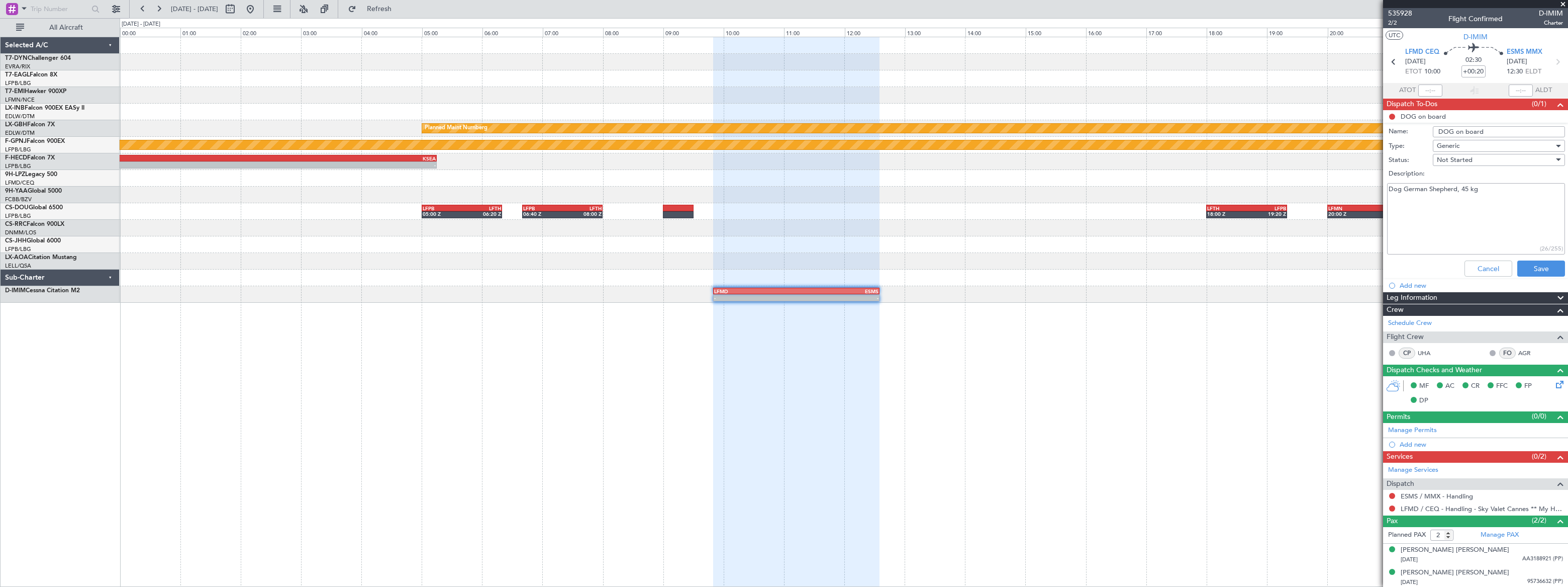
click at [1491, 195] on textarea "Dog German Shepherd, 45 kg" at bounding box center [1476, 219] width 178 height 72
paste textarea "Zanto. Vi have all EU documents with including vaccis, Entrance number:SE572656…"
type textarea "Dog German Shepherd, 45 kg [GEOGRAPHIC_DATA]. Vi have all EU documents with inc…"
click at [1536, 266] on button "Save" at bounding box center [1541, 268] width 48 height 16
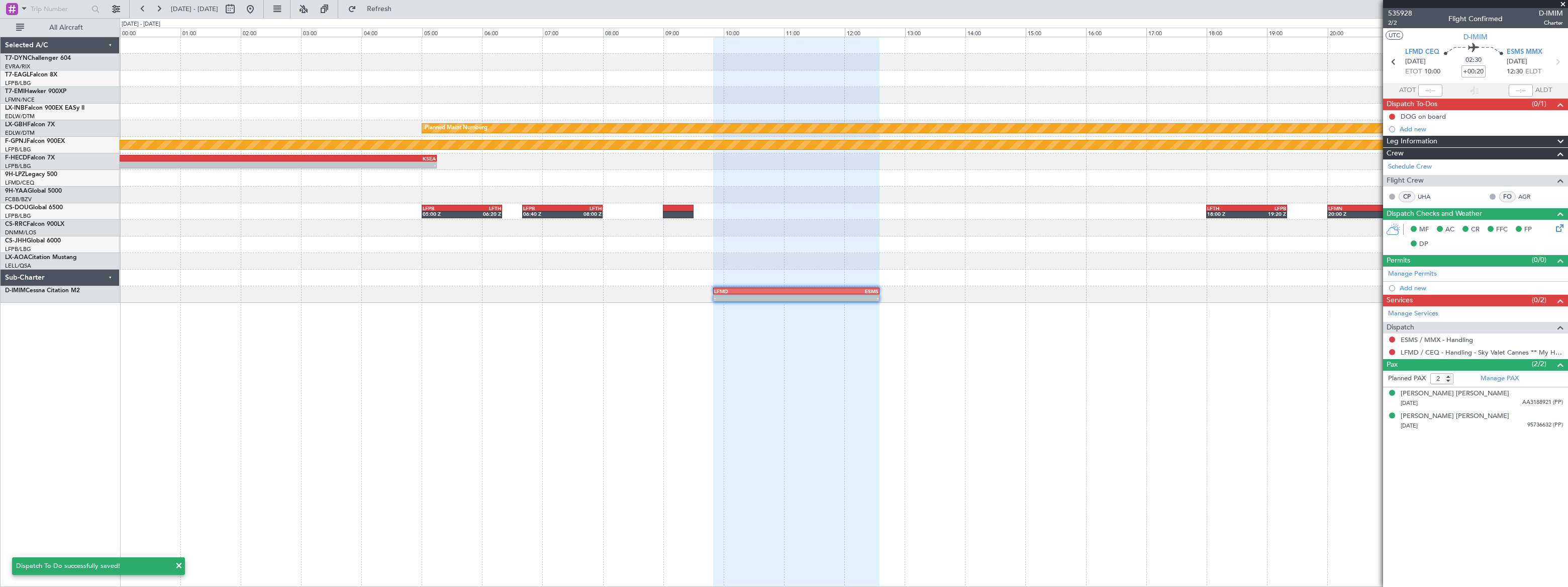
click at [1044, 334] on div "Planned Maint Nurnberg Planned Maint Paris (Le Bourget) - - EGGW 20:00 Z KSEA 0…" at bounding box center [843, 312] width 1448 height 550
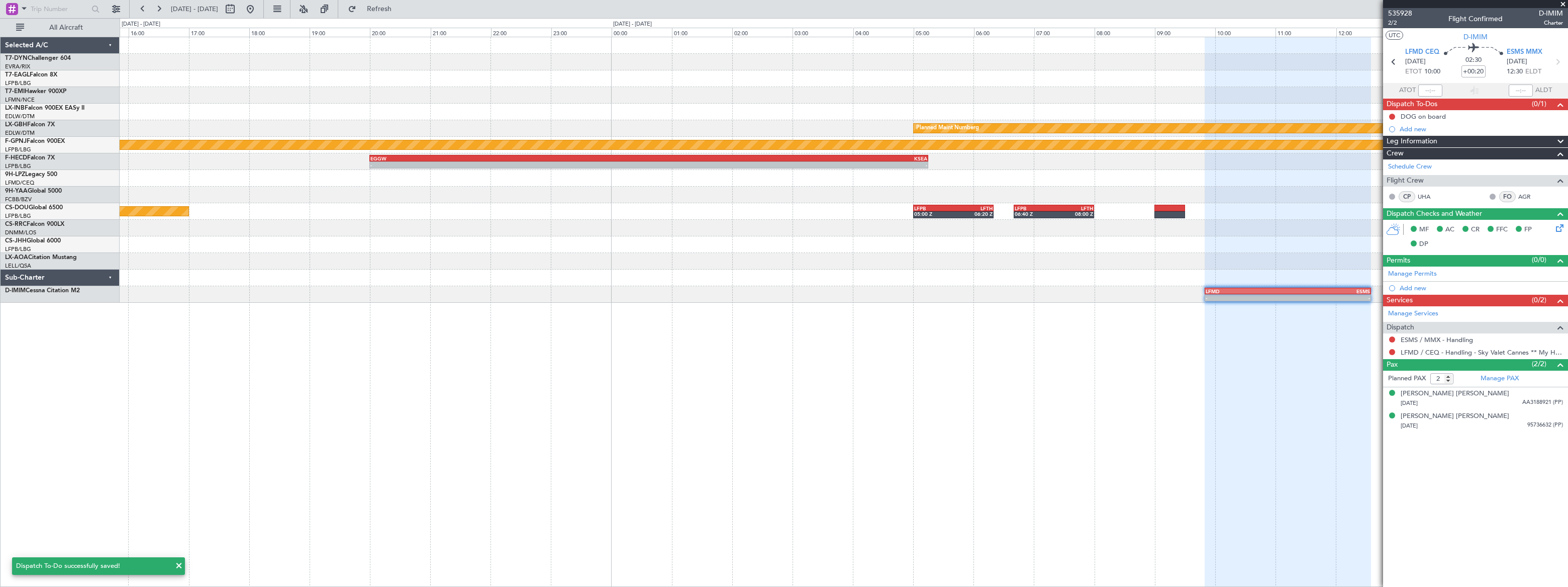
click at [1023, 356] on div "Planned Maint Nurnberg Planned Maint Paris (Le Bourget) - - EGGW 20:00 Z KSEA 0…" at bounding box center [843, 312] width 1448 height 550
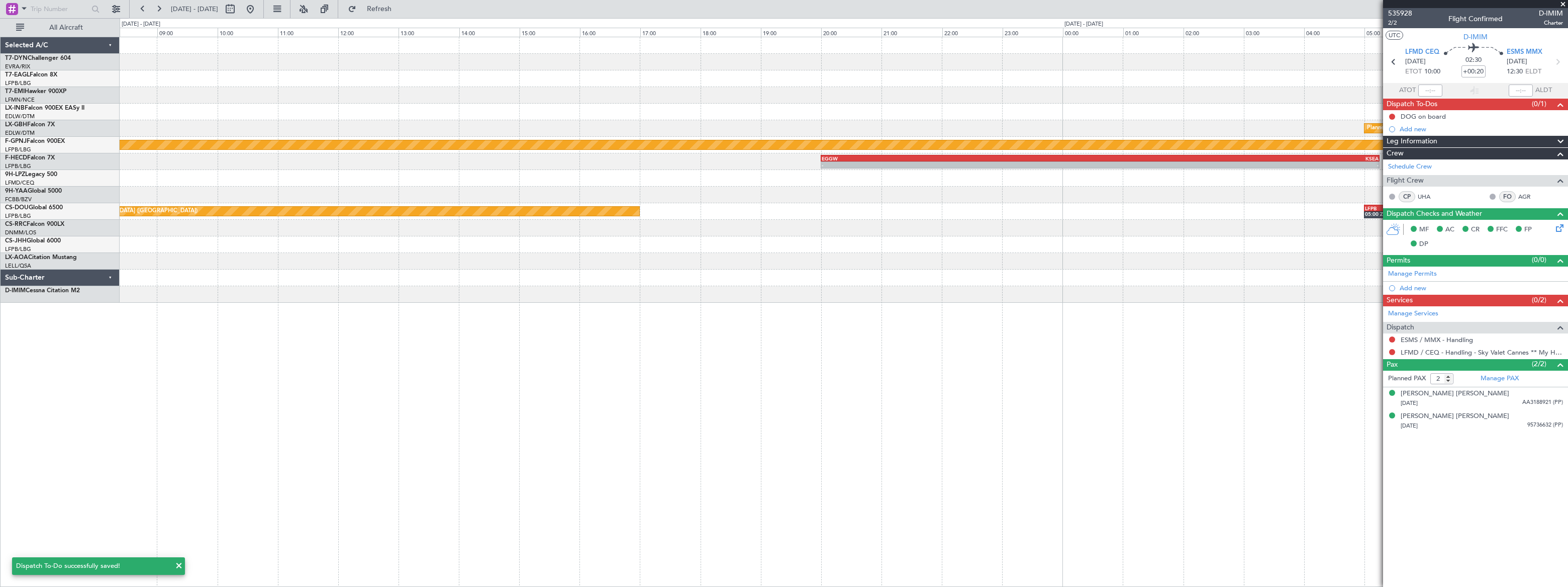
click at [1113, 363] on div "Planned Maint Nurnberg Planned Maint Paris (Le Bourget) No Crew - - EGGW 20:00 …" at bounding box center [843, 312] width 1448 height 550
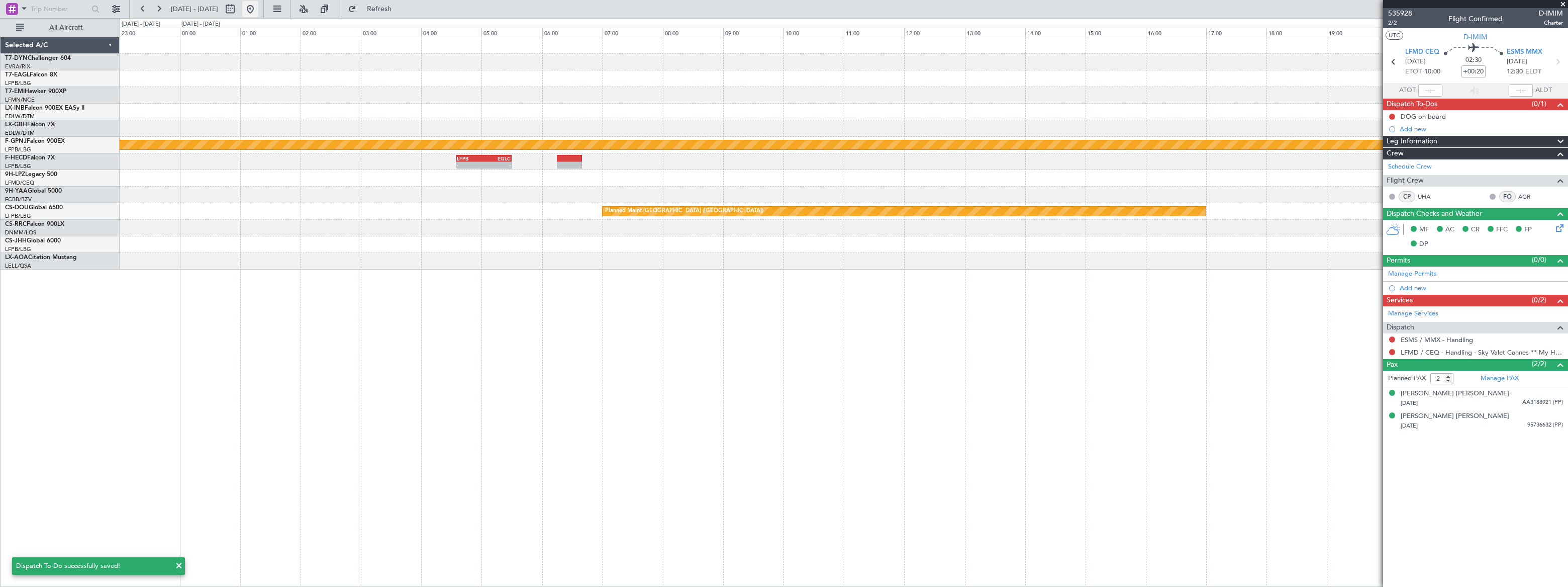
click at [258, 5] on button at bounding box center [250, 9] width 16 height 16
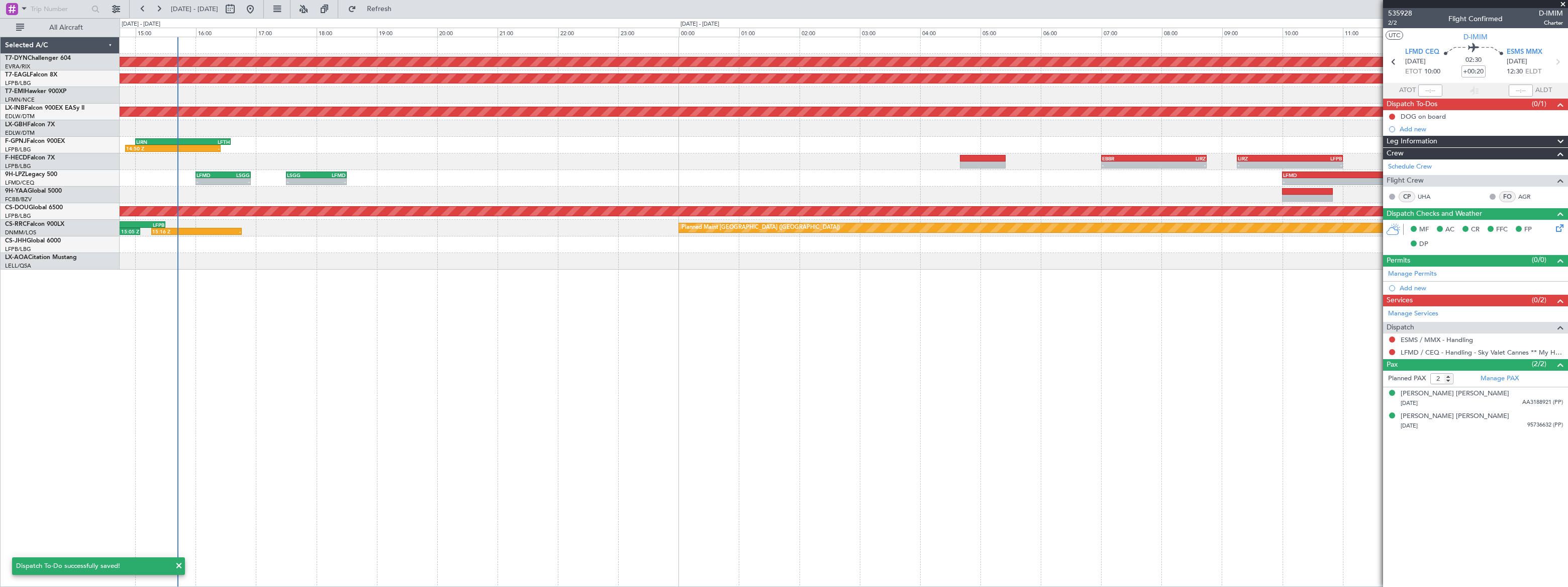
click at [393, 238] on div "AOG Maint Riga (Riga Intl) Grounded New York (Teterboro) Unplanned Maint Dubai …" at bounding box center [843, 312] width 1448 height 550
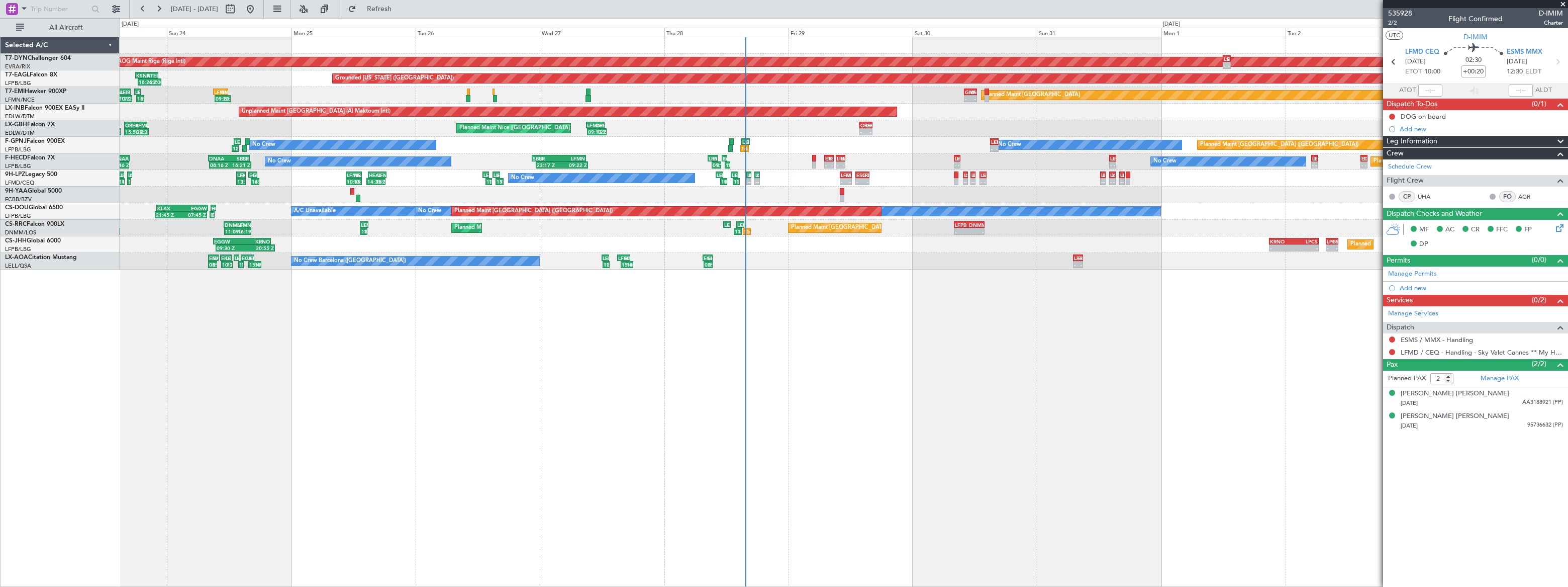
click at [742, 329] on div "AOG Maint Riga (Riga Intl) LSGS 12:00 Z EGSS 13:30 Z - - - - EGSS 10:20 Z LIPZ …" at bounding box center [843, 312] width 1449 height 550
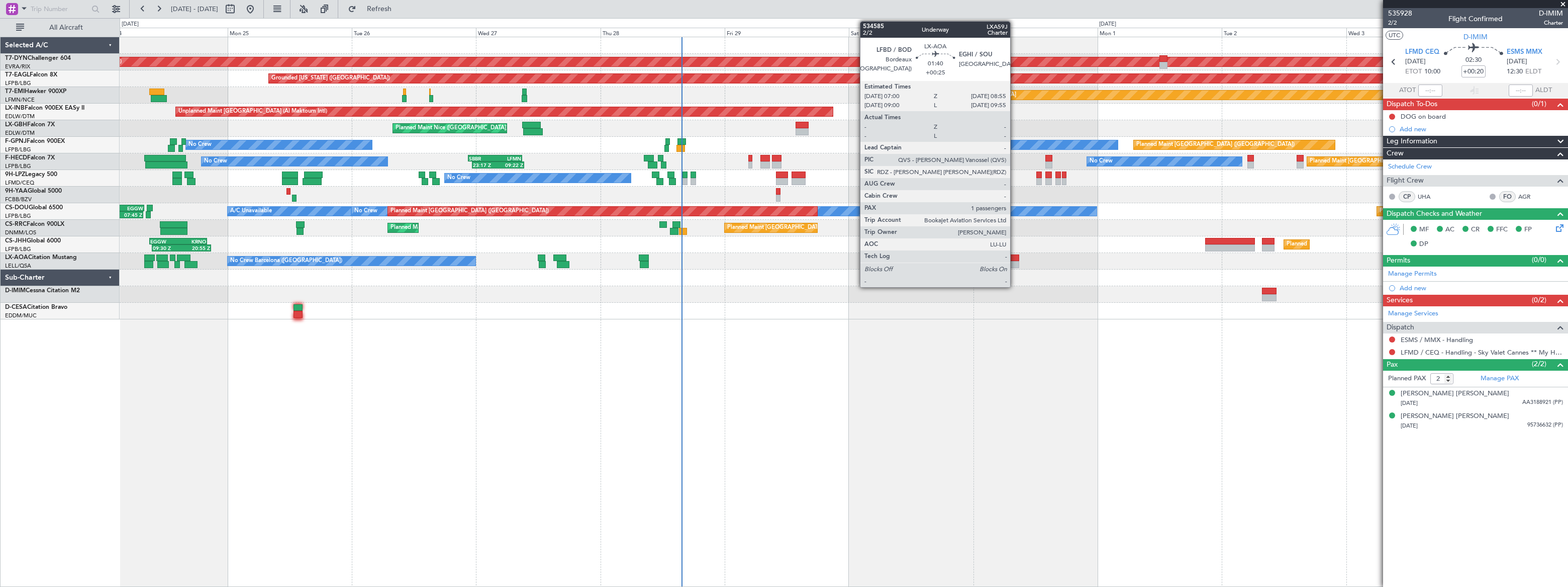
click at [1015, 260] on div at bounding box center [1014, 257] width 10 height 7
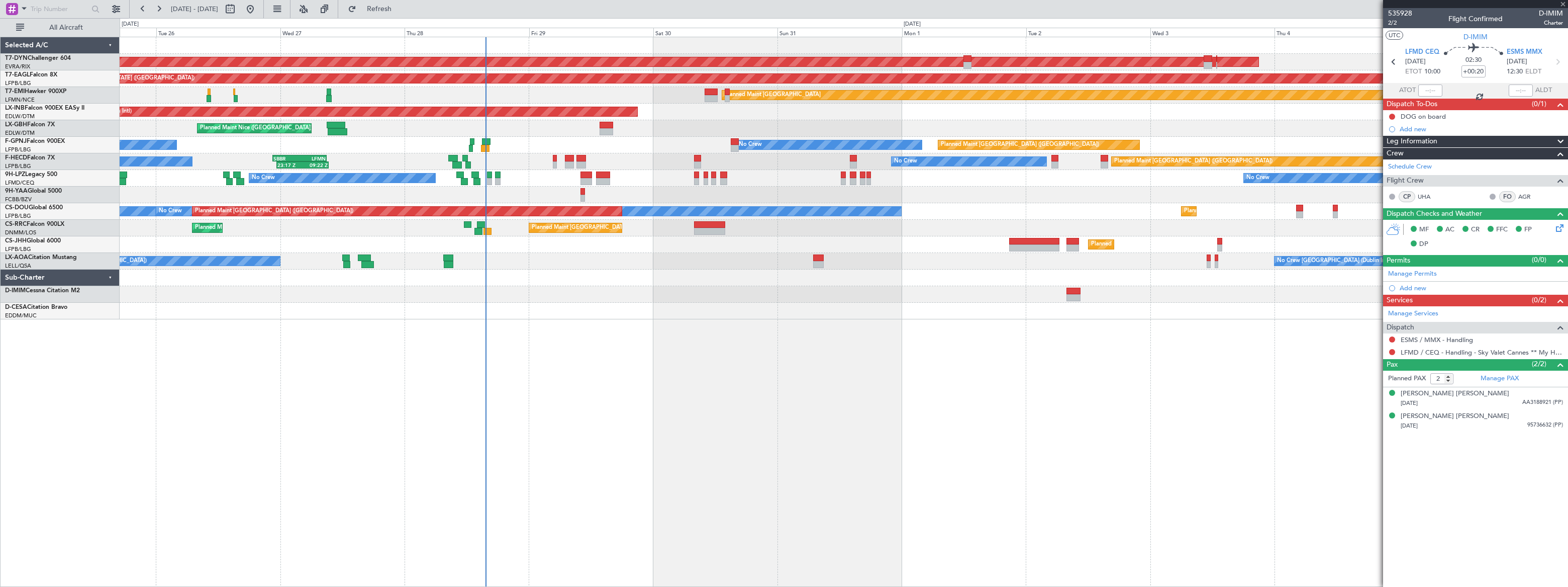
click at [731, 320] on div "AOG Maint Riga (Riga Intl) Grounded New York (Teterboro) Planned Maint Zurich U…" at bounding box center [843, 312] width 1448 height 550
type input "+00:25"
type input "1"
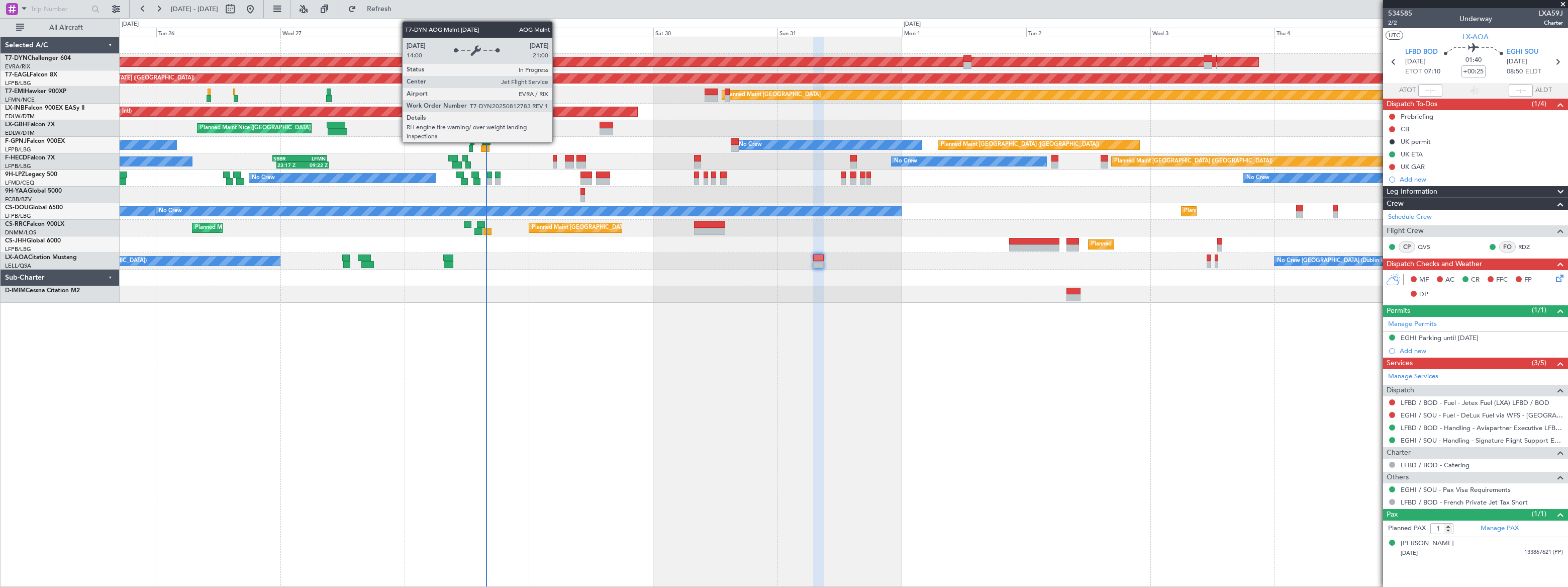
click at [215, 0] on html "25 Aug 2025 - 06 Sep 2025 Refresh Quick Links All Aircraft AOG Maint Riga (Riga…" at bounding box center [784, 293] width 1568 height 587
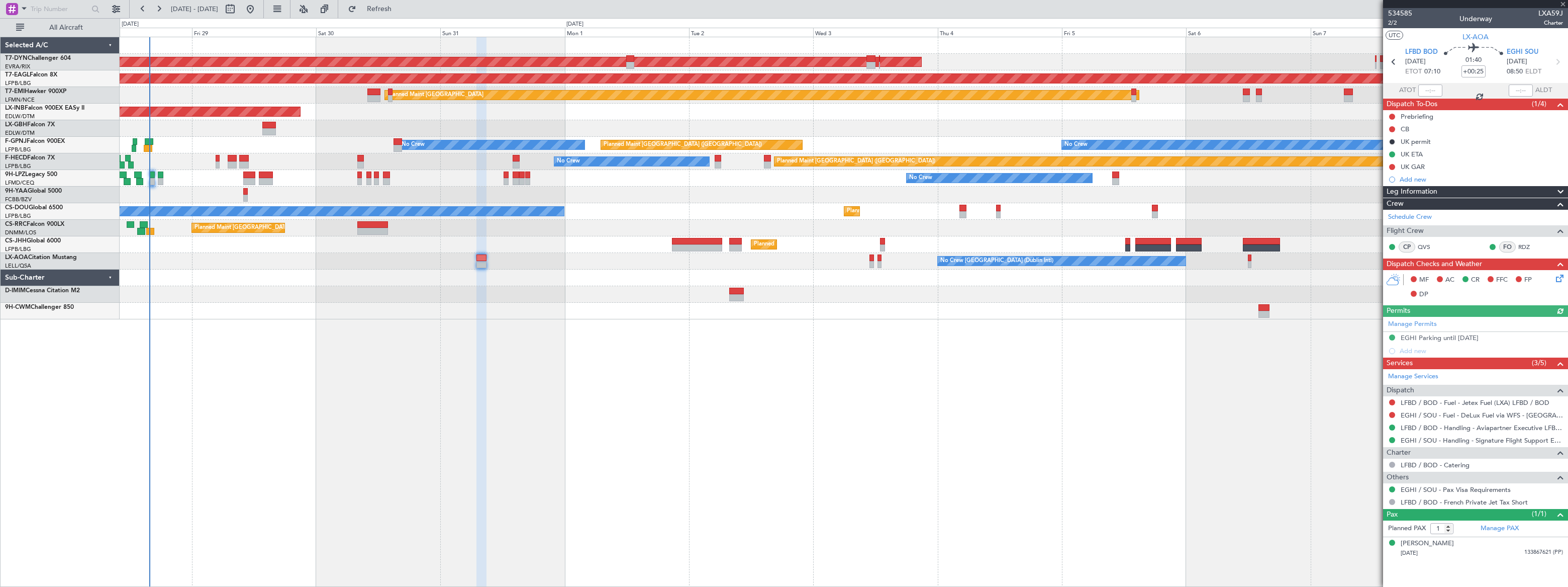
click at [783, 351] on div "AOG Maint Riga (Riga Intl) Grounded New York (Teterboro) Planned Maint Zurich U…" at bounding box center [843, 312] width 1449 height 550
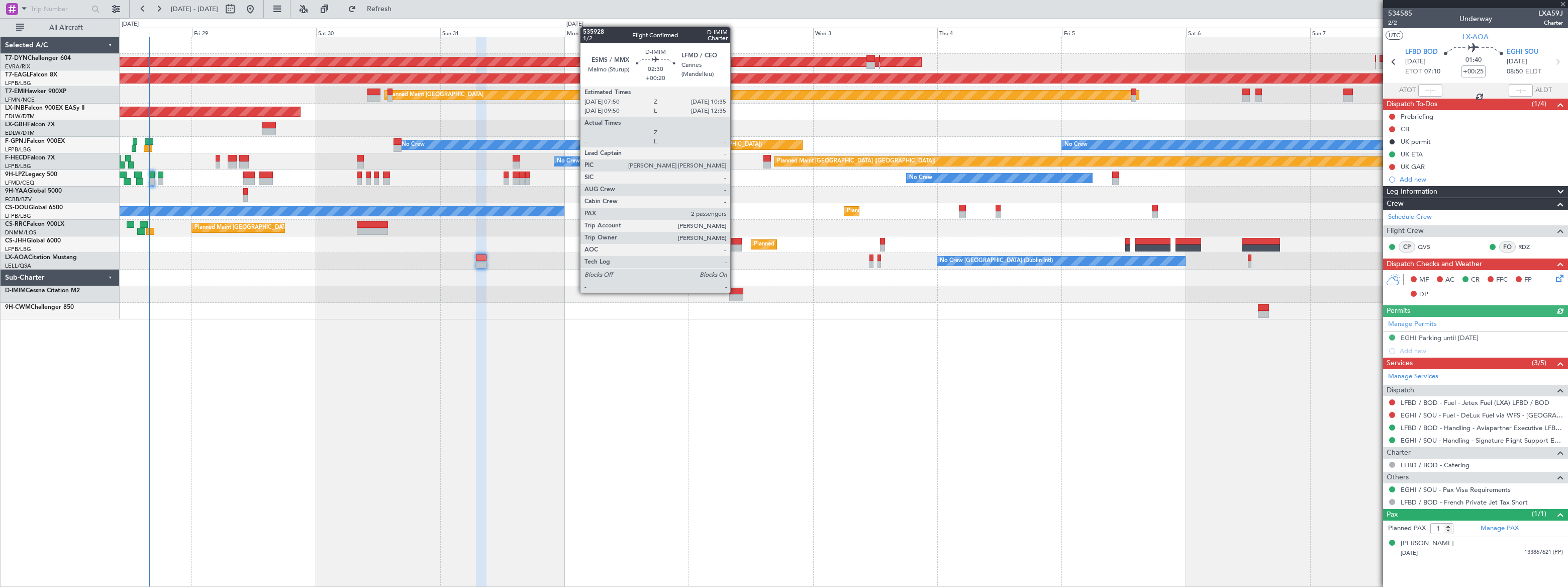
click at [735, 291] on div at bounding box center [736, 291] width 15 height 7
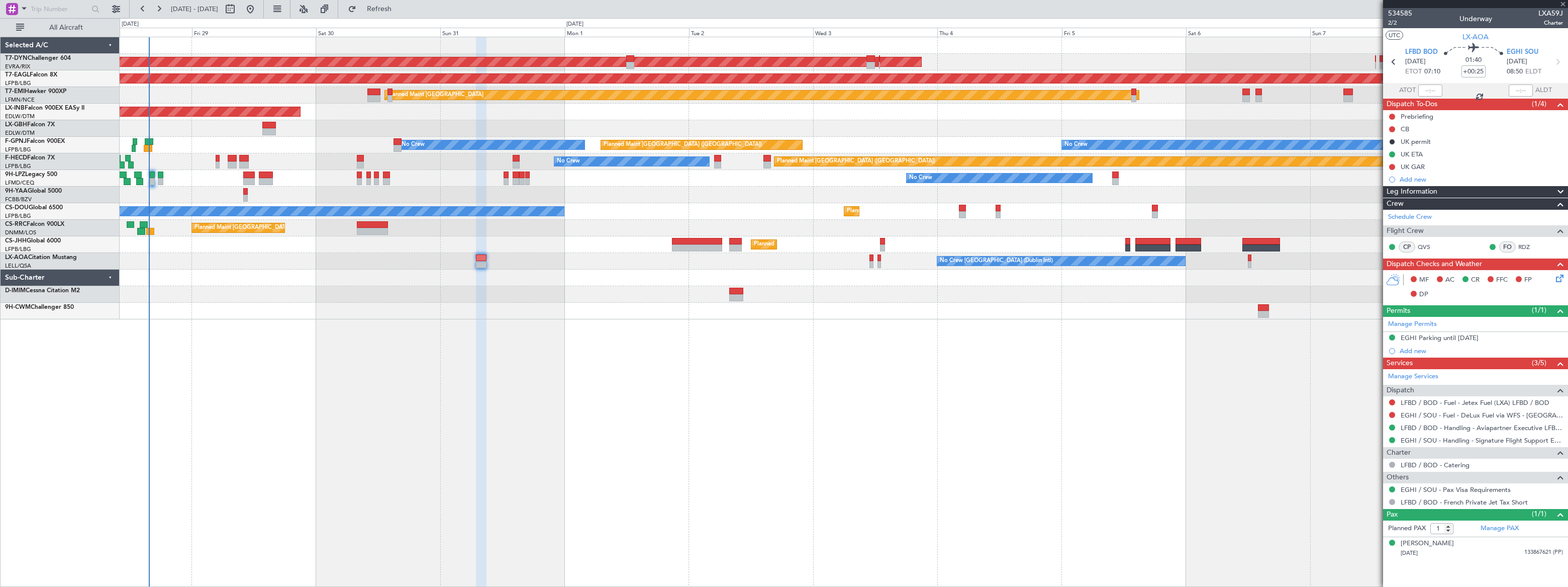
type input "+00:20"
type input "2"
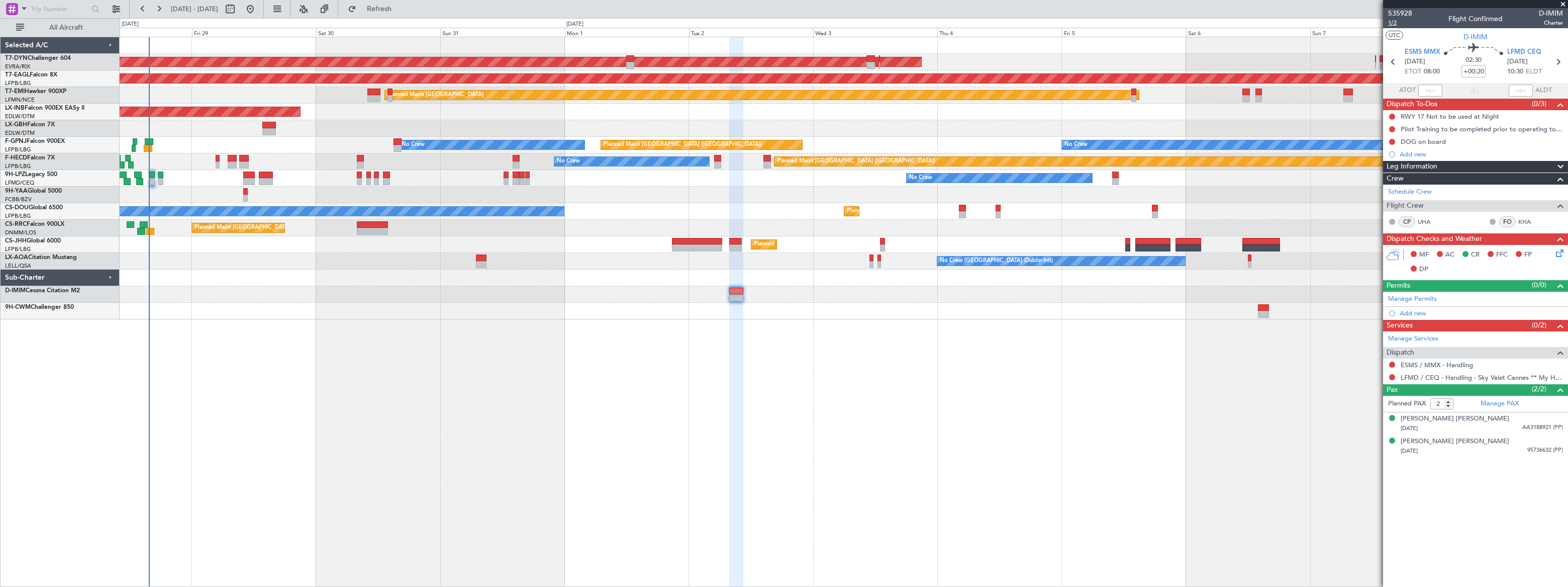
click at [1393, 24] on span "1/2" at bounding box center [1400, 23] width 24 height 9
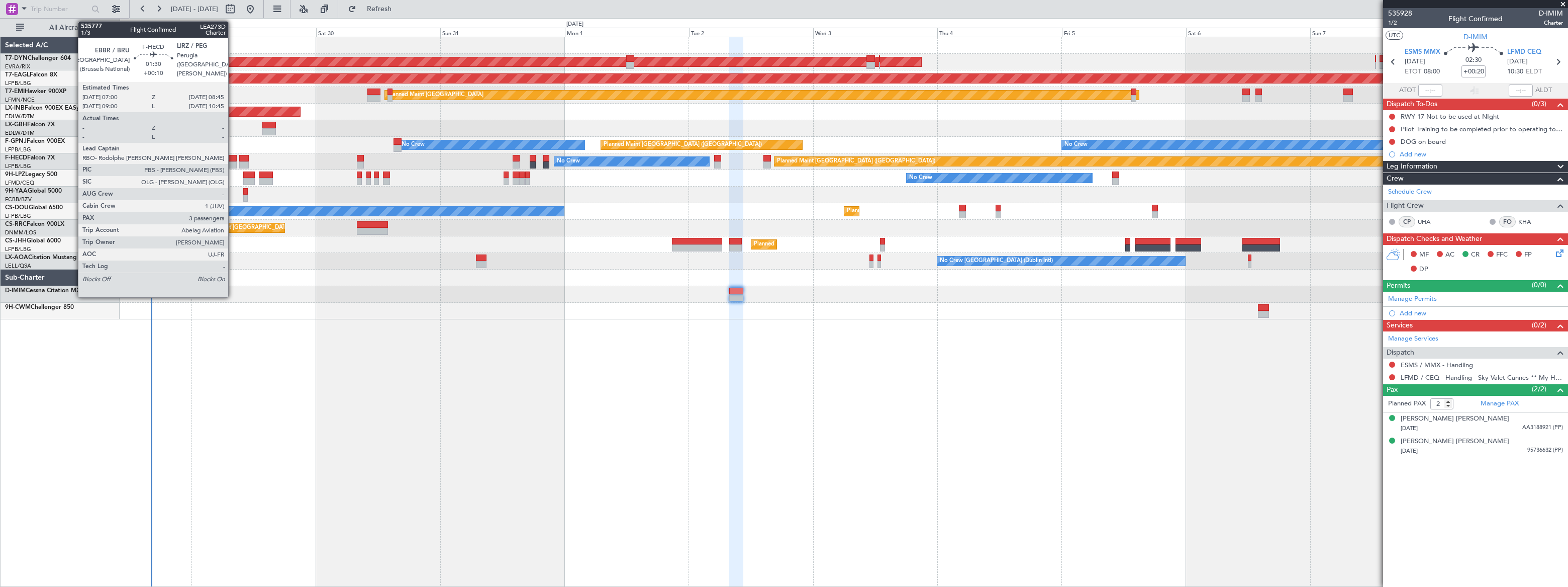
click at [232, 160] on div at bounding box center [232, 158] width 10 height 7
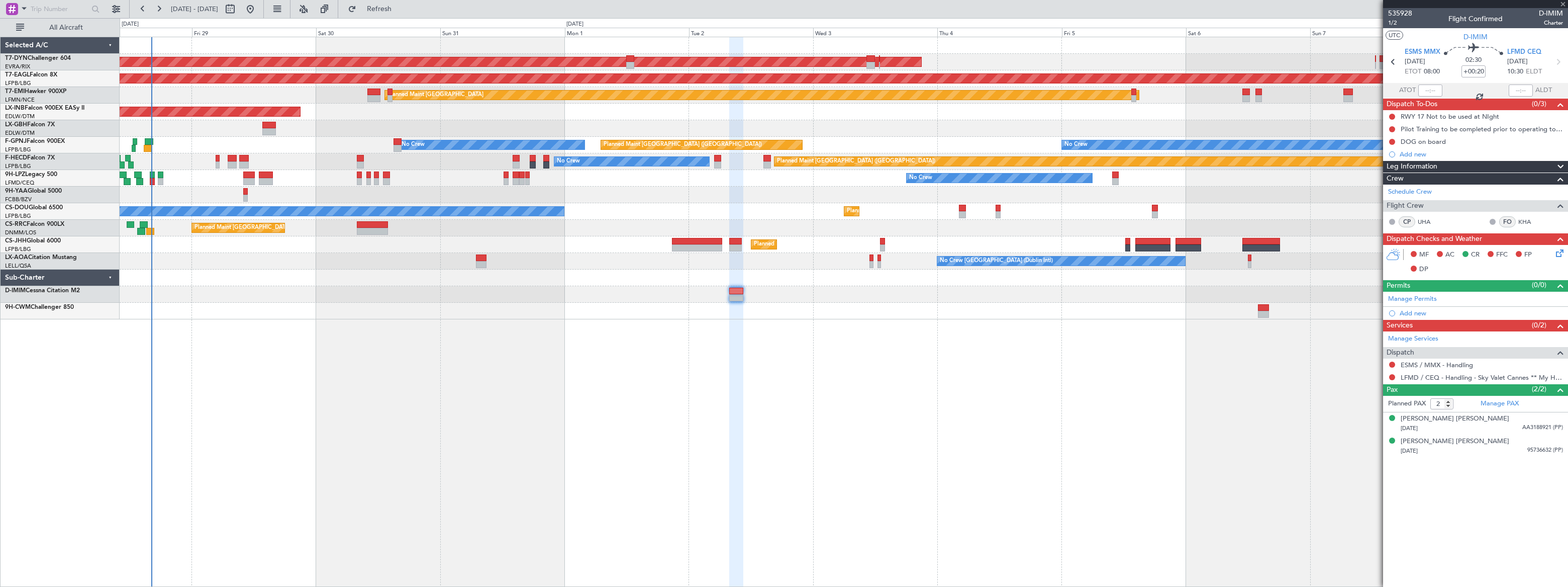
type input "+00:10"
type input "3"
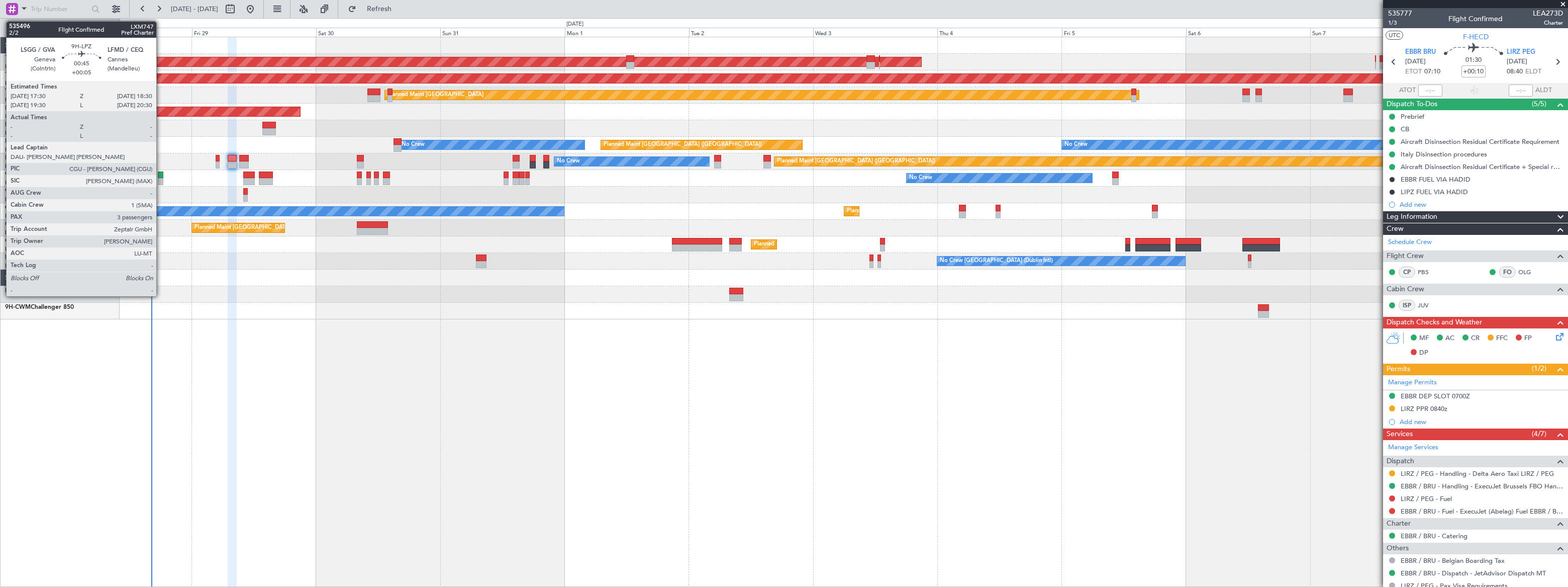
click at [161, 174] on div at bounding box center [161, 175] width 6 height 7
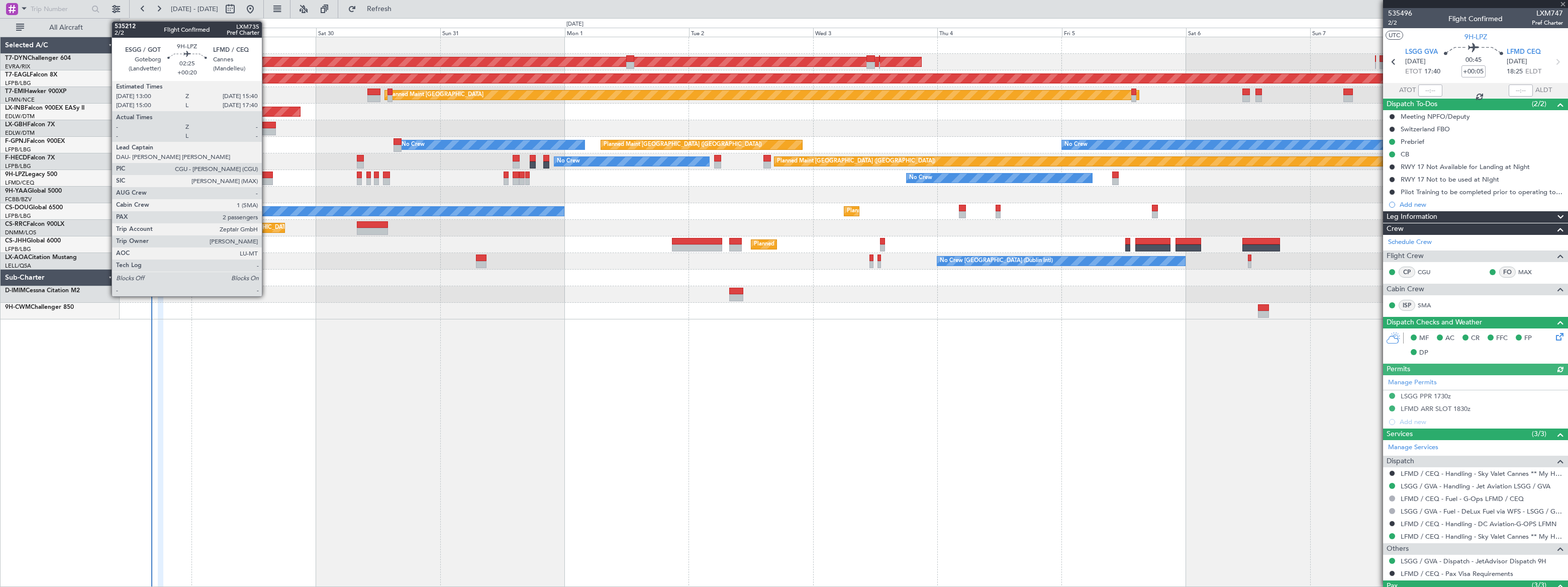
click at [266, 175] on div at bounding box center [266, 175] width 14 height 7
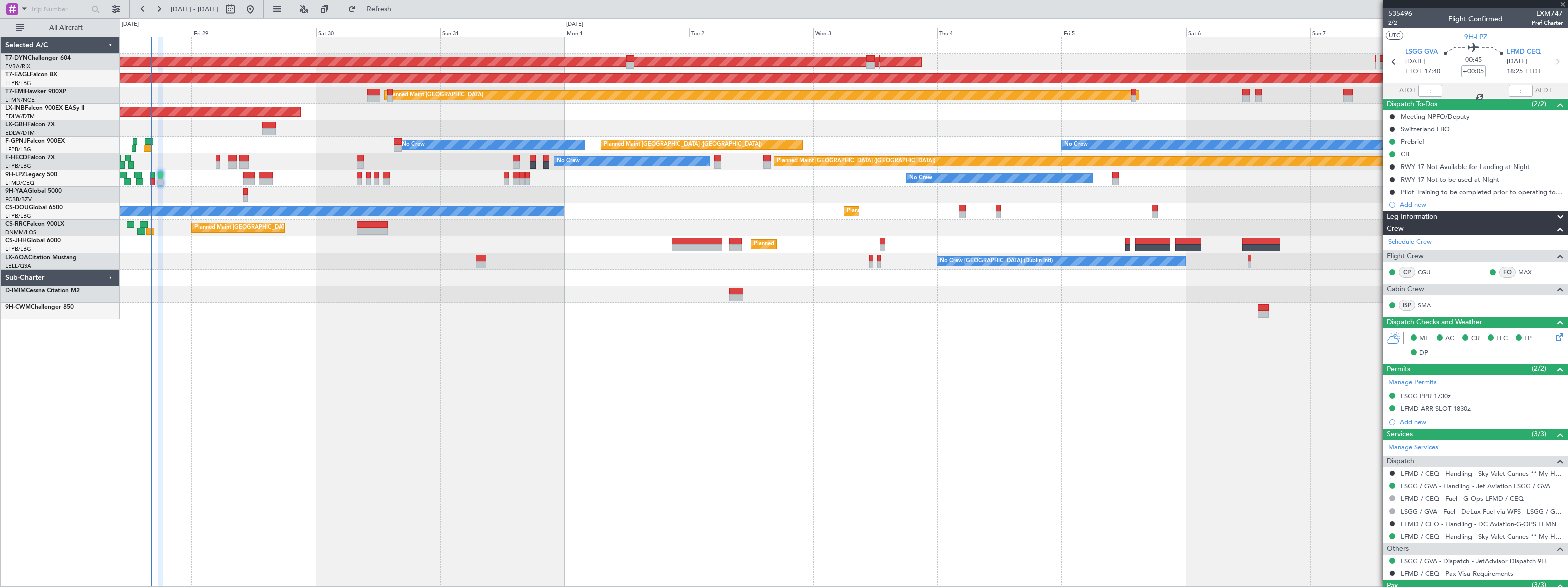
type input "+00:20"
type input "2"
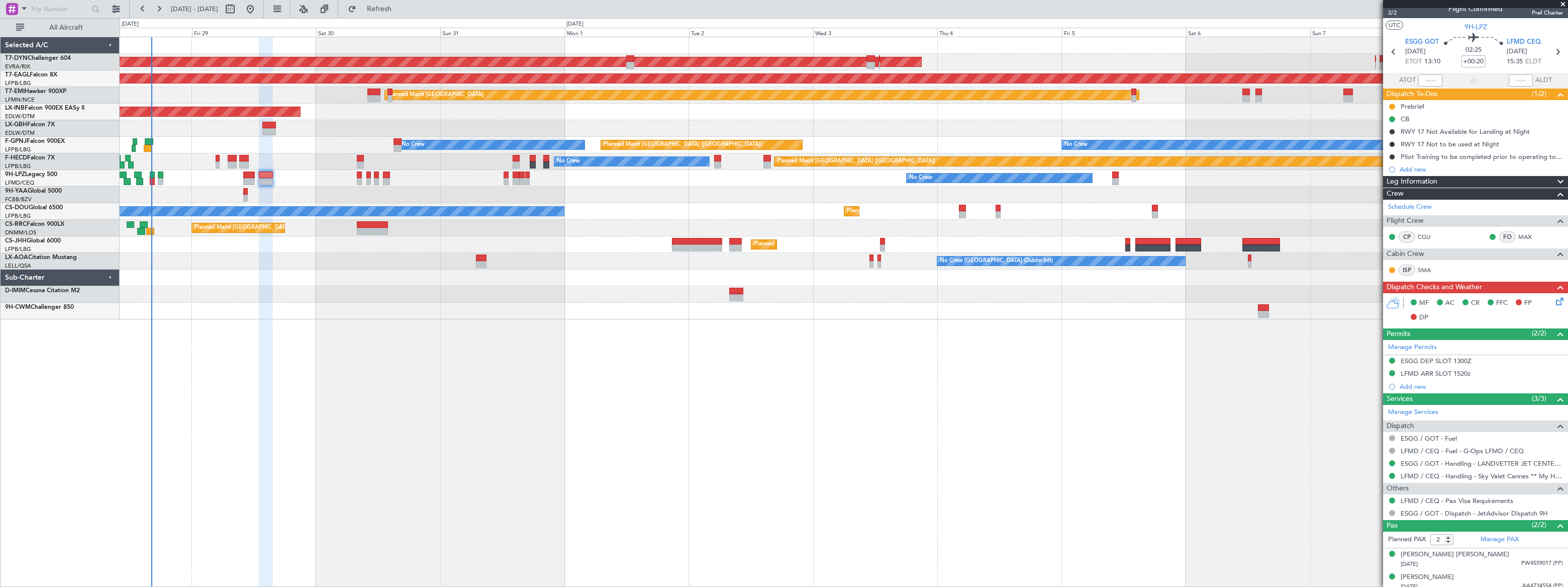
scroll to position [15, 0]
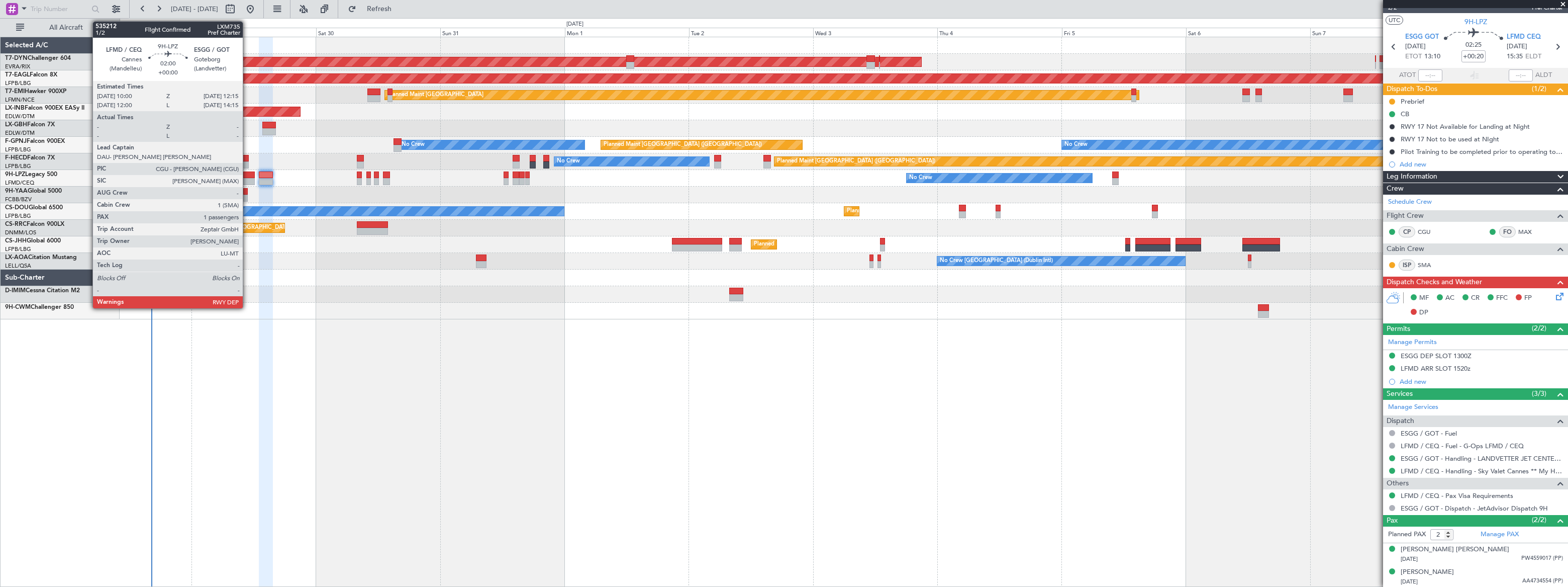
click at [247, 174] on div at bounding box center [249, 175] width 12 height 7
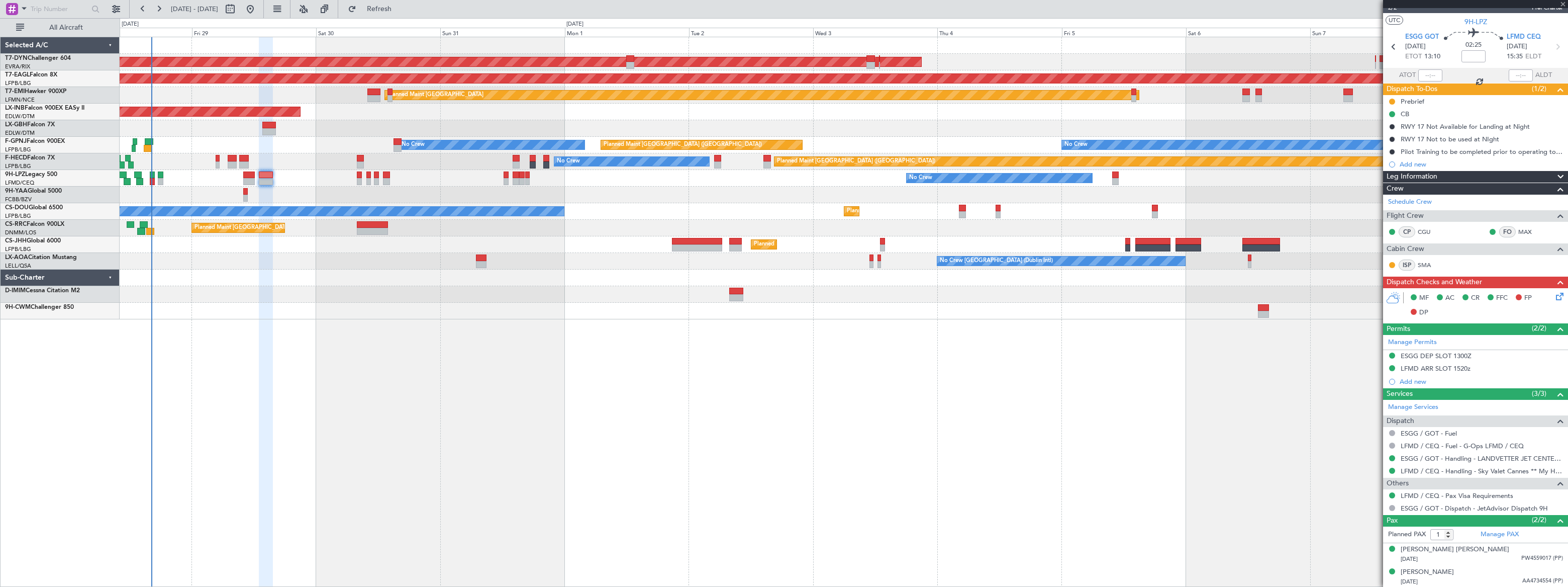
scroll to position [0, 0]
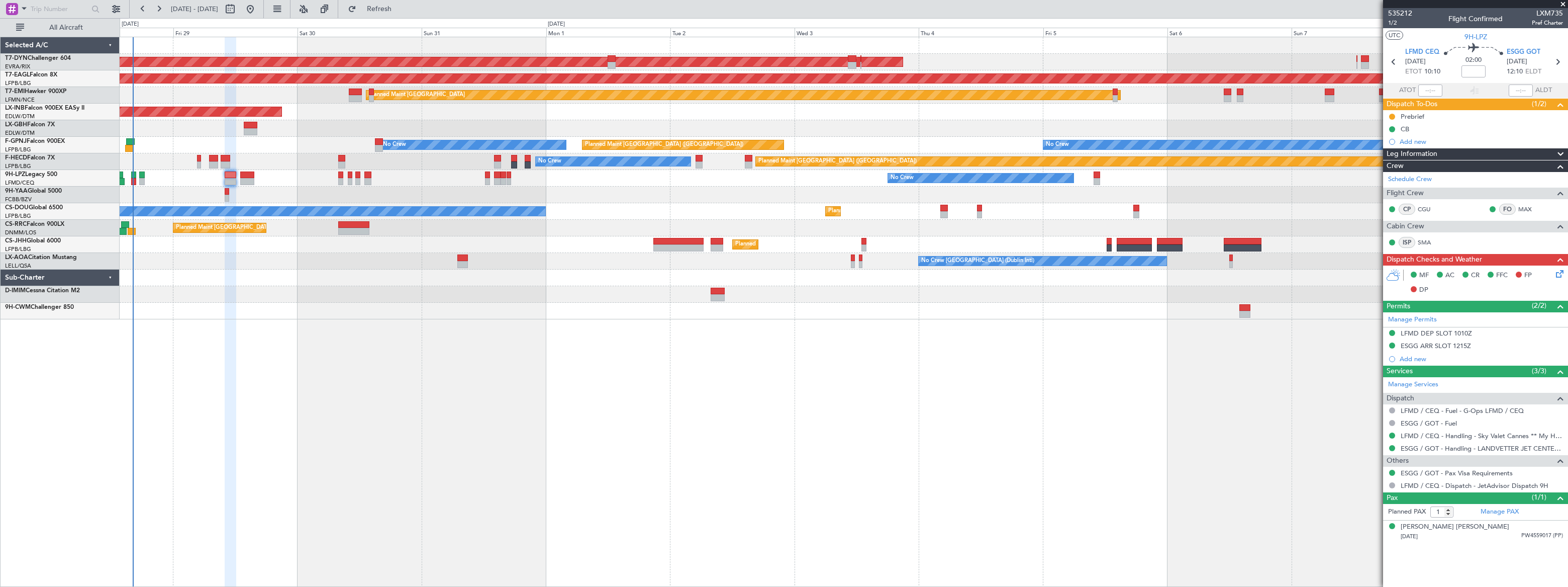
click at [175, 332] on div "AOG Maint Riga (Riga Intl) Grounded New York (Teterboro) Planned Maint Zurich U…" at bounding box center [843, 312] width 1448 height 550
click at [1493, 510] on link "Manage PAX" at bounding box center [1499, 512] width 38 height 10
click at [400, 8] on span "Refresh" at bounding box center [379, 9] width 43 height 7
type input "1"
click at [1450, 513] on input "1" at bounding box center [1441, 512] width 23 height 11
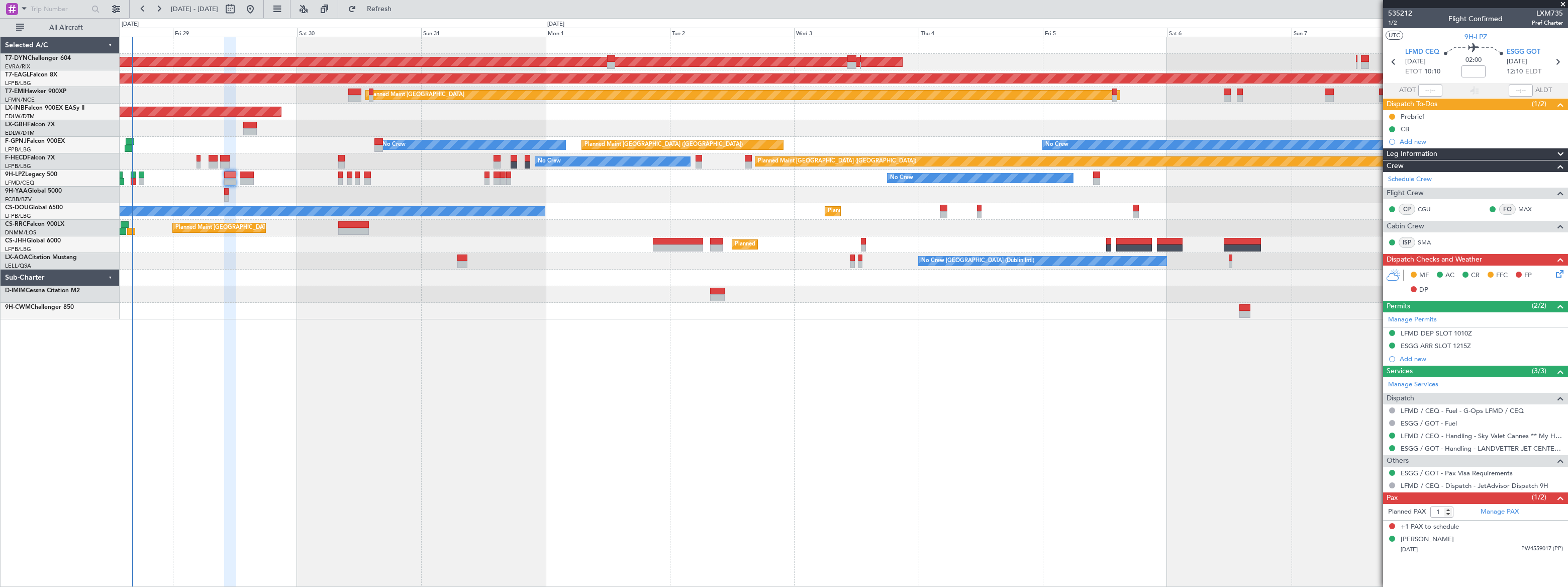
click at [1459, 529] on div "+1 PAX to schedule" at bounding box center [1476, 526] width 185 height 13
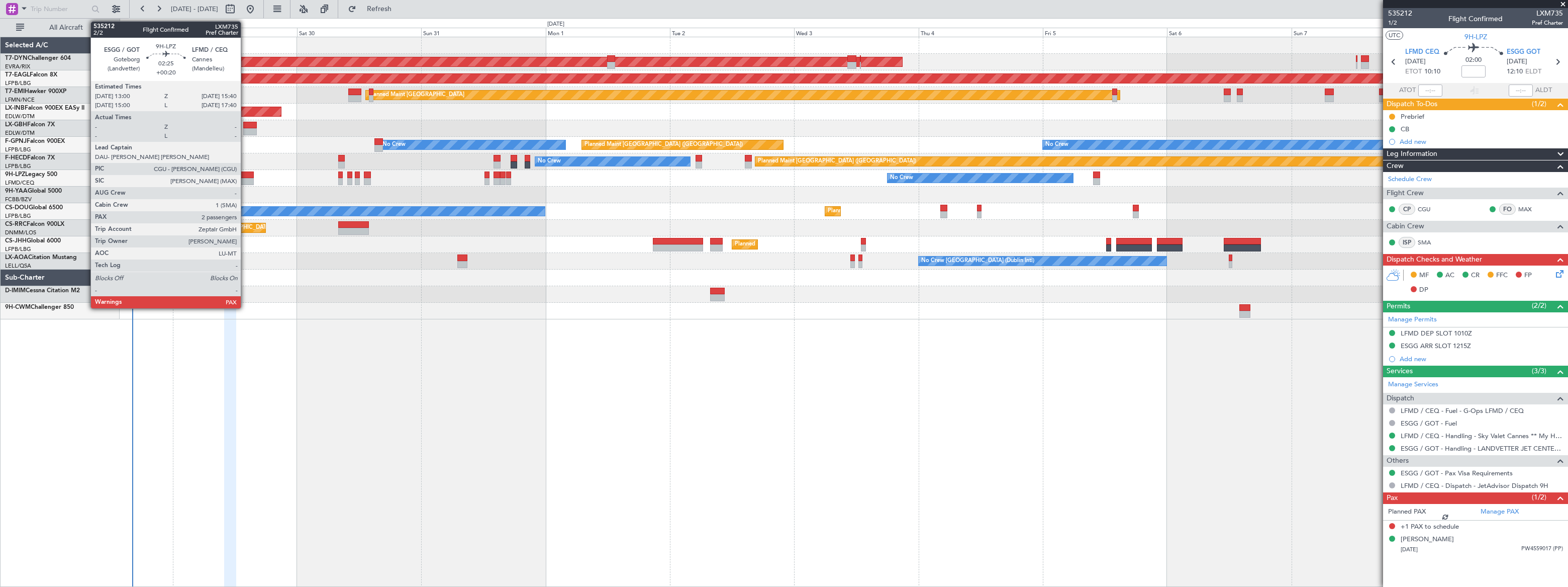
click at [245, 173] on div at bounding box center [246, 175] width 14 height 7
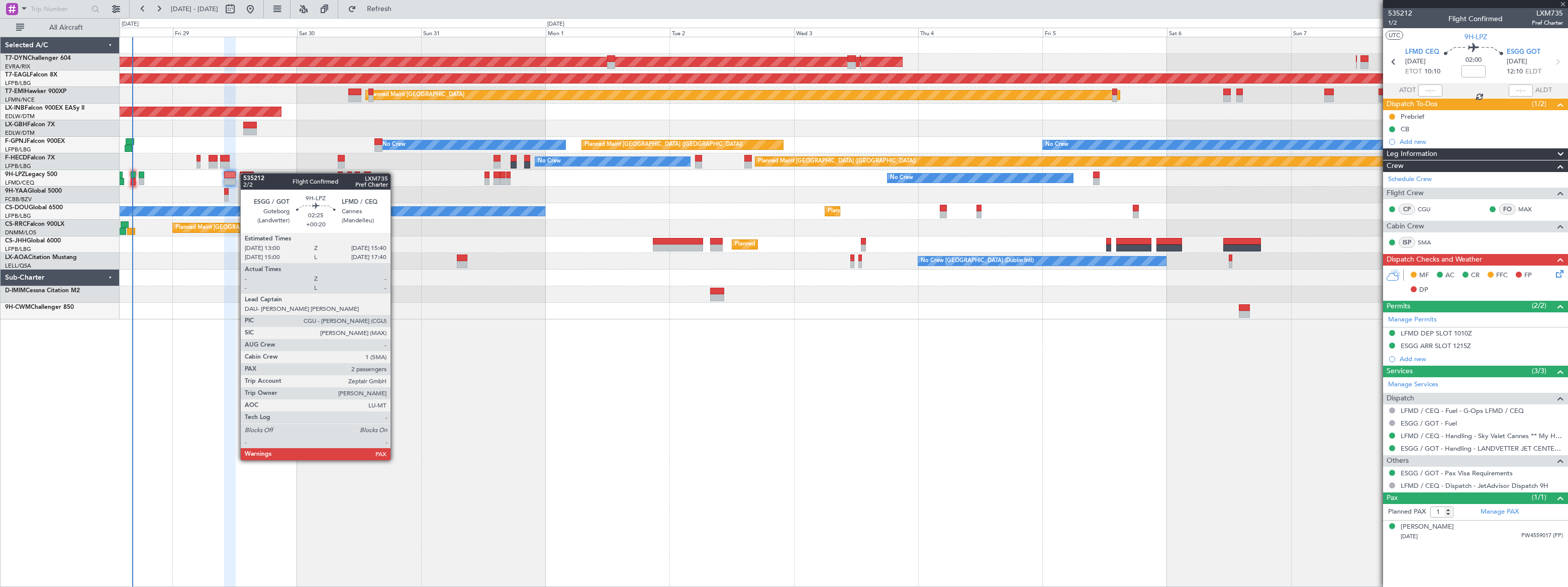
type input "+00:20"
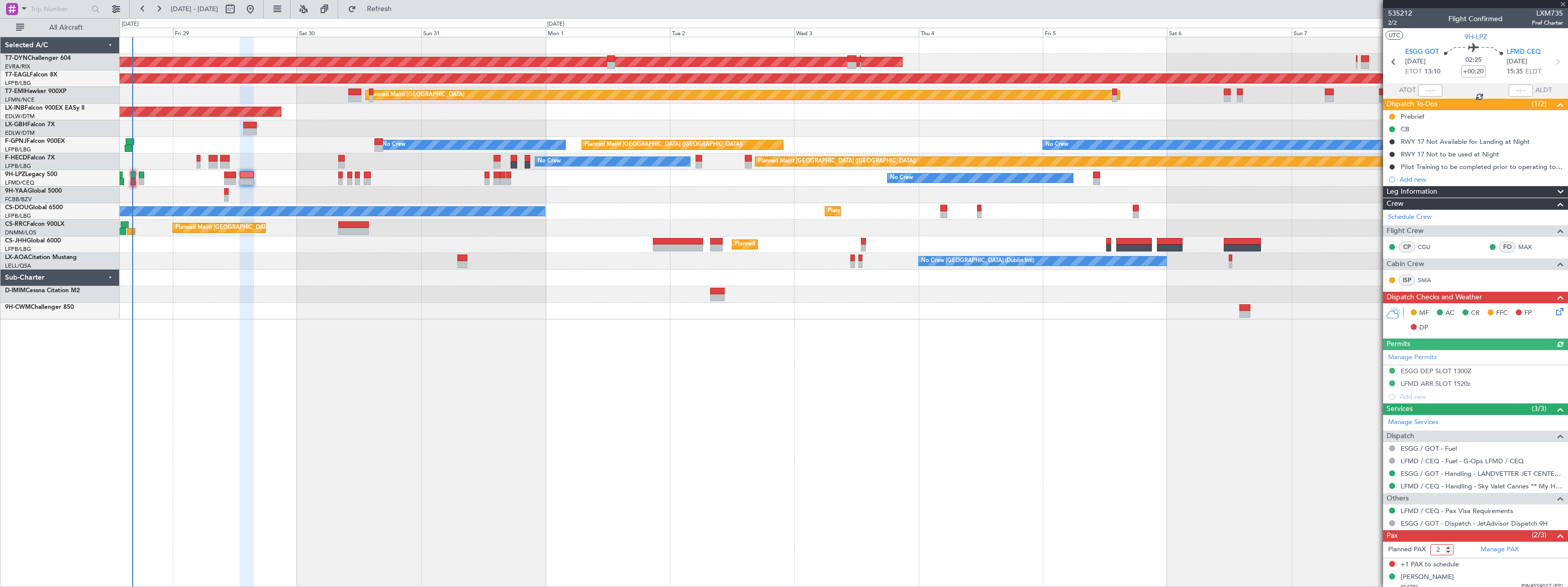
type input "2"
click at [1449, 551] on input "2" at bounding box center [1441, 549] width 23 height 11
click at [1458, 548] on form "Planned PAX 2" at bounding box center [1429, 549] width 92 height 16
click at [400, 10] on span "Refresh" at bounding box center [379, 9] width 43 height 7
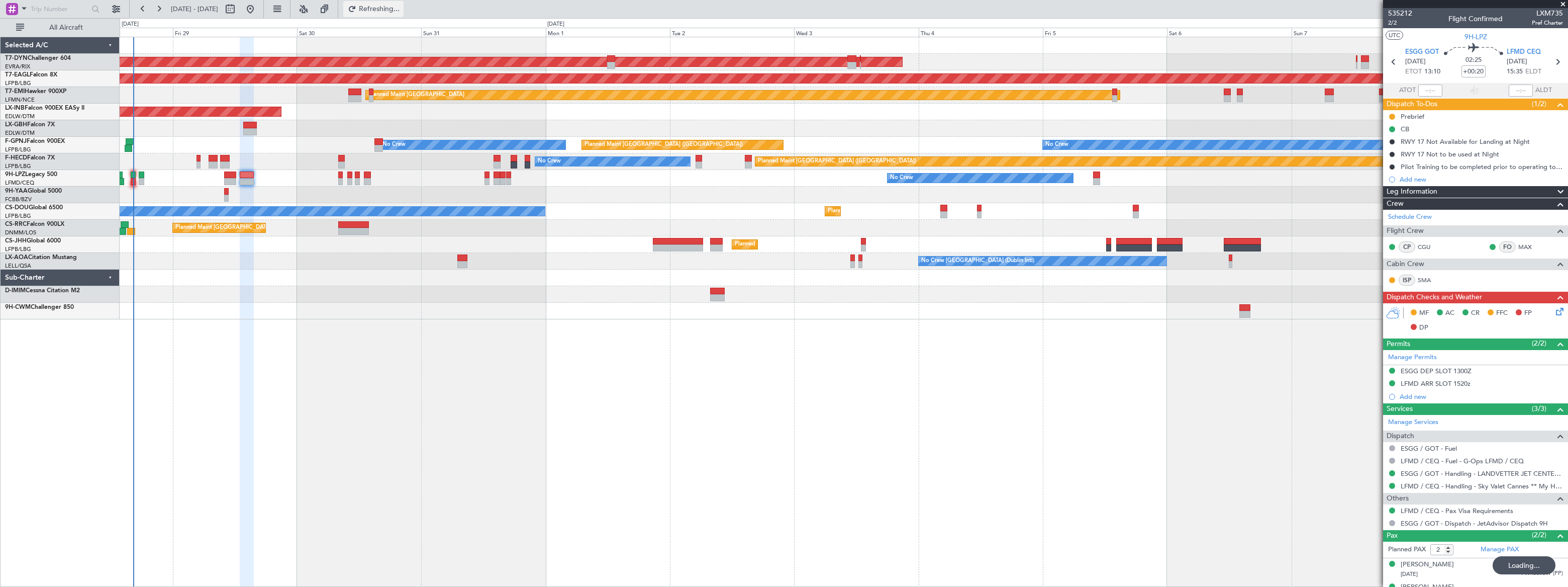
click at [400, 10] on span "Refreshing..." at bounding box center [379, 9] width 43 height 7
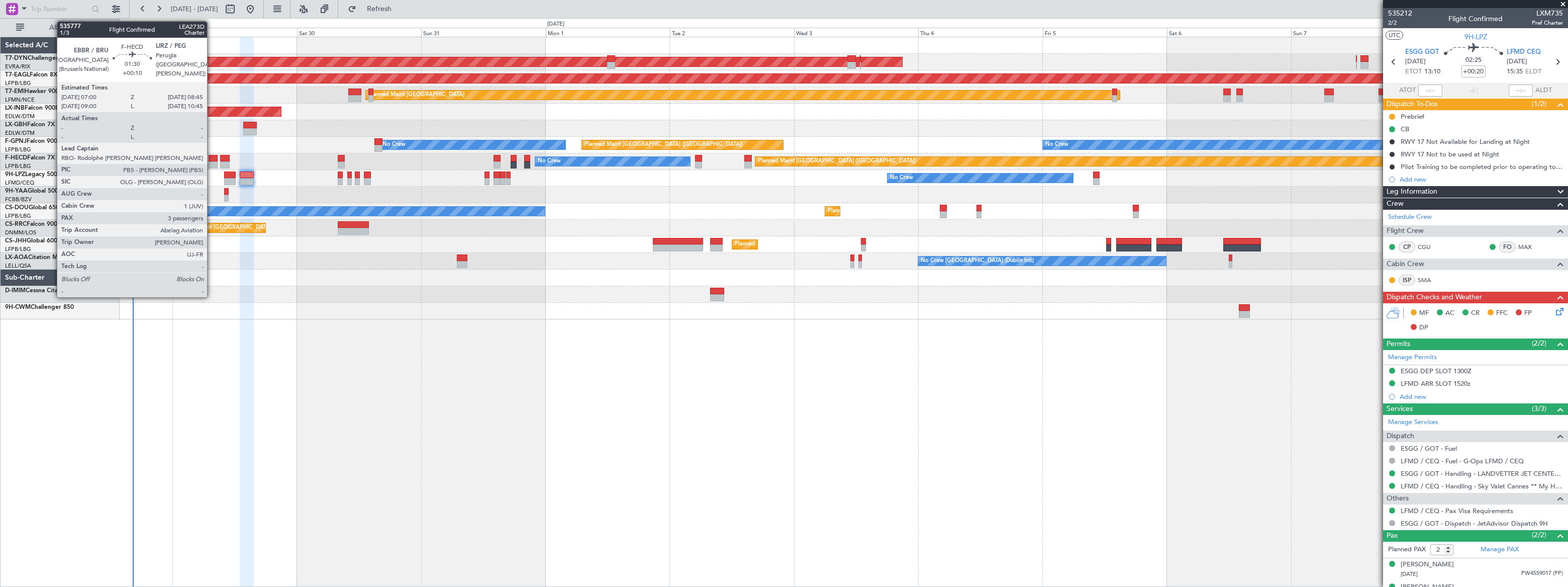
click at [212, 157] on div at bounding box center [214, 158] width 10 height 7
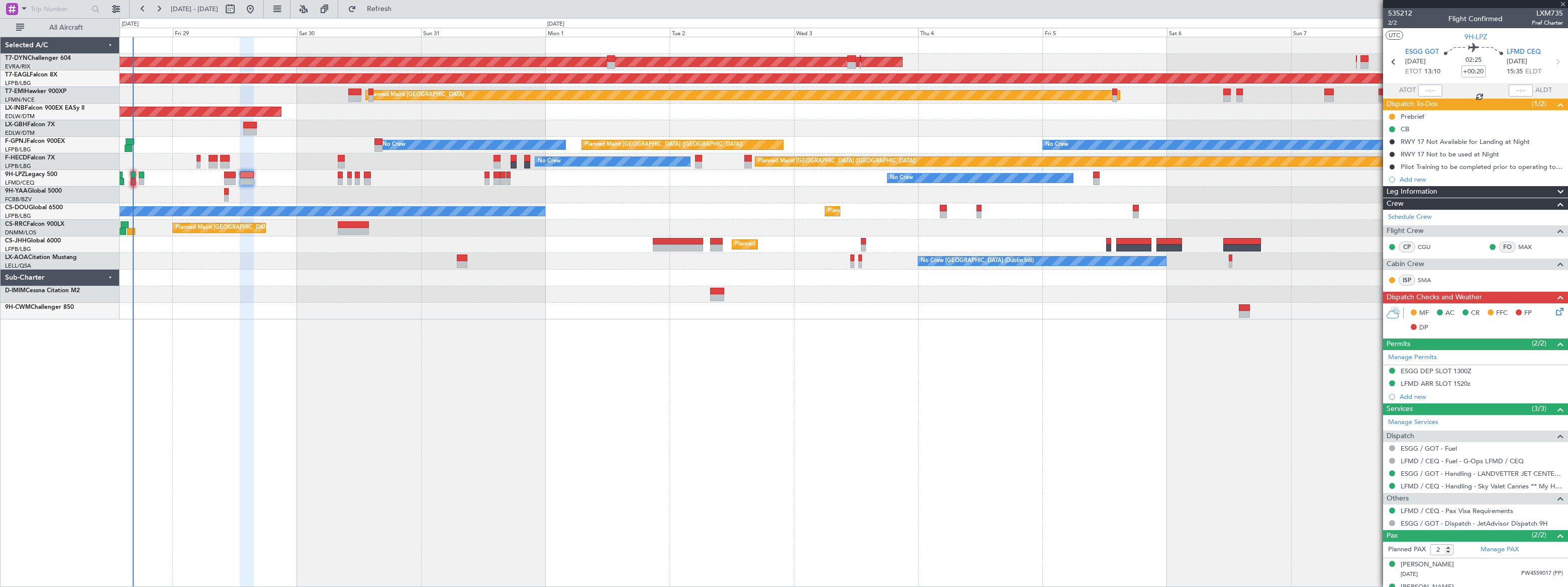
type input "+00:10"
type input "3"
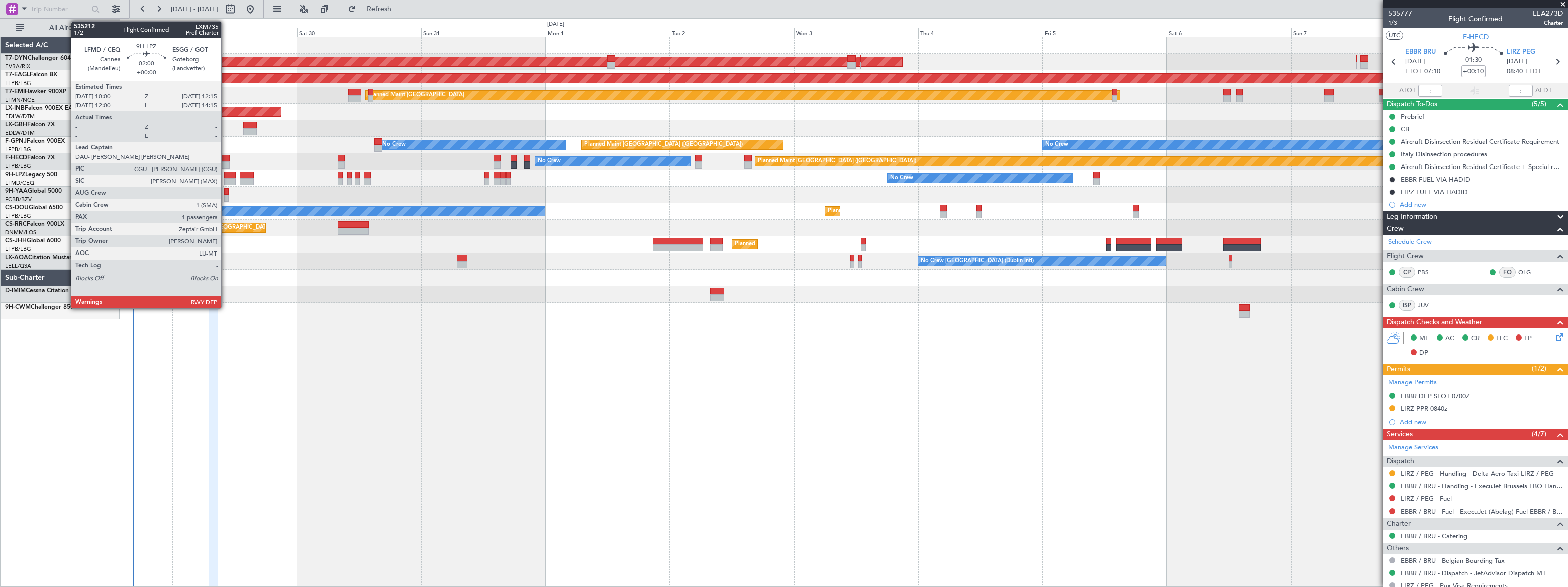
click at [225, 177] on div at bounding box center [230, 175] width 12 height 7
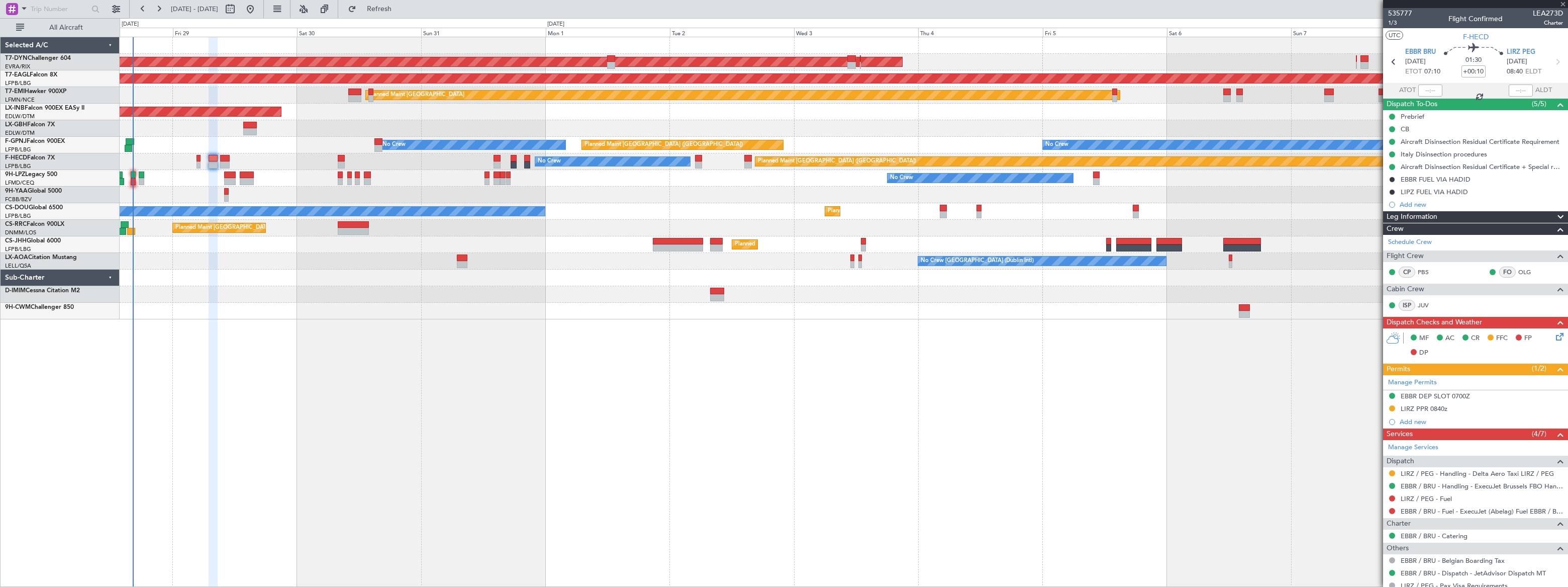
type input "1"
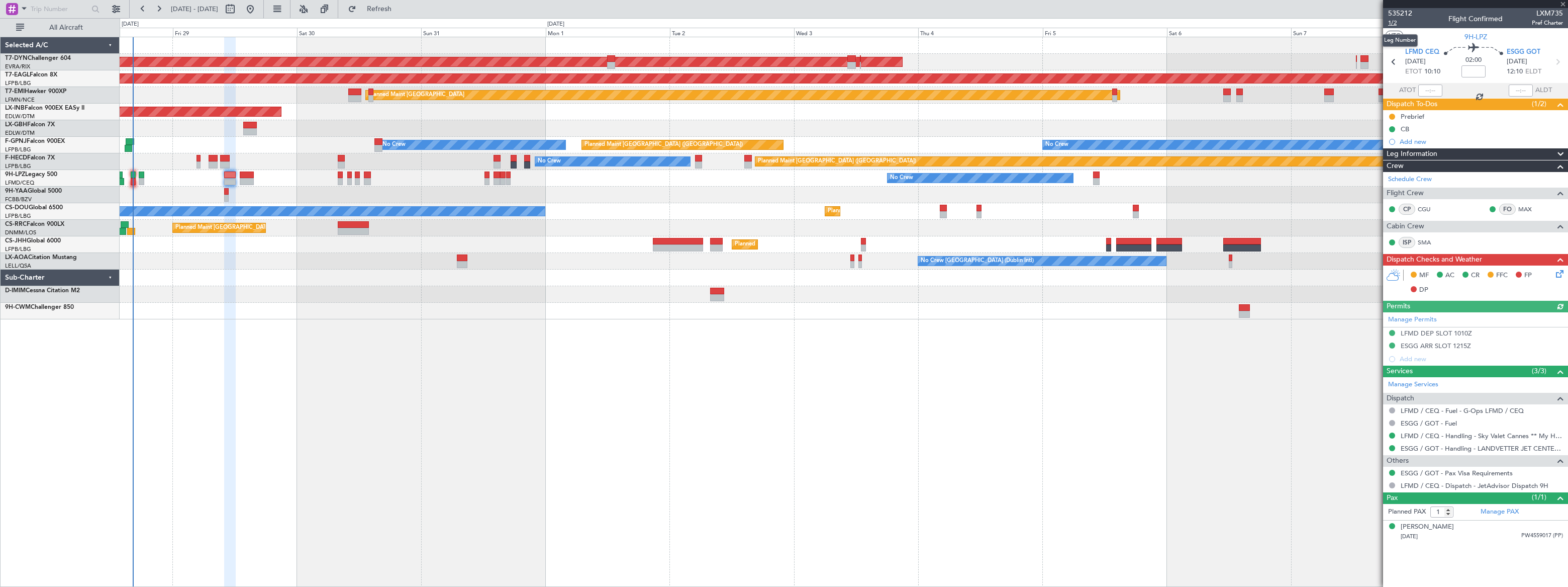
click at [1391, 24] on span "1/2" at bounding box center [1400, 23] width 24 height 9
click at [321, 318] on div "AOG Maint Riga (Riga Intl) Grounded New York (Teterboro) Planned Maint Zurich U…" at bounding box center [843, 312] width 1448 height 550
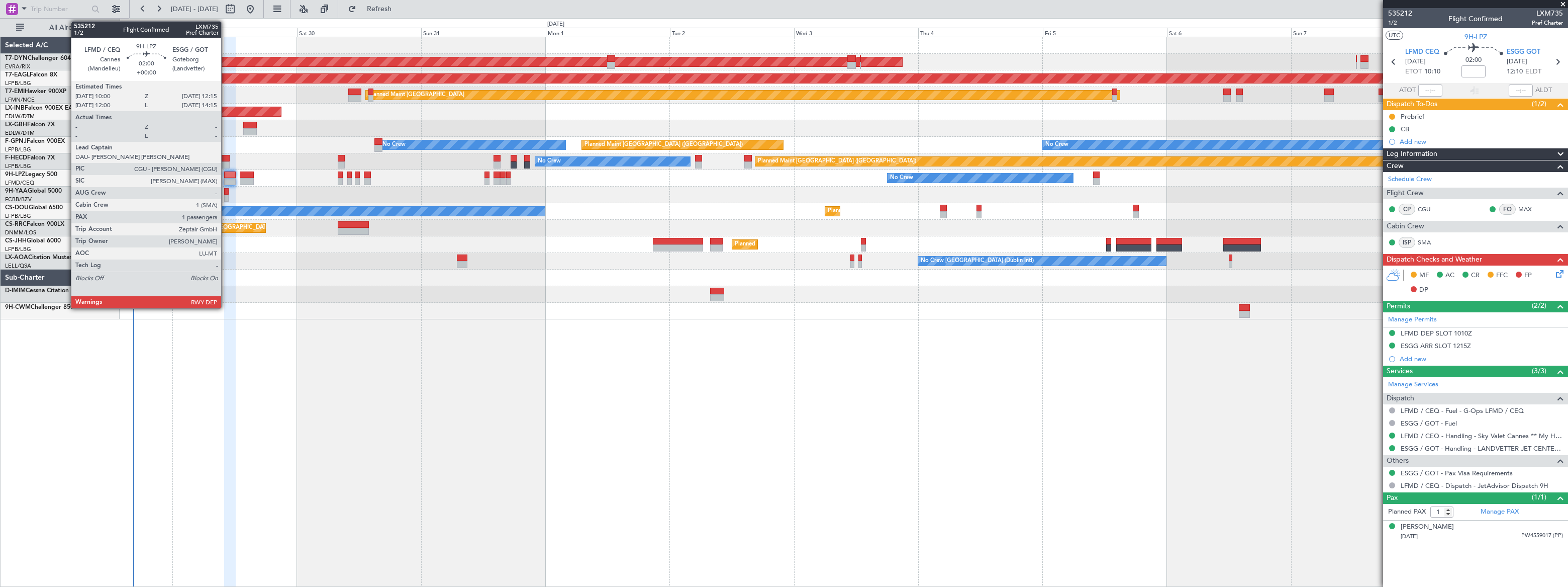
click at [225, 175] on div at bounding box center [230, 175] width 12 height 7
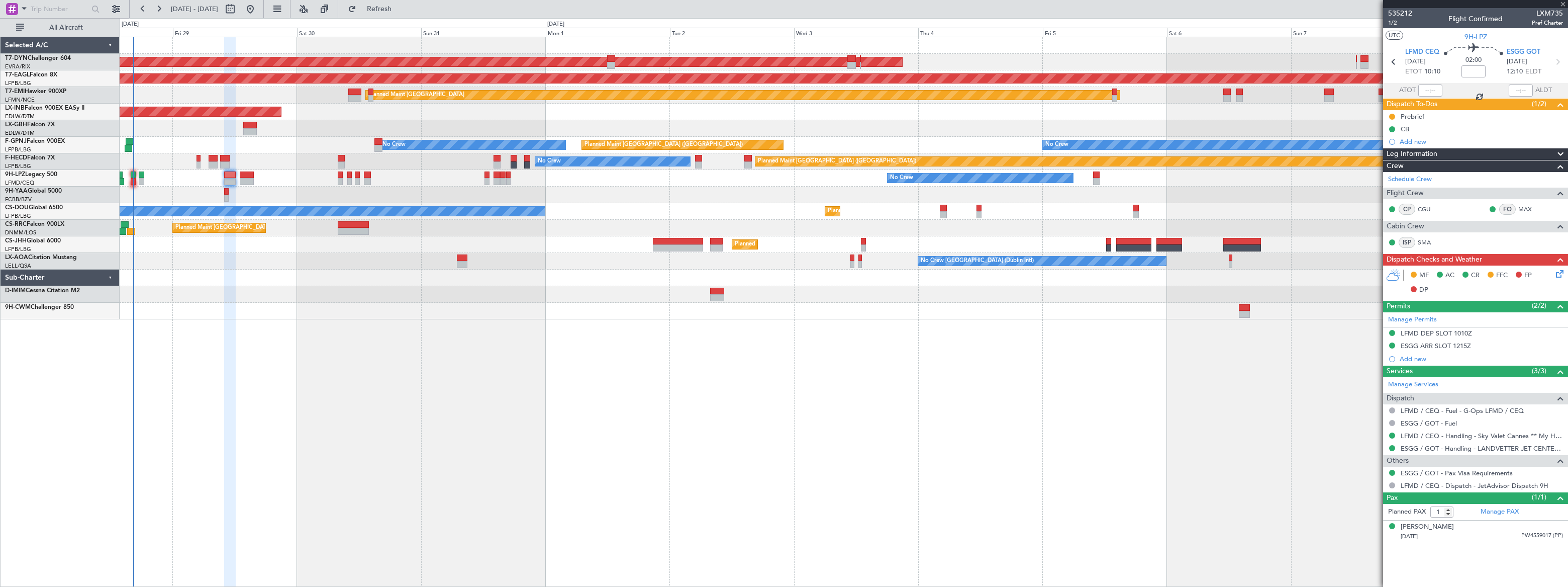
click at [225, 175] on div at bounding box center [230, 175] width 12 height 7
click at [1392, 24] on span "1/2" at bounding box center [1400, 23] width 24 height 9
click at [377, 329] on div "AOG Maint Riga (Riga Intl) Grounded New York (Teterboro) Planned Maint Zurich U…" at bounding box center [843, 312] width 1448 height 550
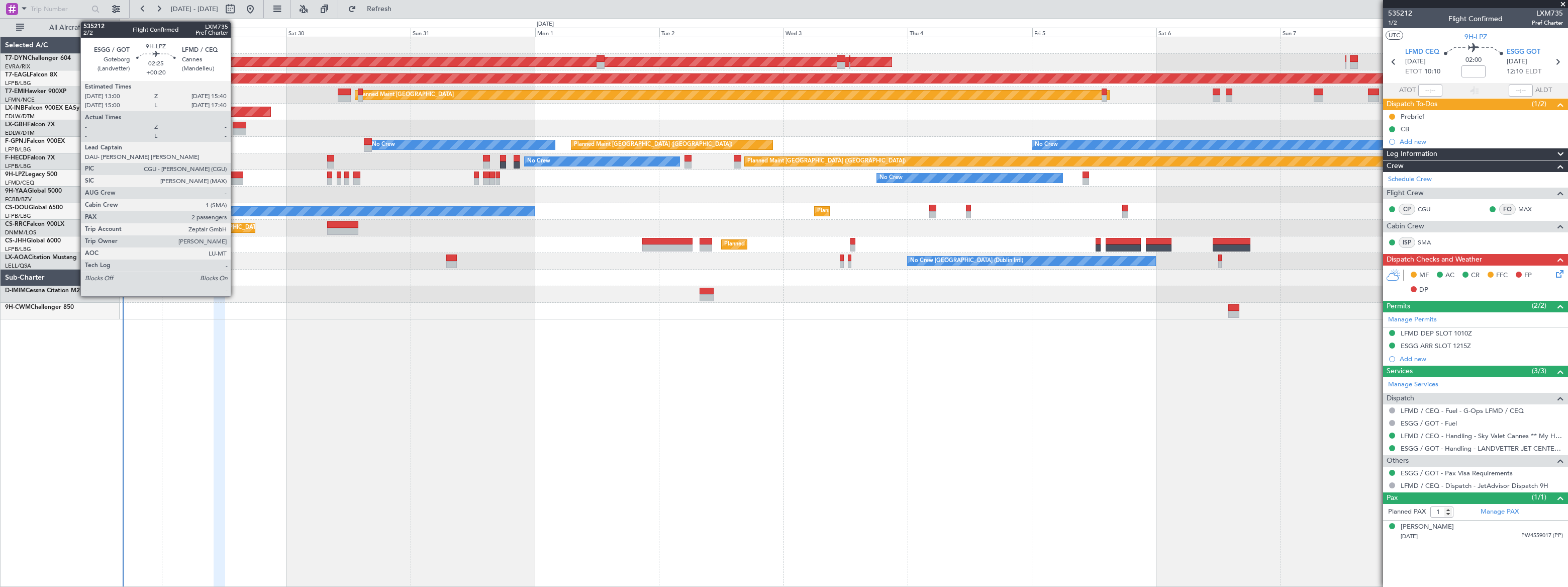
click at [235, 176] on div at bounding box center [236, 175] width 14 height 7
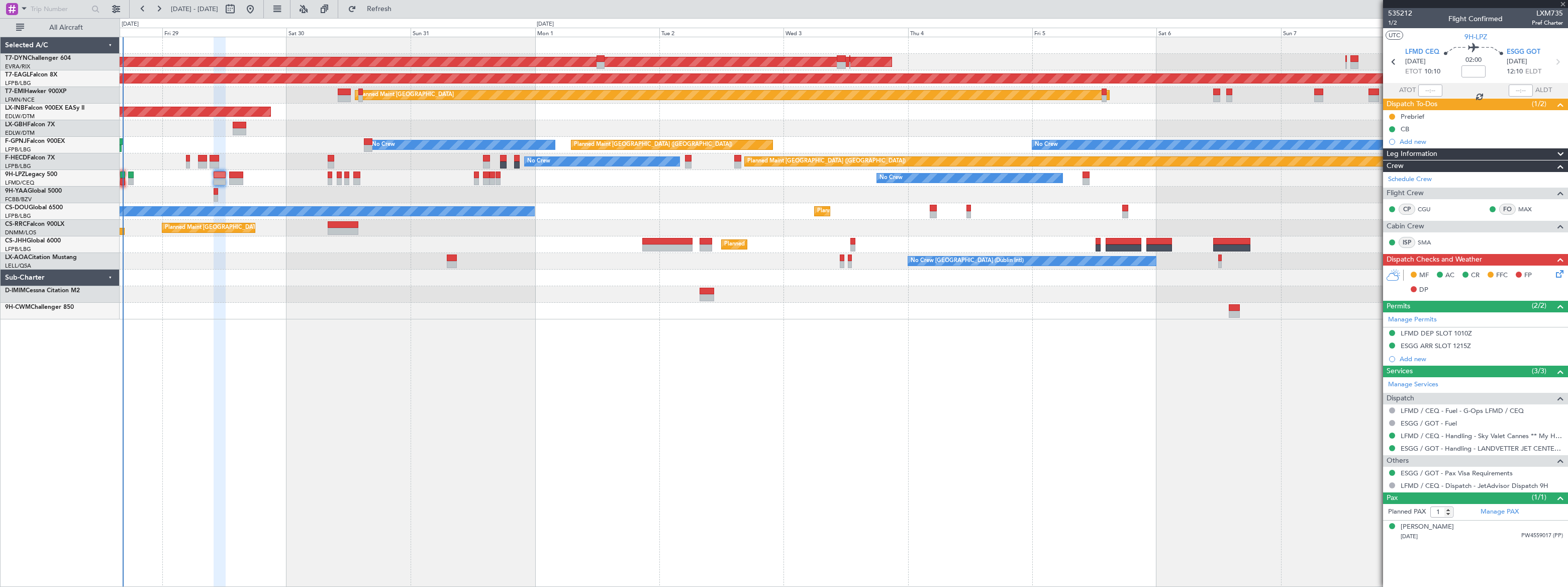
type input "+00:20"
type input "2"
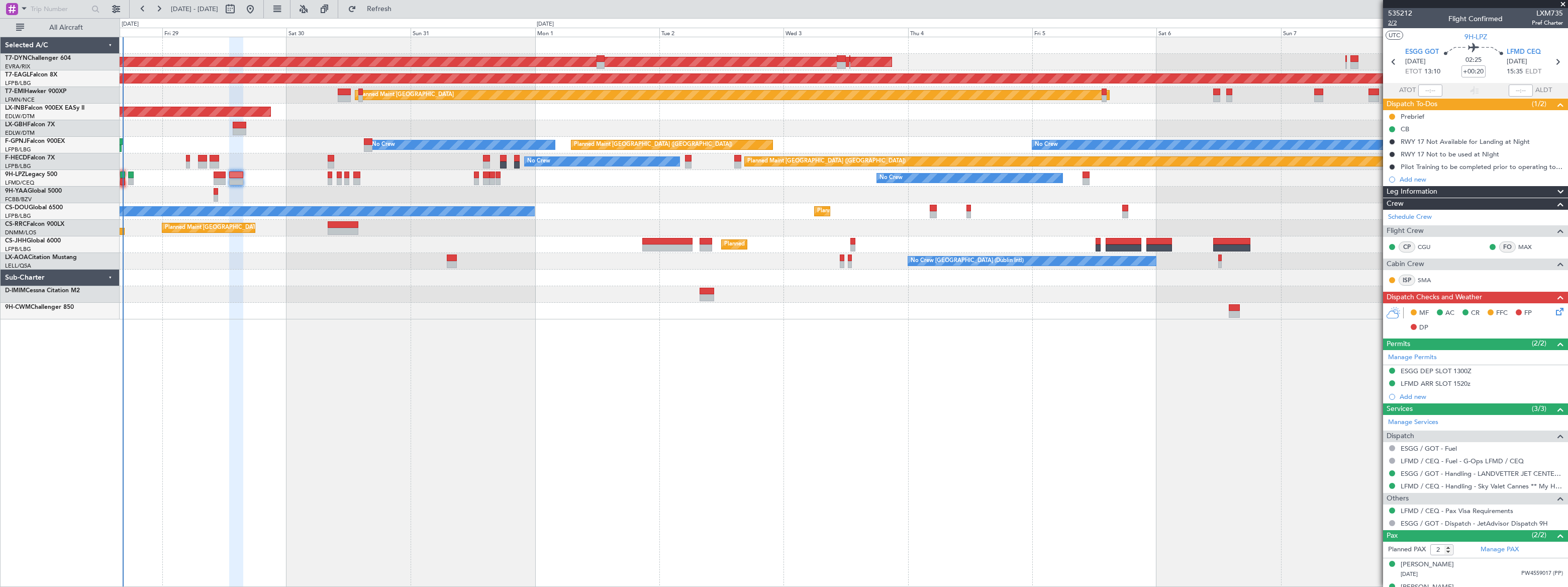
click at [1393, 22] on span "2/2" at bounding box center [1400, 23] width 24 height 9
click at [519, 421] on div "AOG Maint Riga (Riga Intl) Grounded New York (Teterboro) Planned Maint Zurich U…" at bounding box center [843, 312] width 1448 height 550
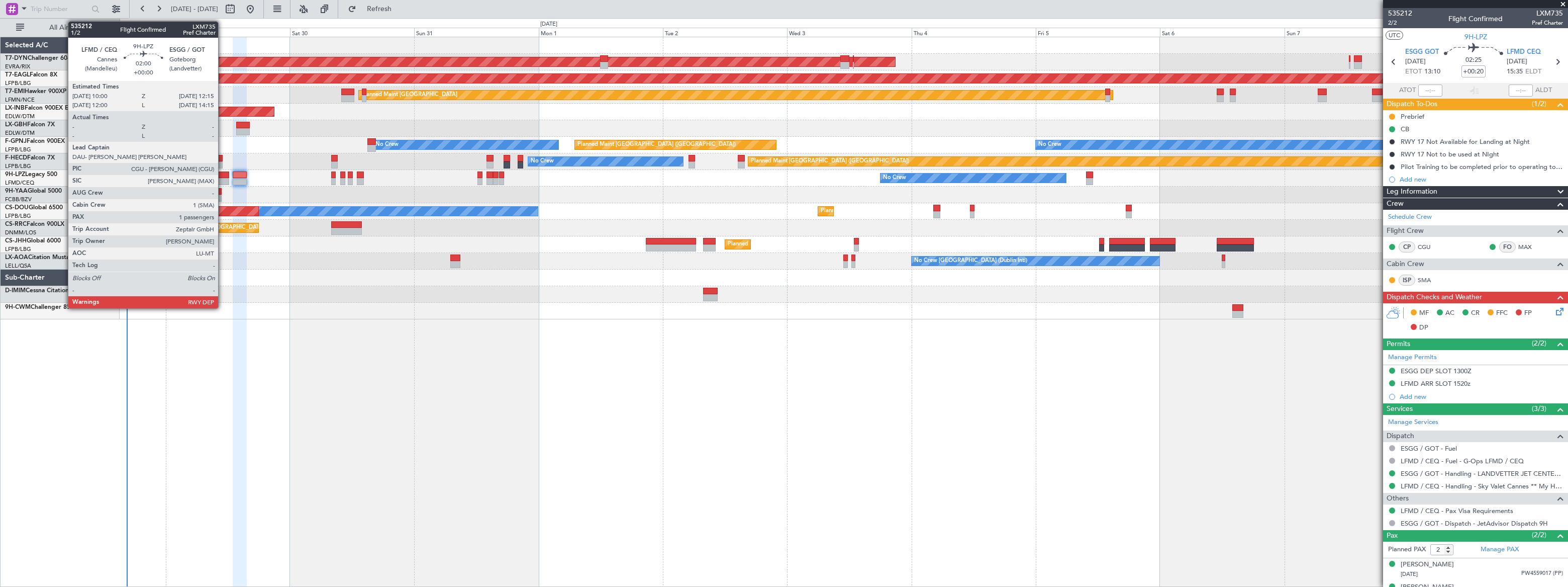
click at [222, 176] on div at bounding box center [223, 175] width 12 height 7
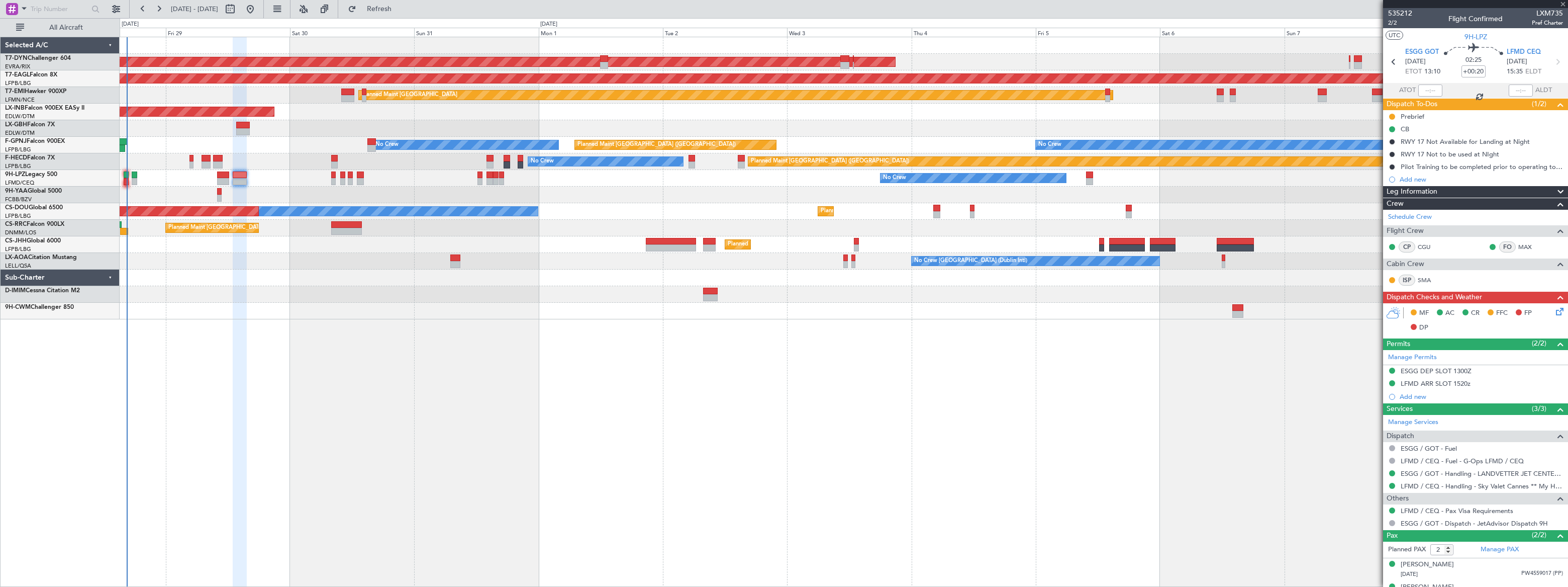
type input "1"
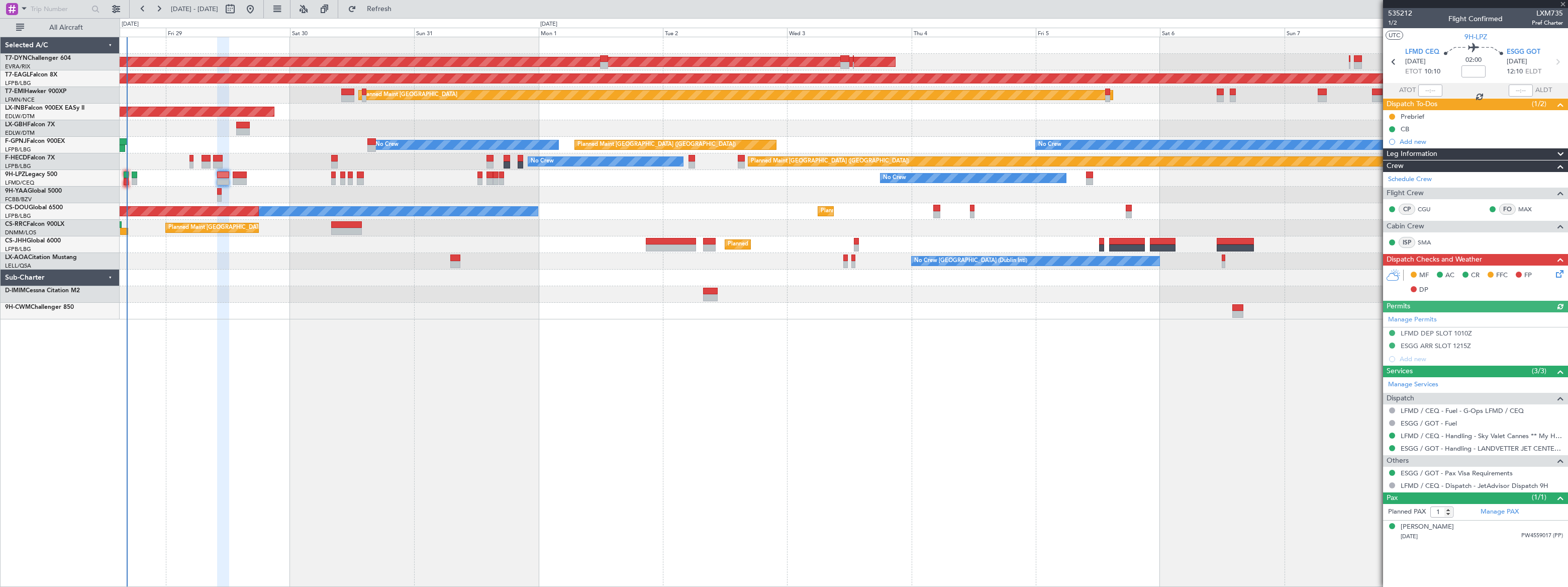
click at [1562, 271] on icon at bounding box center [1558, 272] width 8 height 8
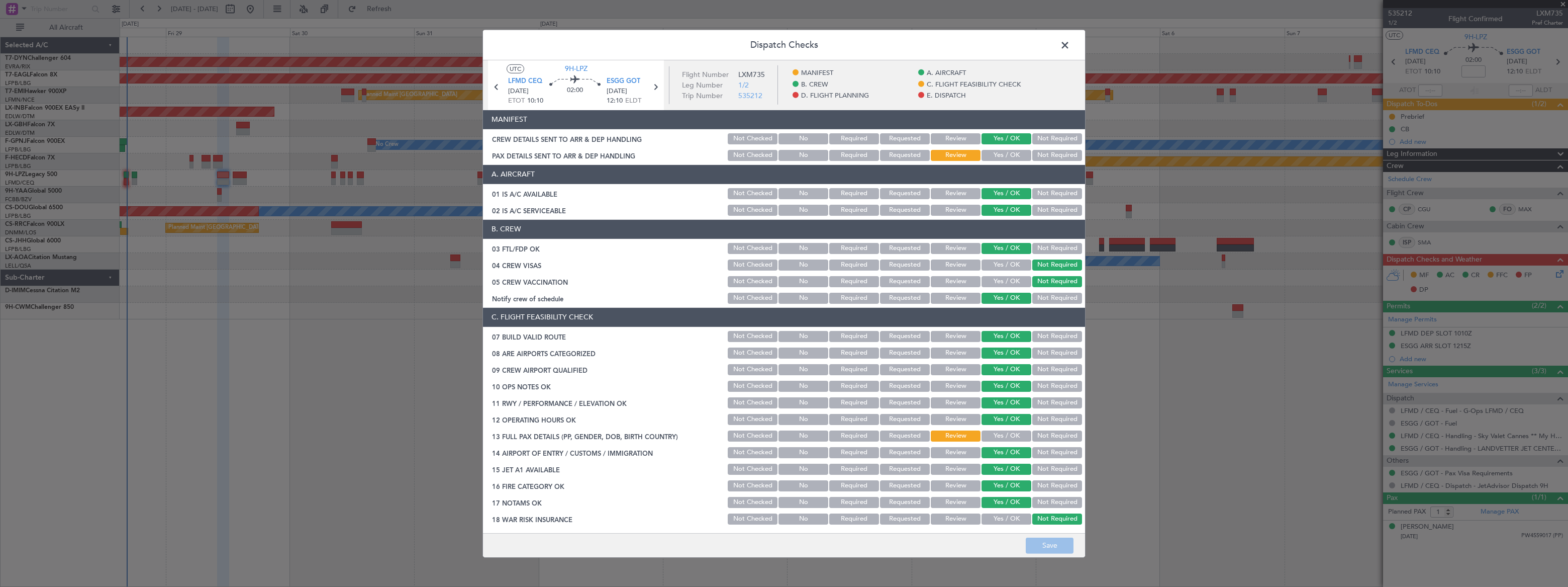
click at [1001, 152] on button "Yes / OK" at bounding box center [1006, 155] width 50 height 11
drag, startPoint x: 1052, startPoint y: 541, endPoint x: 1034, endPoint y: 426, distance: 116.4
click at [1051, 536] on footer "Save" at bounding box center [784, 544] width 602 height 24
click at [1070, 45] on span at bounding box center [1070, 47] width 0 height 20
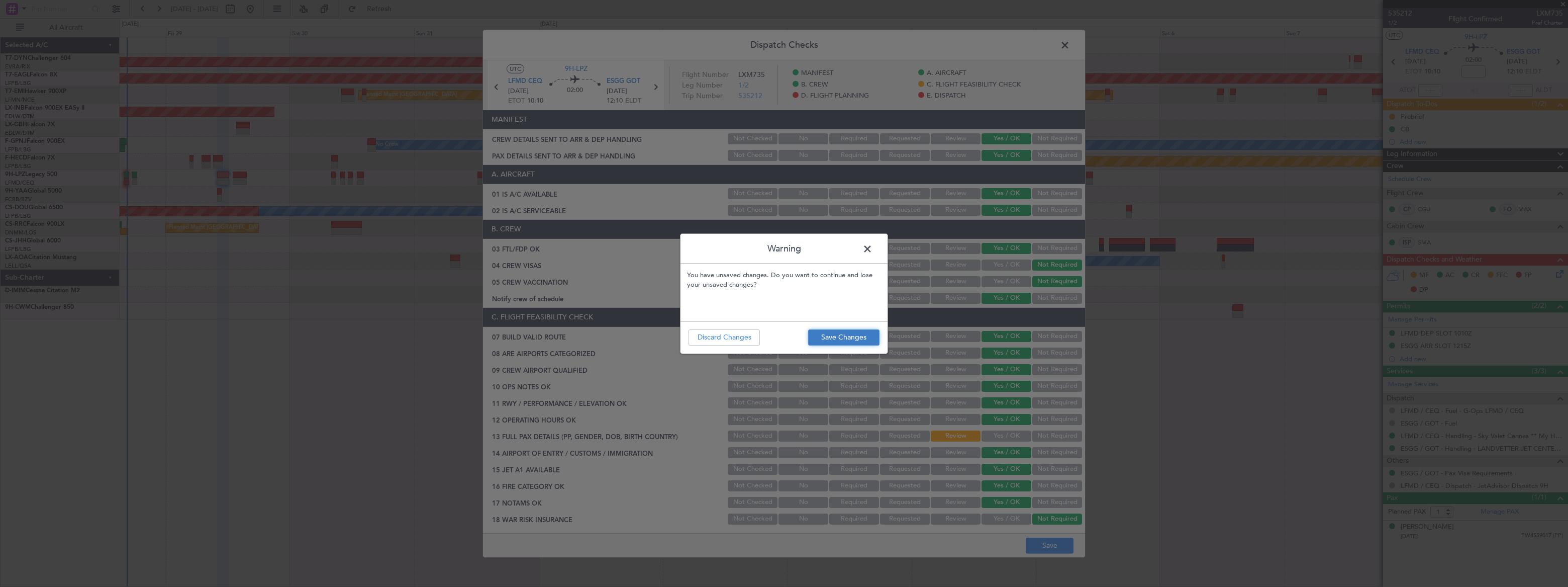
click at [858, 336] on button "Save Changes" at bounding box center [844, 338] width 71 height 16
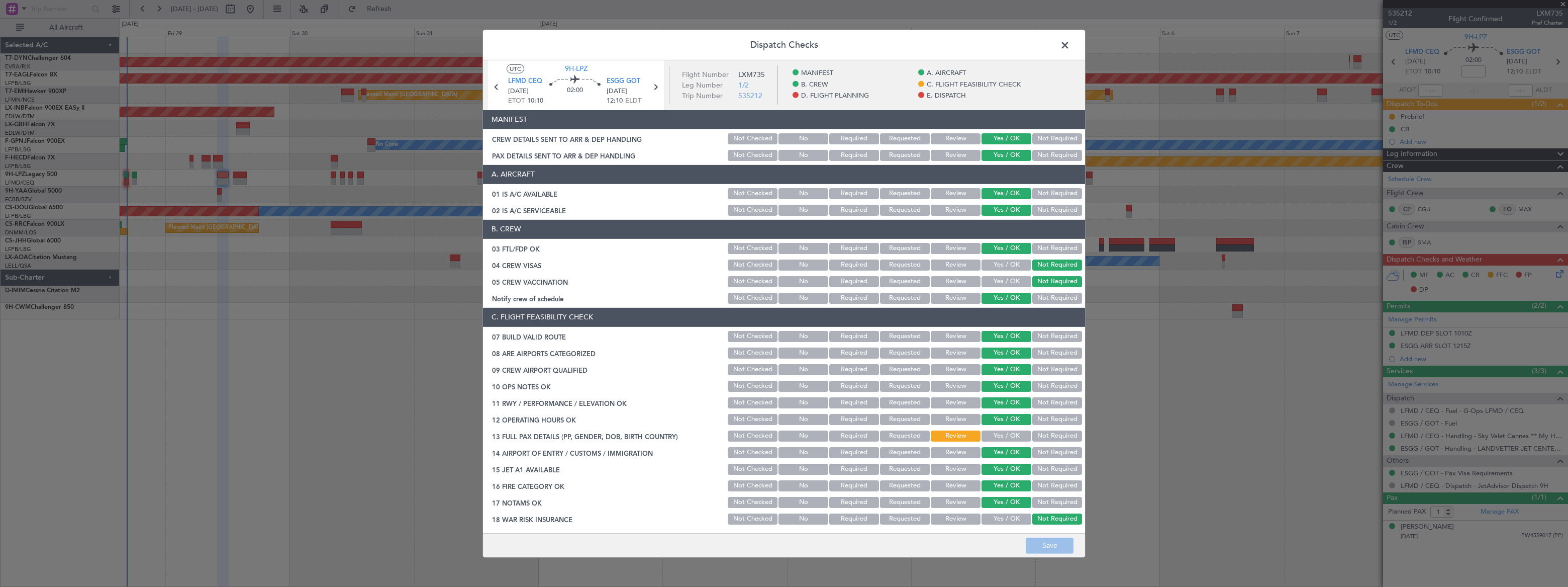
click at [1070, 44] on span at bounding box center [1070, 47] width 0 height 20
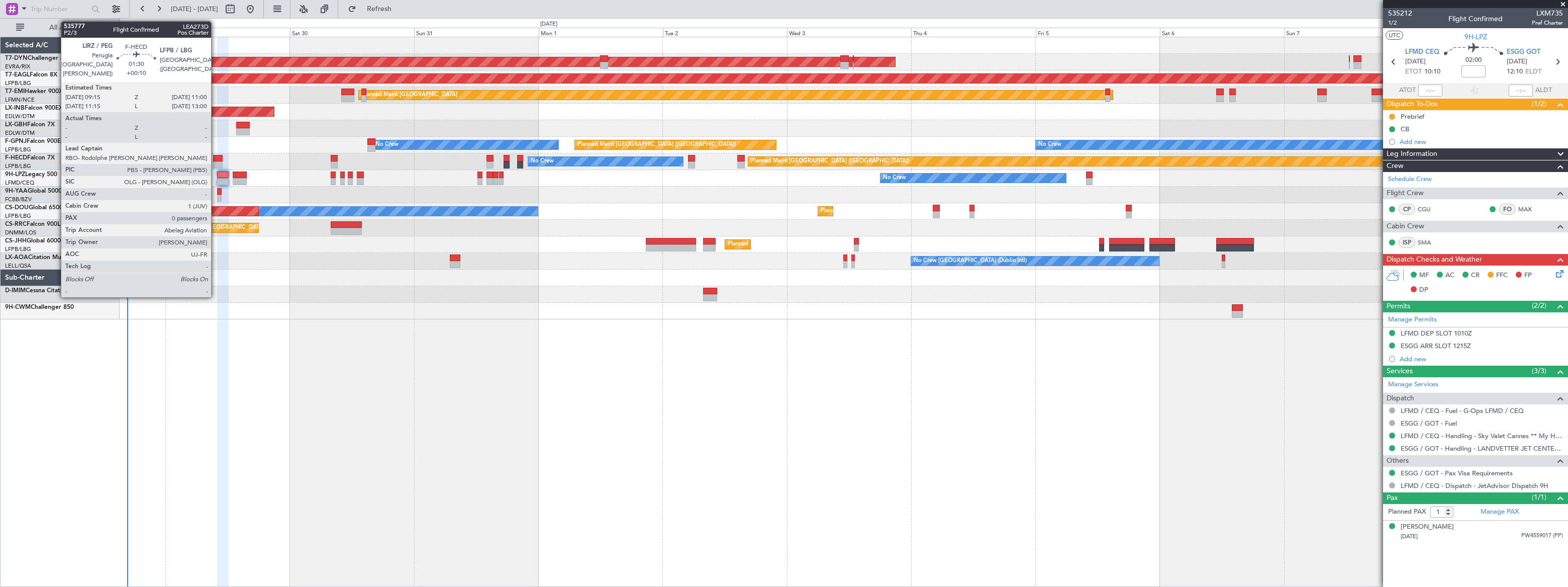
click at [215, 161] on div at bounding box center [218, 164] width 10 height 7
click at [206, 159] on div at bounding box center [207, 158] width 10 height 7
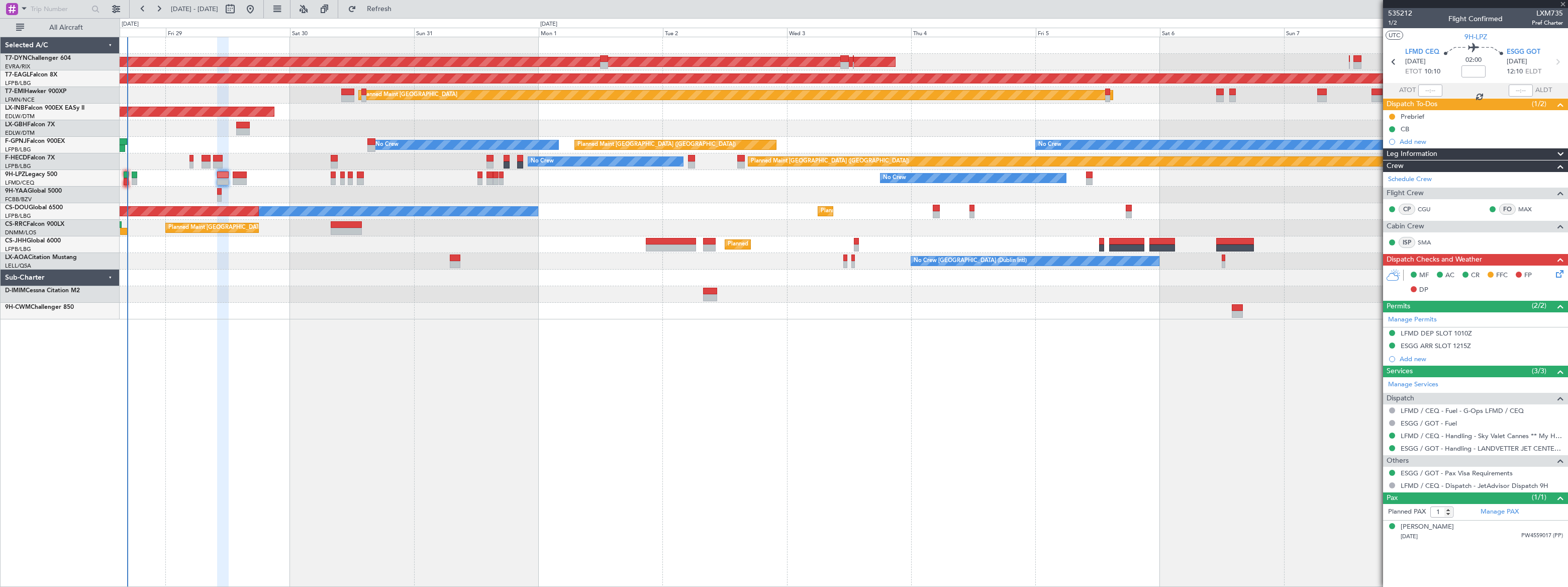
type input "+00:10"
type input "3"
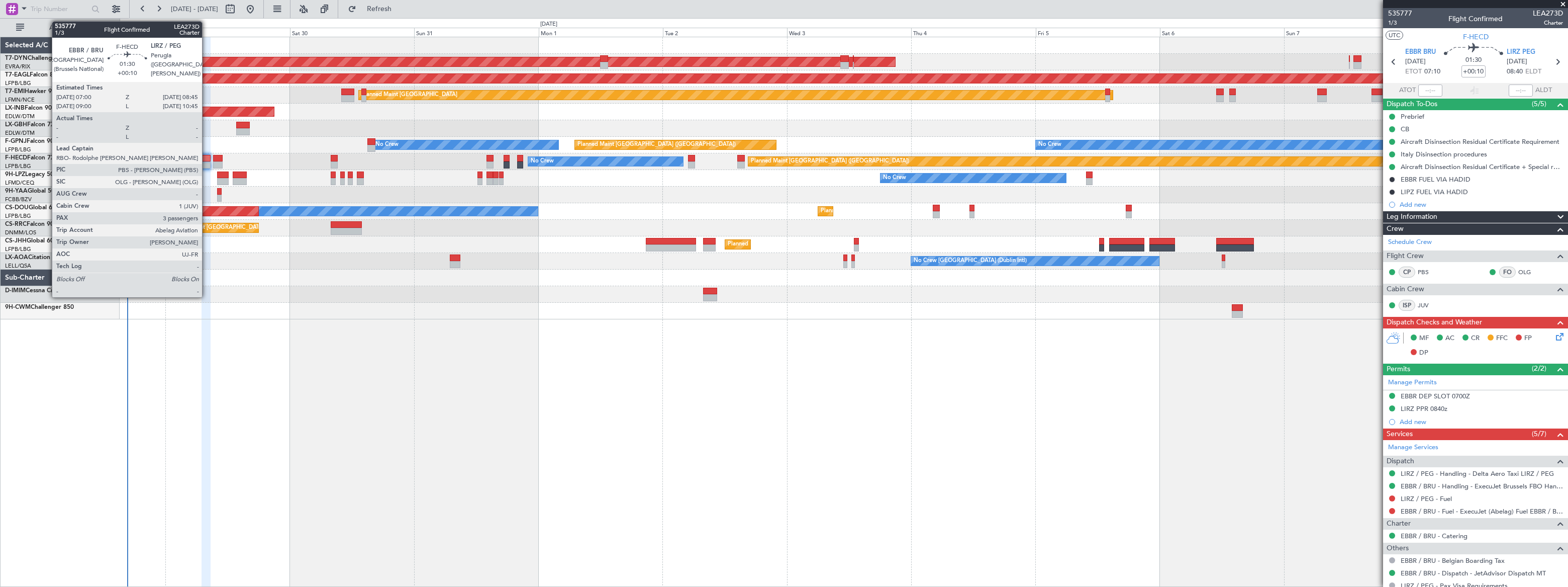
click at [208, 157] on div at bounding box center [207, 158] width 10 height 7
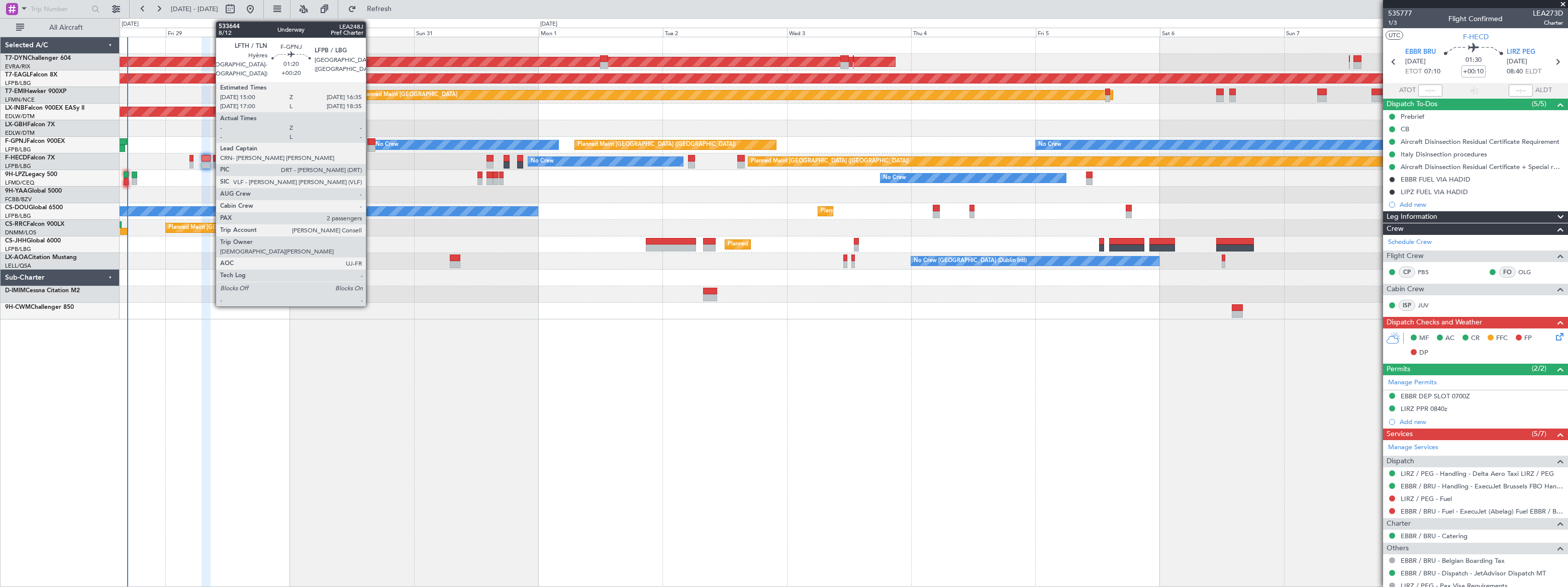
click at [370, 141] on div at bounding box center [371, 141] width 9 height 7
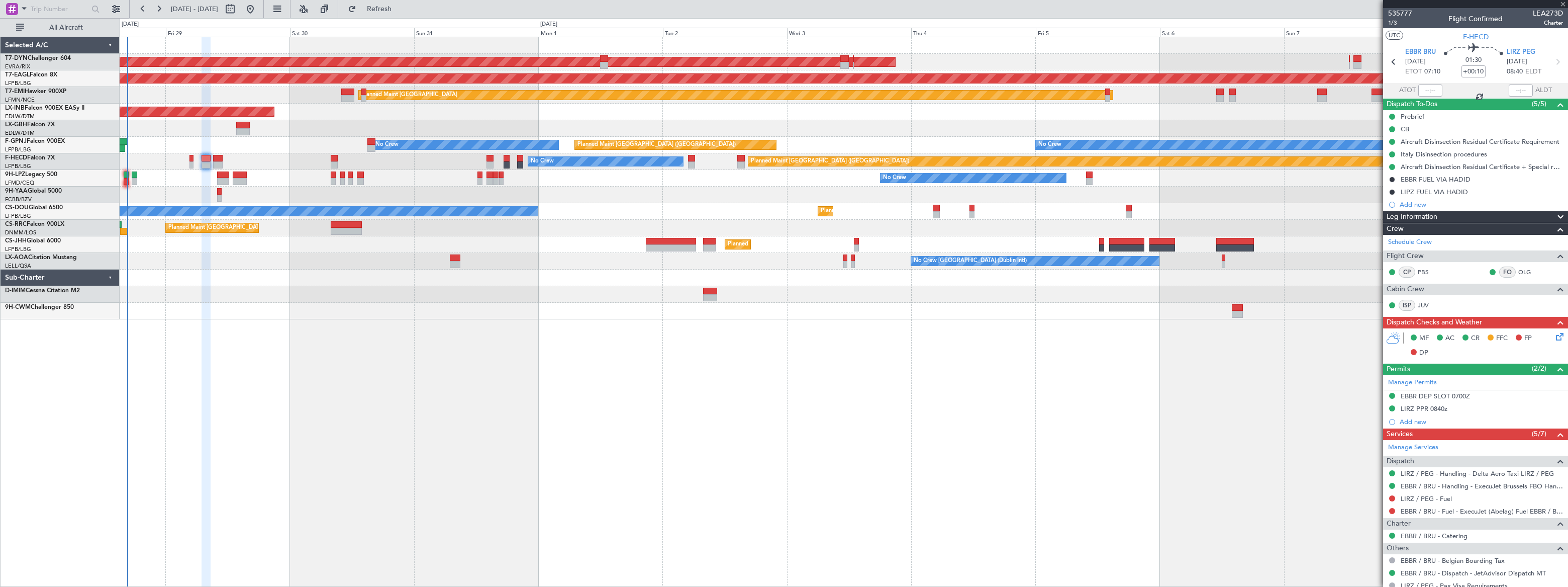
type input "+00:20"
type input "2"
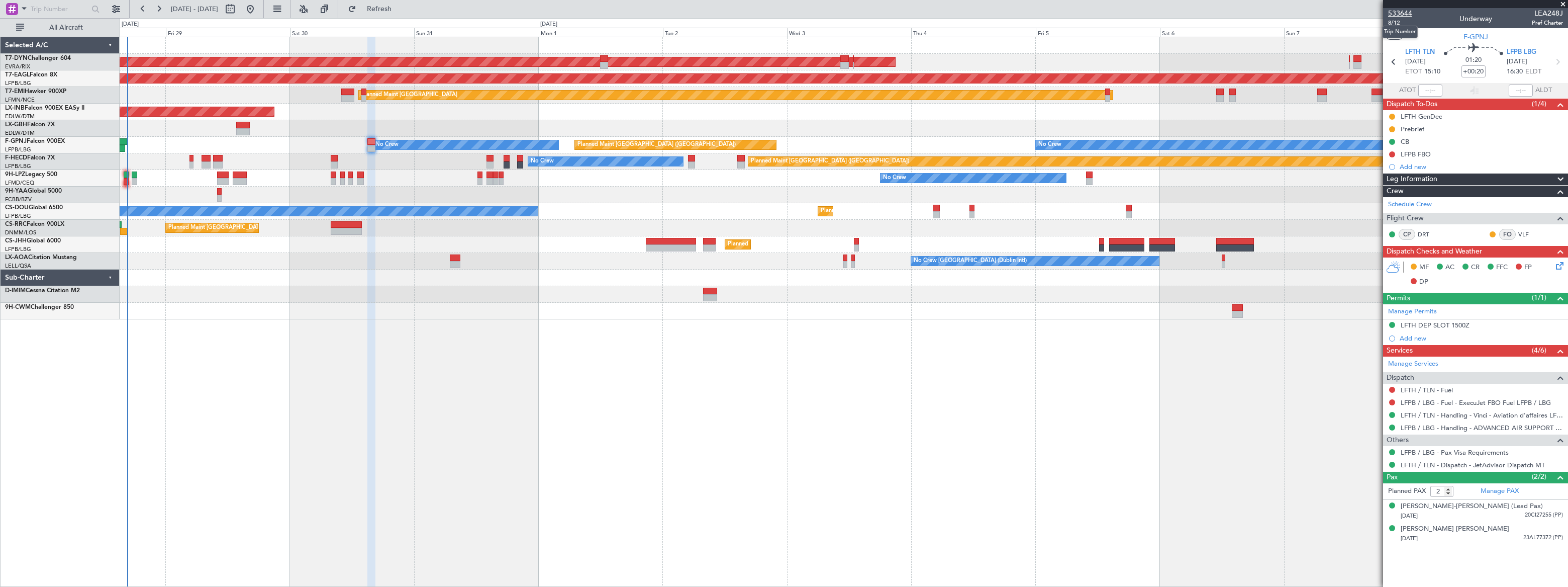
click at [1407, 14] on span "533644" at bounding box center [1400, 13] width 24 height 11
click at [368, 349] on div "AOG Maint Riga (Riga Intl) Grounded New York (Teterboro) Planned Maint Zurich U…" at bounding box center [843, 312] width 1448 height 550
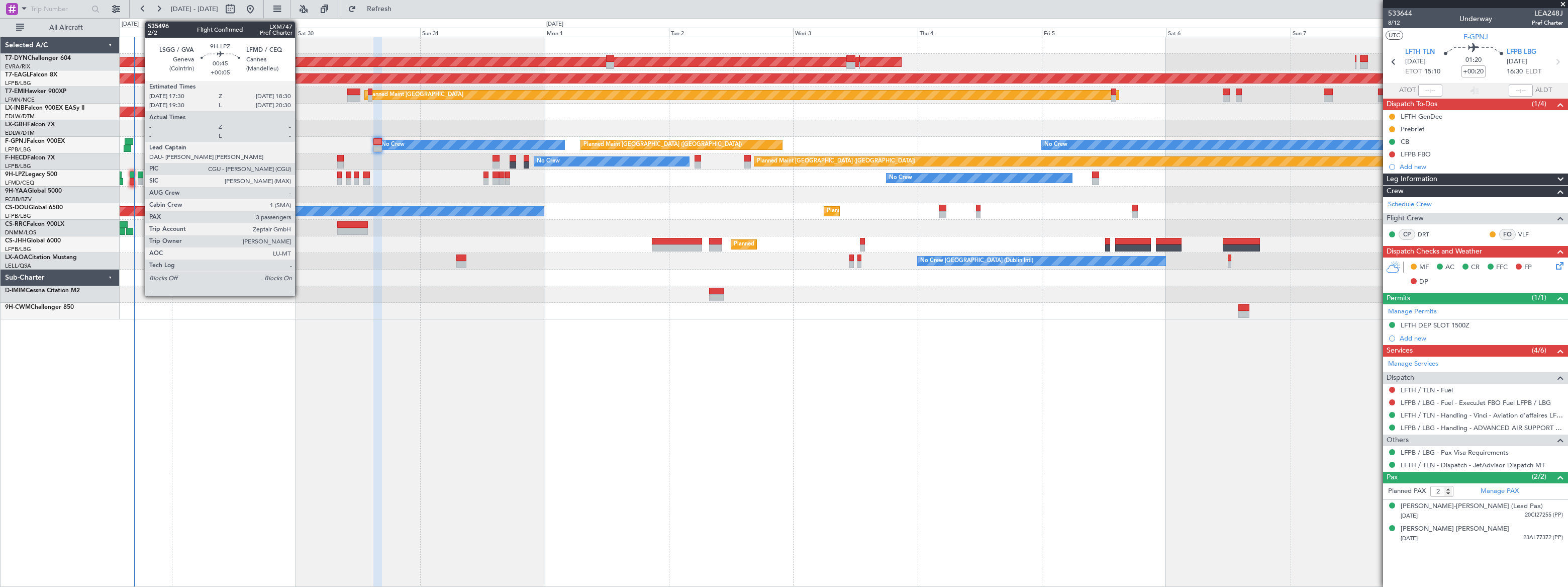
click at [140, 176] on div at bounding box center [141, 175] width 6 height 7
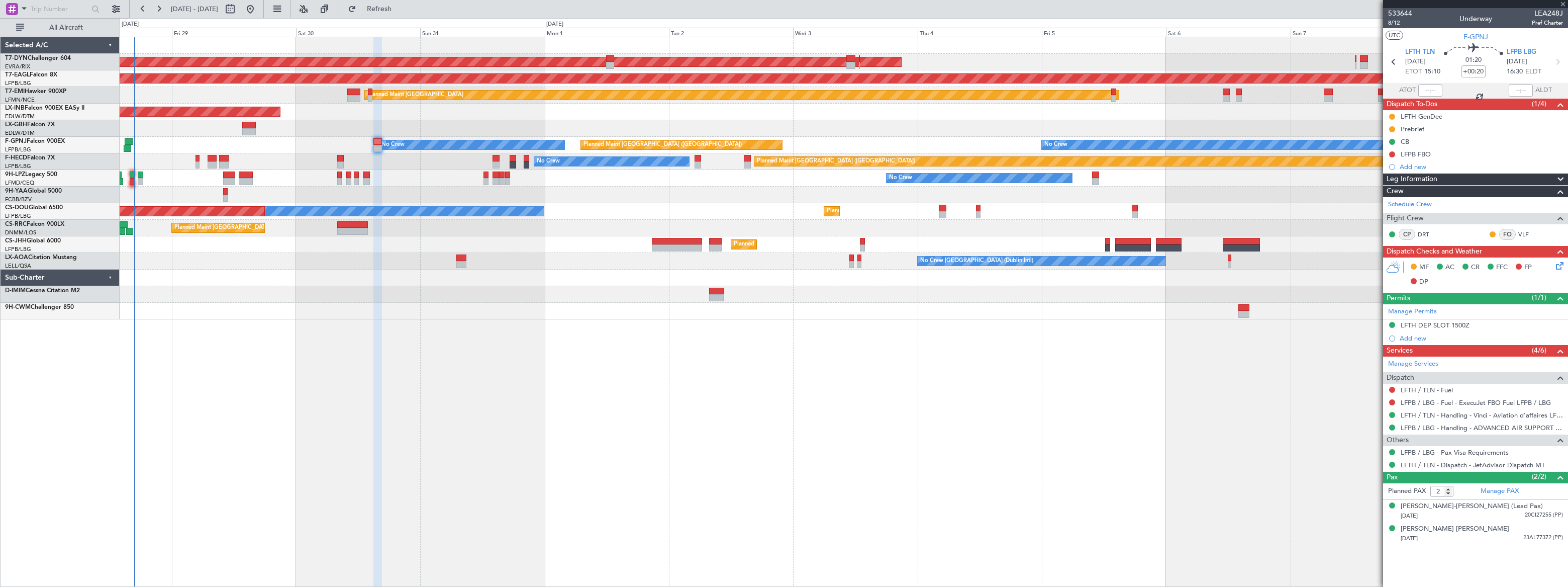
type input "+00:05"
type input "3"
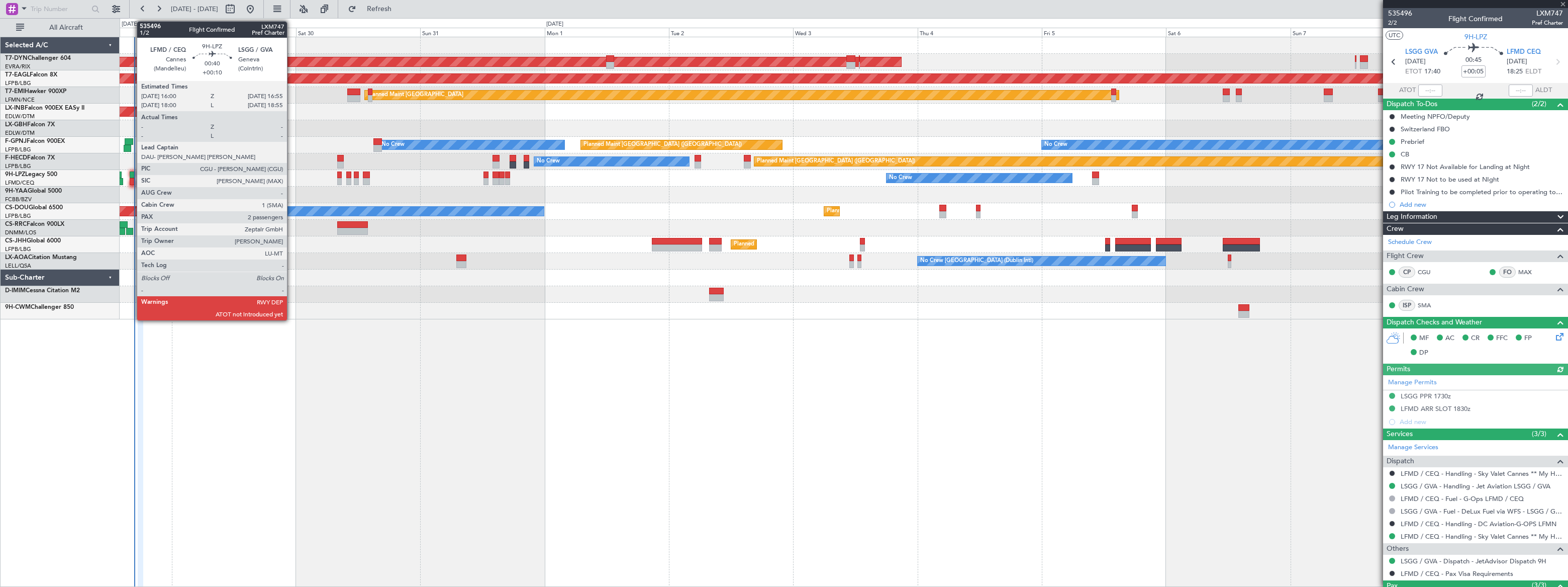
click at [132, 175] on div at bounding box center [132, 175] width 5 height 7
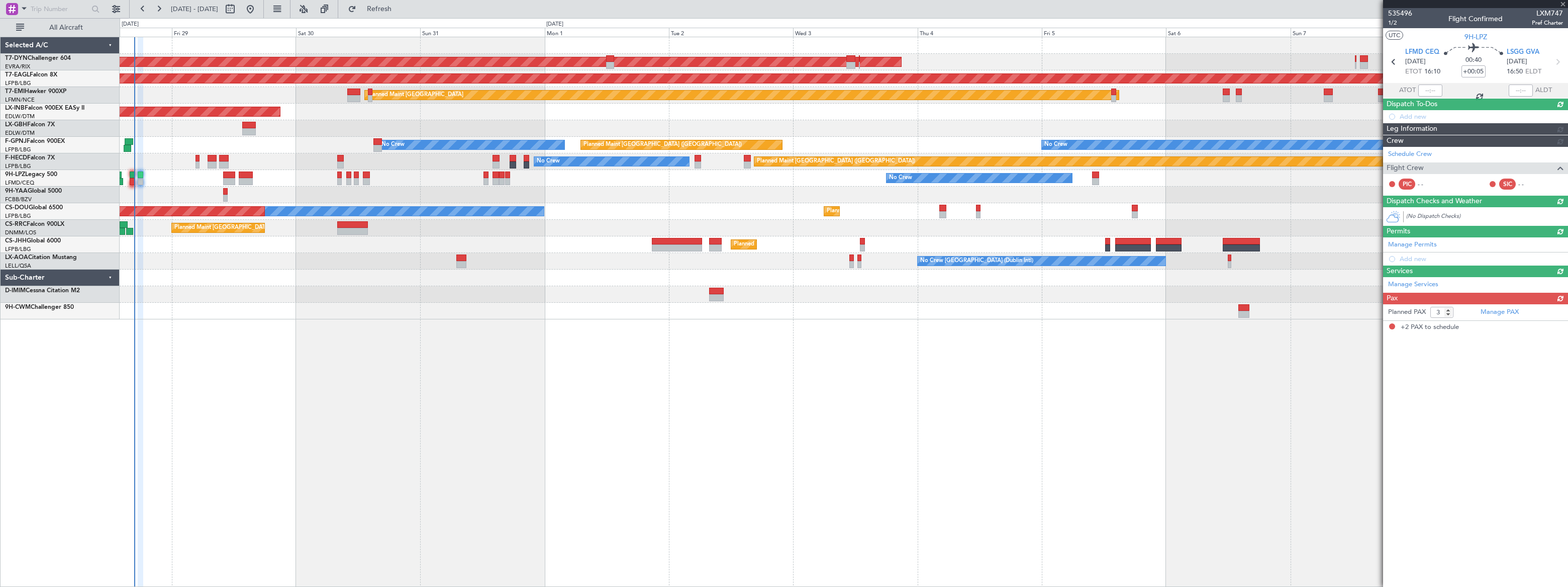
type input "+00:10"
type input "2"
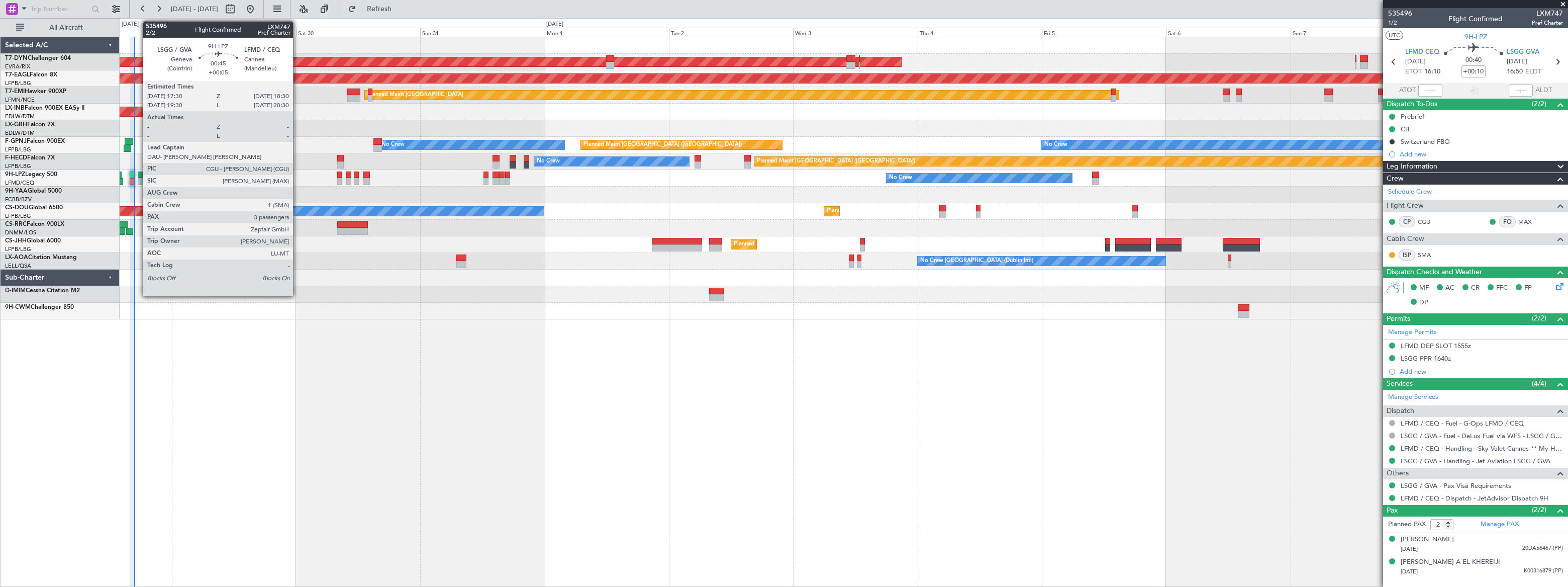
click at [138, 173] on div at bounding box center [141, 175] width 6 height 7
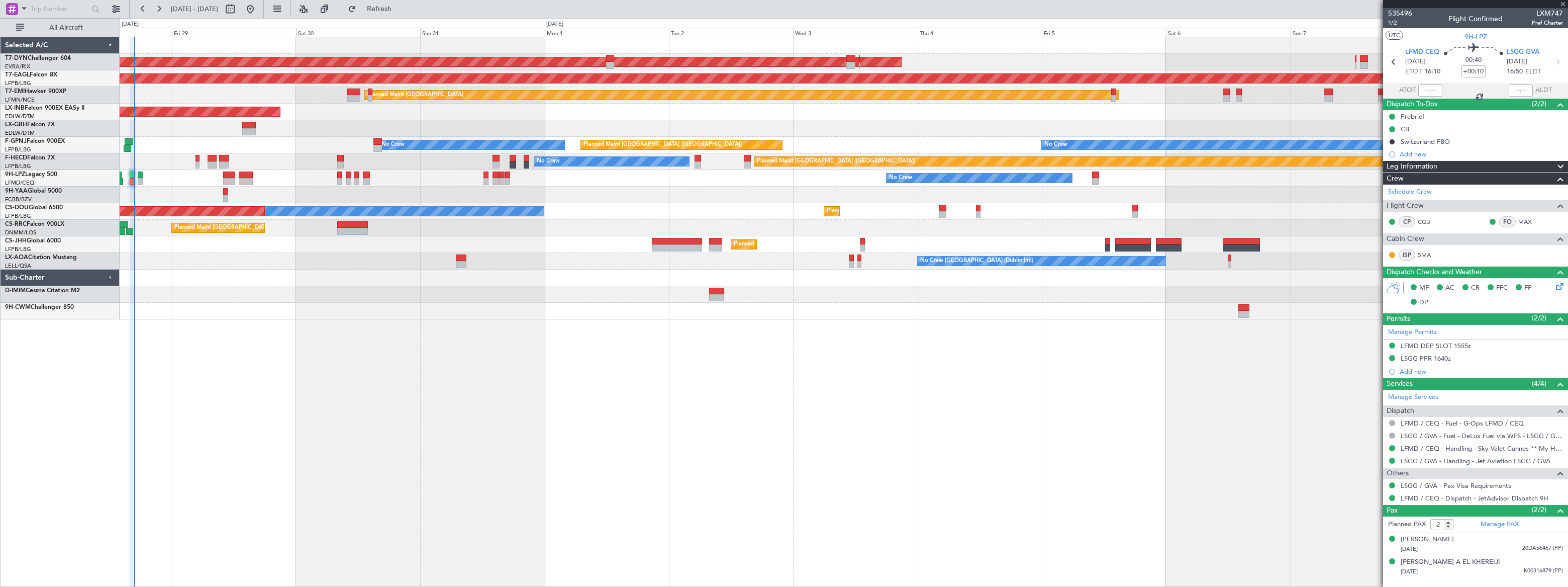
click at [139, 174] on div at bounding box center [141, 175] width 6 height 7
type input "+00:05"
type input "3"
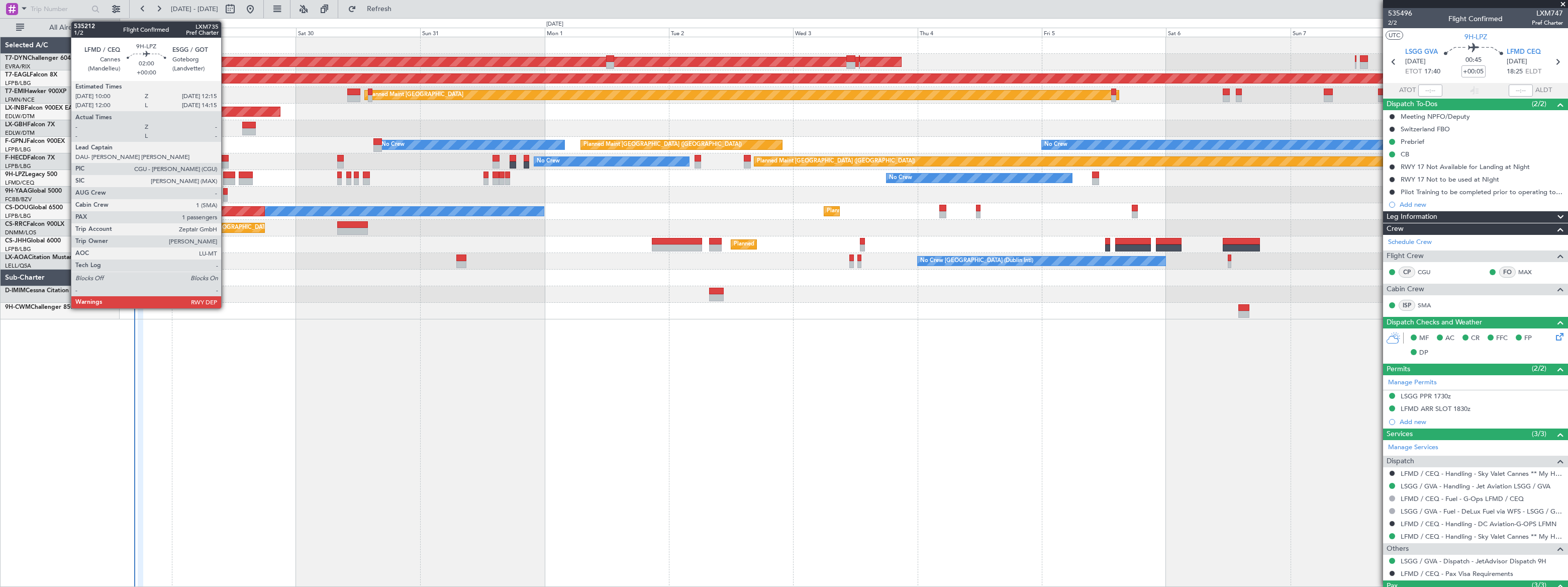
click at [226, 176] on div at bounding box center [229, 175] width 12 height 7
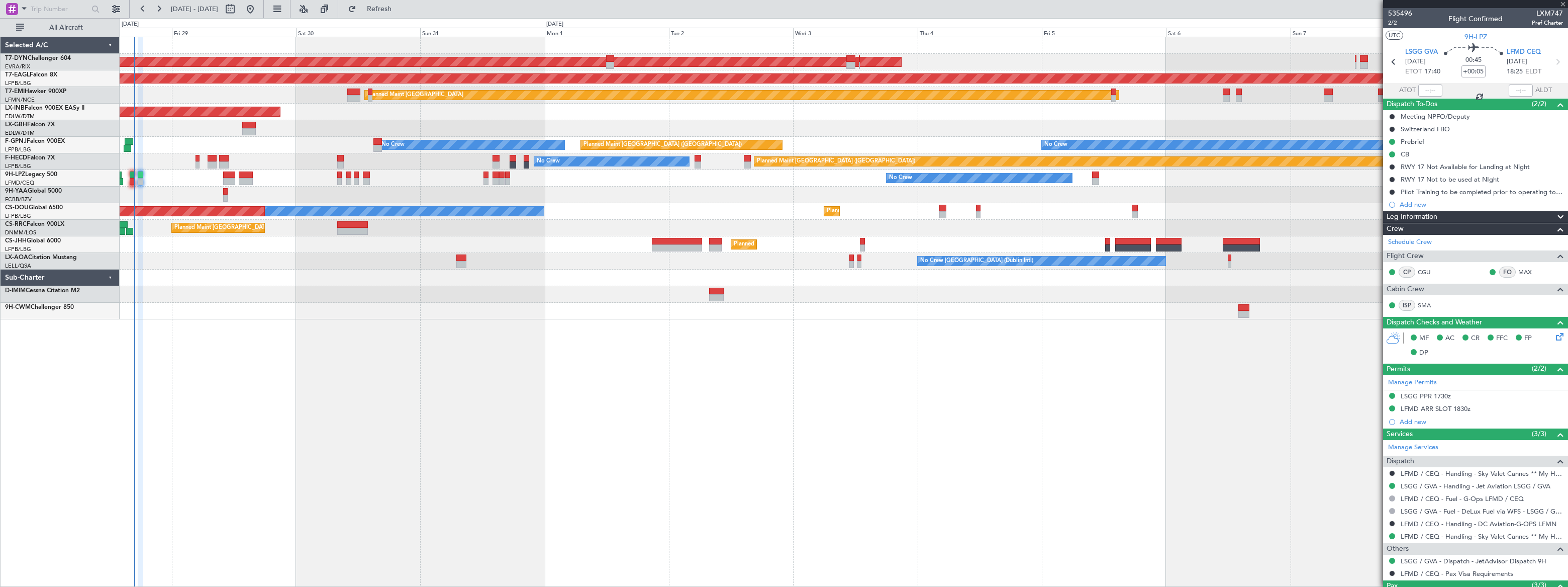
type input "1"
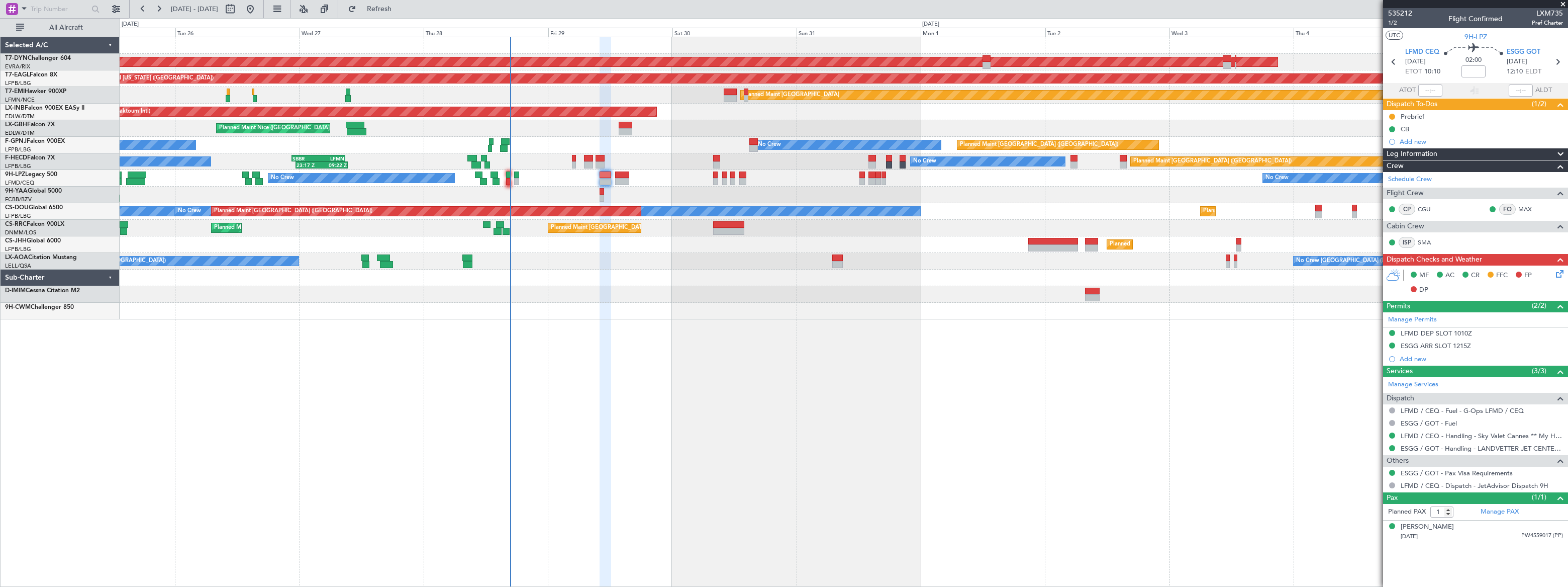
click at [975, 203] on div "AOG Maint Riga (Riga Intl) Grounded New York (Teterboro) Planned Maint Zurich U…" at bounding box center [843, 178] width 1448 height 282
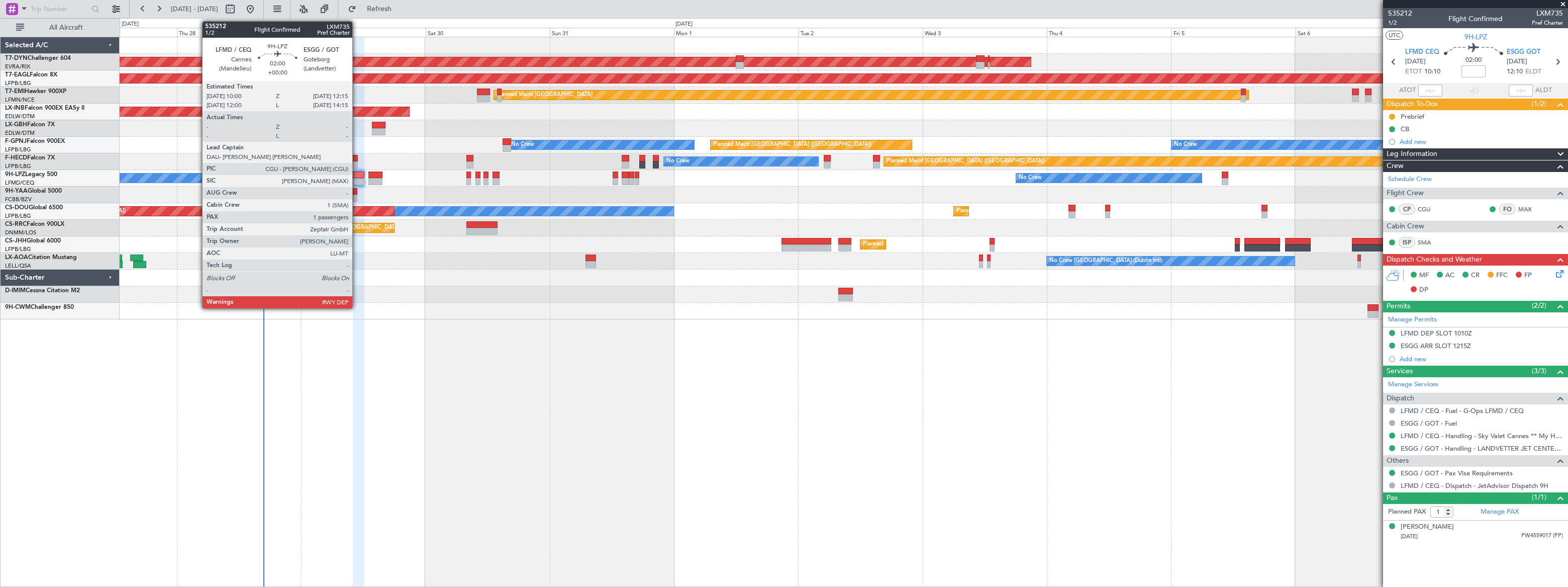
click at [356, 176] on div at bounding box center [358, 175] width 12 height 7
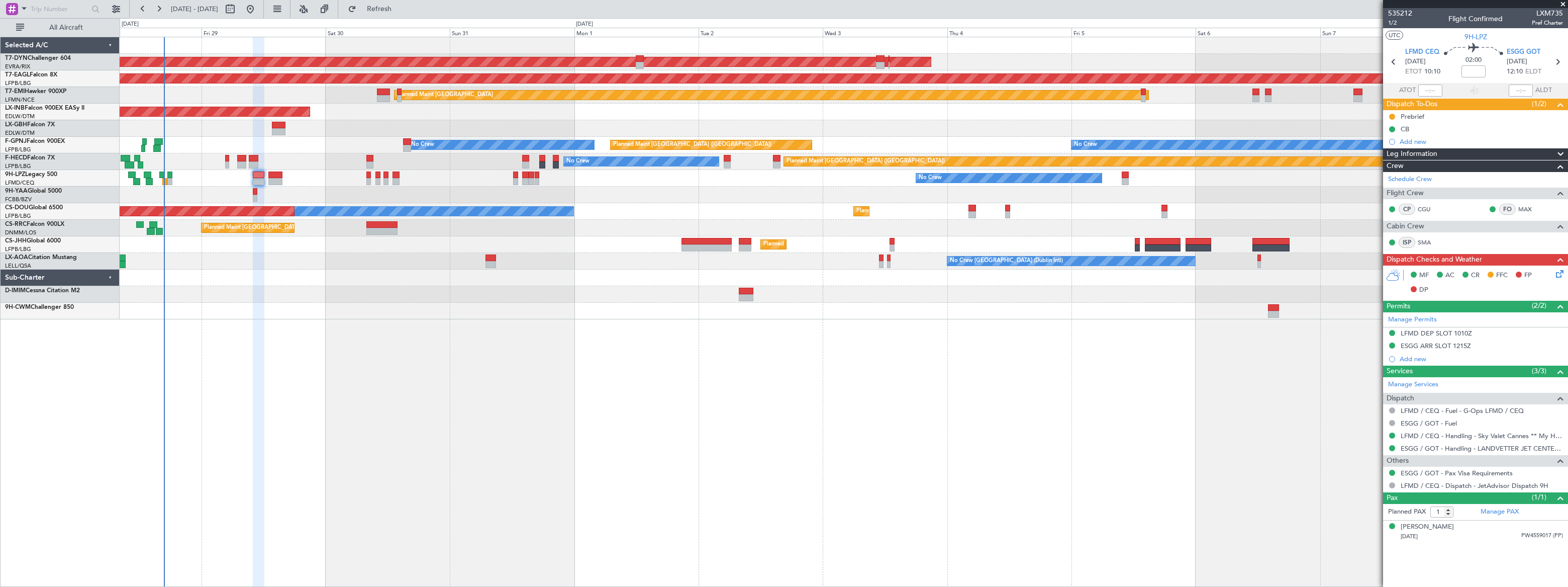
click at [482, 111] on div "AOG Maint Riga (Riga Intl) Grounded New York (Teterboro) Planned Maint Zurich U…" at bounding box center [843, 178] width 1448 height 282
click at [662, 63] on div "AOG Maint Riga (Riga Intl)" at bounding box center [843, 62] width 1448 height 17
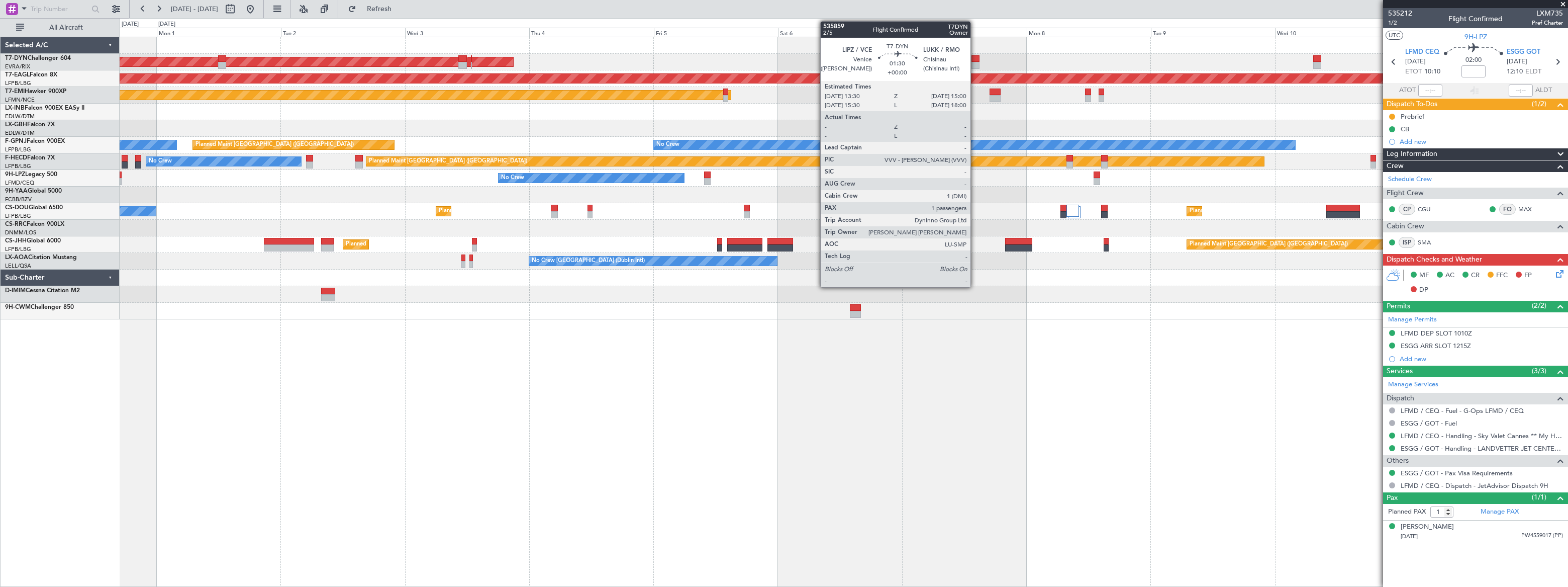
click at [976, 59] on div at bounding box center [975, 59] width 8 height 7
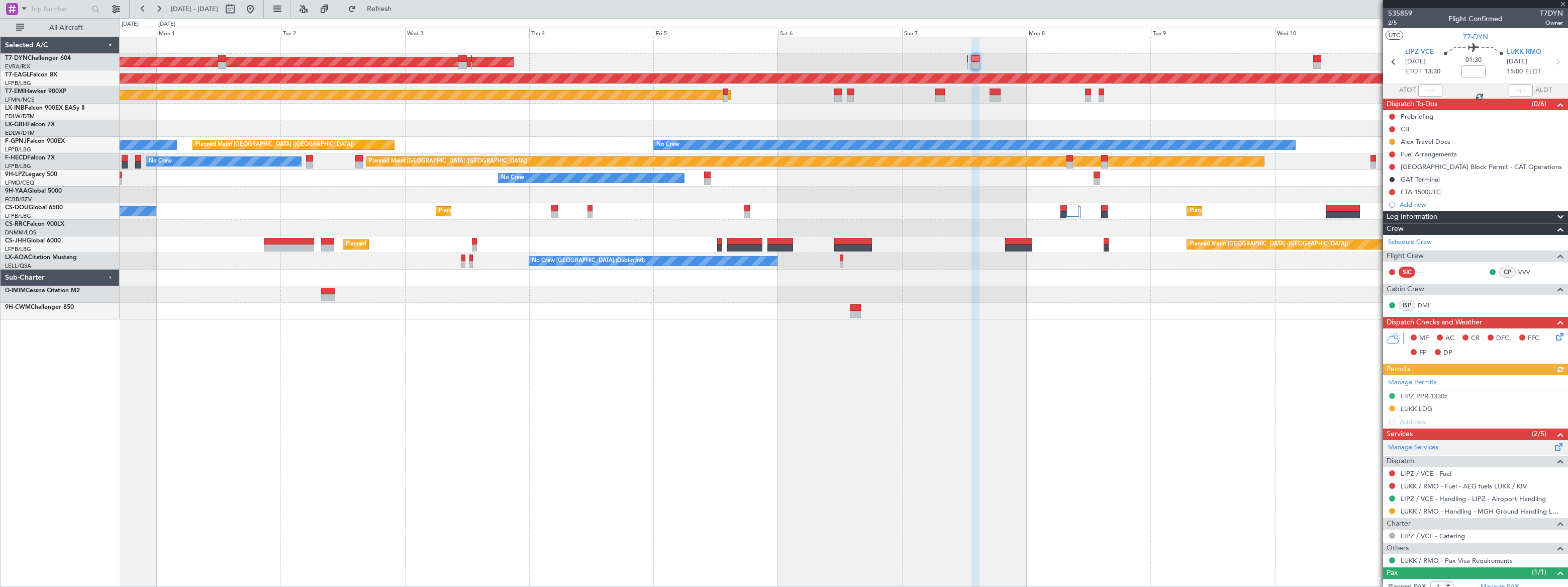
click at [1424, 447] on link "Manage Services" at bounding box center [1413, 447] width 51 height 10
click at [400, 6] on span "Refresh" at bounding box center [379, 9] width 43 height 7
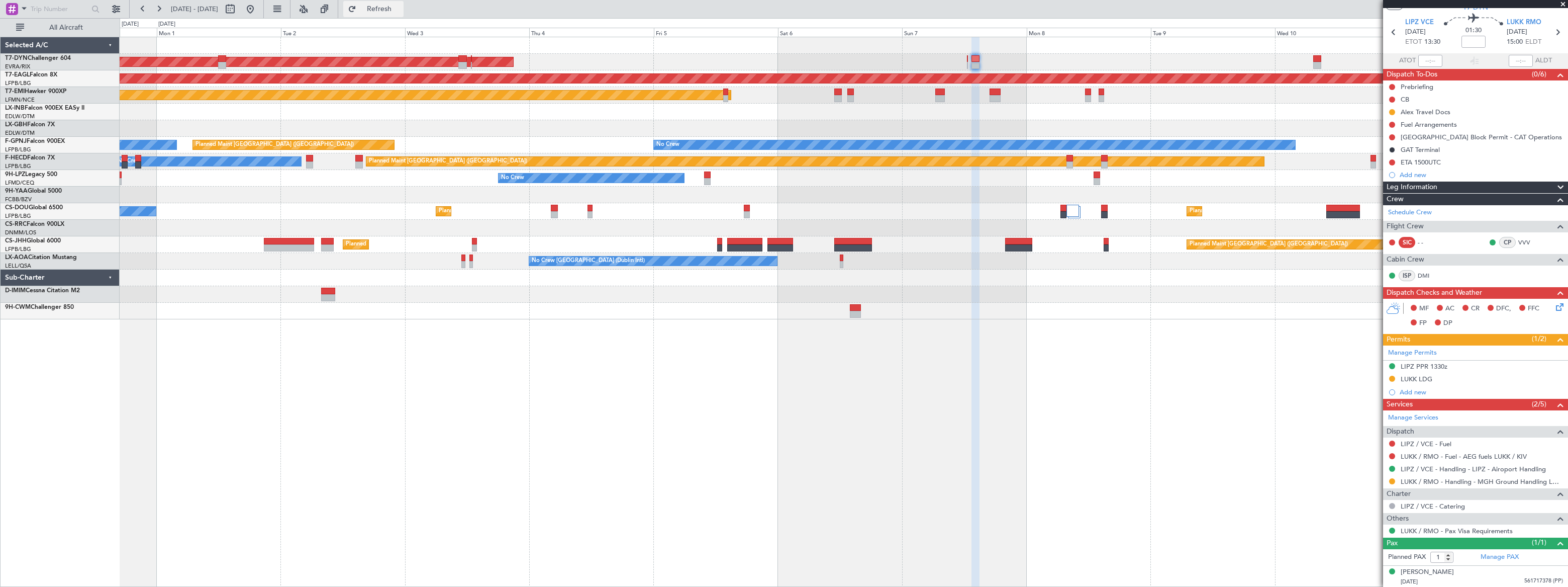
click at [400, 6] on span "Refresh" at bounding box center [379, 9] width 43 height 7
click at [400, 6] on span "Refreshing..." at bounding box center [379, 9] width 43 height 7
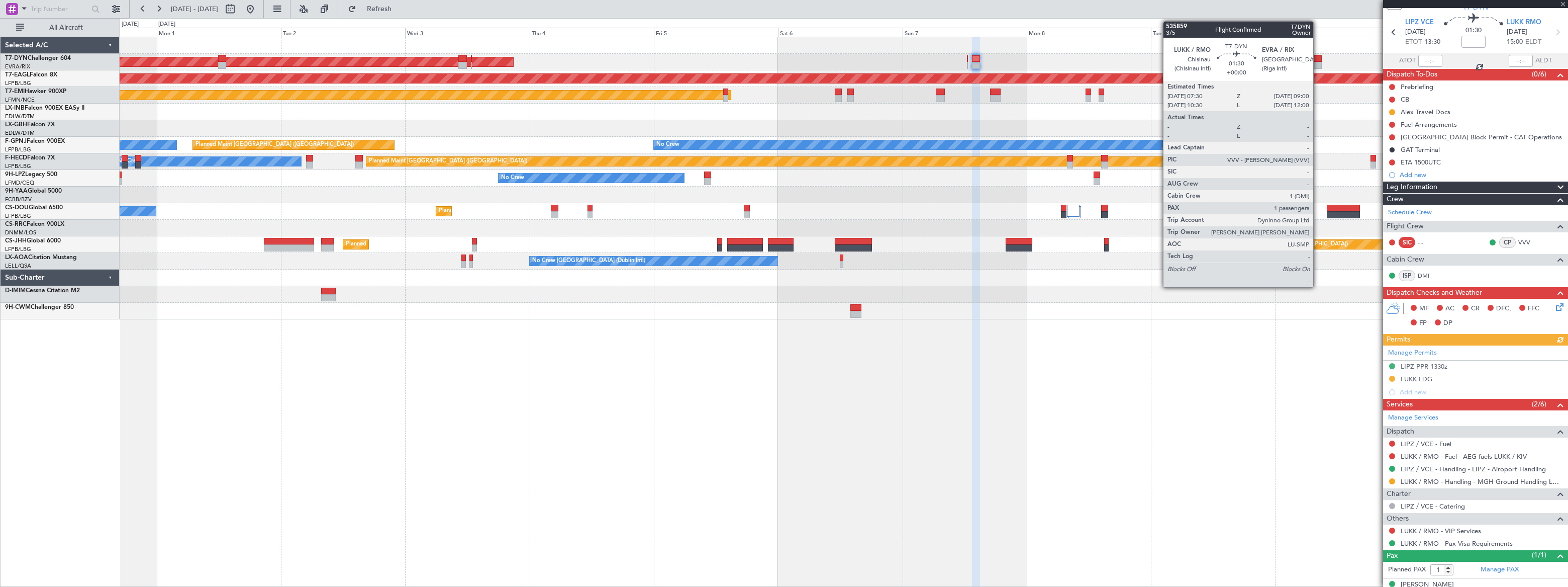
click at [1317, 62] on div at bounding box center [1318, 65] width 8 height 7
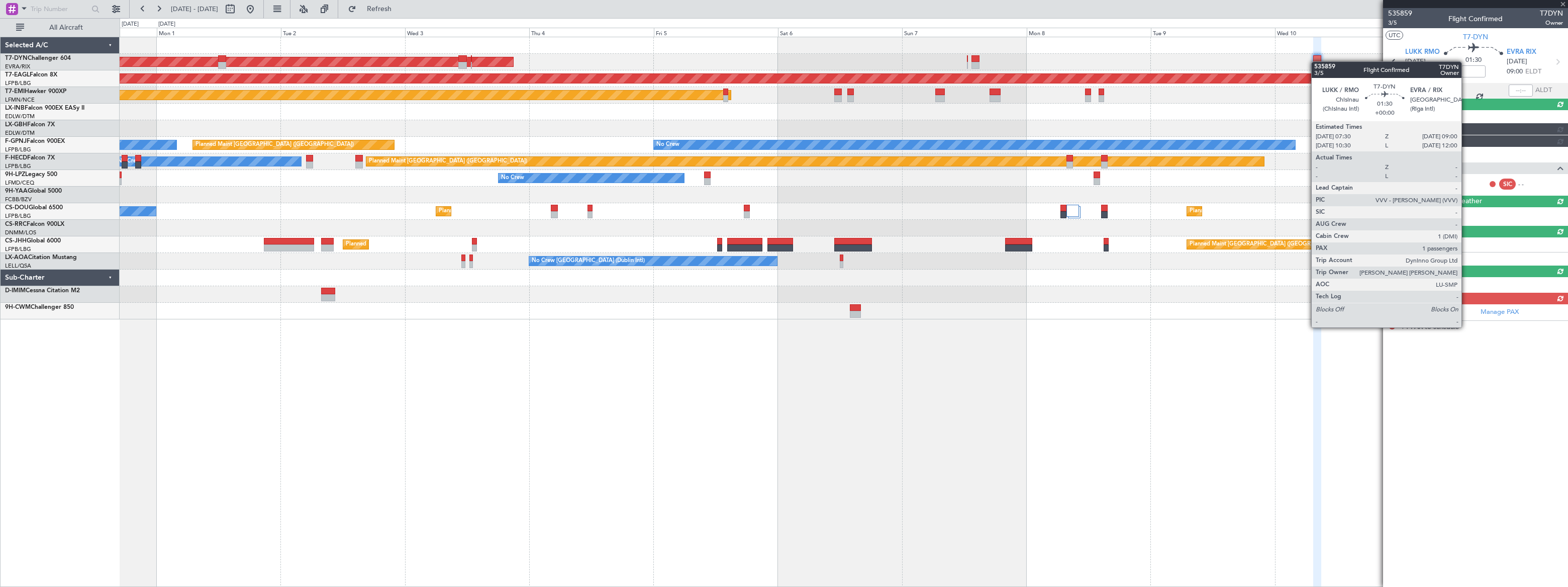
scroll to position [0, 0]
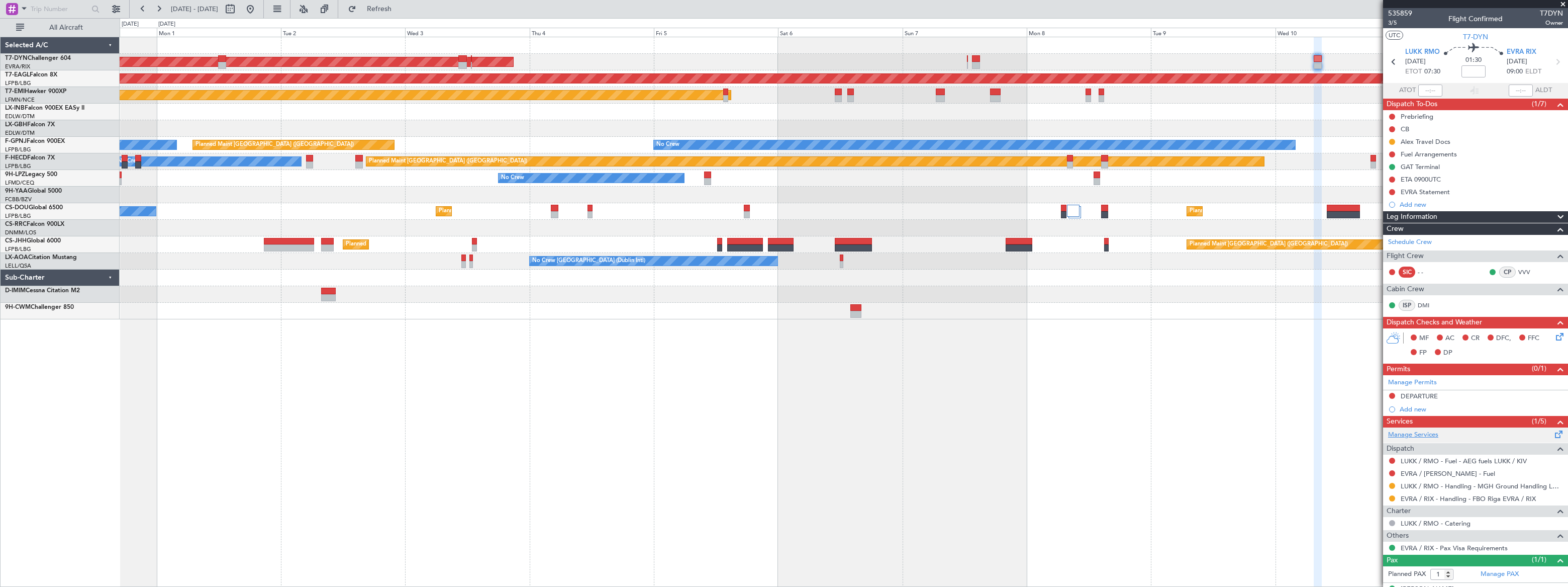
click at [1427, 432] on link "Manage Services" at bounding box center [1413, 435] width 51 height 10
click at [400, 10] on span "Refresh" at bounding box center [379, 9] width 43 height 7
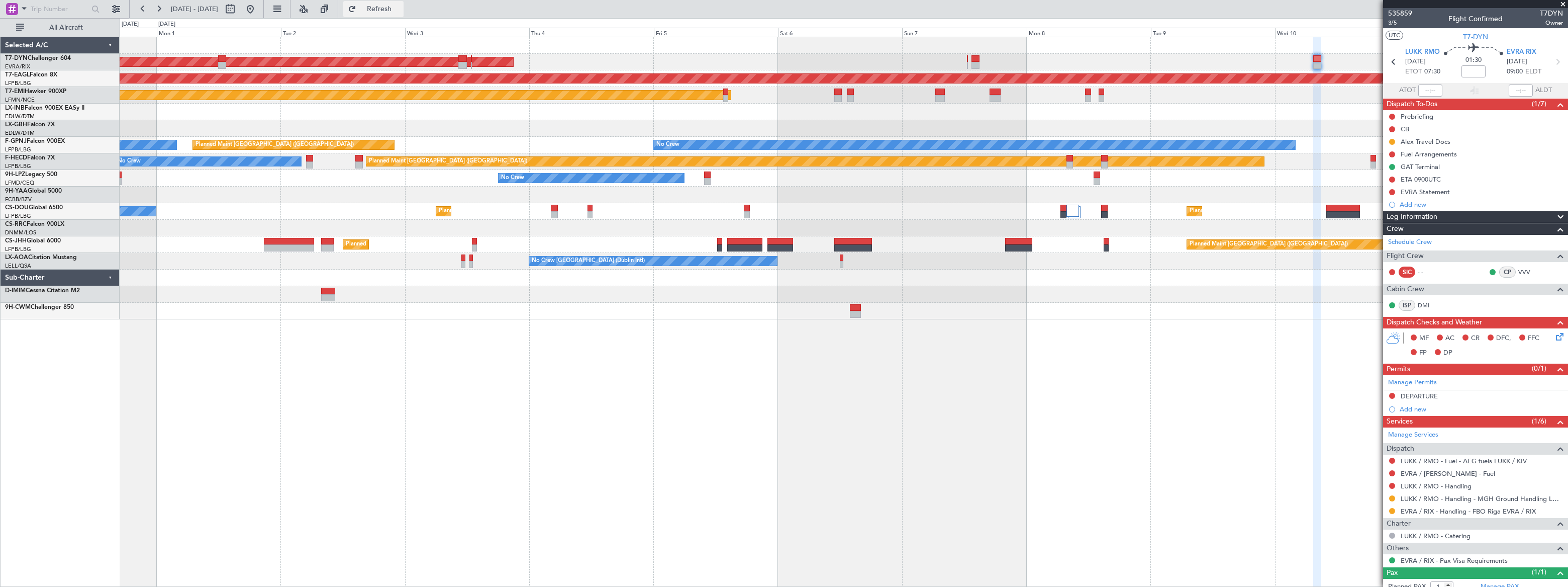
click at [400, 7] on span "Refresh" at bounding box center [379, 9] width 43 height 7
click at [1463, 484] on link "LUKK / RMO - Handling" at bounding box center [1436, 486] width 71 height 9
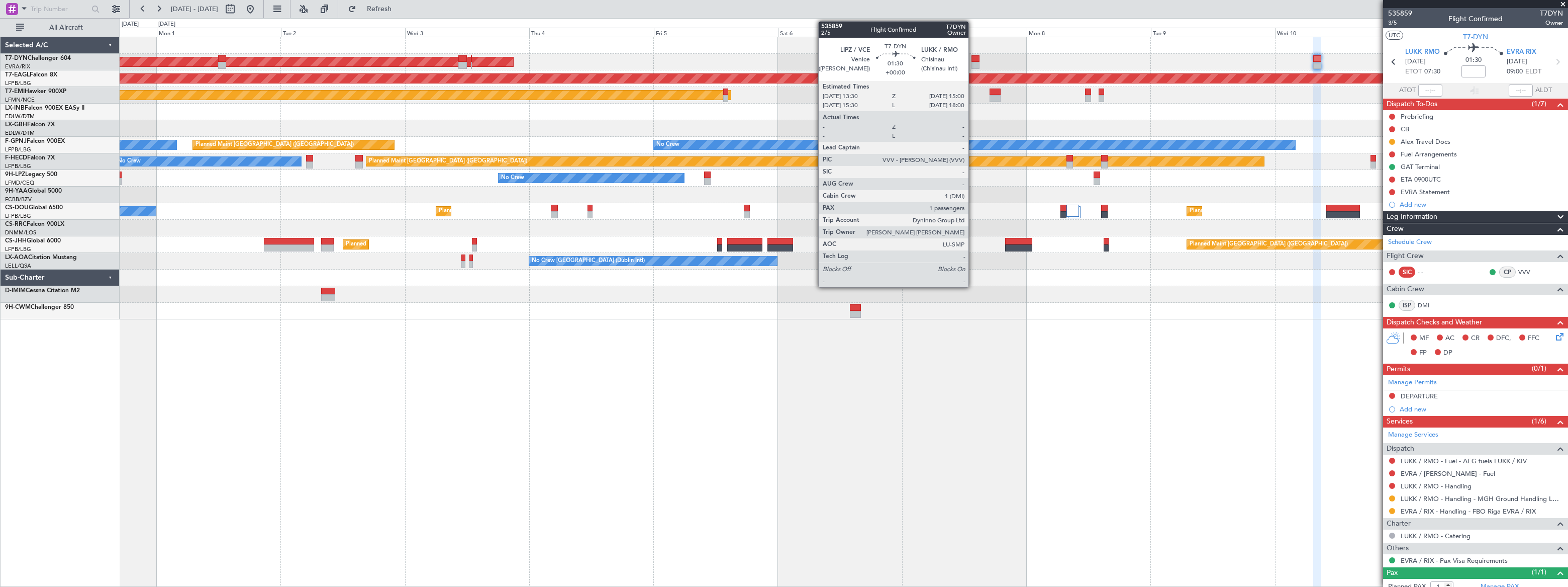
click at [973, 60] on div at bounding box center [975, 59] width 8 height 7
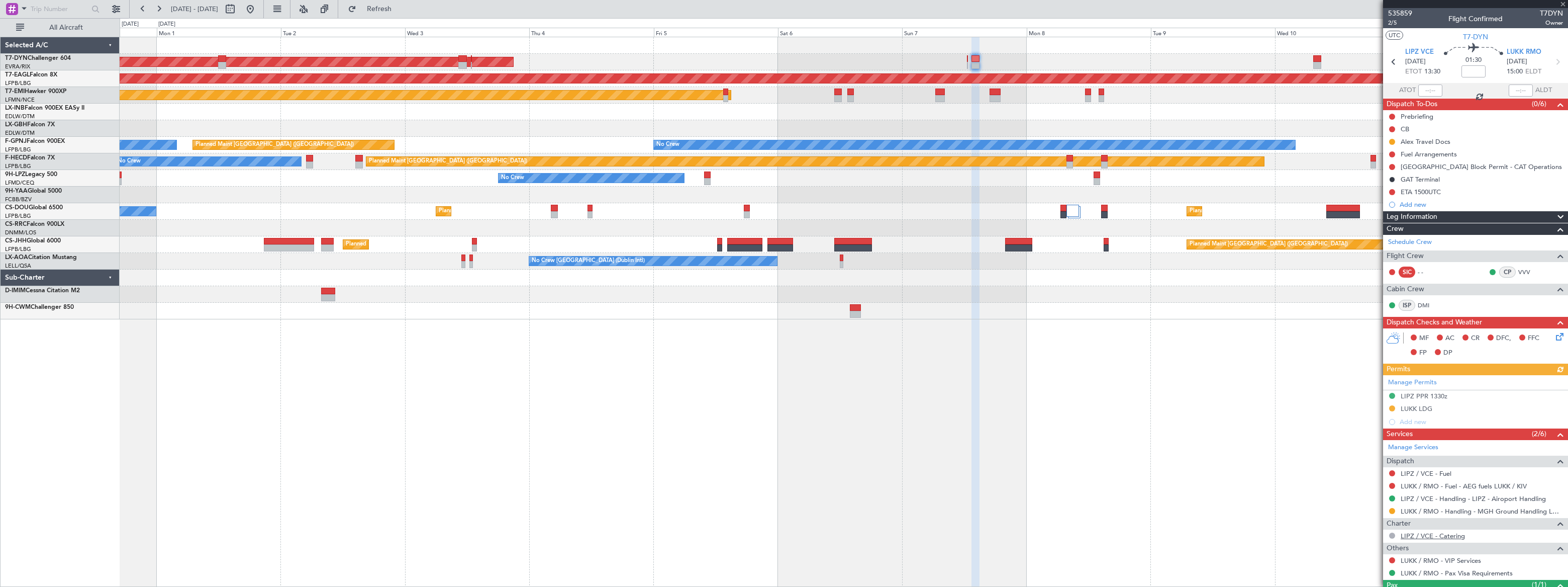
scroll to position [42, 0]
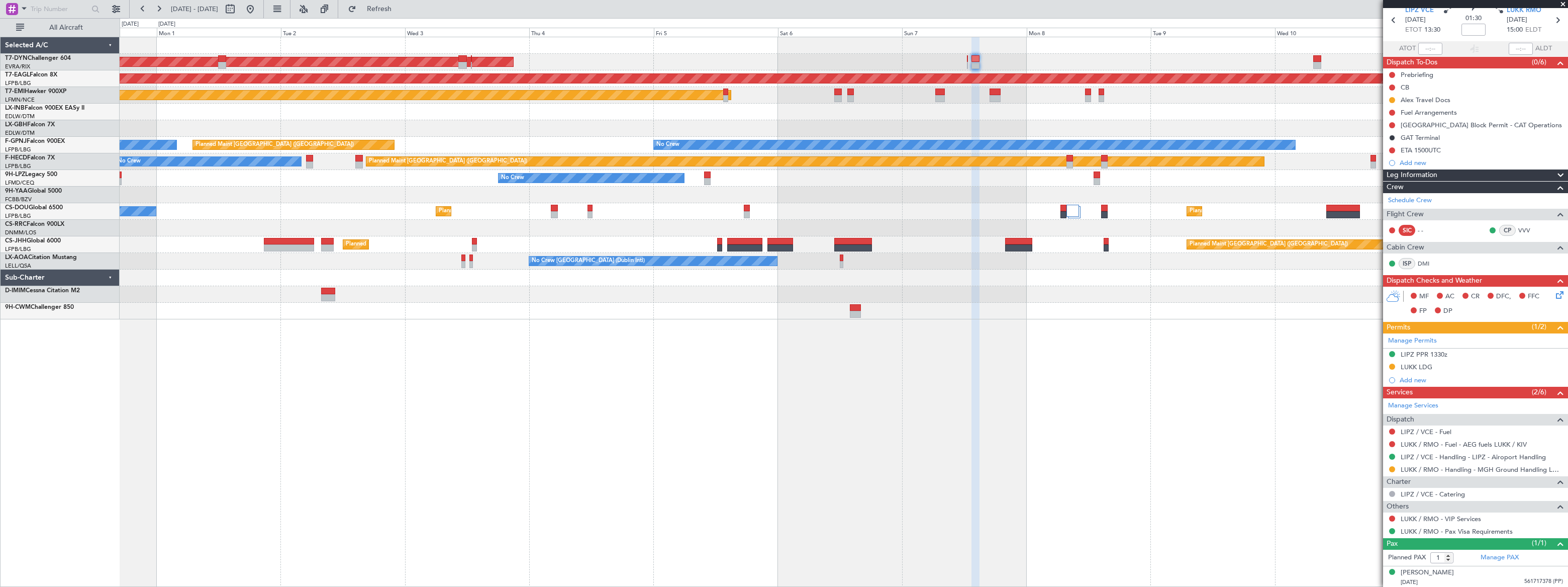
click at [1481, 516] on div "LUKK / RMO - VIP Services" at bounding box center [1476, 518] width 185 height 13
click at [1472, 516] on link "LUKK / RMO - VIP Services" at bounding box center [1441, 518] width 80 height 9
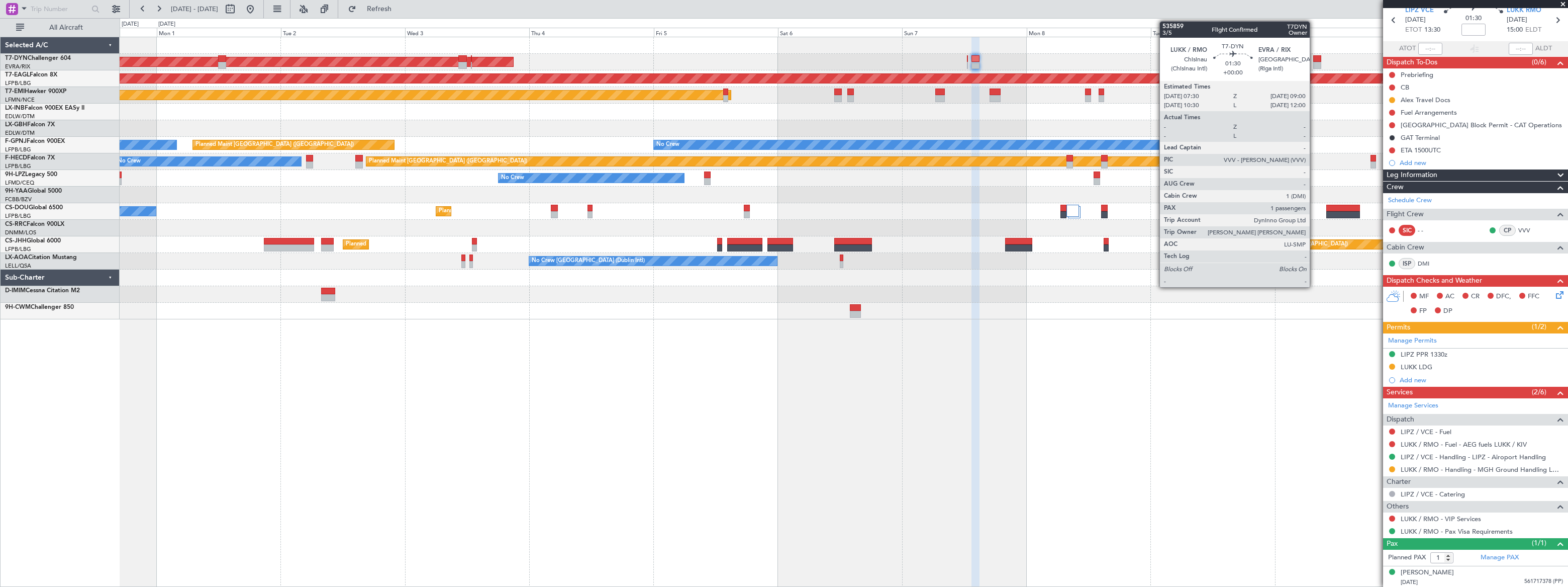
click at [1315, 61] on div at bounding box center [1318, 59] width 8 height 7
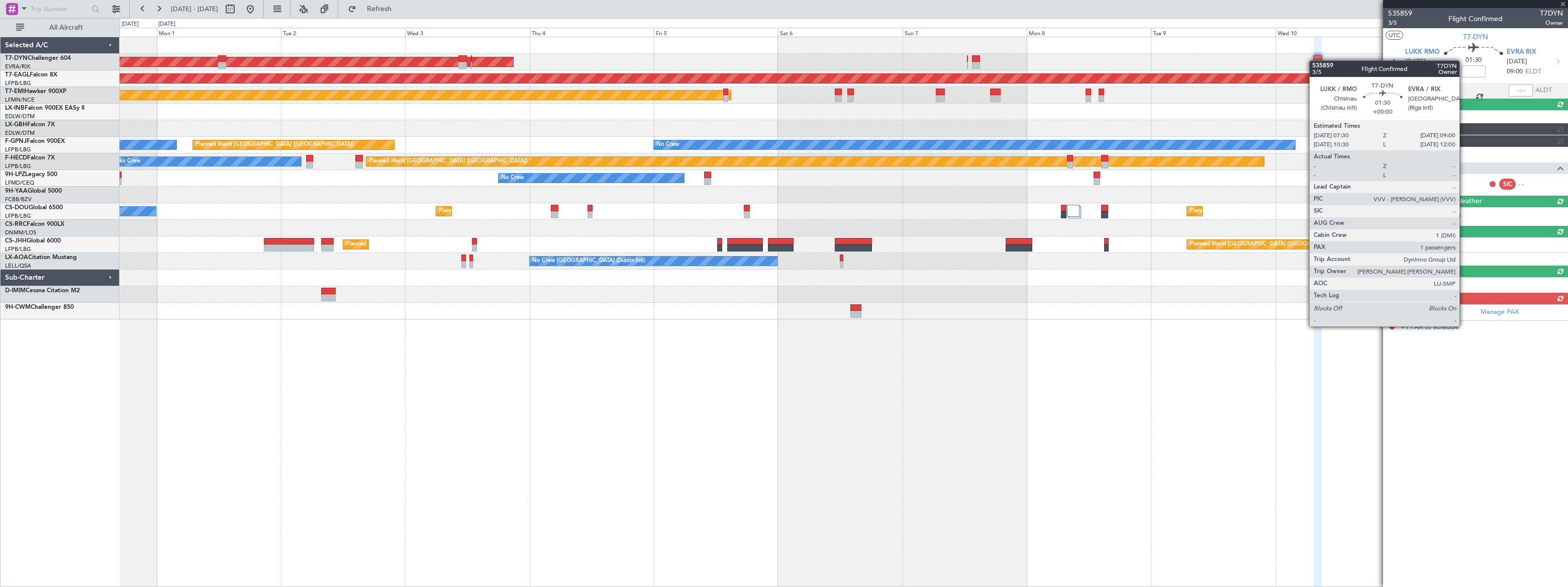
scroll to position [0, 0]
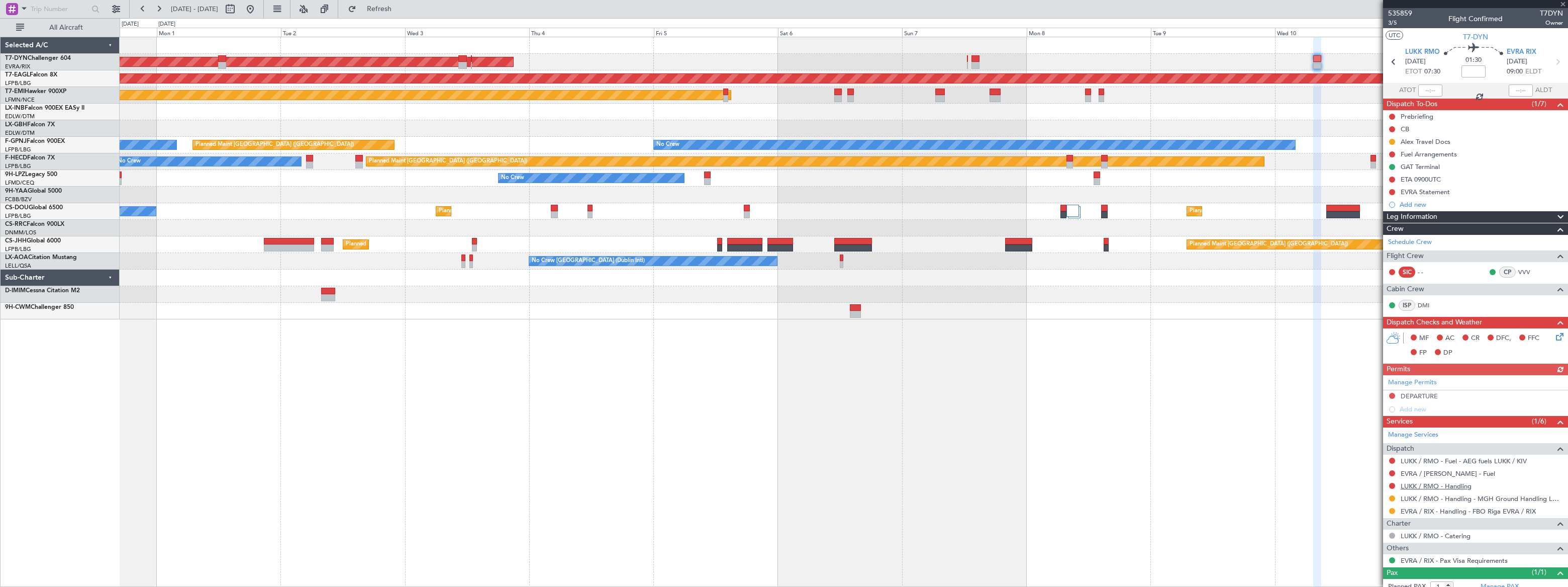
click at [1443, 482] on link "LUKK / RMO - Handling" at bounding box center [1436, 486] width 71 height 9
click at [394, 8] on span "Refresh" at bounding box center [379, 9] width 43 height 7
click at [1457, 547] on div "--- - VIP Services" at bounding box center [1476, 547] width 185 height 13
drag, startPoint x: 1457, startPoint y: 547, endPoint x: 1412, endPoint y: 547, distance: 45.0
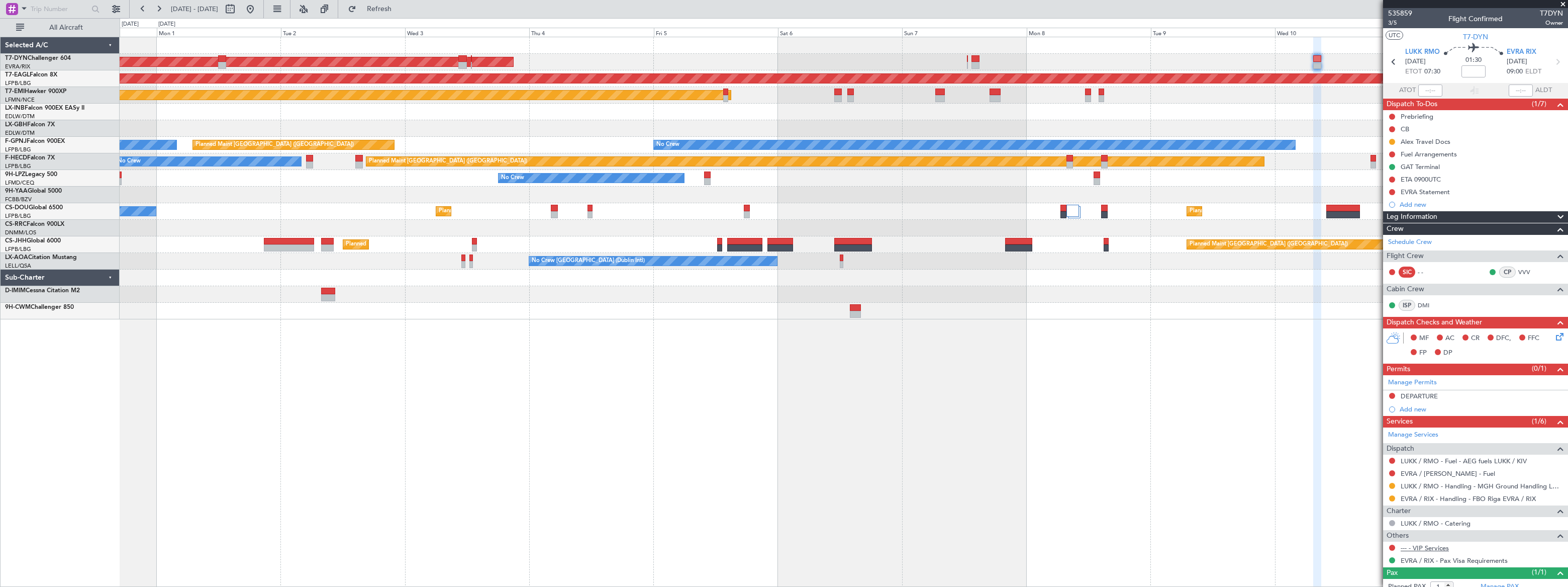
click at [1412, 547] on link "--- - VIP Services" at bounding box center [1425, 547] width 49 height 9
click at [400, 8] on span "Refresh" at bounding box center [379, 9] width 43 height 7
click at [400, 9] on span "Refreshing..." at bounding box center [379, 9] width 43 height 7
click at [258, 9] on button at bounding box center [250, 9] width 16 height 16
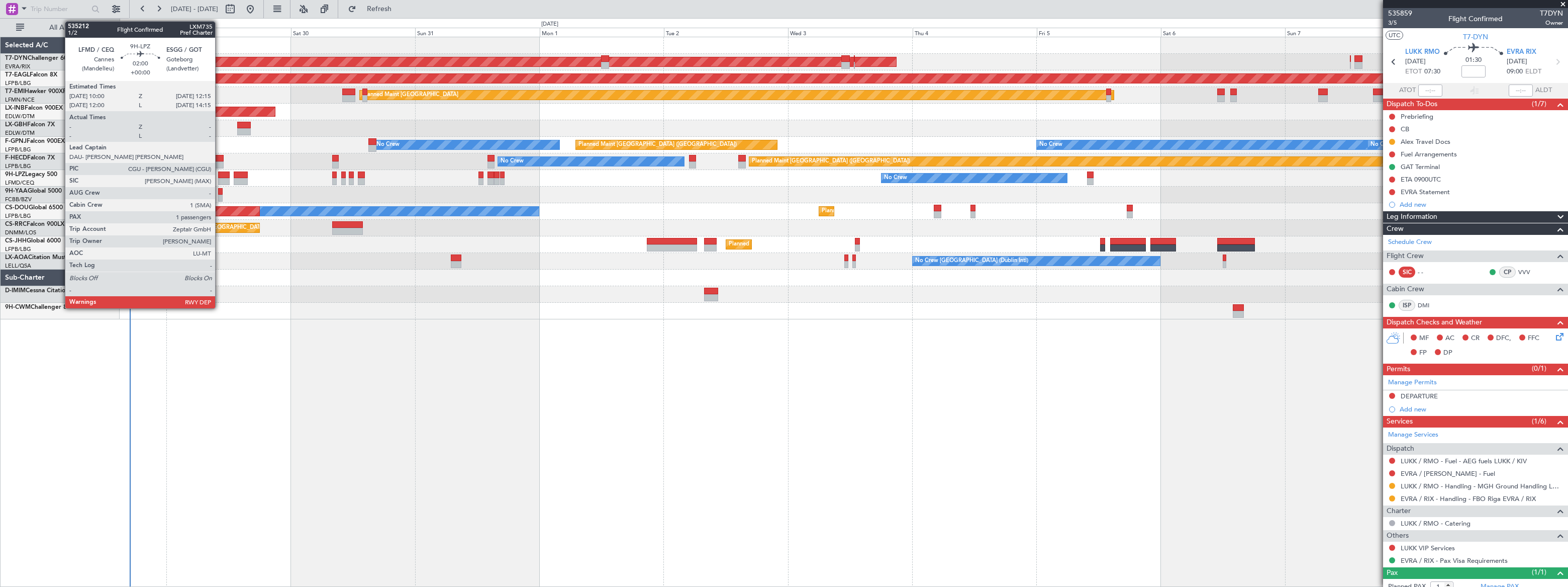
click at [219, 177] on div at bounding box center [224, 175] width 12 height 7
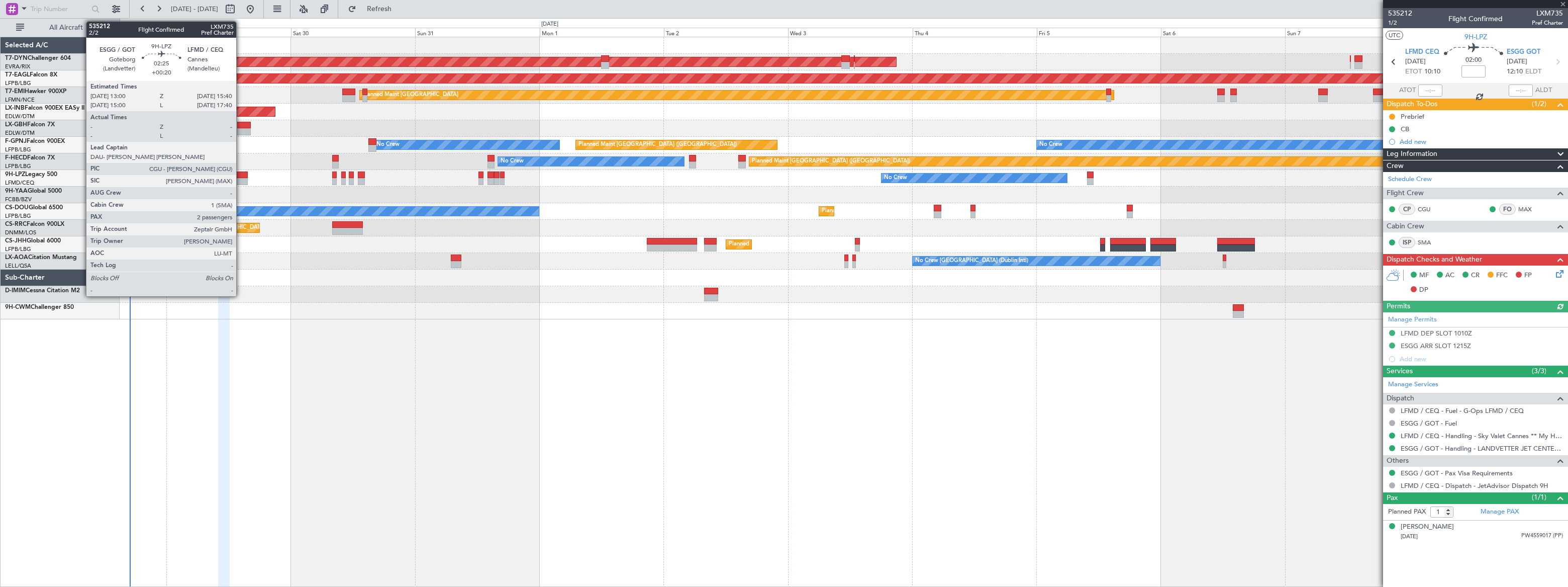
click at [240, 178] on div at bounding box center [240, 181] width 14 height 7
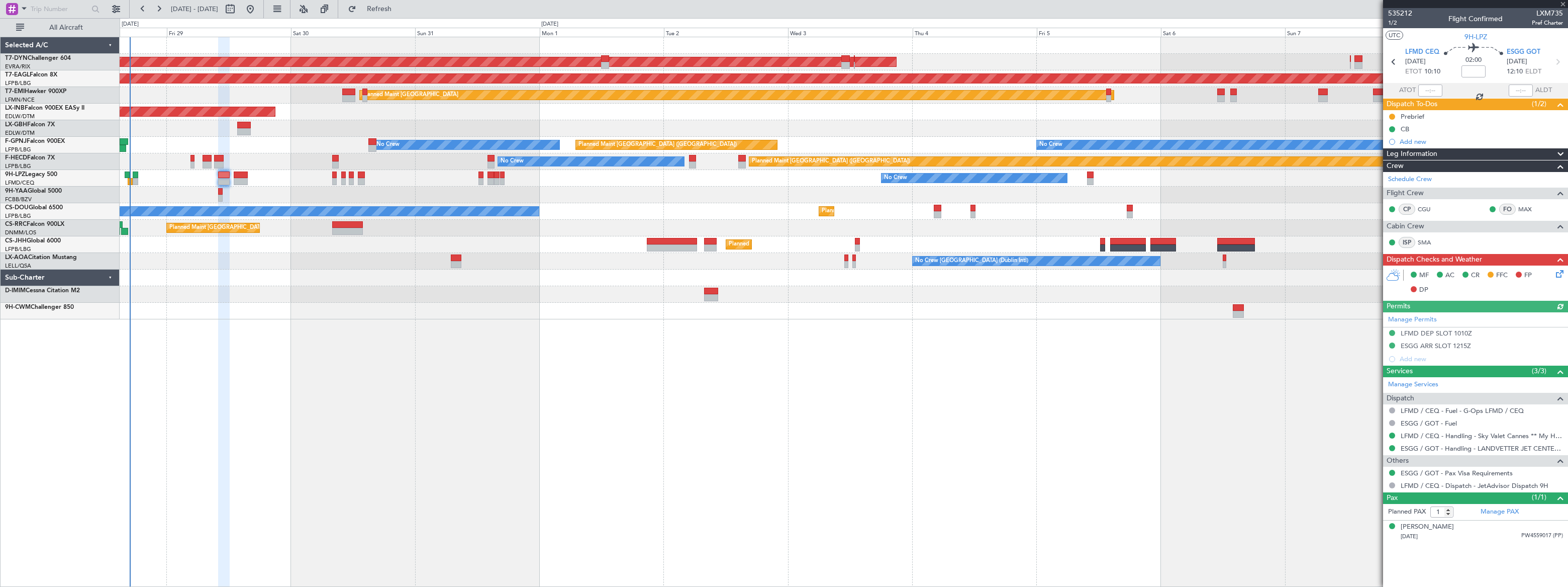
type input "+00:20"
type input "2"
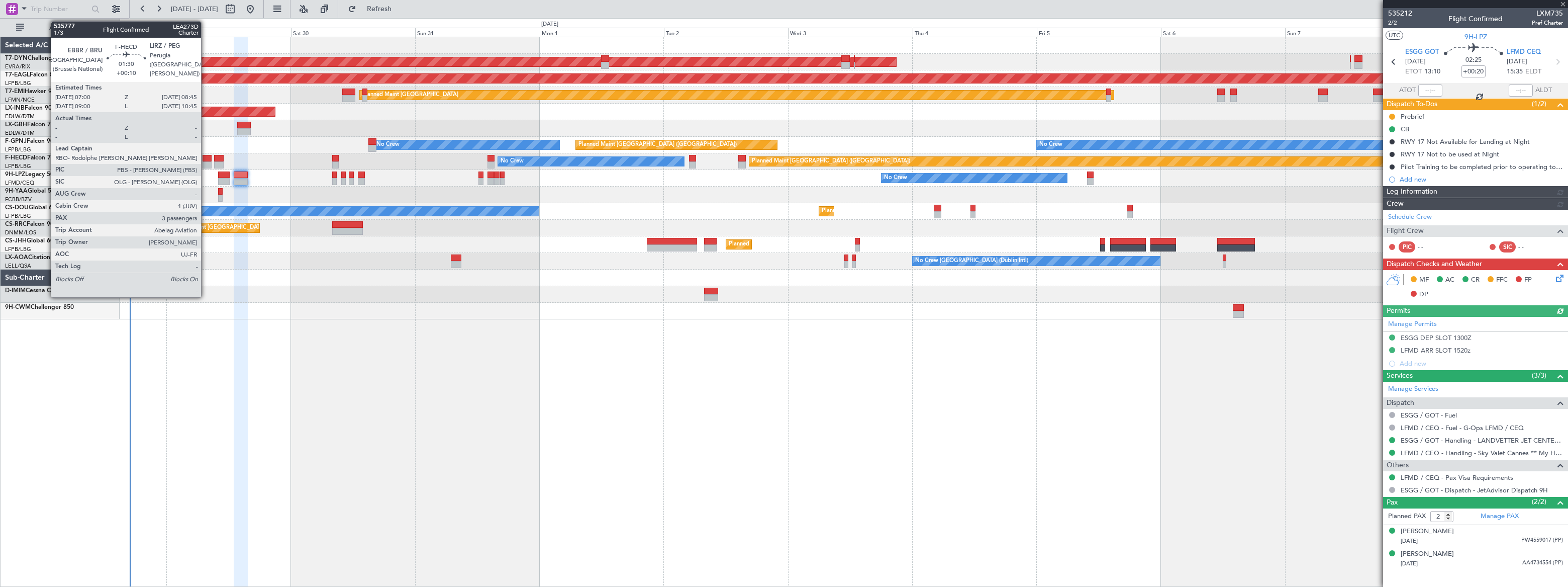
click at [207, 160] on div at bounding box center [208, 158] width 10 height 7
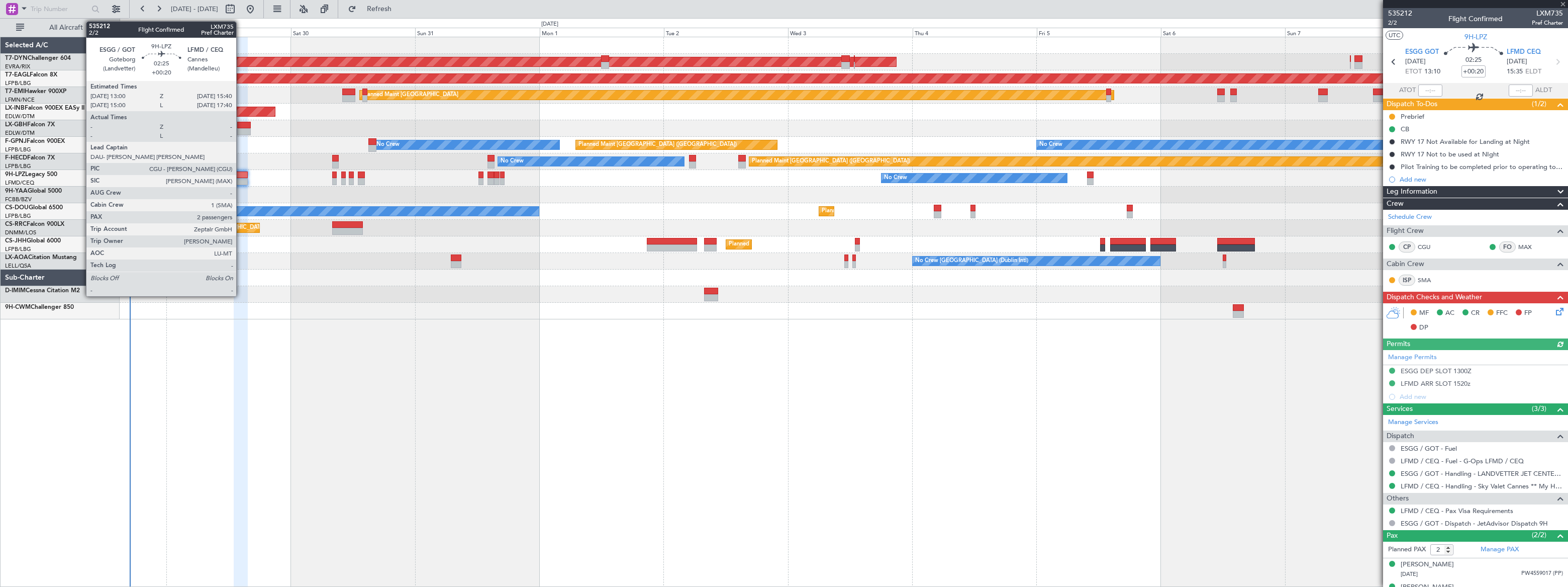
type input "+00:10"
type input "3"
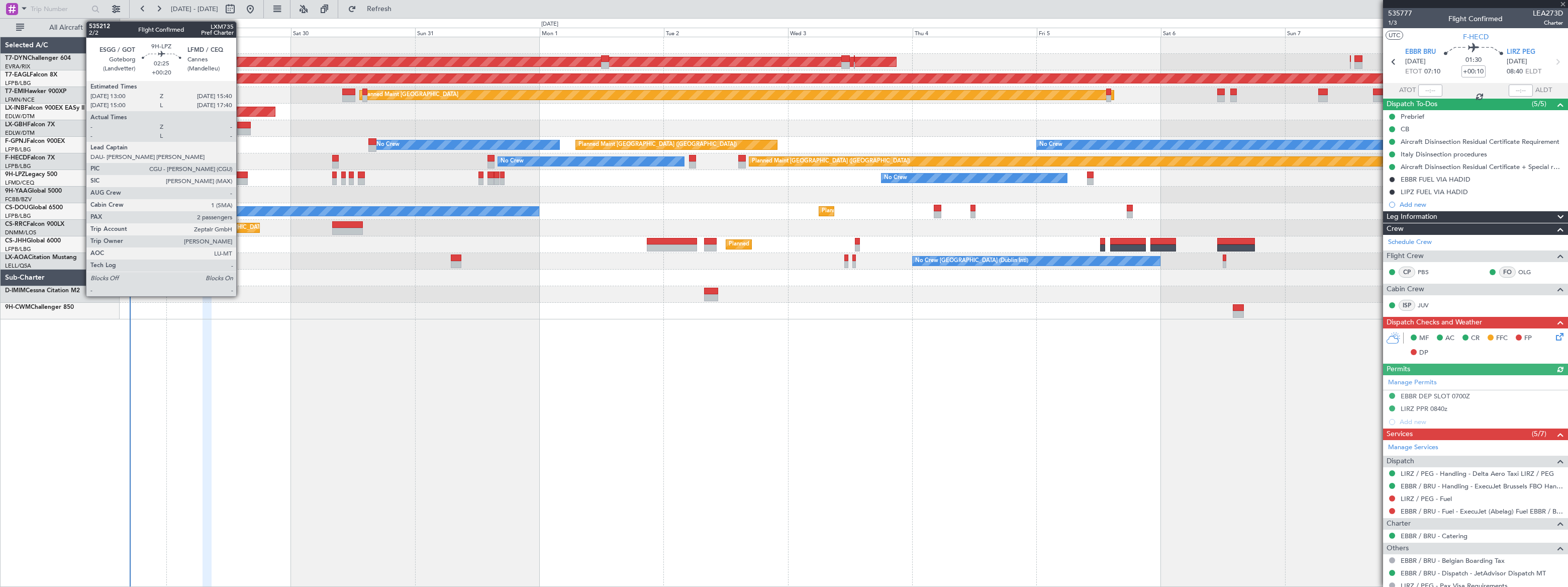
click at [240, 178] on div at bounding box center [240, 181] width 14 height 7
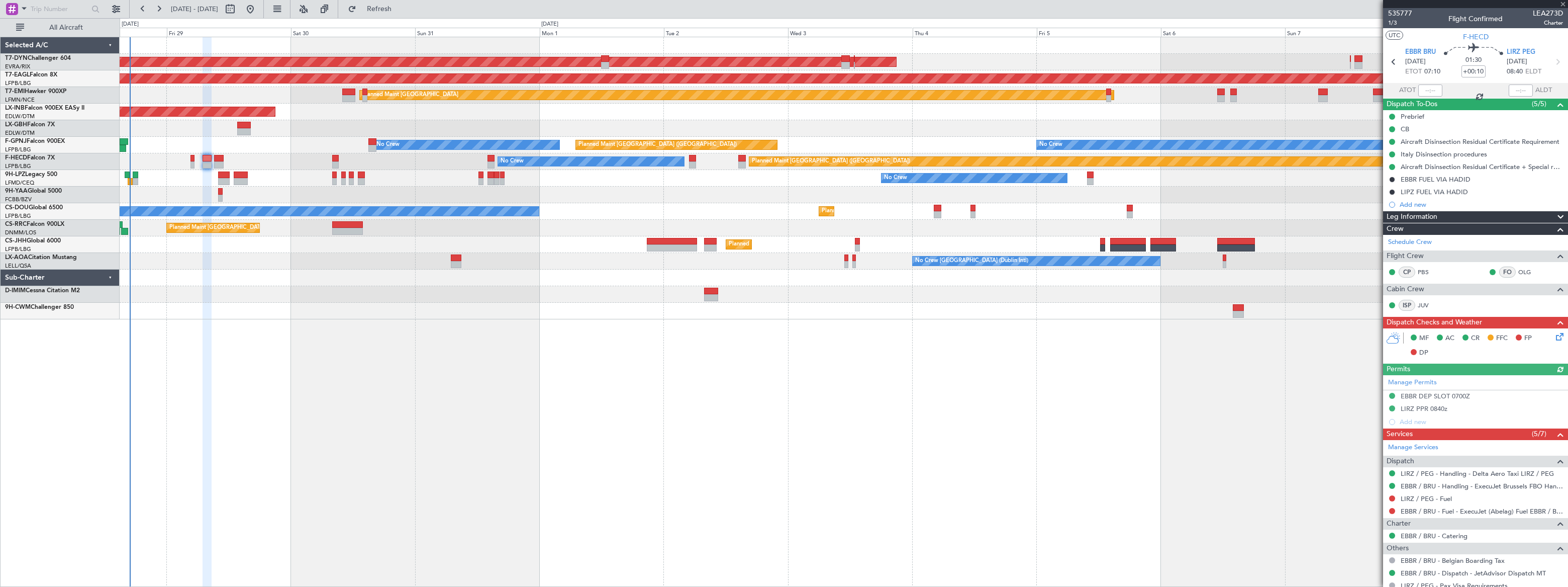
type input "+00:20"
type input "2"
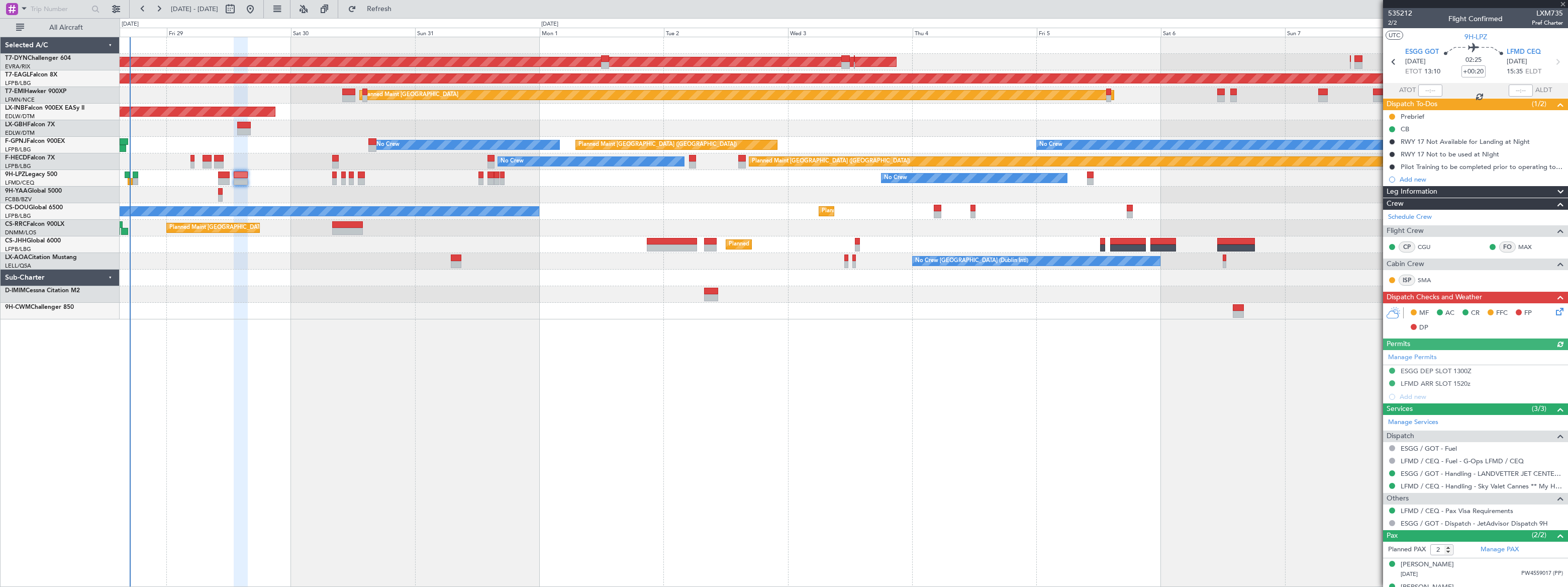
click at [1554, 311] on icon at bounding box center [1558, 310] width 8 height 8
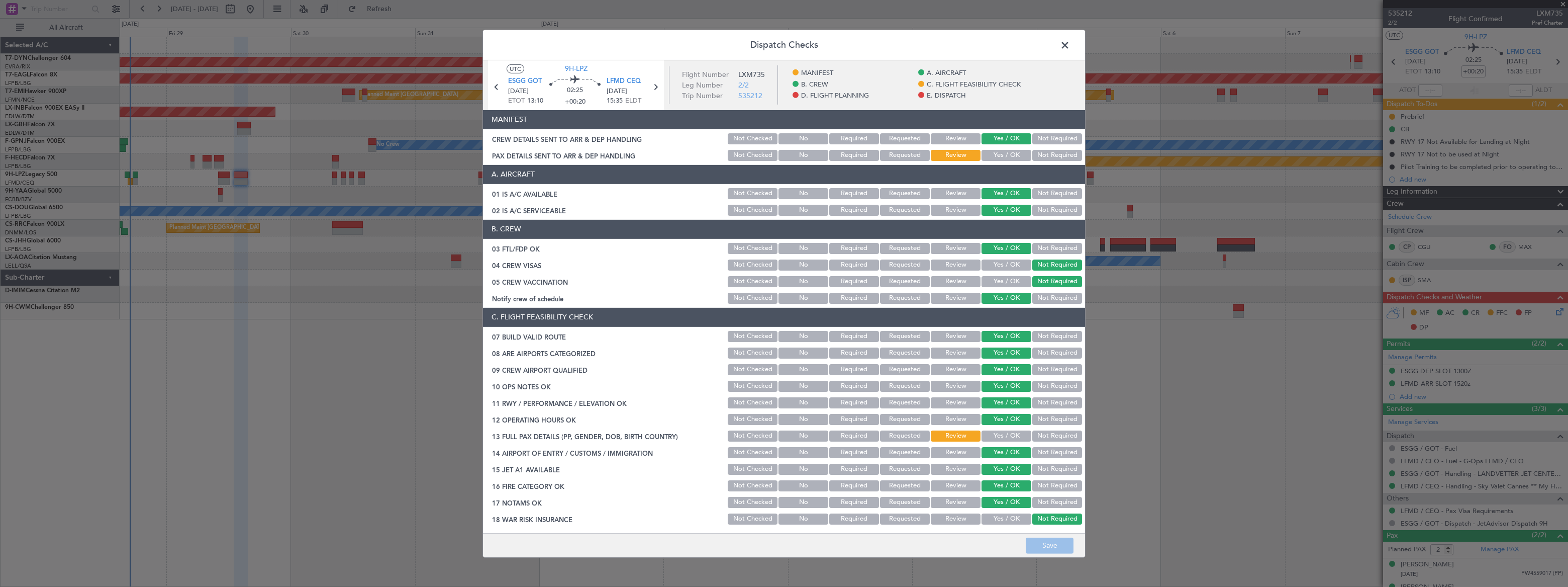
click at [1008, 153] on button "Yes / OK" at bounding box center [1006, 155] width 50 height 11
click at [1044, 542] on button "Save" at bounding box center [1050, 545] width 48 height 16
click at [1070, 44] on span at bounding box center [1070, 47] width 0 height 20
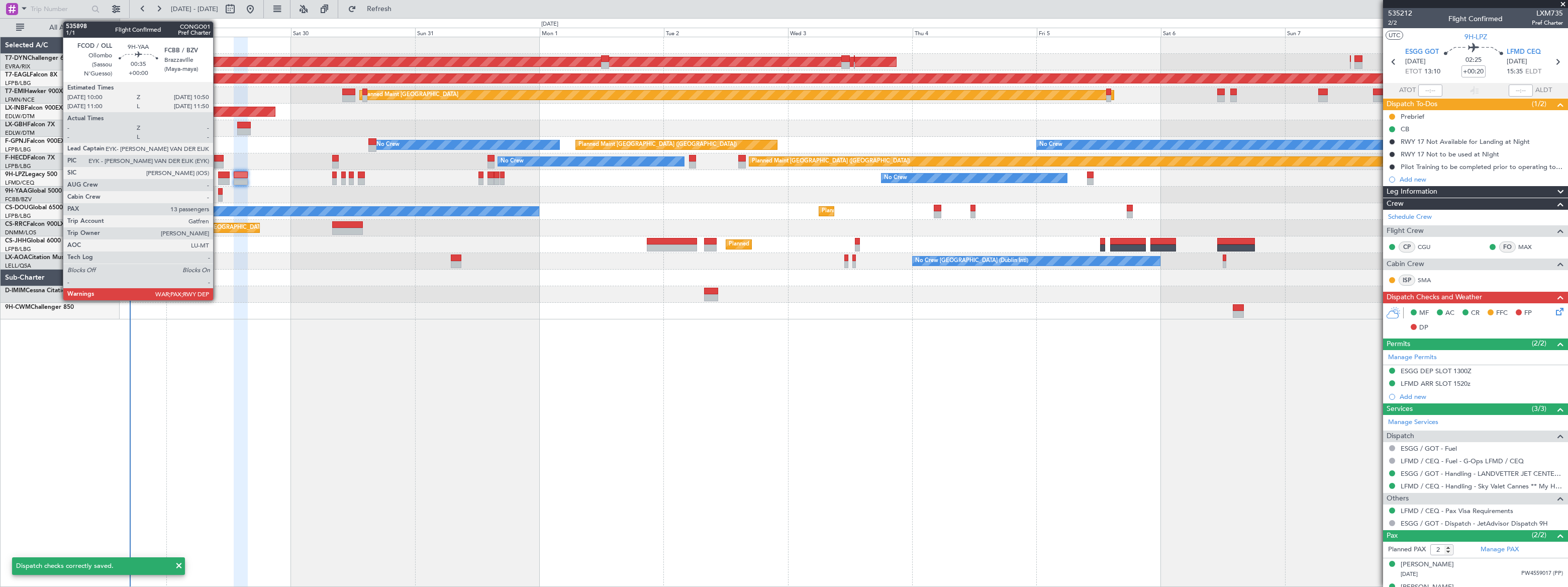
click at [218, 192] on div at bounding box center [220, 191] width 5 height 7
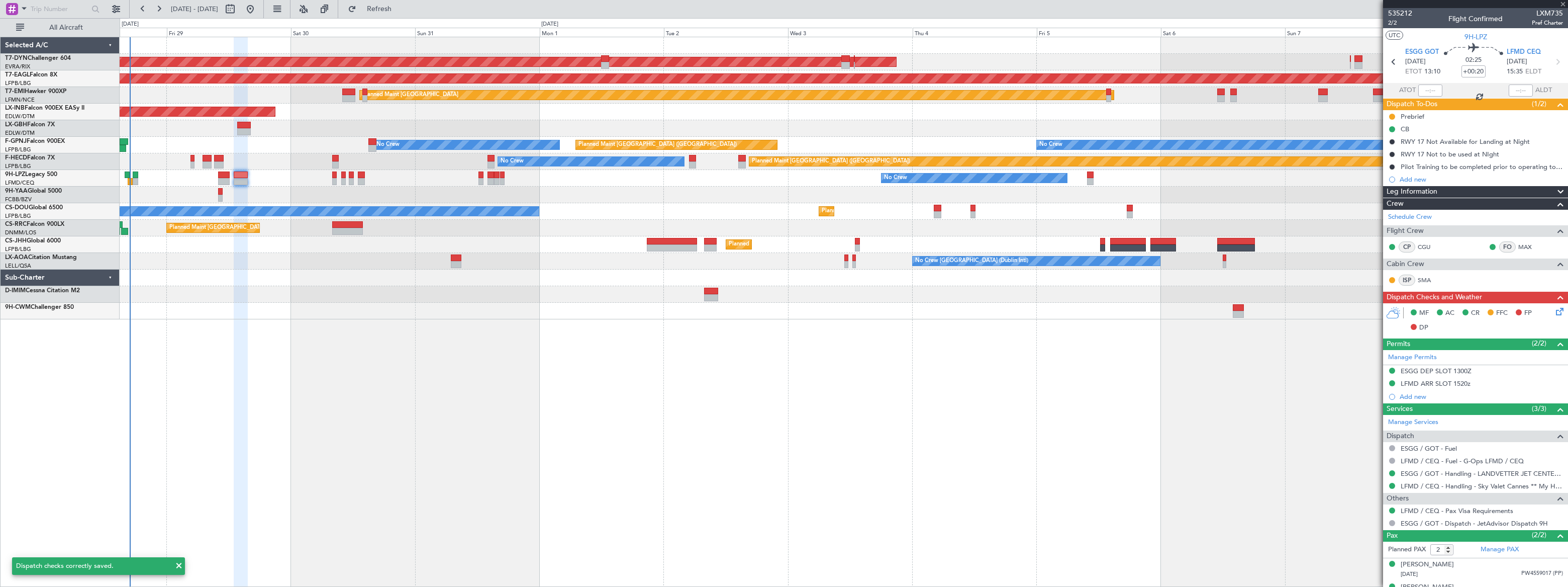
type input "13"
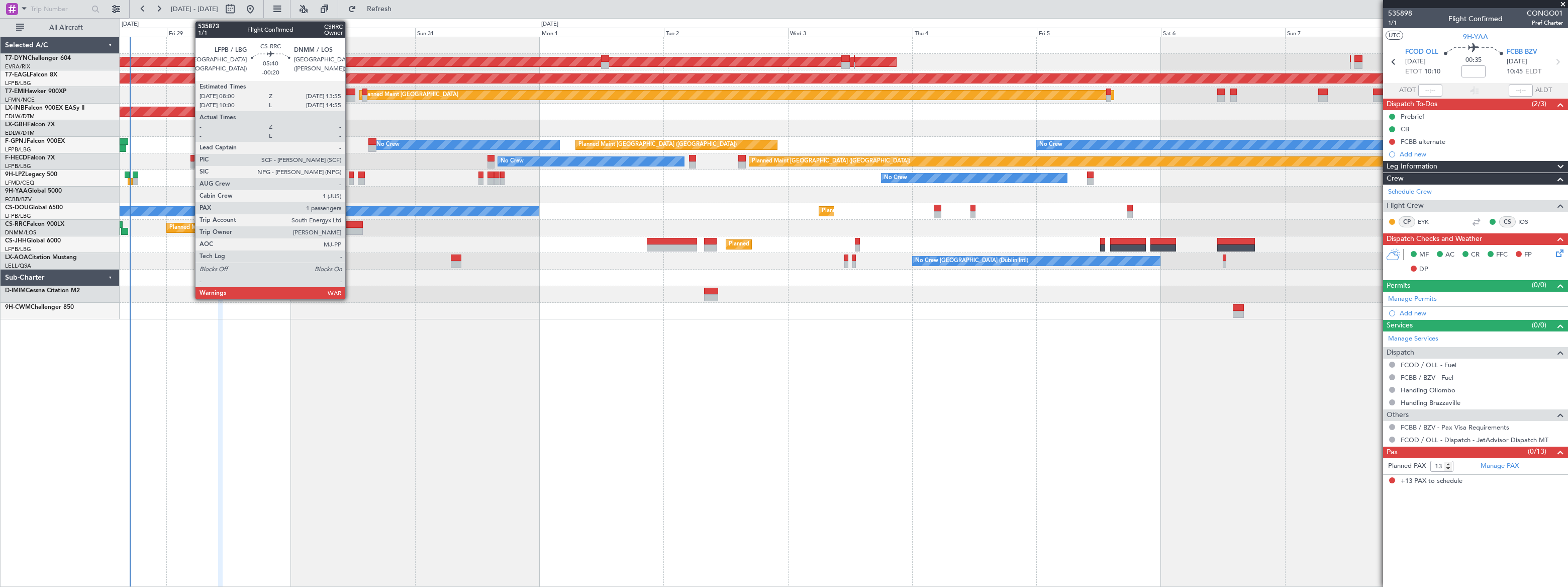
click at [352, 226] on div at bounding box center [348, 224] width 31 height 7
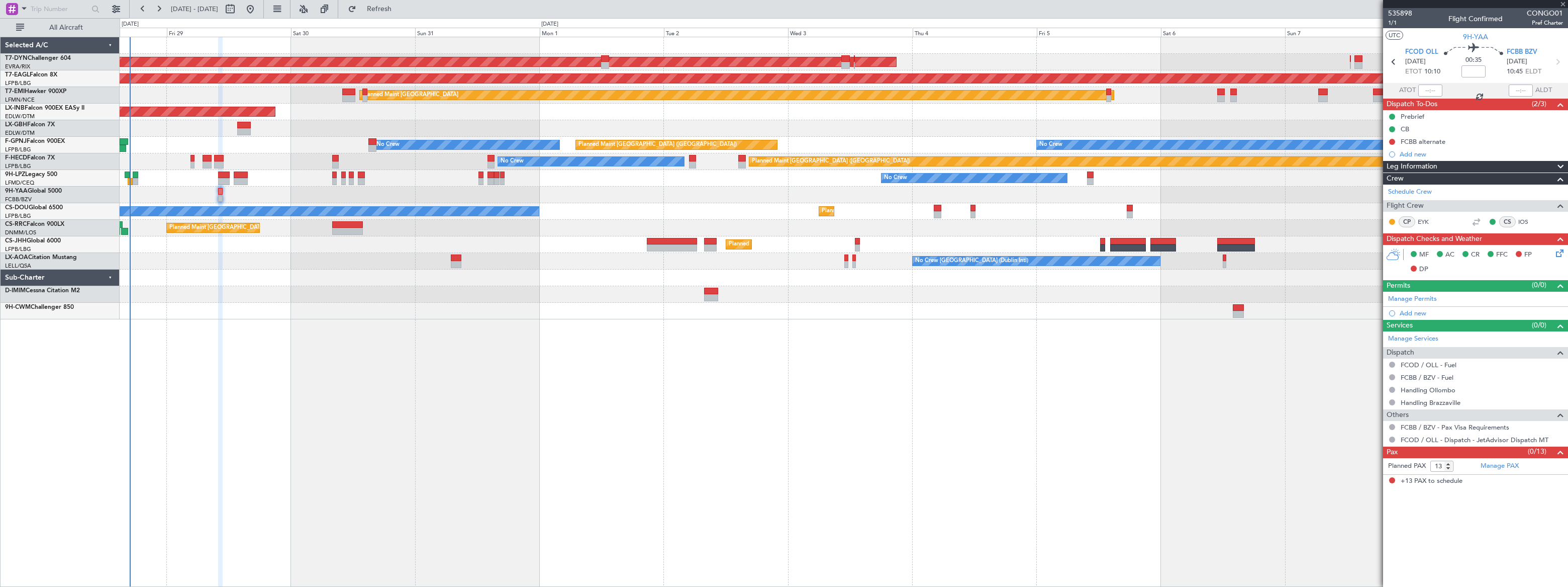
type input "-00:20"
type input "1"
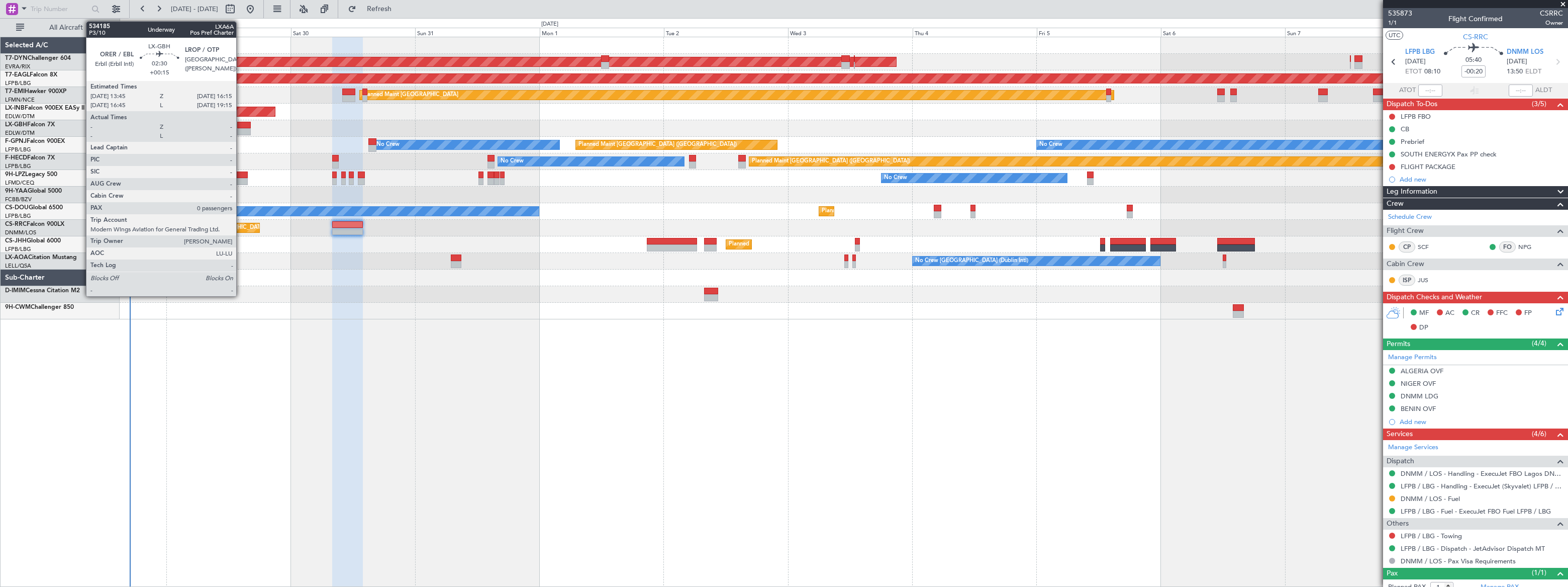
click at [244, 127] on div at bounding box center [243, 124] width 13 height 7
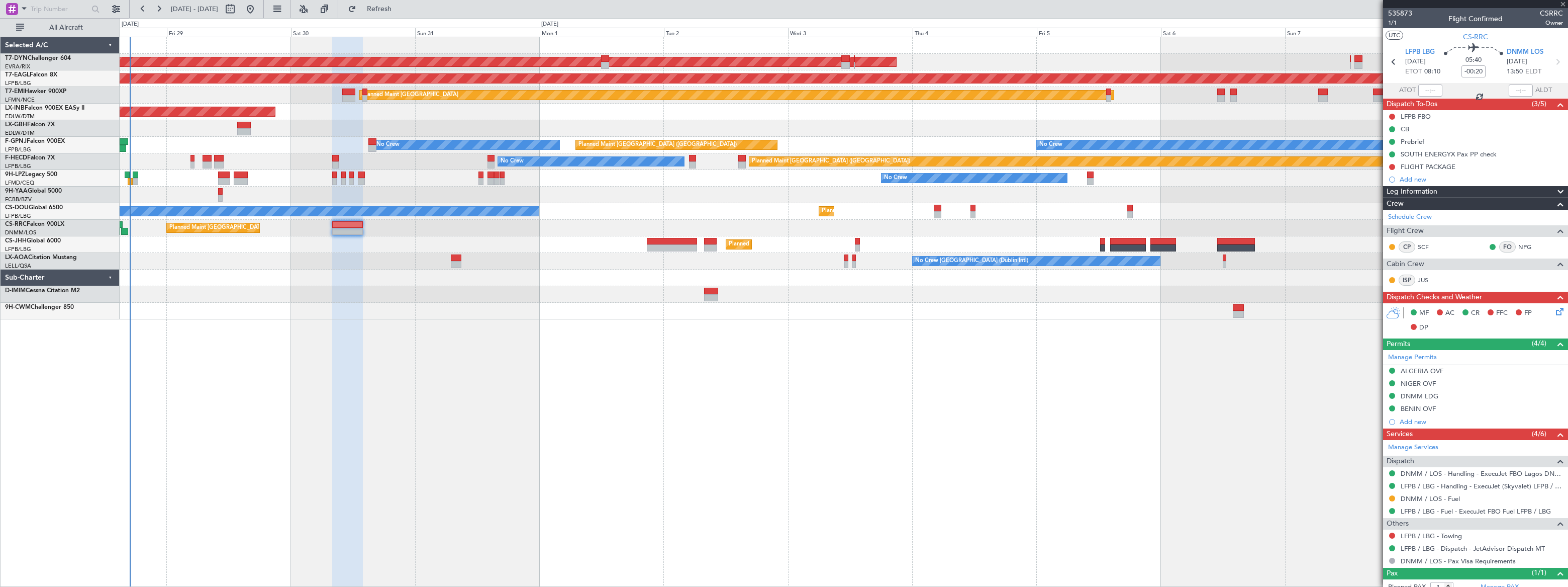
type input "+00:15"
type input "0"
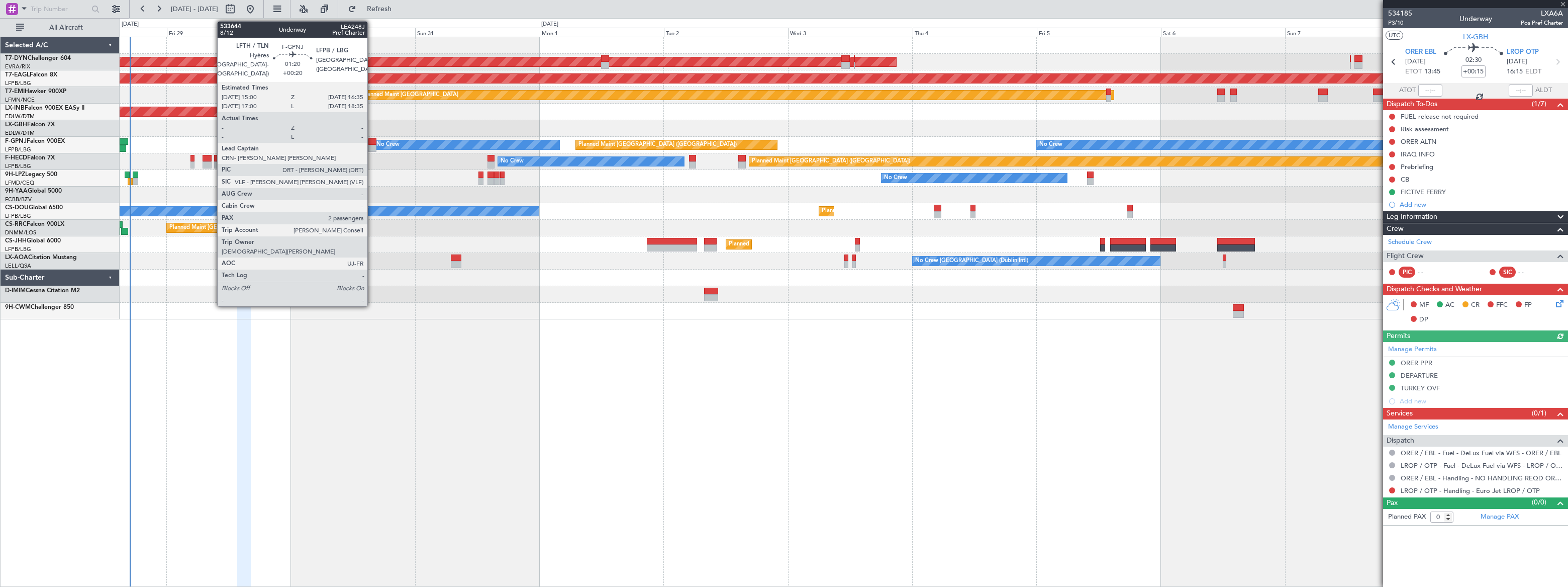
click at [372, 141] on div at bounding box center [372, 141] width 9 height 7
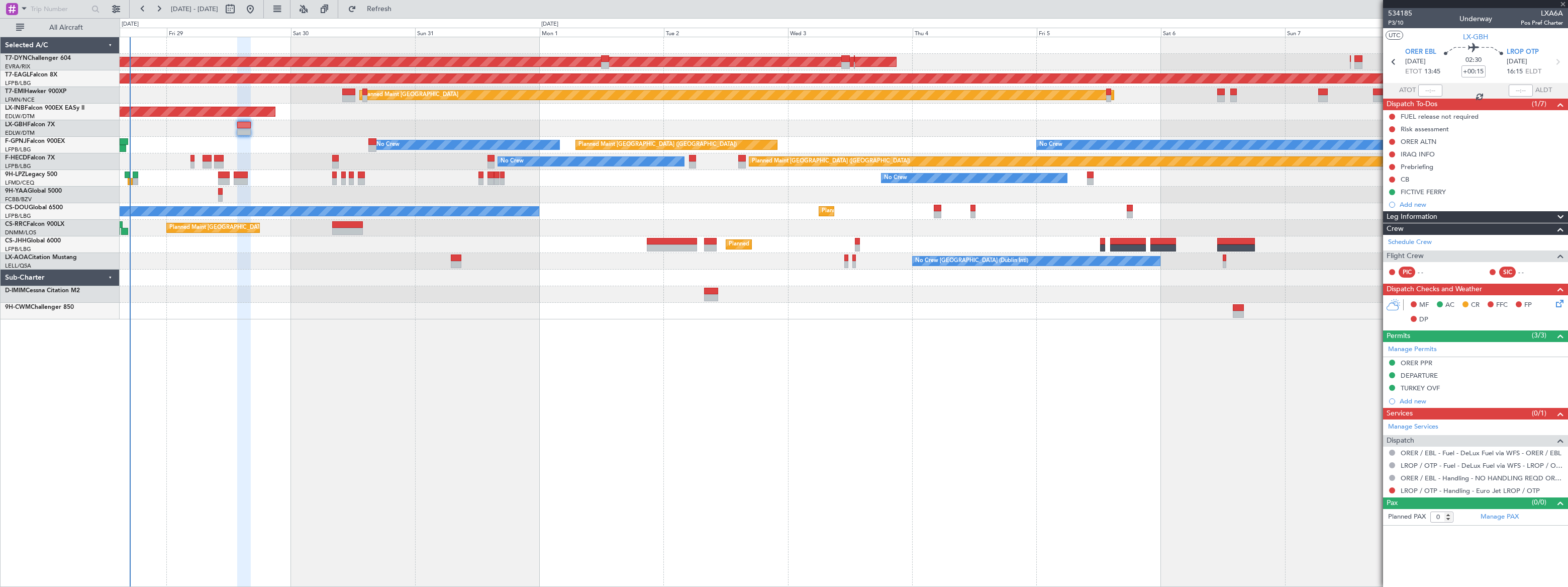
type input "+00:20"
type input "2"
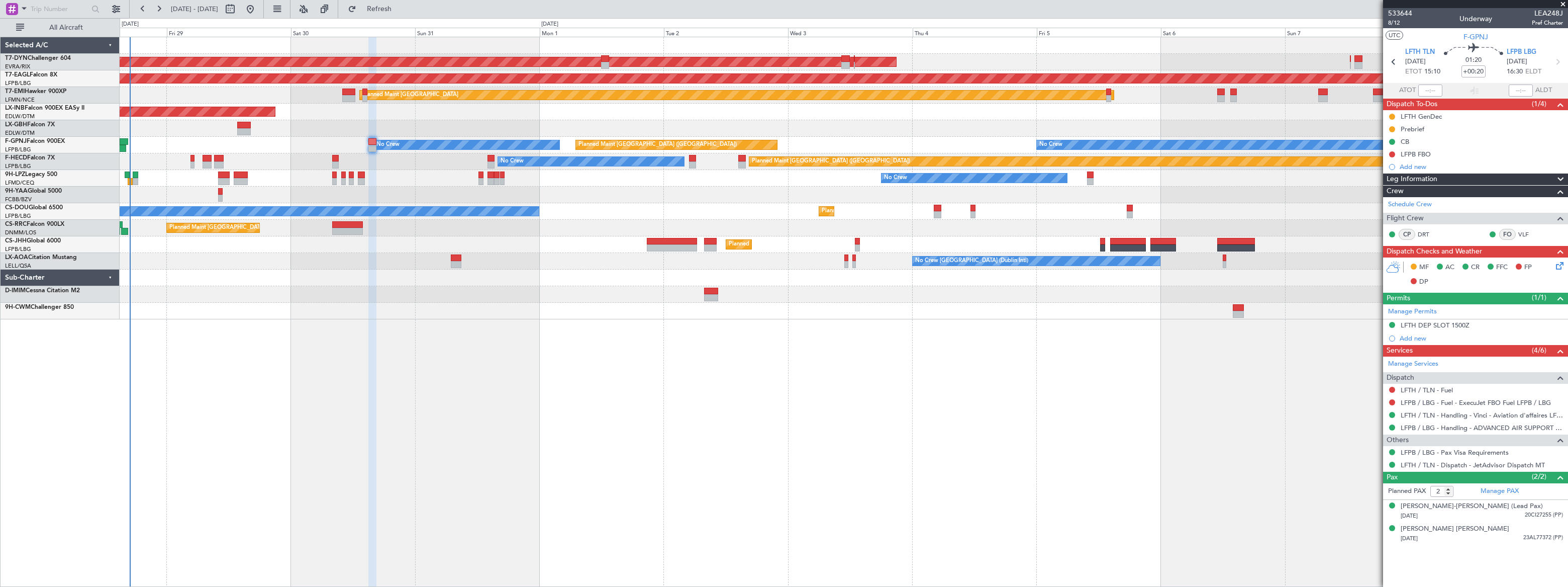
click at [1559, 266] on icon at bounding box center [1558, 264] width 8 height 8
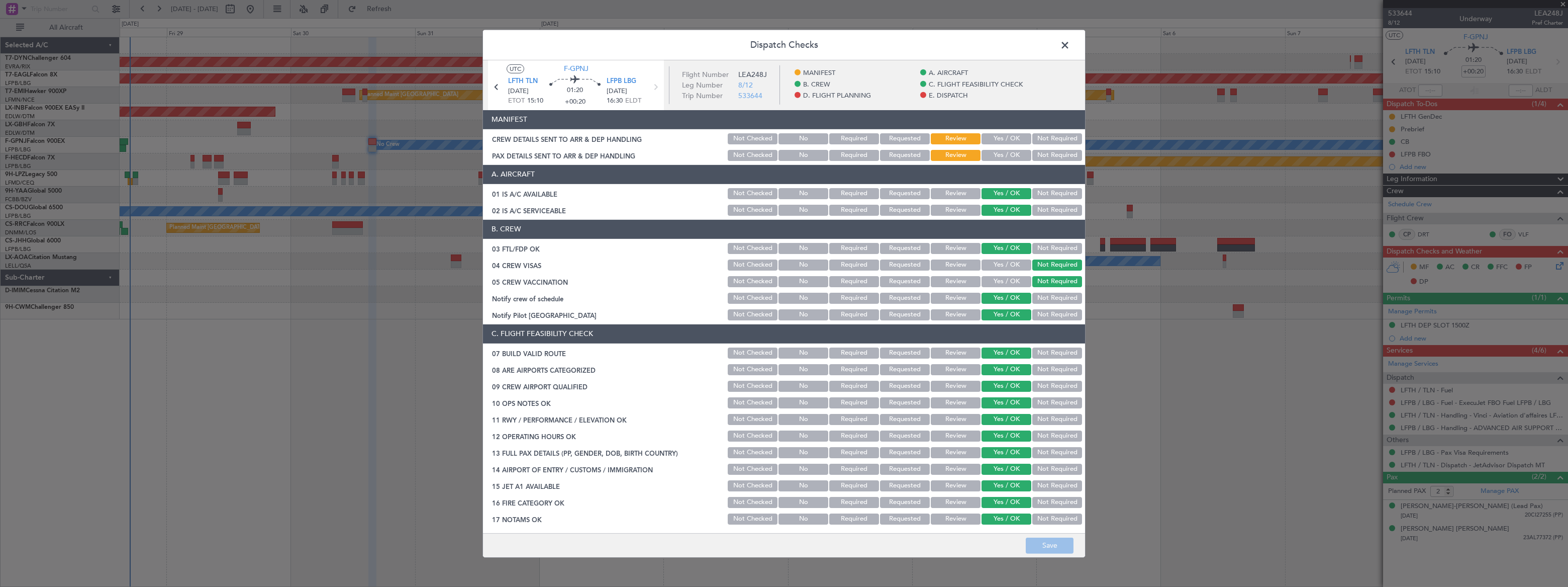
drag, startPoint x: 1068, startPoint y: 43, endPoint x: 1078, endPoint y: 61, distance: 20.6
click at [1070, 43] on span at bounding box center [1070, 47] width 0 height 20
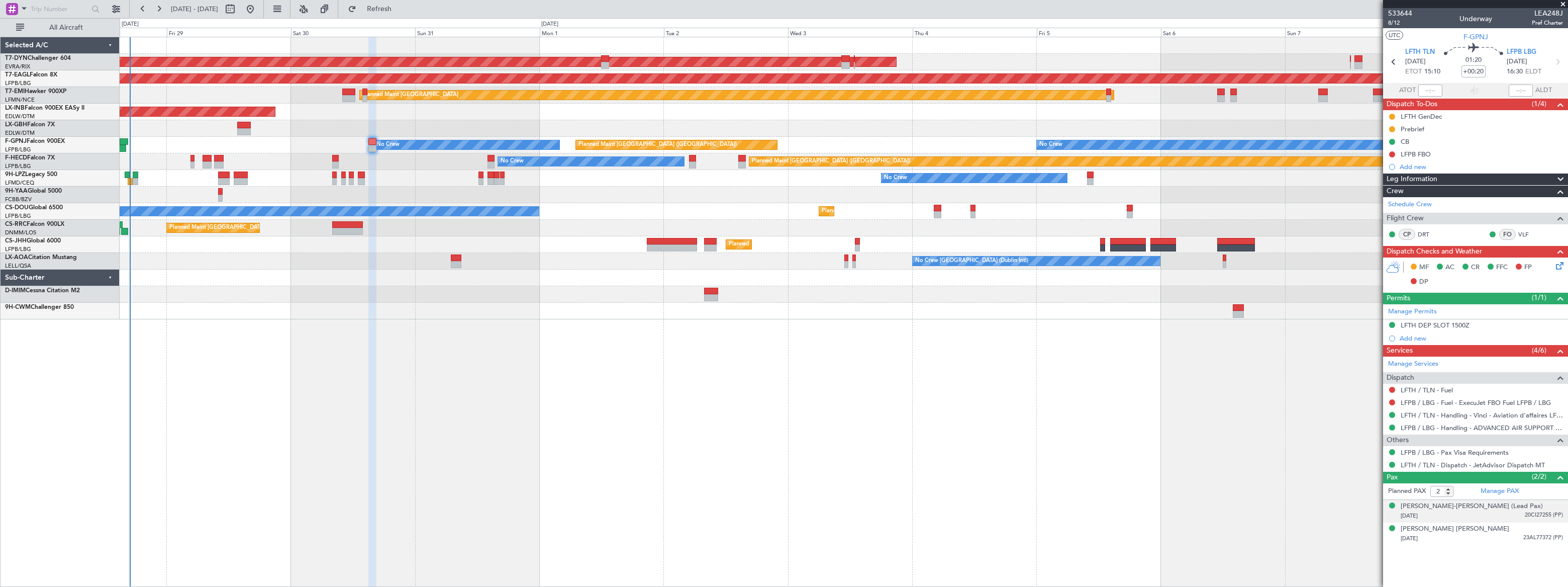
click at [1525, 513] on span "20CI27255 (PP)" at bounding box center [1544, 514] width 38 height 9
click at [1511, 559] on div "[DATE] 23AL77372 (PP)" at bounding box center [1482, 563] width 162 height 10
click at [1405, 10] on span "533644" at bounding box center [1400, 13] width 24 height 11
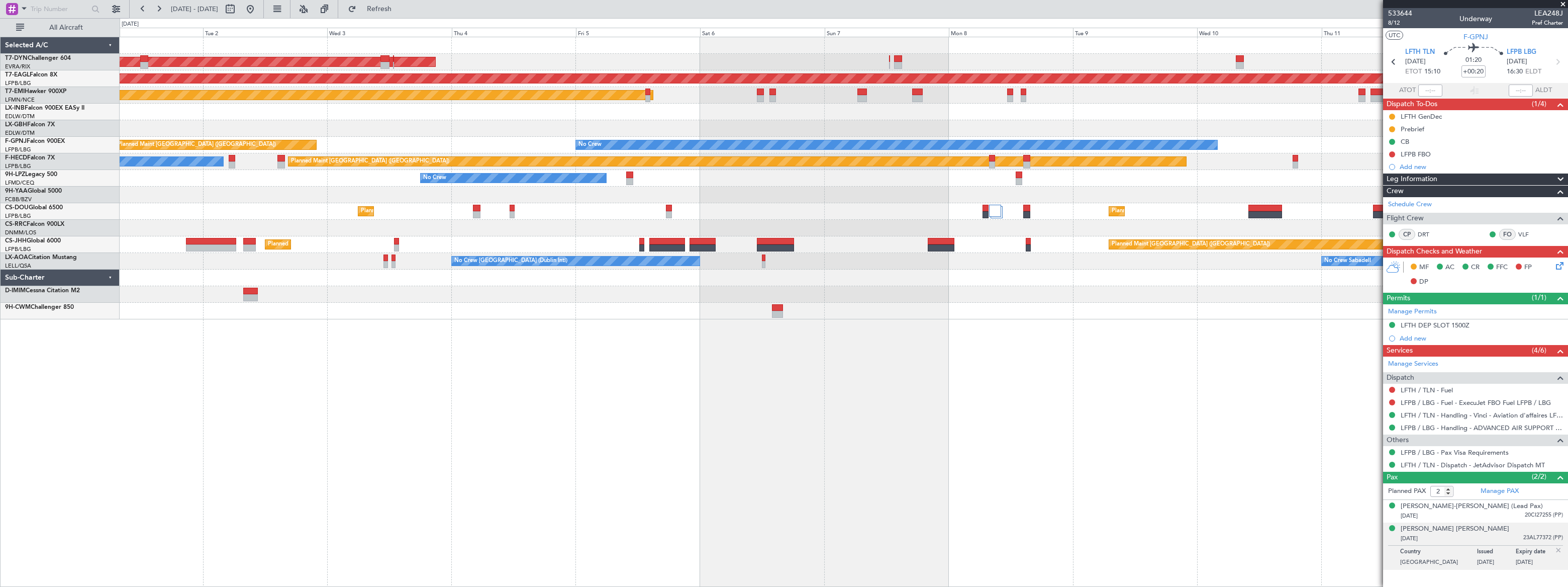
click at [473, 118] on div "AOG Maint Riga (Riga Intl) Grounded [US_STATE] ([GEOGRAPHIC_DATA]) Planned Main…" at bounding box center [843, 178] width 1448 height 282
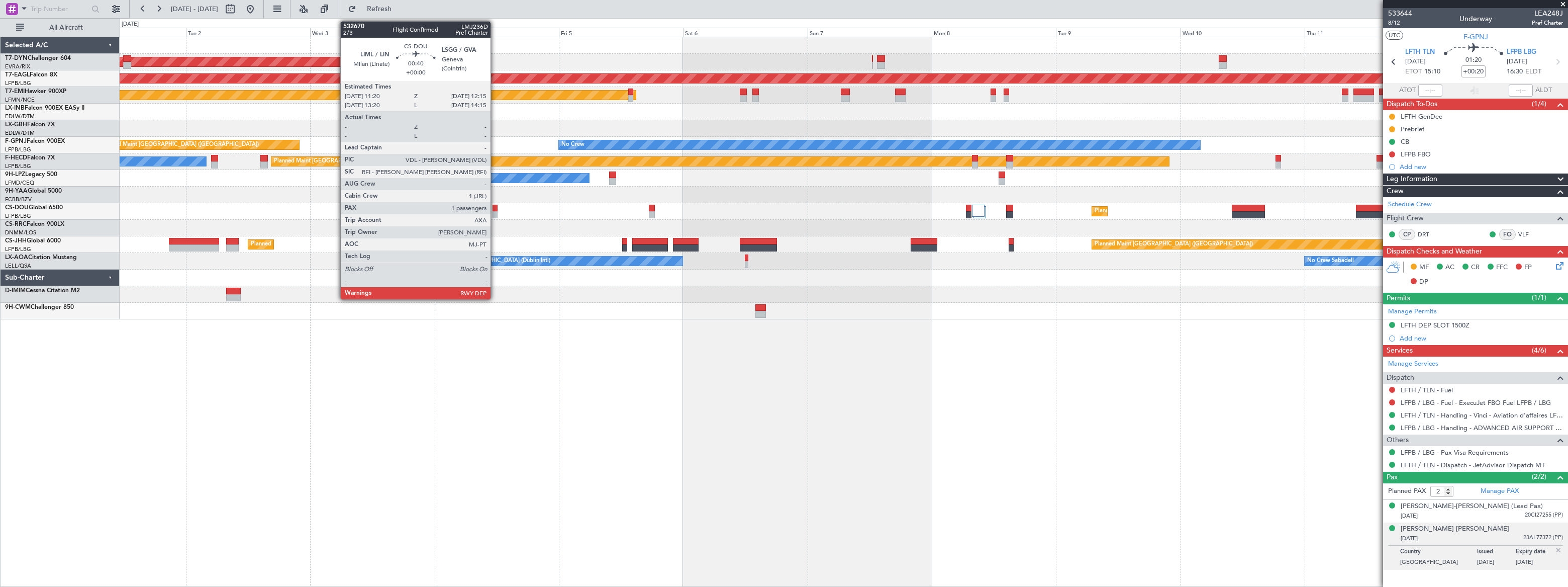
click at [496, 212] on div at bounding box center [495, 215] width 5 height 7
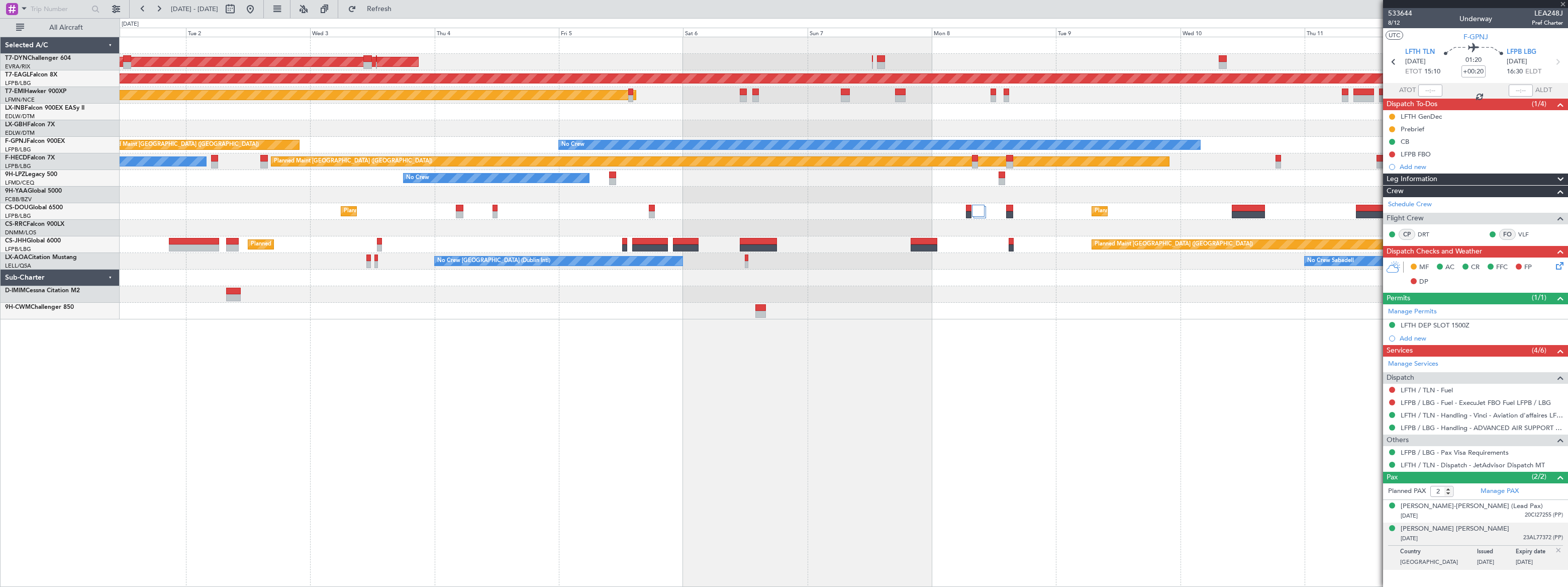
type input "1"
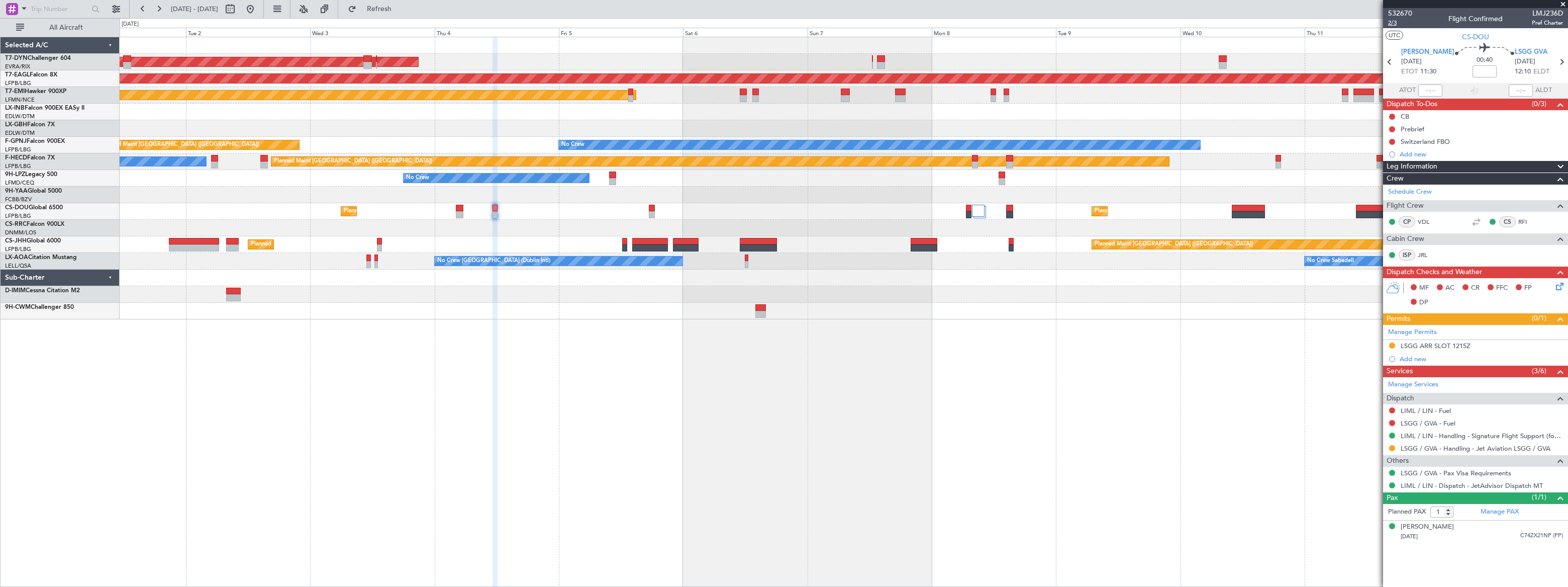
click at [1389, 22] on span "2/3" at bounding box center [1400, 23] width 24 height 9
click at [400, 13] on span "Refresh" at bounding box center [379, 9] width 43 height 7
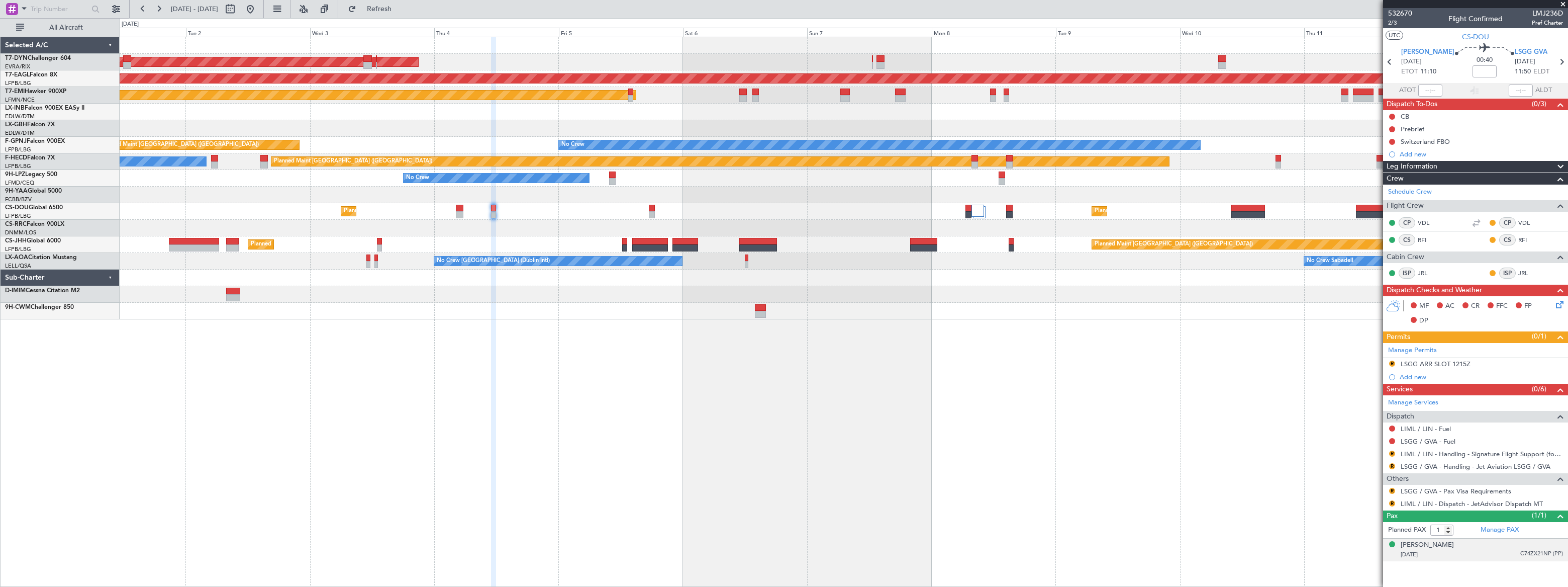
click at [1473, 547] on div "[PERSON_NAME] [DATE] C74ZX21NP (PP)" at bounding box center [1482, 550] width 162 height 20
click at [1392, 488] on button "R" at bounding box center [1392, 491] width 6 height 6
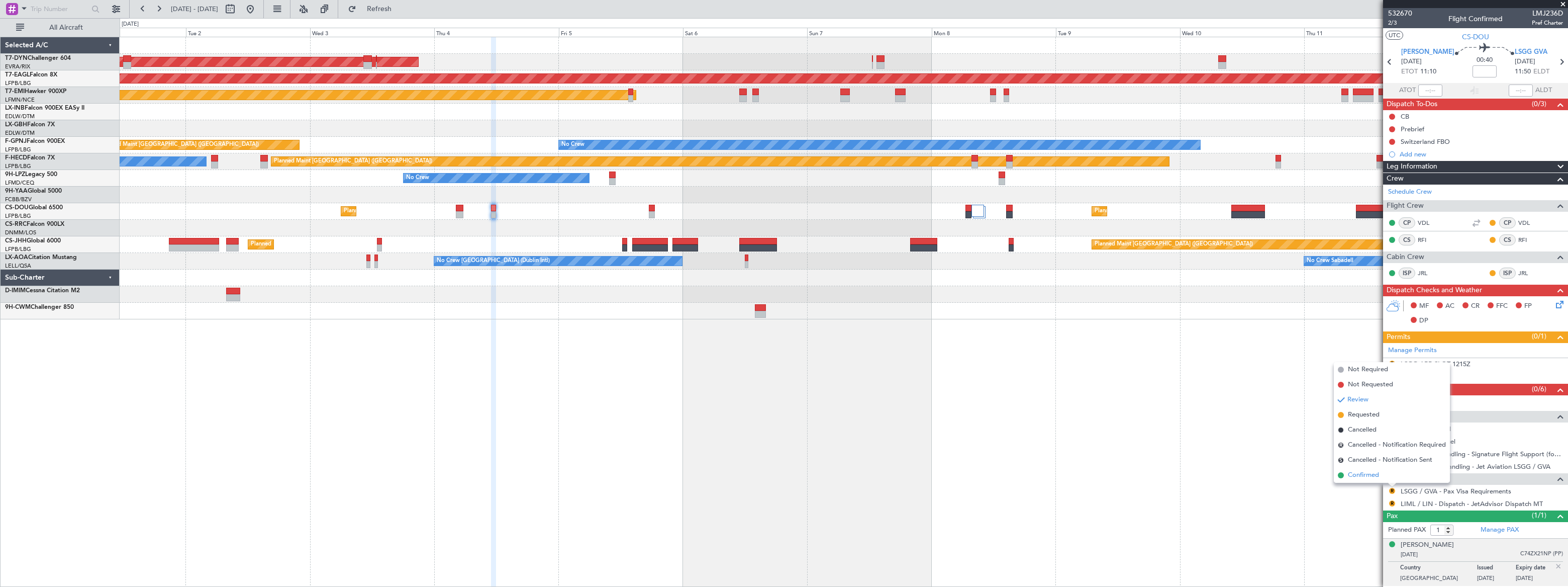
click at [1363, 477] on span "Confirmed" at bounding box center [1362, 475] width 31 height 10
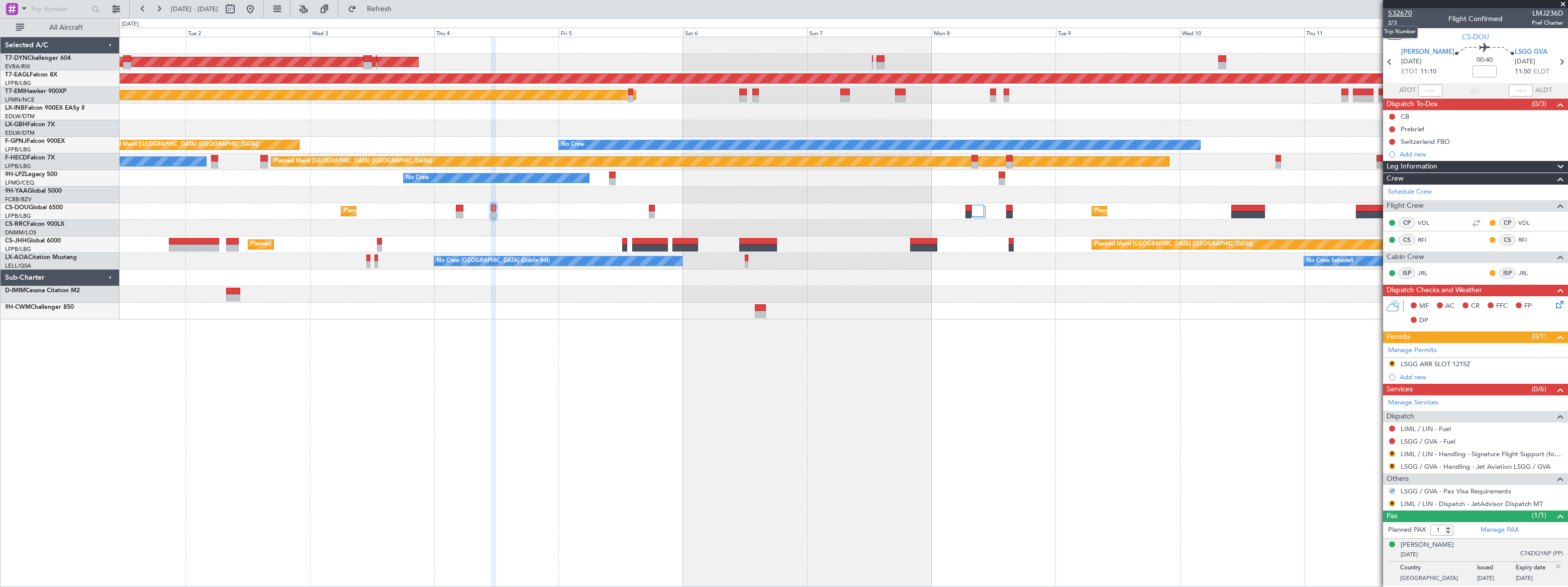
click at [1396, 14] on span "532670" at bounding box center [1400, 13] width 24 height 11
drag, startPoint x: 416, startPoint y: 9, endPoint x: 412, endPoint y: 14, distance: 6.4
click at [400, 9] on span "Refresh" at bounding box center [379, 9] width 43 height 7
click at [258, 10] on button at bounding box center [250, 9] width 16 height 16
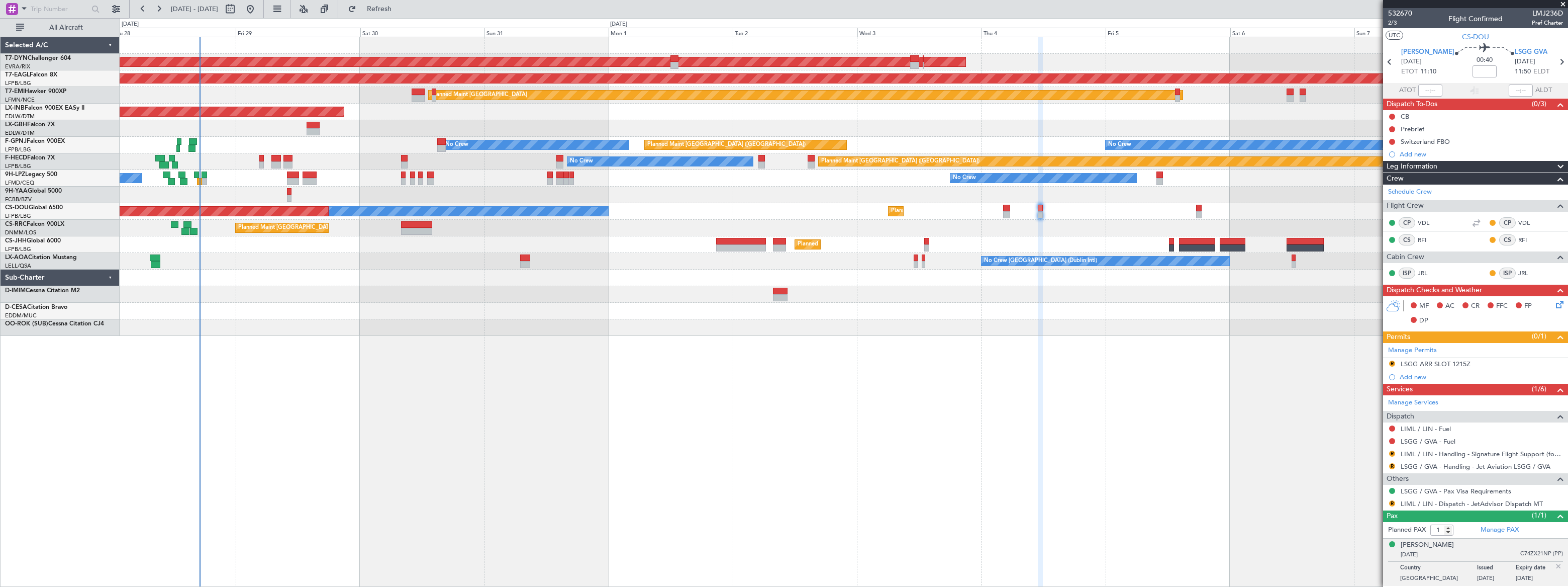
click at [305, 177] on div "AOG Maint Riga (Riga Intl) Grounded [US_STATE] ([GEOGRAPHIC_DATA]) Planned Main…" at bounding box center [843, 186] width 1448 height 299
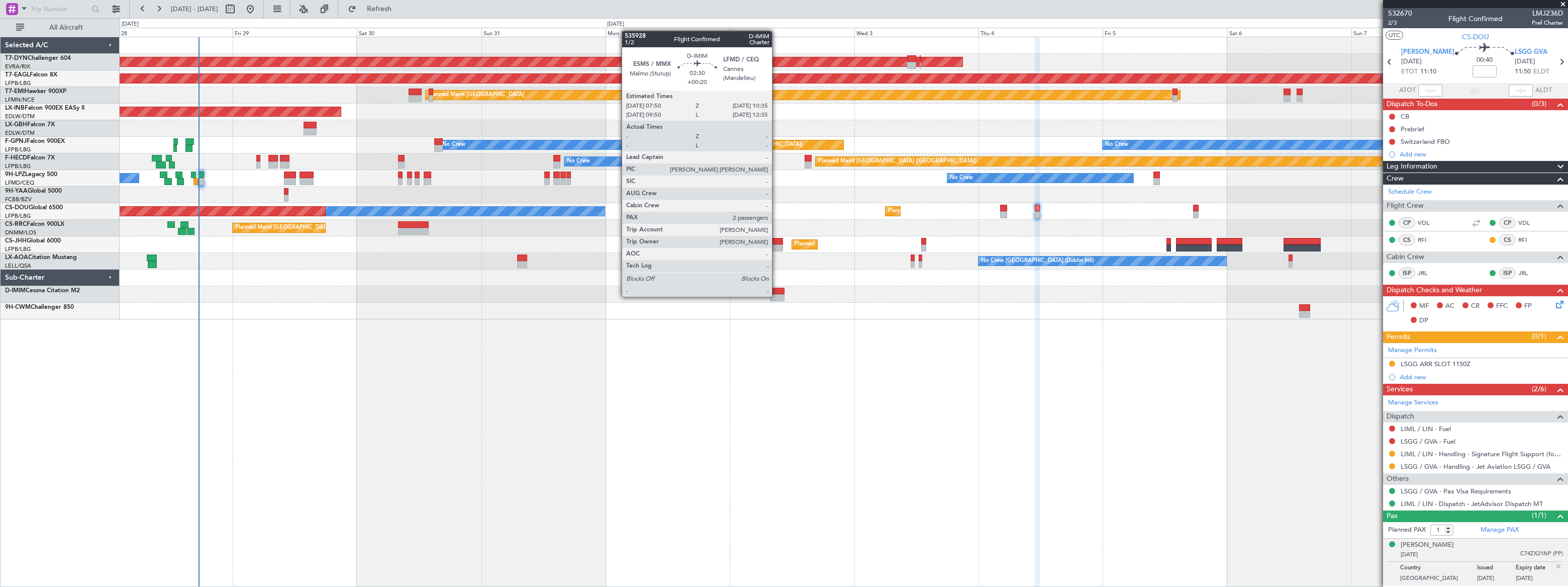
click at [777, 296] on div at bounding box center [777, 297] width 15 height 7
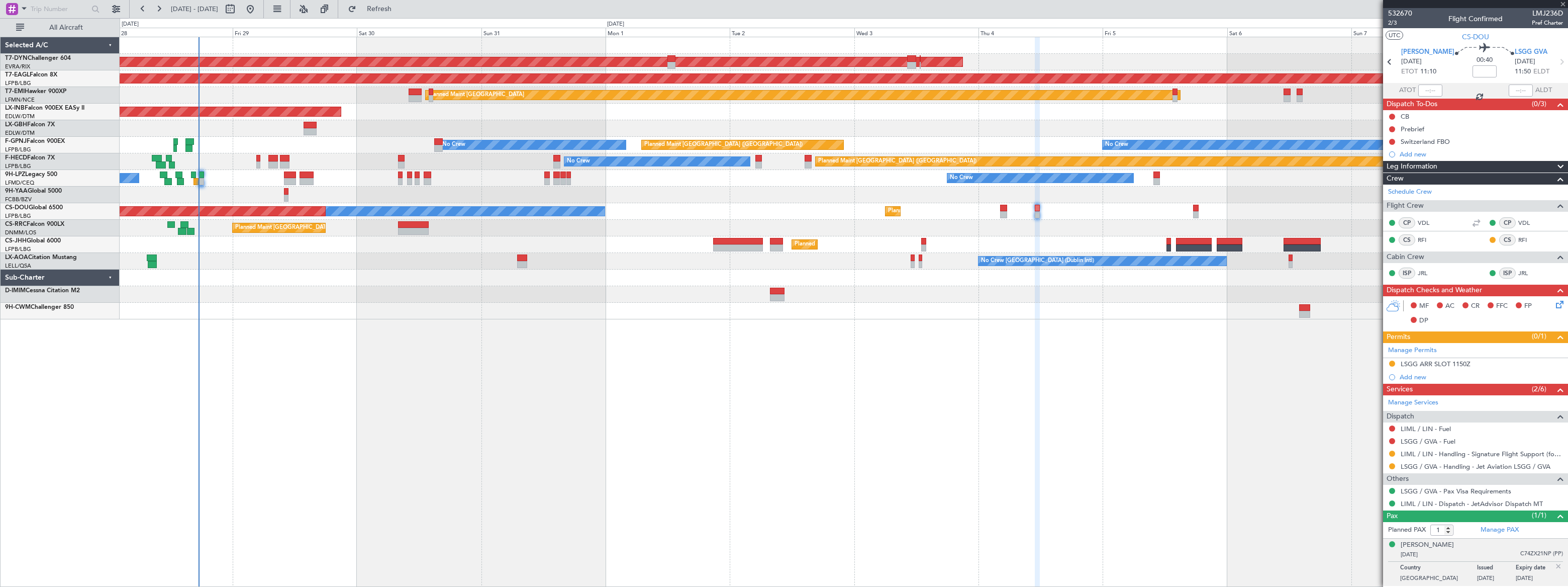
type input "+00:20"
type input "2"
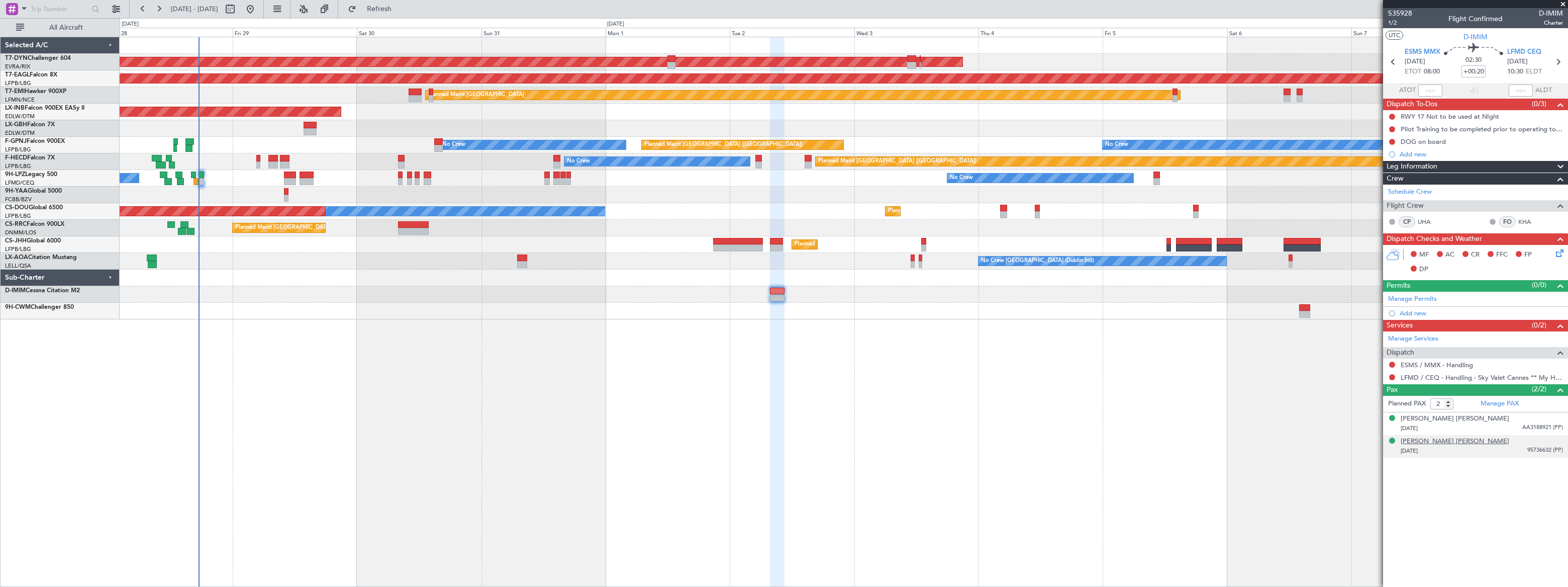
click at [1468, 439] on div "[PERSON_NAME] [PERSON_NAME]" at bounding box center [1455, 441] width 108 height 10
click at [1463, 439] on div "[PERSON_NAME] [PERSON_NAME]" at bounding box center [1455, 441] width 108 height 10
click at [1443, 418] on div "[PERSON_NAME] [PERSON_NAME]" at bounding box center [1455, 419] width 108 height 10
click at [1466, 143] on div "DOG on board" at bounding box center [1476, 141] width 185 height 13
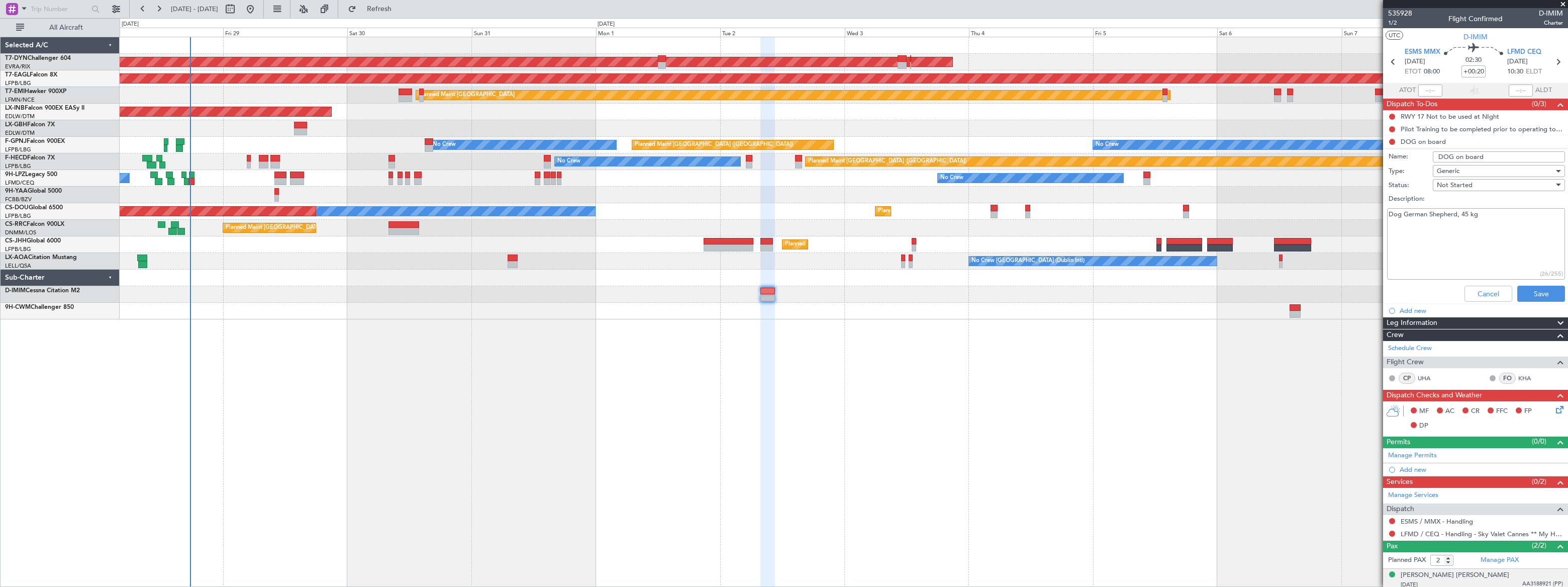
click at [939, 264] on div "AOG Maint Riga (Riga Intl) Grounded [US_STATE] ([GEOGRAPHIC_DATA]) Planned Main…" at bounding box center [843, 178] width 1448 height 282
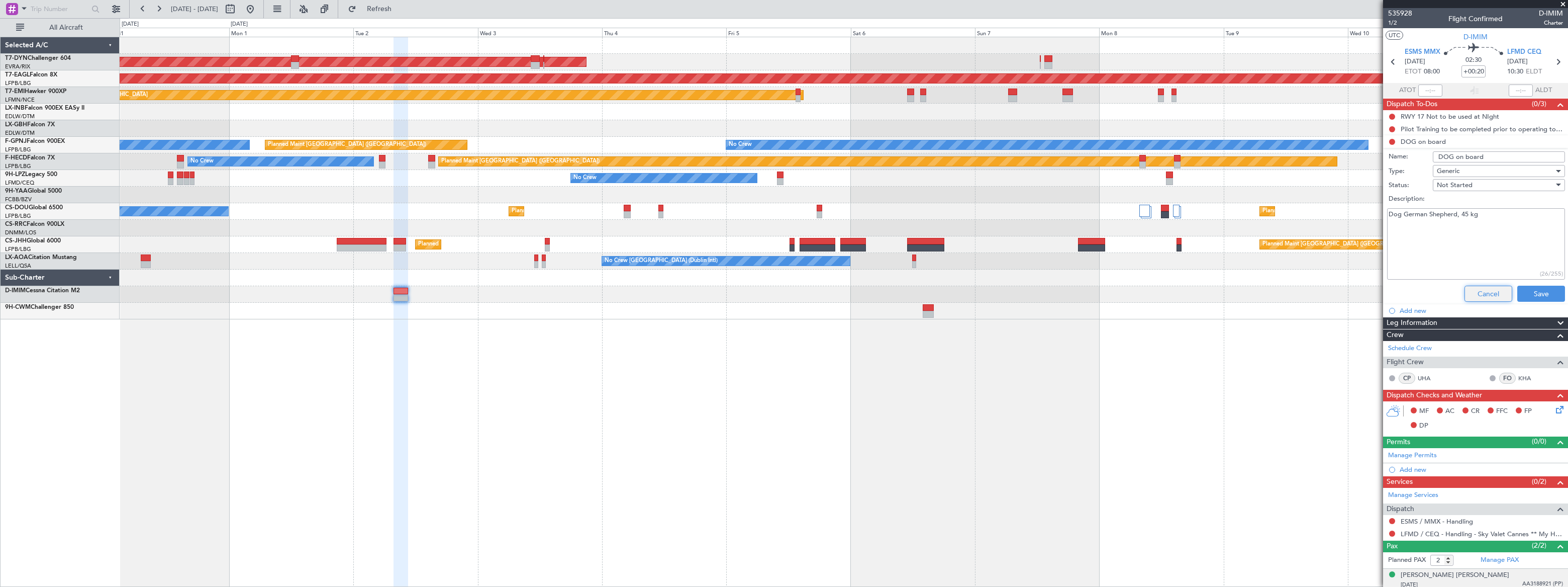
click at [1470, 291] on button "Cancel" at bounding box center [1489, 293] width 48 height 16
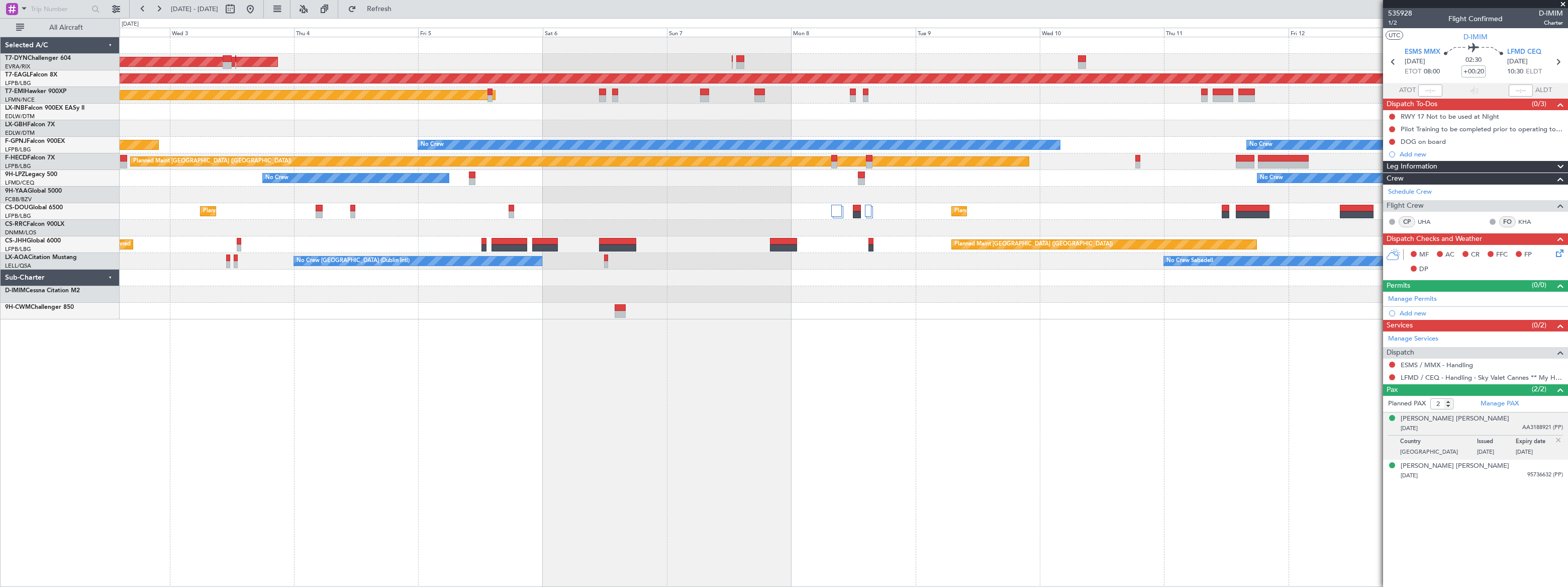
click at [954, 282] on div "AOG Maint Riga (Riga Intl) Grounded [US_STATE] ([GEOGRAPHIC_DATA]) Planned Main…" at bounding box center [843, 178] width 1448 height 282
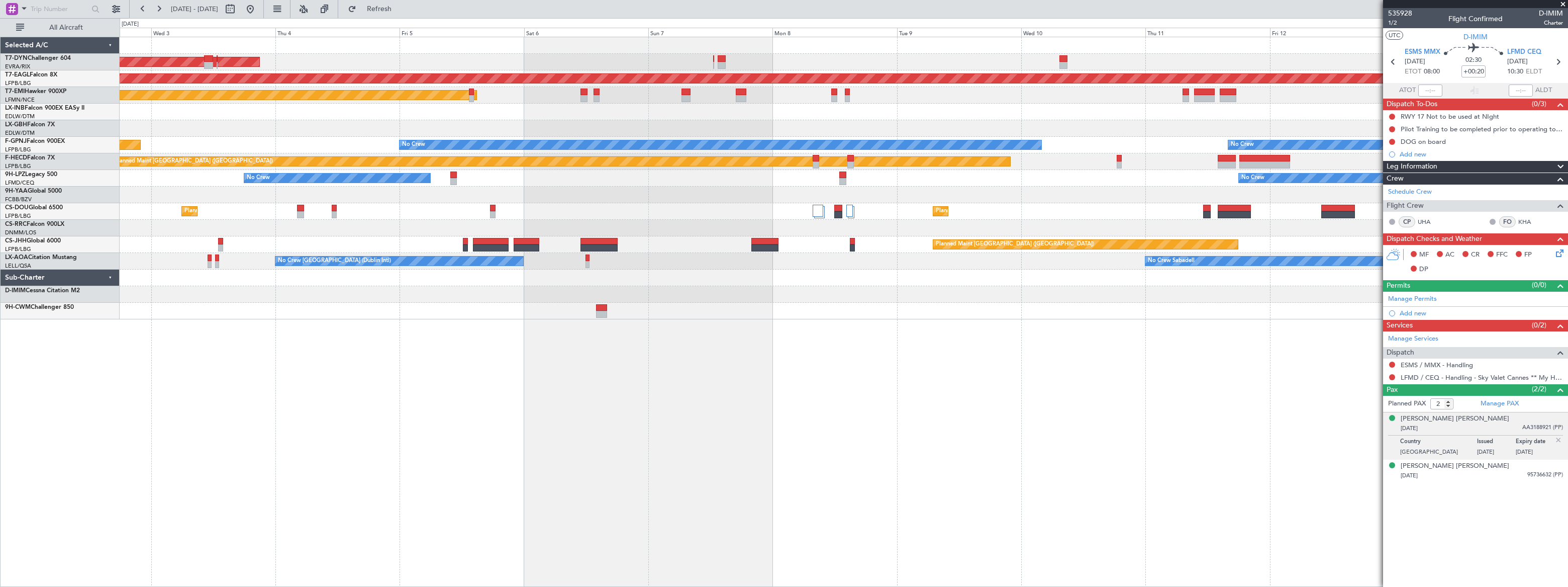
click at [1031, 284] on div "AOG Maint Riga (Riga Intl) Grounded [US_STATE] ([GEOGRAPHIC_DATA]) Planned Main…" at bounding box center [843, 178] width 1448 height 282
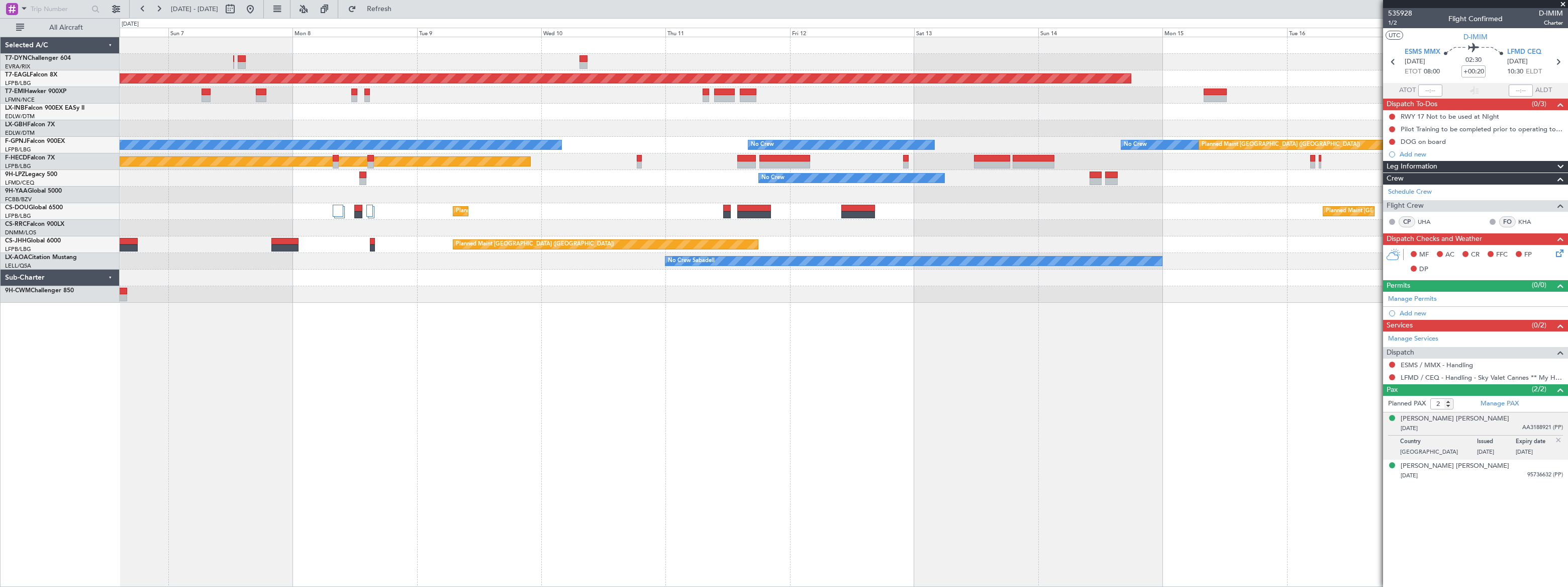
click at [798, 278] on div at bounding box center [843, 277] width 1448 height 17
click at [832, 277] on div "AOG Maint Riga (Riga Intl) Grounded [US_STATE] ([GEOGRAPHIC_DATA]) Planned Main…" at bounding box center [843, 169] width 1448 height 265
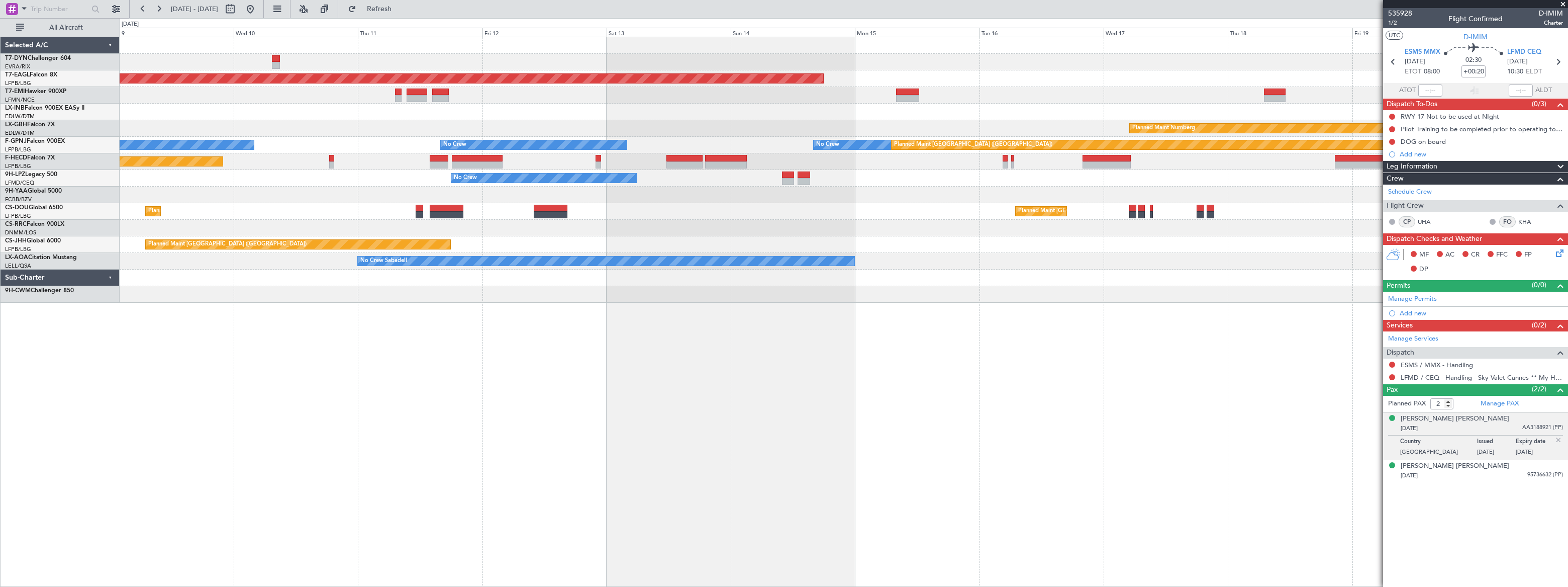
click at [896, 283] on div "Grounded [US_STATE] ([GEOGRAPHIC_DATA]) Planned Maint Nurnberg No Crew No Crew …" at bounding box center [843, 169] width 1448 height 265
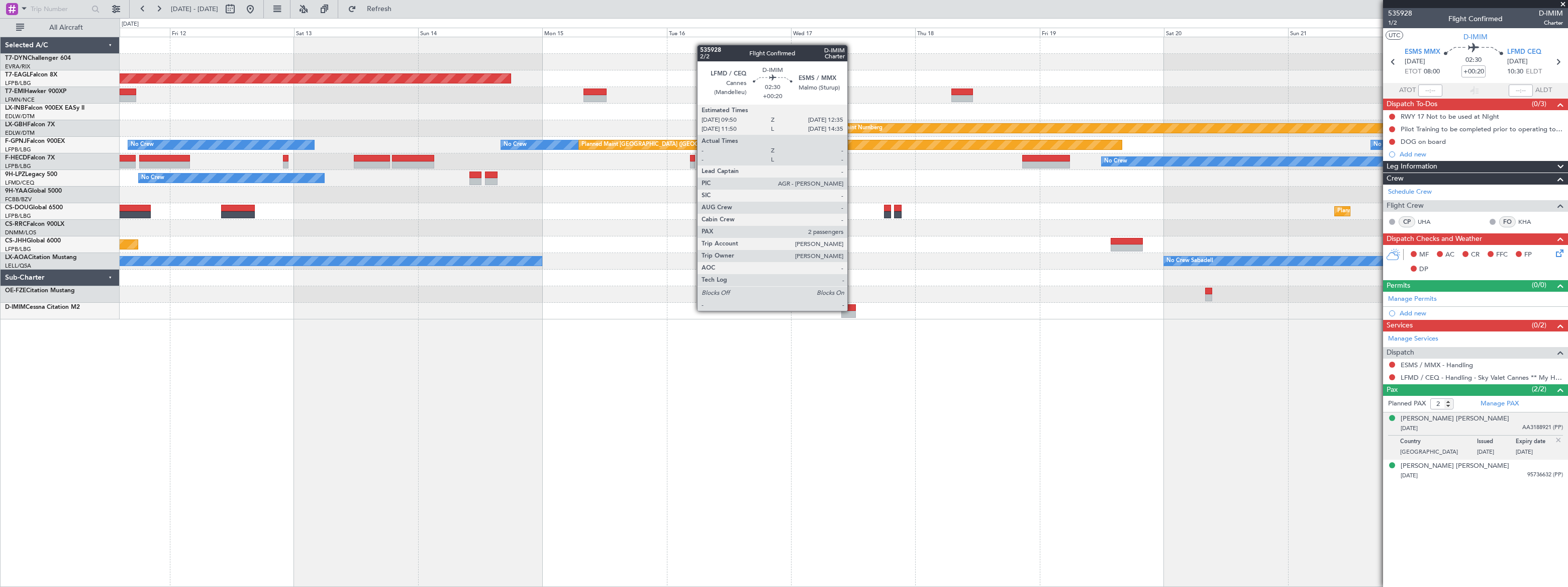
click at [852, 309] on div at bounding box center [848, 307] width 15 height 7
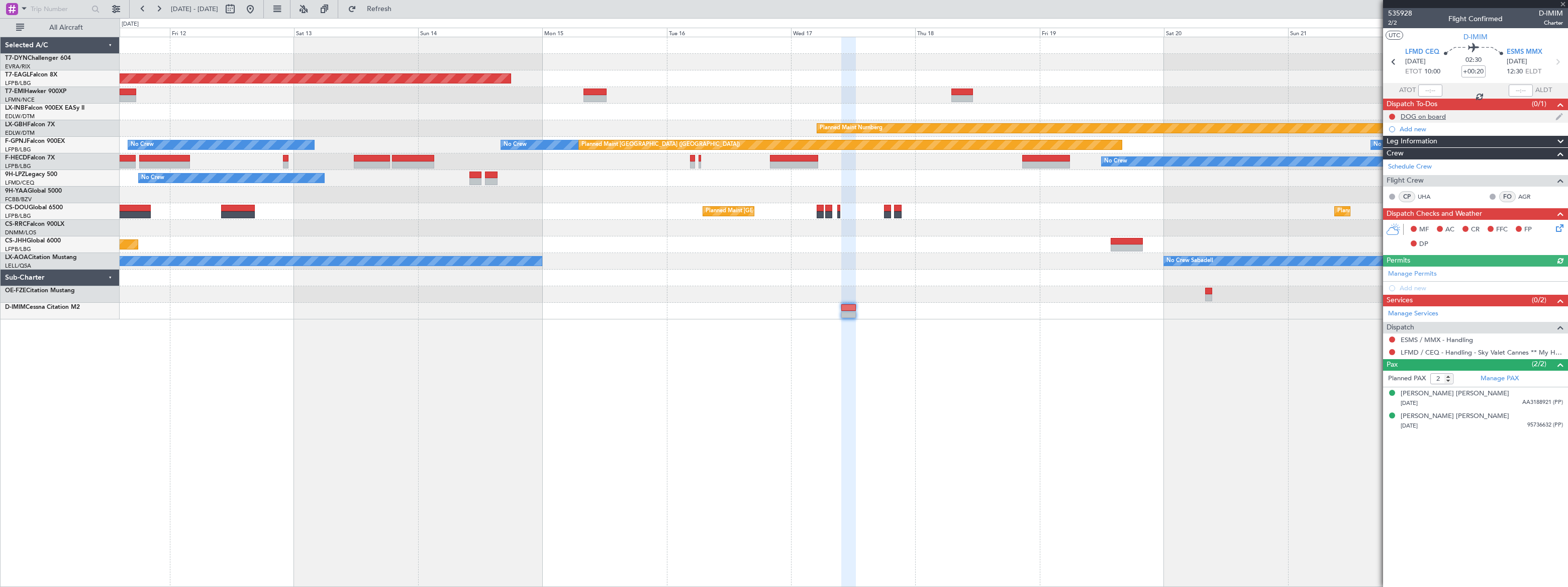
click at [1477, 114] on div "DOG on board" at bounding box center [1476, 116] width 185 height 13
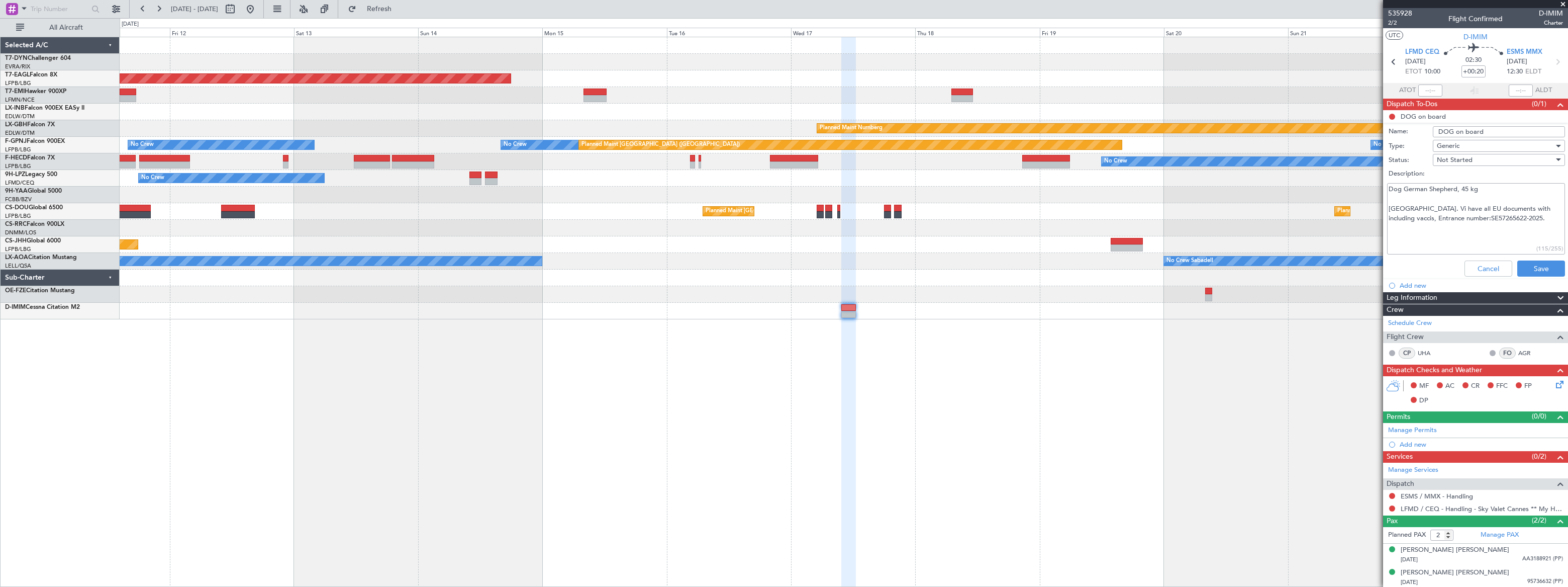
click at [1415, 208] on textarea "Dog German Shepherd, 45 kg [GEOGRAPHIC_DATA]. Vi have all EU documents with inc…" at bounding box center [1476, 219] width 178 height 72
drag, startPoint x: 1432, startPoint y: 209, endPoint x: 1408, endPoint y: 210, distance: 24.0
click at [1408, 210] on textarea "Dog German Shepherd, 45 kg [GEOGRAPHIC_DATA]. Vi have all EU documents with inc…" at bounding box center [1476, 219] width 178 height 72
click at [1448, 221] on textarea "Dog German Shepherd, 45 kg [GEOGRAPHIC_DATA]. [PERSON_NAME] advised the dog has…" at bounding box center [1476, 219] width 178 height 72
drag, startPoint x: 1546, startPoint y: 216, endPoint x: 1401, endPoint y: 201, distance: 145.8
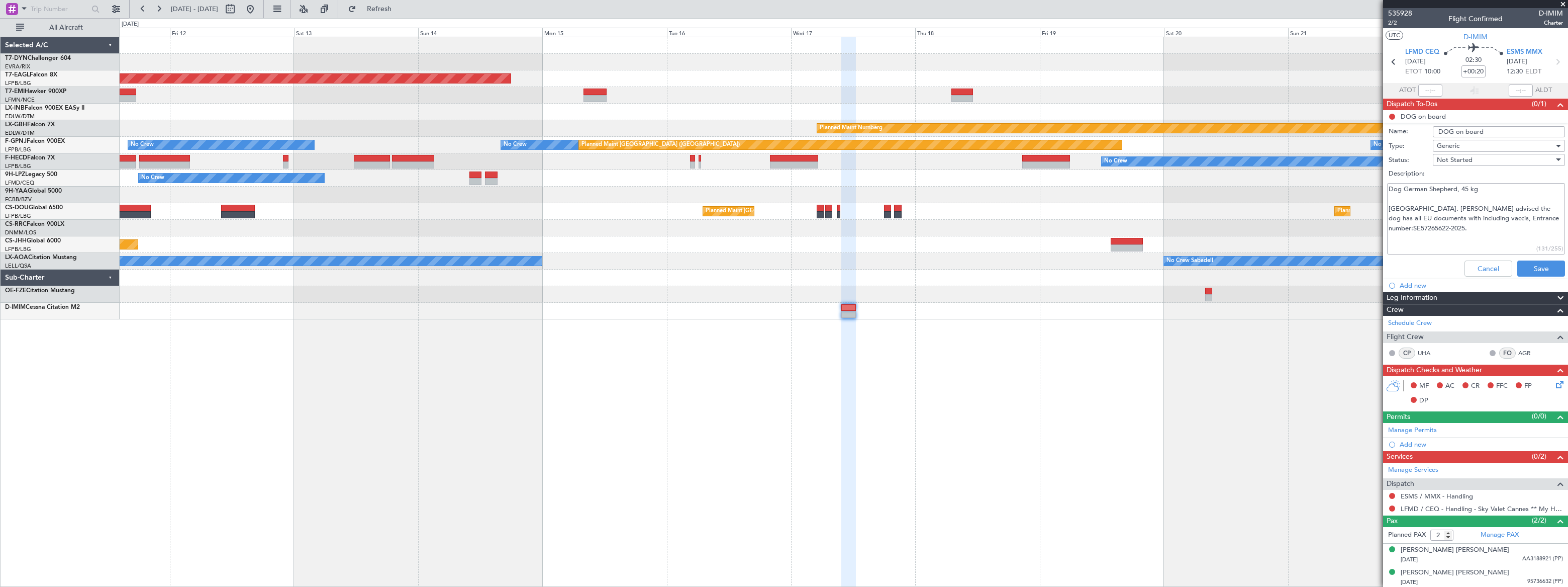
click at [1401, 201] on textarea "Dog German Shepherd, 45 kg [GEOGRAPHIC_DATA]. [PERSON_NAME] advised the dog has…" at bounding box center [1476, 219] width 178 height 72
type textarea "Dog German Shepherd, 45 kg [GEOGRAPHIC_DATA]. [PERSON_NAME] advised the dog has…"
click at [1526, 267] on button "Save" at bounding box center [1541, 268] width 48 height 16
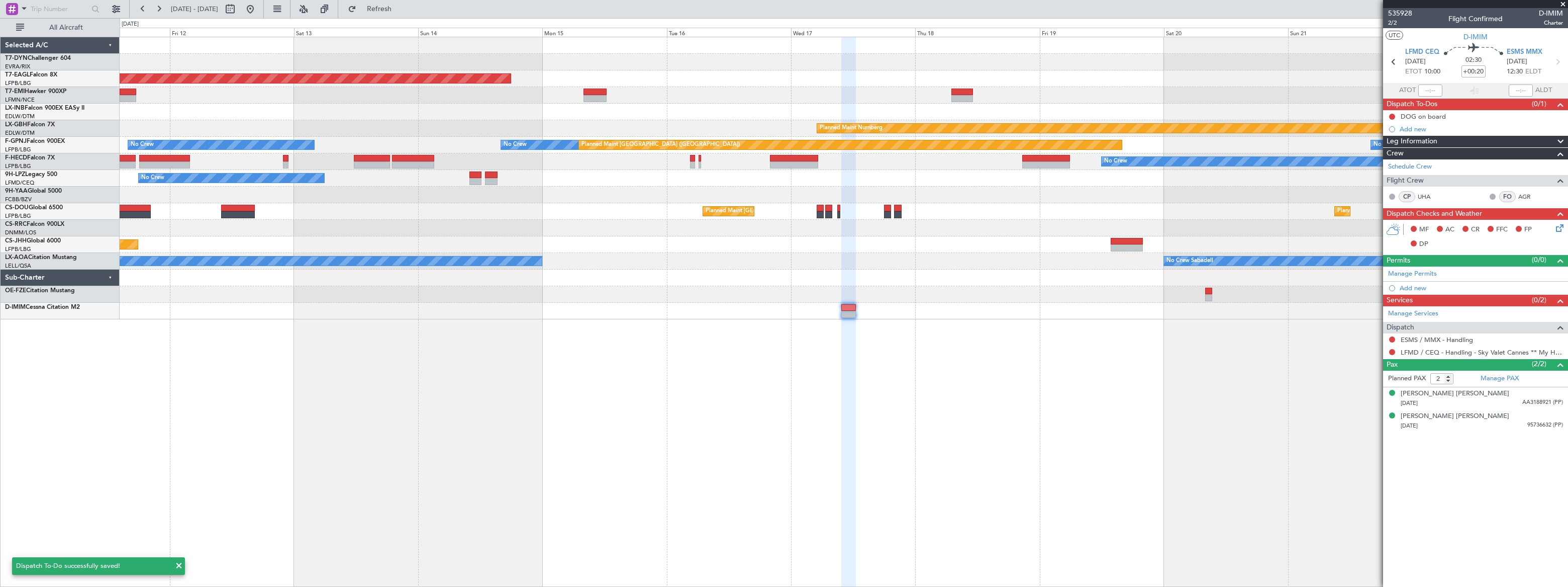
click at [919, 315] on div "Grounded [US_STATE] ([GEOGRAPHIC_DATA]) Planned Maint Nurnberg No Crew No Crew …" at bounding box center [843, 312] width 1449 height 550
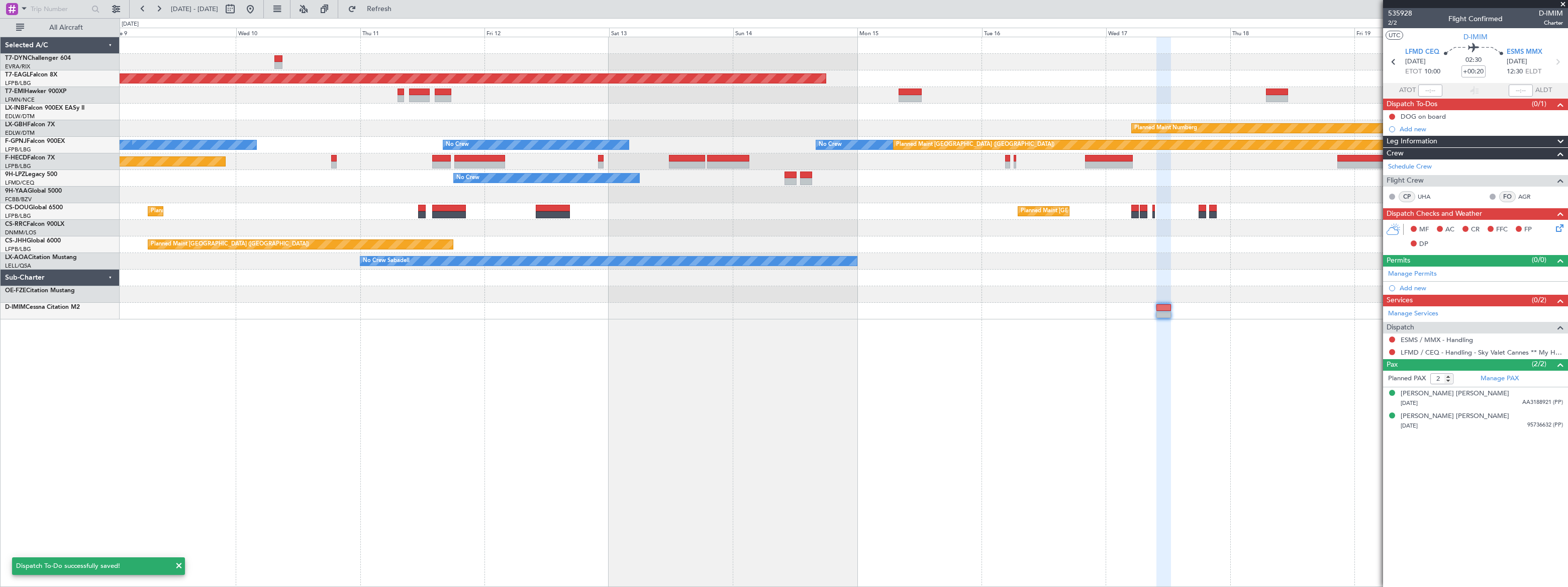
click at [919, 286] on div "Grounded [US_STATE] ([GEOGRAPHIC_DATA]) Planned Maint Nurnberg No Crew No Crew …" at bounding box center [843, 312] width 1448 height 550
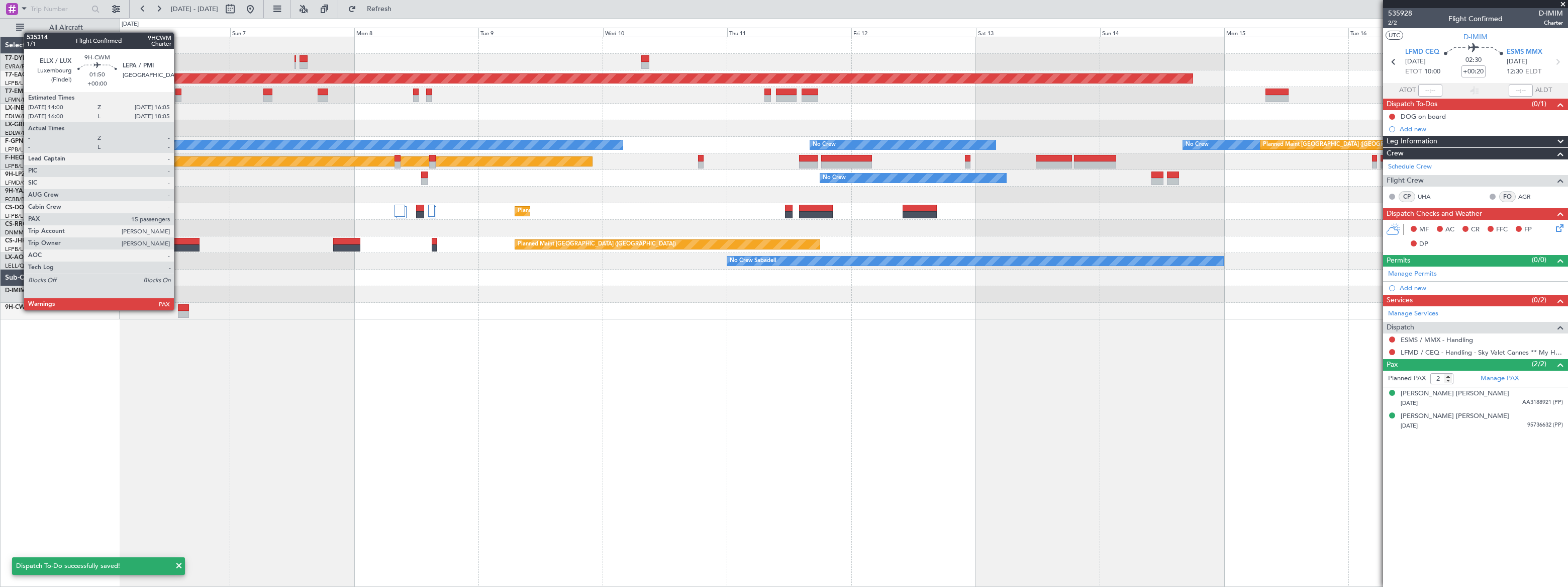
click at [179, 309] on div at bounding box center [183, 307] width 11 height 7
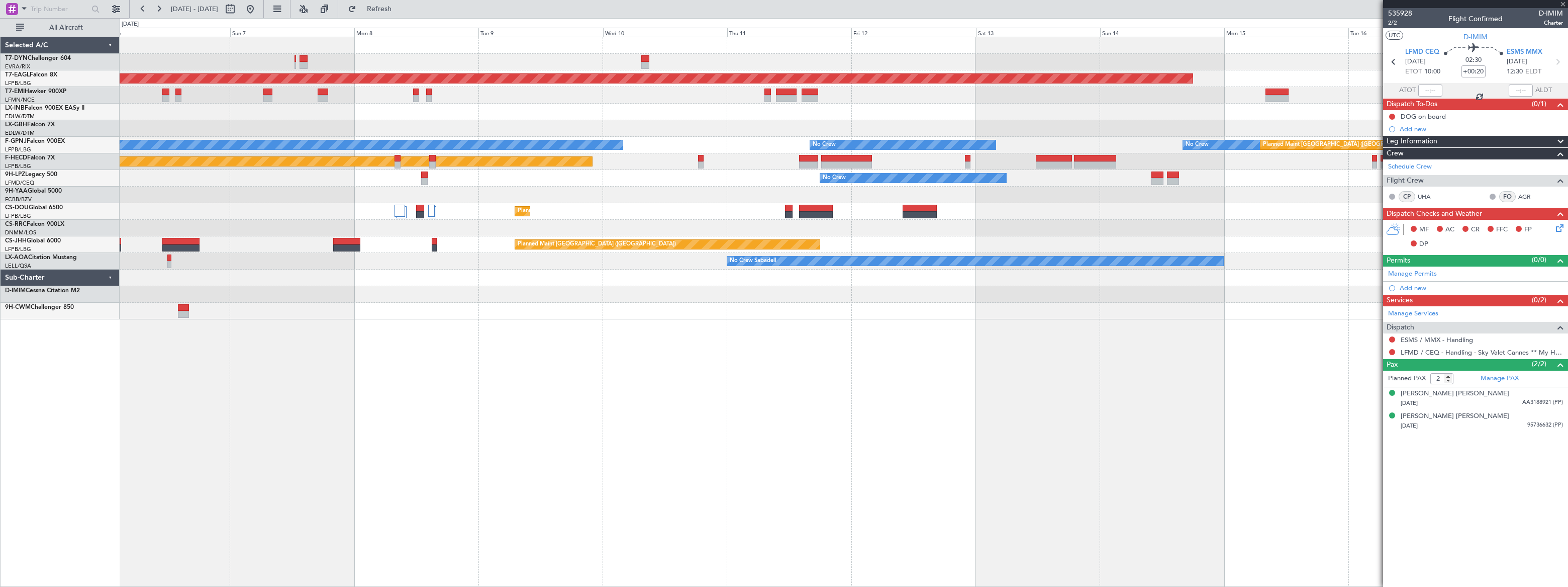
type input "15"
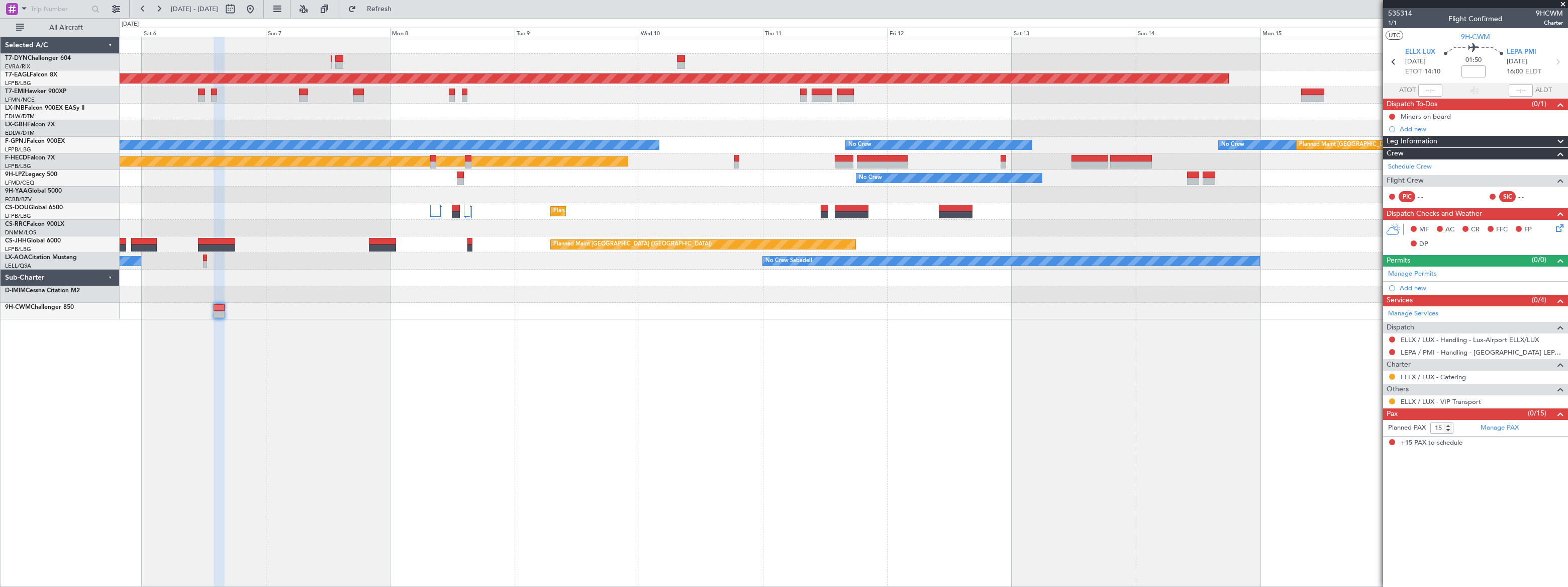
click at [1120, 282] on div "AOG Maint Riga (Riga Intl) Grounded [US_STATE] ([GEOGRAPHIC_DATA]) Planned Main…" at bounding box center [843, 312] width 1449 height 550
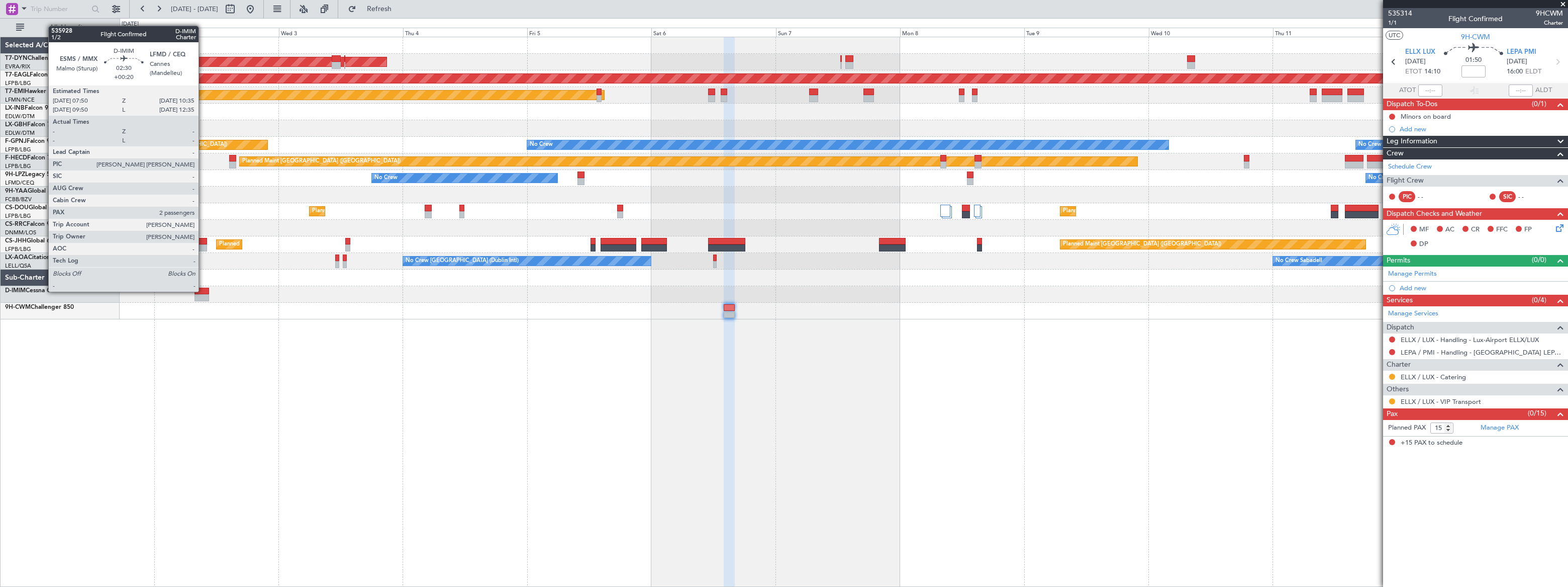
click at [202, 291] on div at bounding box center [202, 291] width 15 height 7
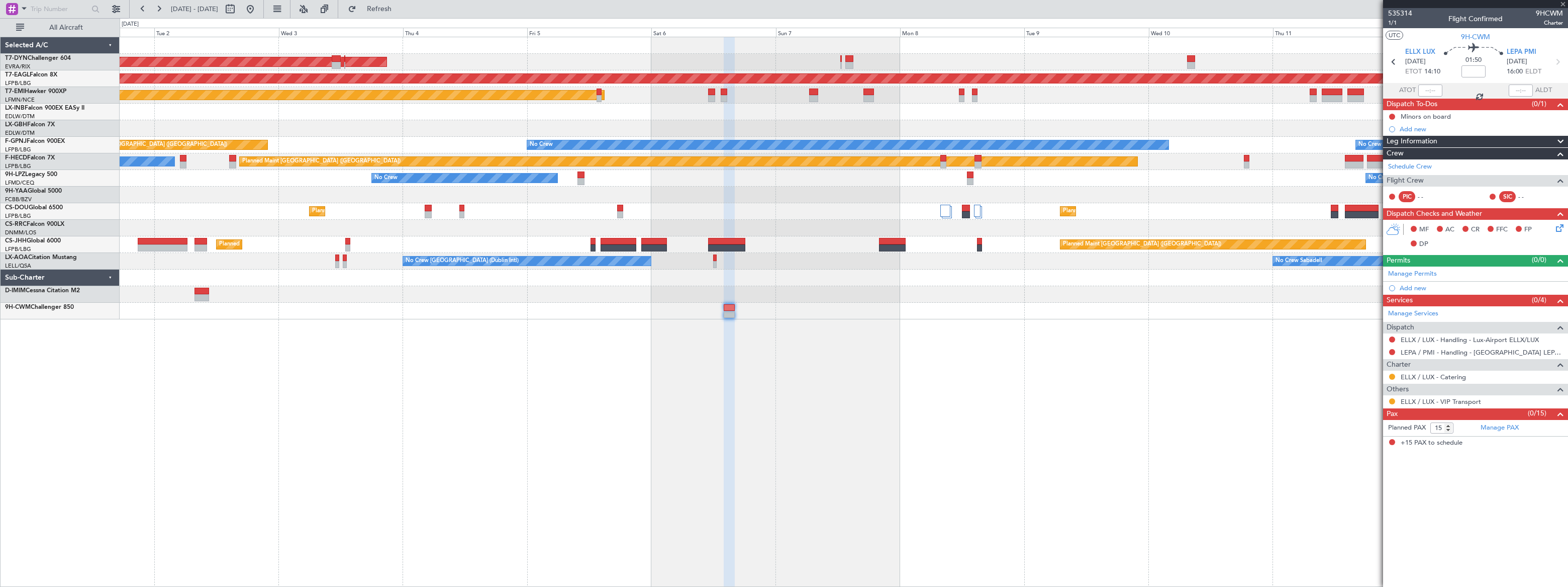
type input "+00:20"
type input "2"
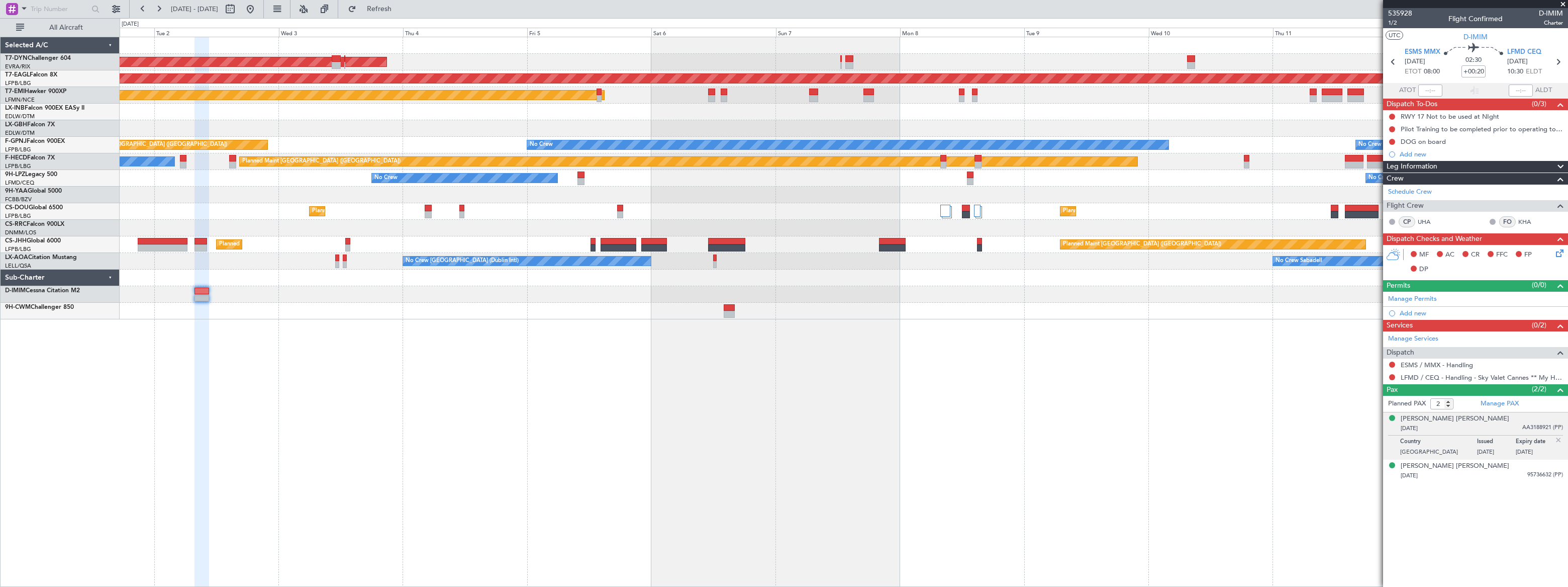
click at [1459, 139] on div "DOG on board" at bounding box center [1476, 141] width 185 height 13
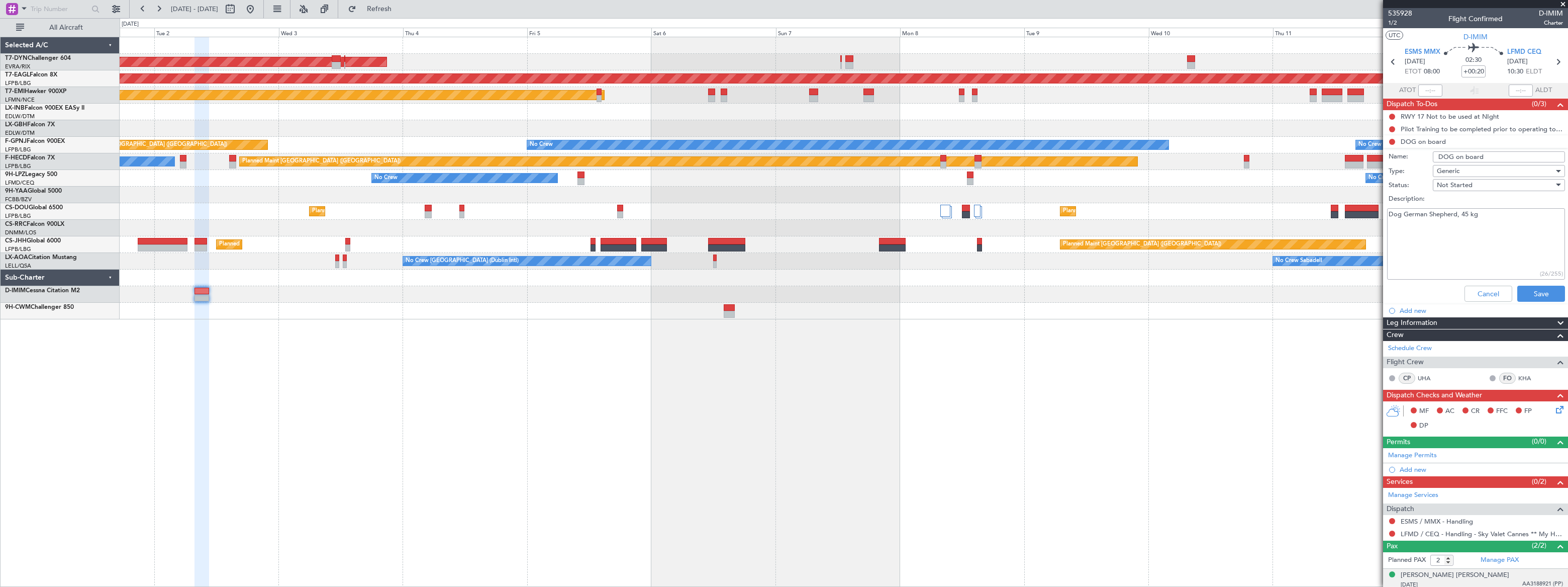
click at [1493, 215] on textarea "Dog German Shepherd, 45 kg" at bounding box center [1476, 244] width 178 height 72
paste textarea "[PERSON_NAME]. [PERSON_NAME] advised the dog has all EU documents with includin…"
type textarea "Dog German Shepherd, 45 kg [GEOGRAPHIC_DATA]. [PERSON_NAME] advised the dog has…"
click at [1531, 295] on button "Save" at bounding box center [1541, 293] width 48 height 16
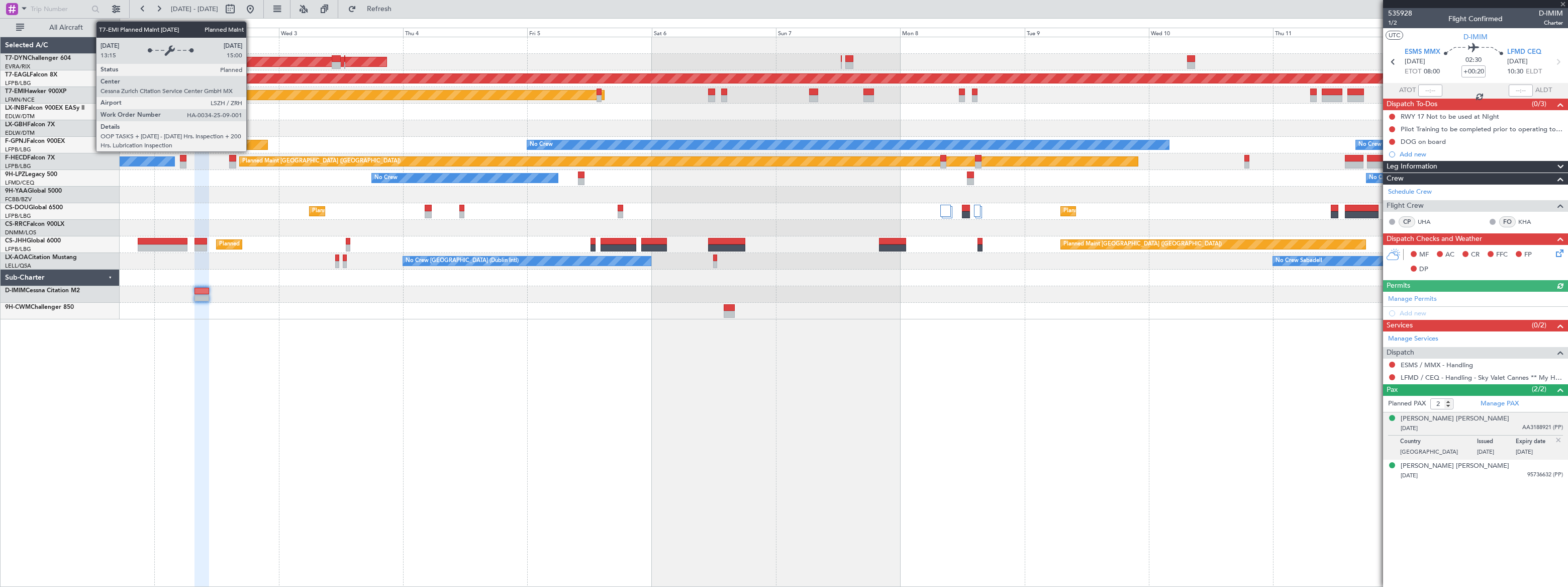
click at [582, 377] on div "AOG Maint Riga (Riga Intl) Grounded [US_STATE] ([GEOGRAPHIC_DATA]) Planned Main…" at bounding box center [843, 312] width 1449 height 550
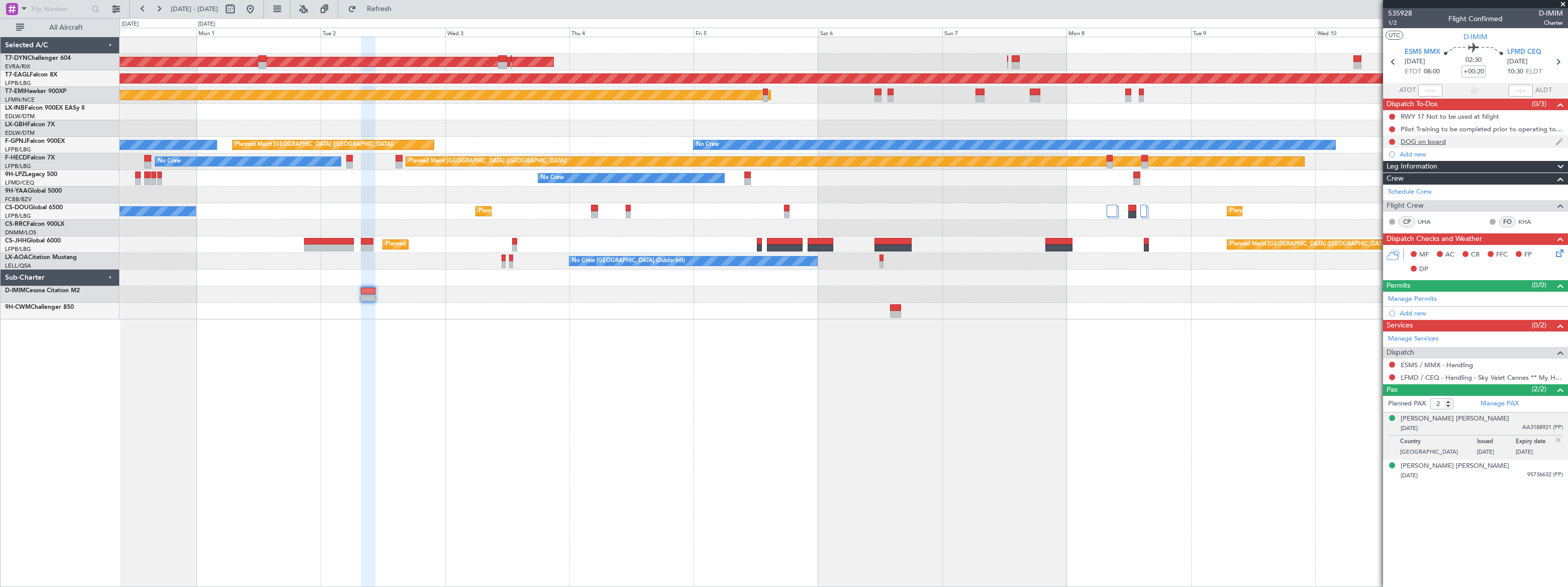
click at [1465, 137] on div "DOG on board" at bounding box center [1476, 141] width 185 height 13
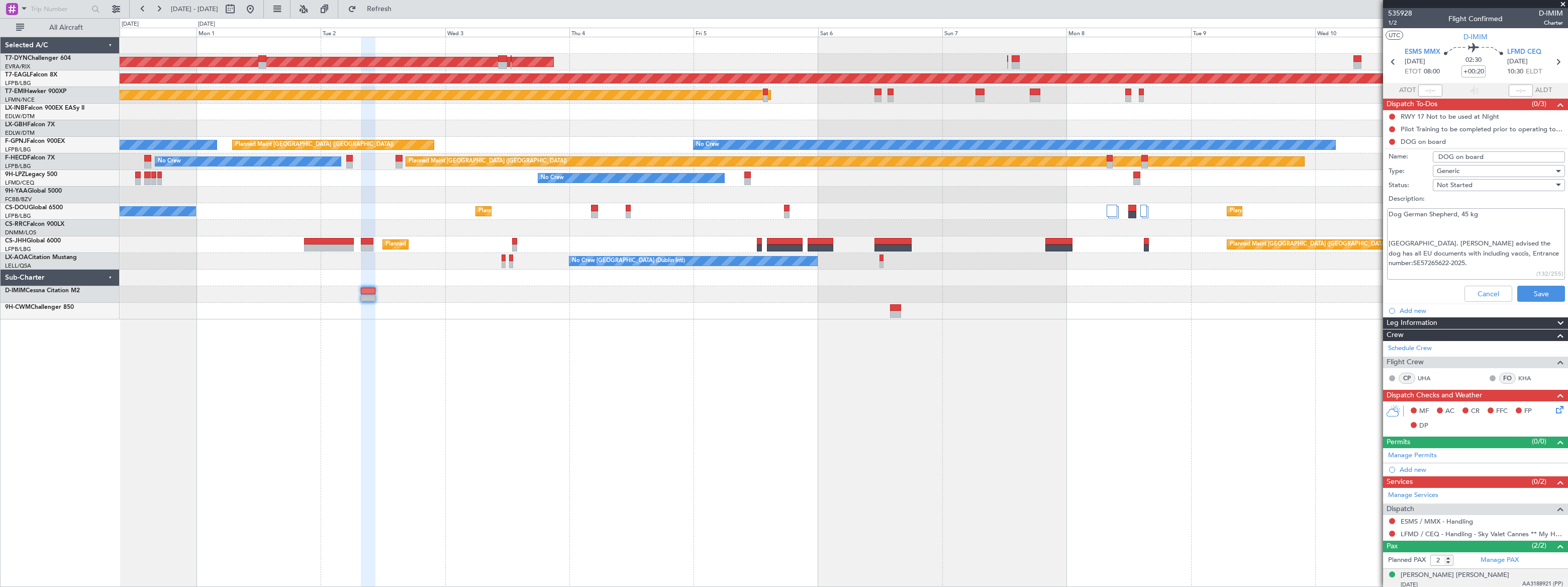
drag, startPoint x: 1548, startPoint y: 252, endPoint x: 1533, endPoint y: 251, distance: 15.0
click at [1535, 251] on textarea "Dog German Shepherd, 45 kg [GEOGRAPHIC_DATA]. [PERSON_NAME] advised the dog has…" at bounding box center [1476, 244] width 178 height 72
click at [1431, 247] on textarea "Dog German Shepherd, 45 kg [GEOGRAPHIC_DATA]. [PERSON_NAME] advised the dog has…" at bounding box center [1476, 244] width 178 height 72
drag, startPoint x: 1486, startPoint y: 216, endPoint x: 1387, endPoint y: 213, distance: 99.0
click at [1387, 213] on textarea "Dog German Shepherd, 45 kg [GEOGRAPHIC_DATA]. [PERSON_NAME] advised the dog has…" at bounding box center [1476, 244] width 178 height 72
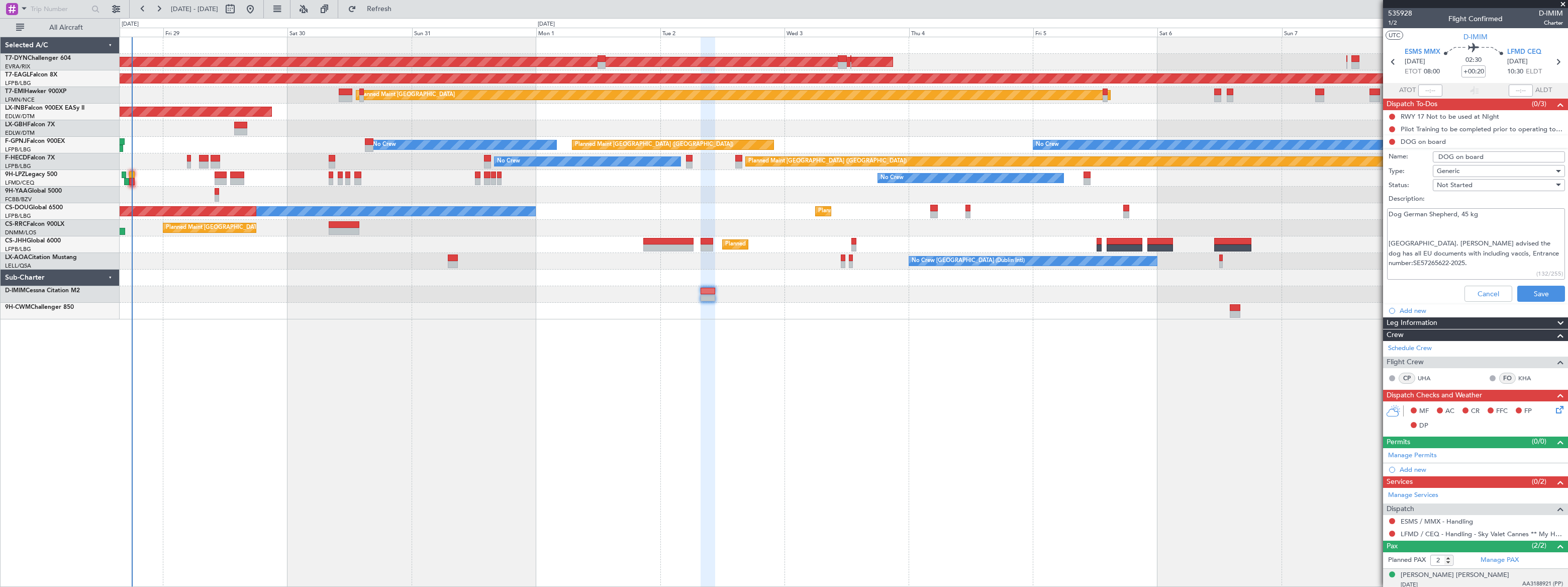
click at [679, 184] on div "AOG Maint Riga (Riga Intl) Grounded [US_STATE] ([GEOGRAPHIC_DATA]) Planned Main…" at bounding box center [843, 178] width 1448 height 282
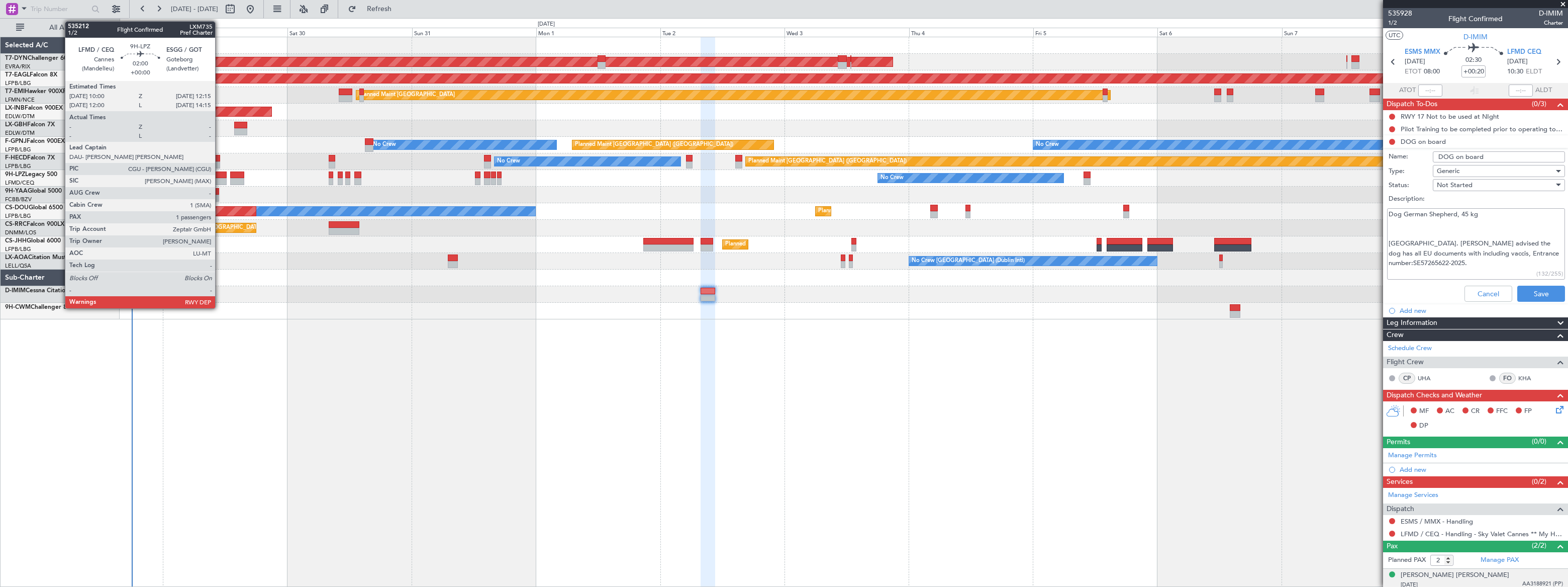
click at [219, 177] on div at bounding box center [220, 175] width 12 height 7
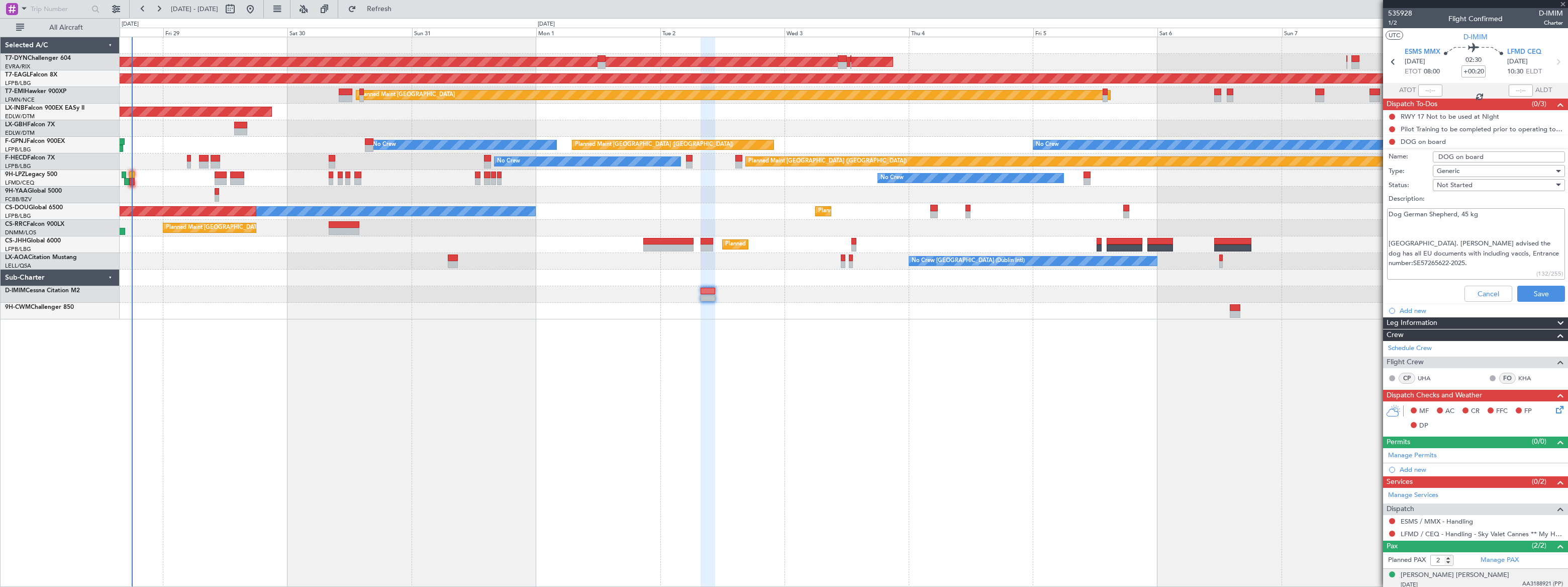
type input "1"
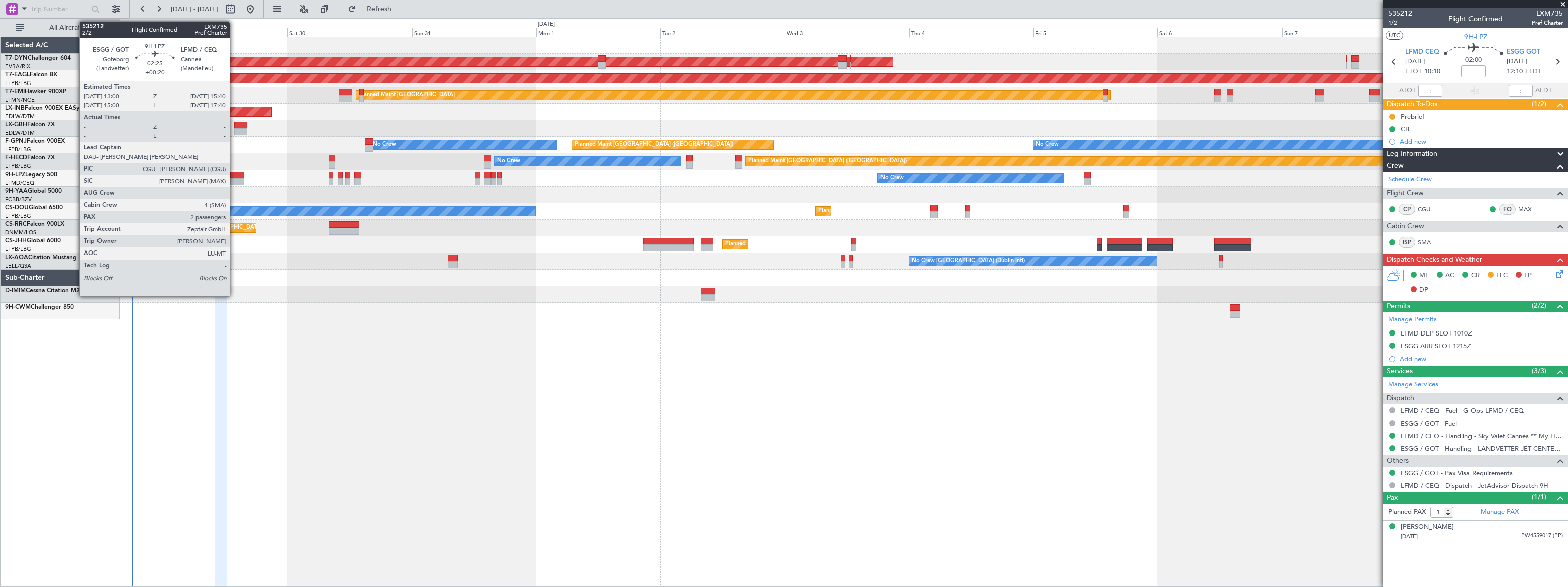
click at [234, 178] on div at bounding box center [237, 181] width 14 height 7
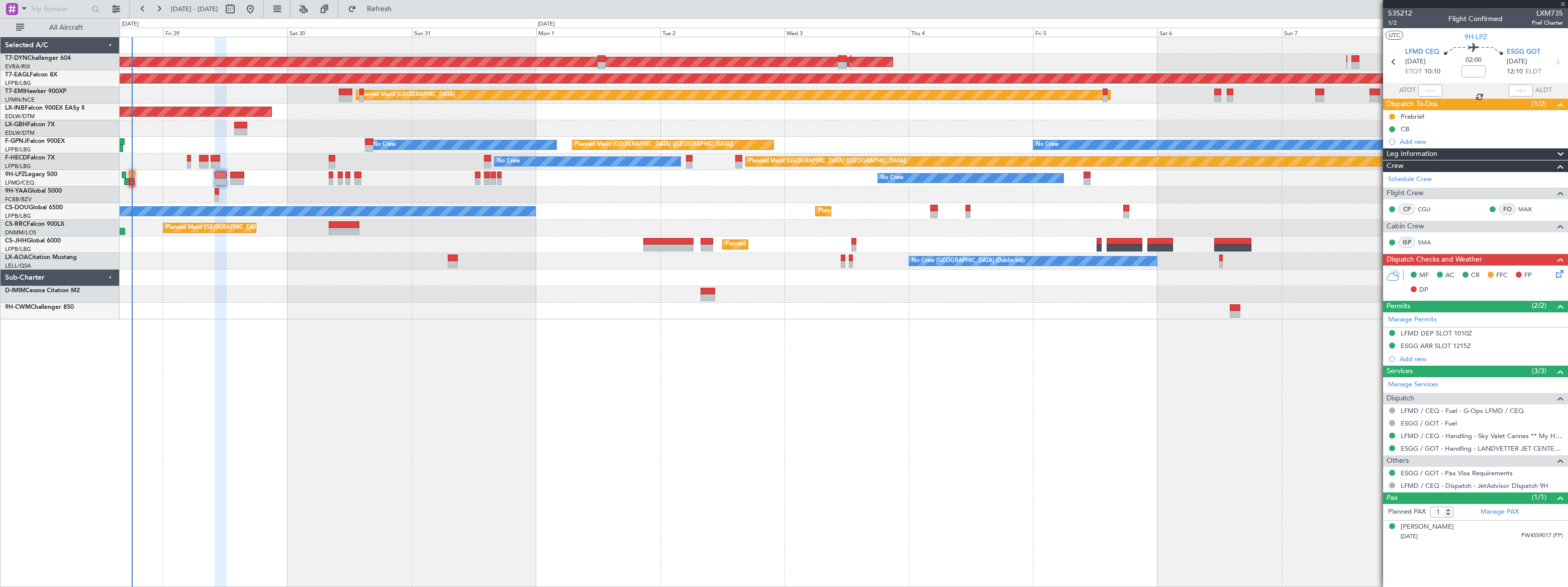
type input "+00:20"
type input "2"
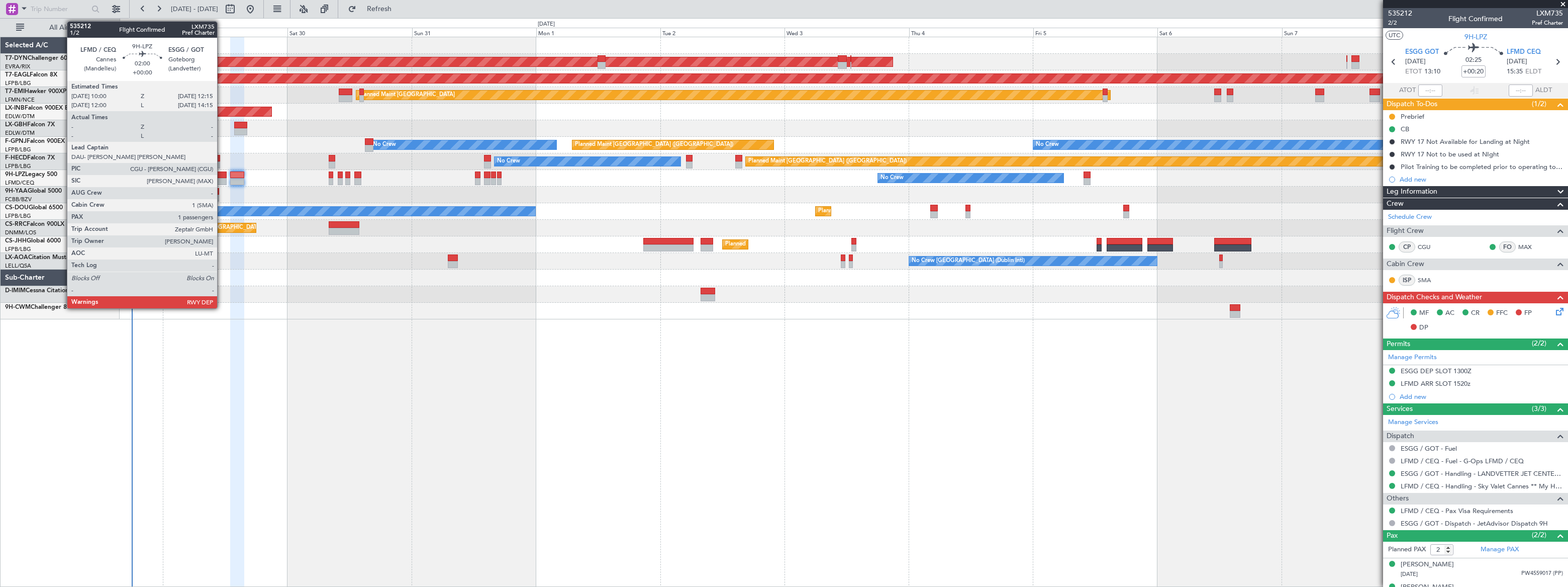
click at [221, 175] on div at bounding box center [220, 175] width 12 height 7
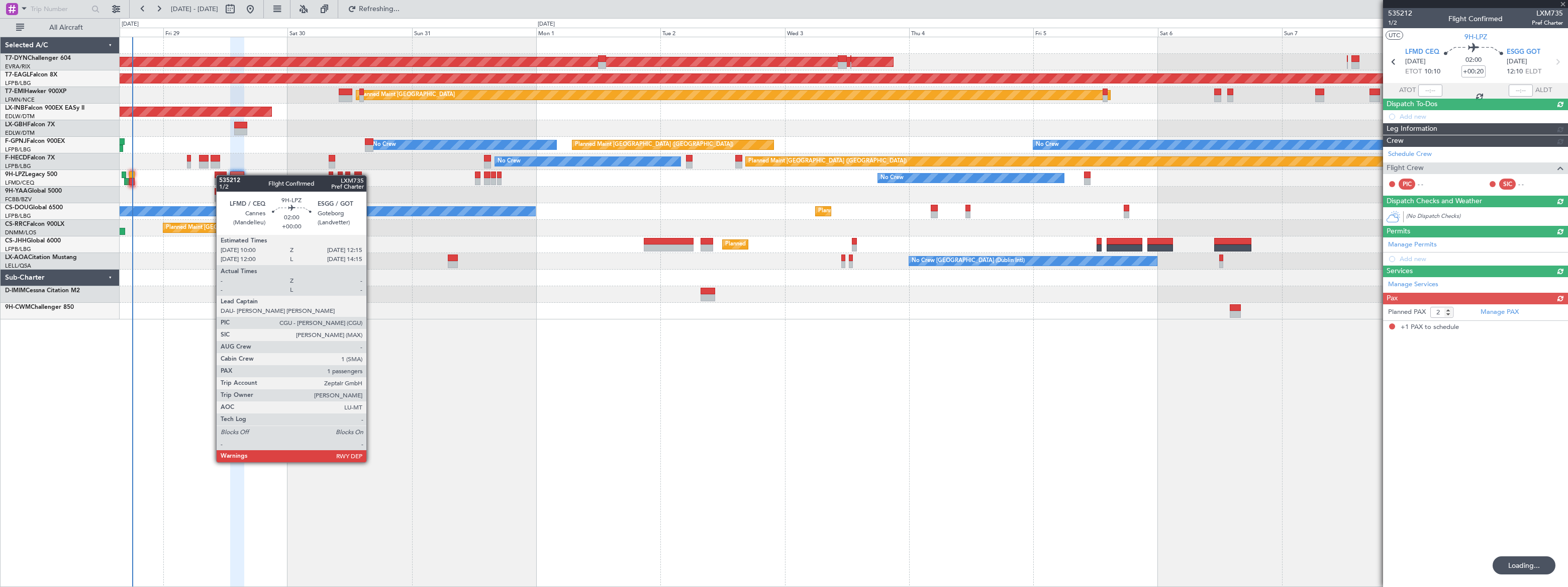
type input "1"
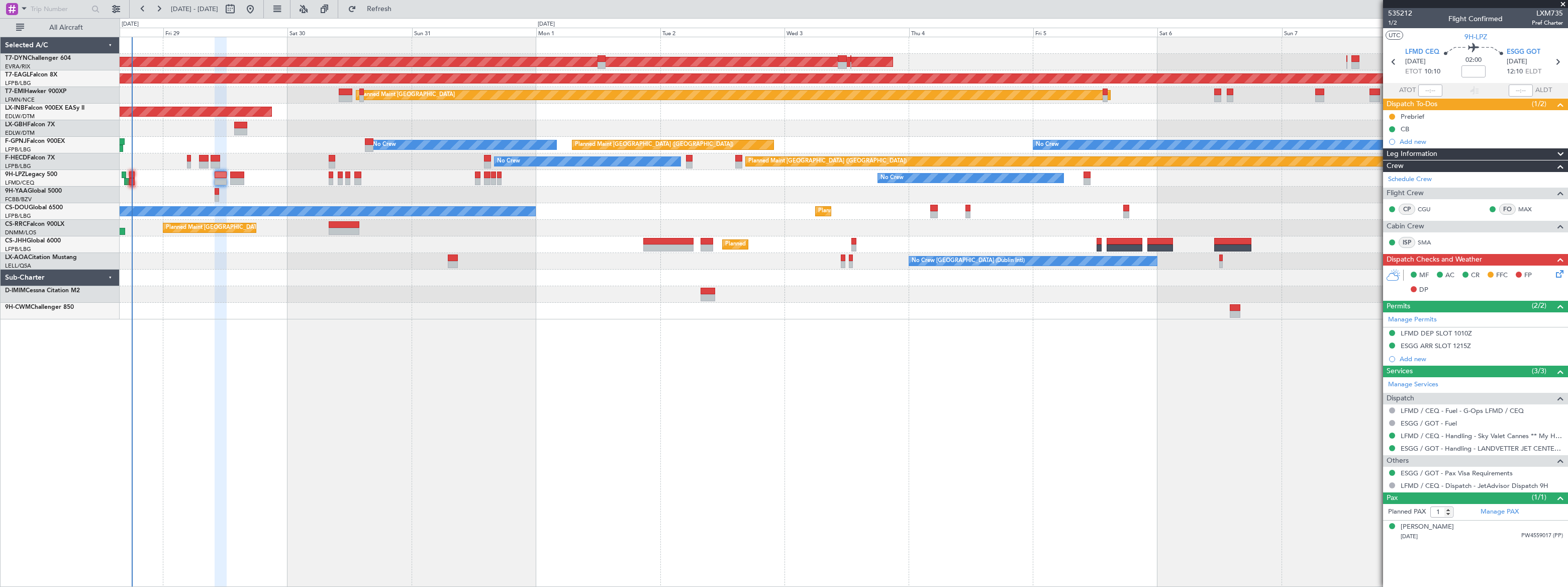
click at [237, 171] on div "No Crew No Crew No Crew" at bounding box center [843, 178] width 1448 height 17
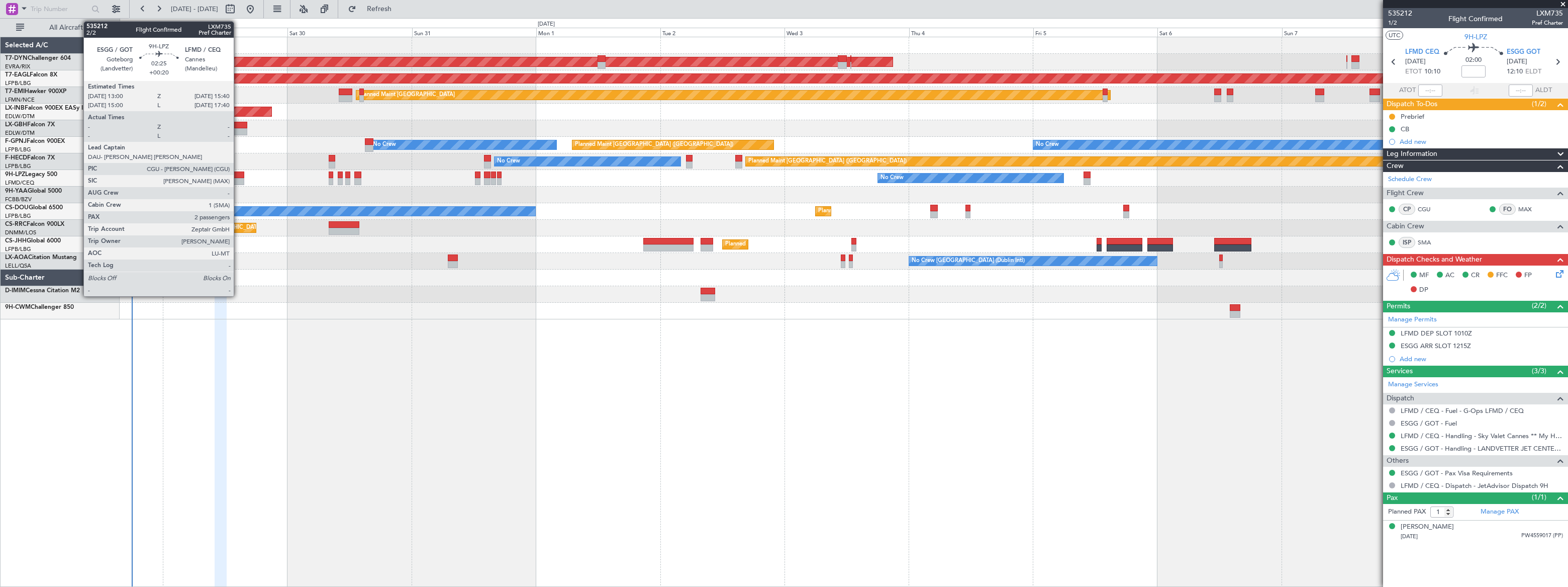
click at [238, 175] on div at bounding box center [237, 175] width 14 height 7
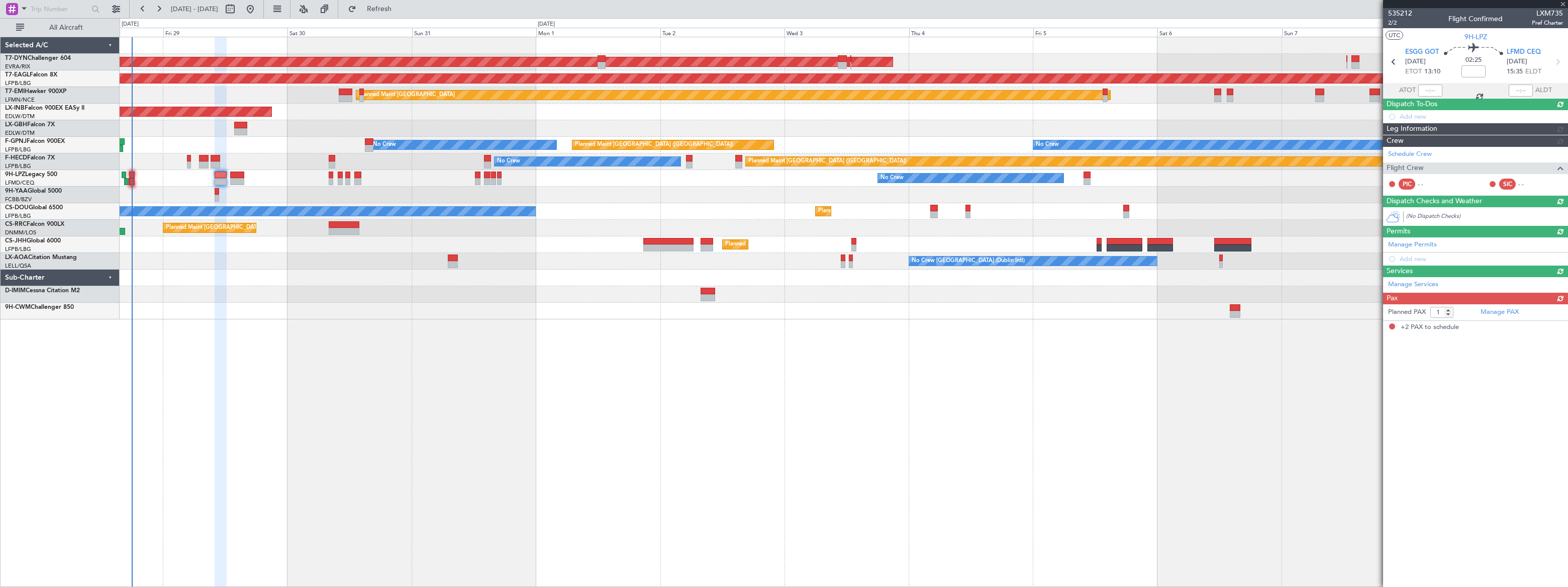
type input "+00:20"
type input "2"
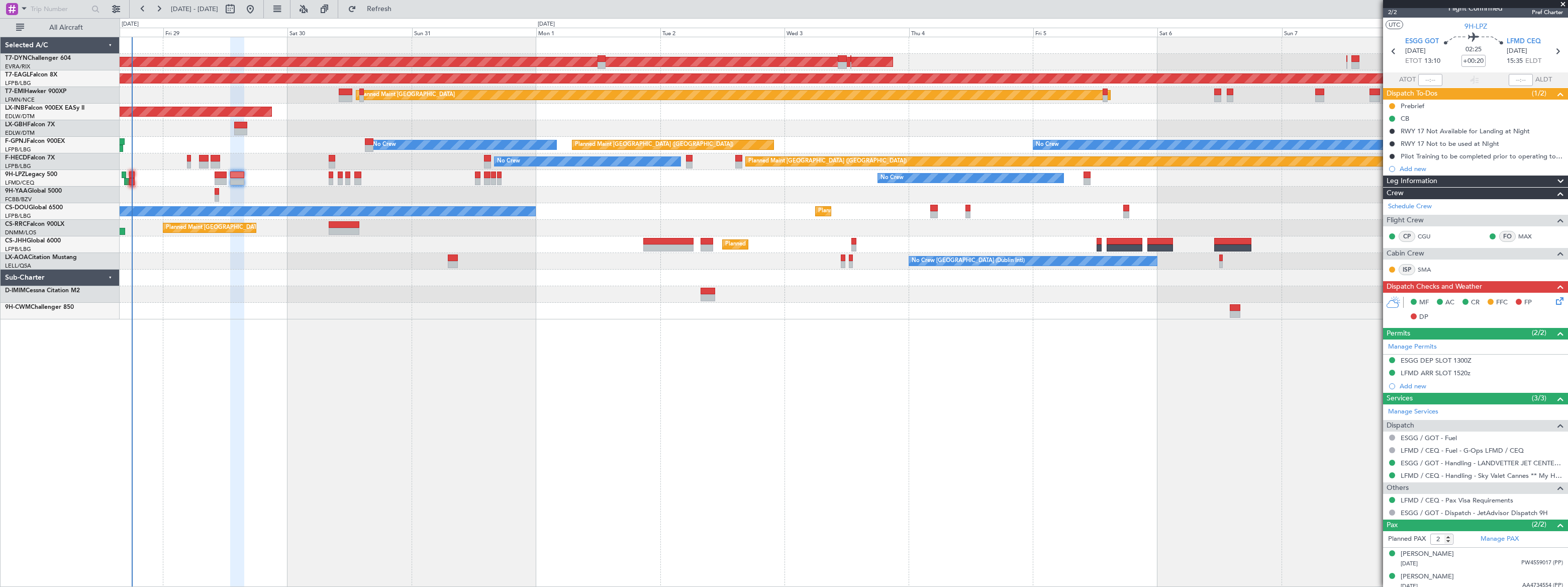
scroll to position [15, 0]
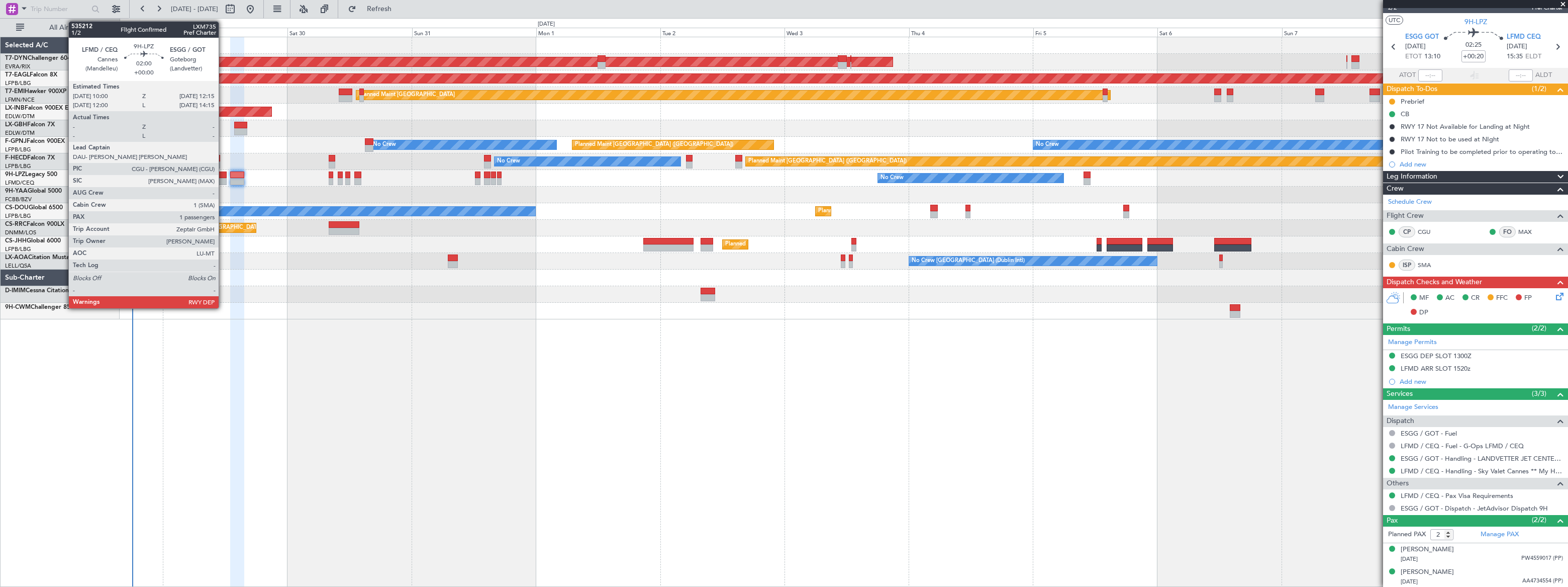
click at [222, 176] on div at bounding box center [220, 175] width 12 height 7
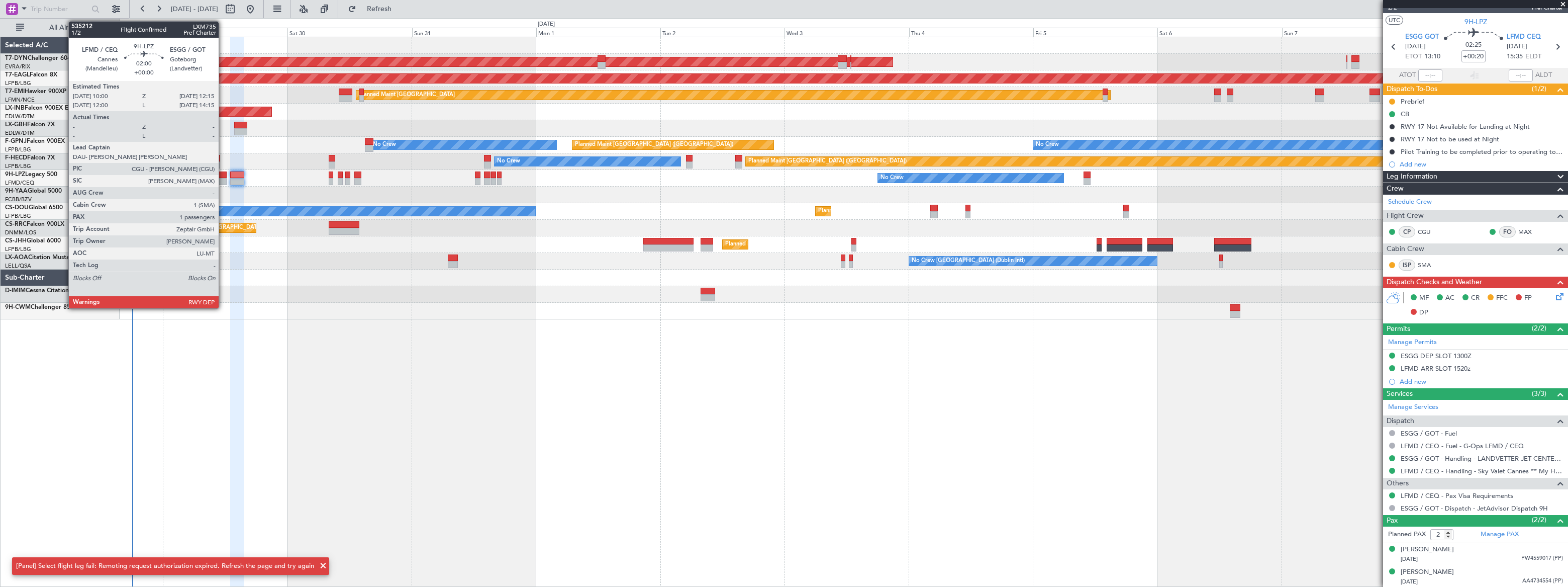
click at [219, 174] on div at bounding box center [220, 175] width 12 height 7
click at [220, 176] on div at bounding box center [220, 175] width 12 height 7
click at [215, 177] on div at bounding box center [220, 175] width 12 height 7
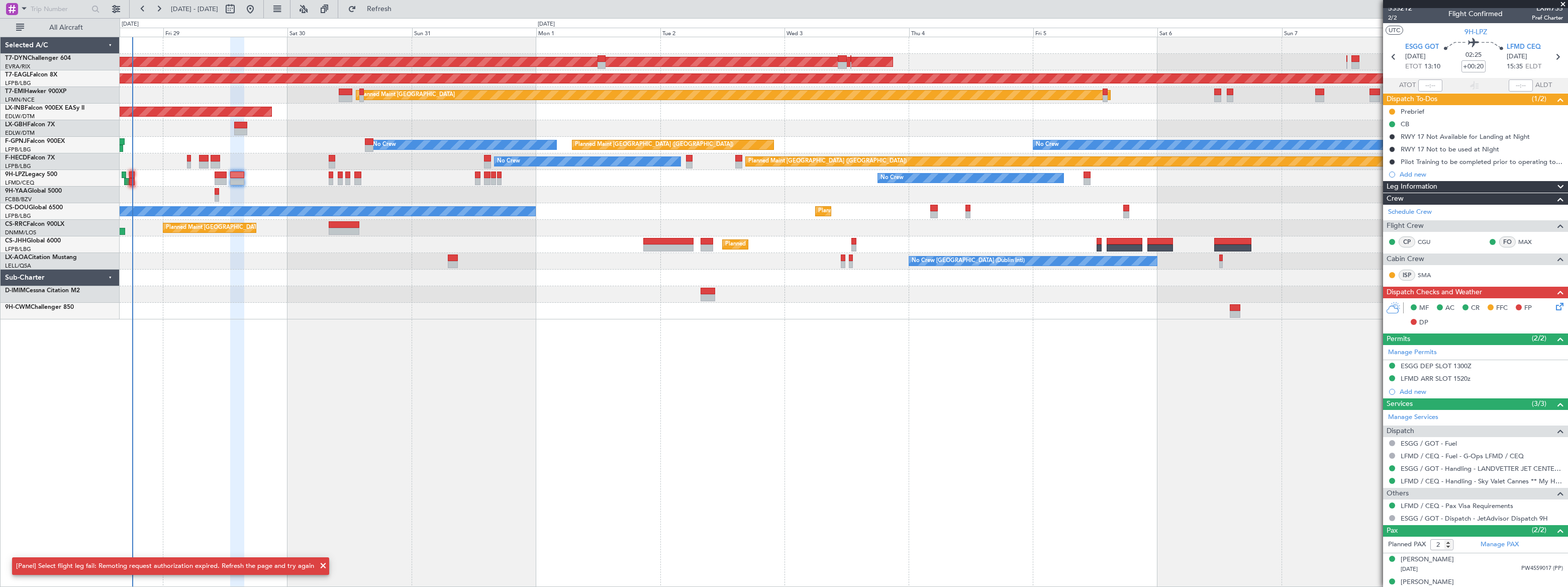
scroll to position [0, 0]
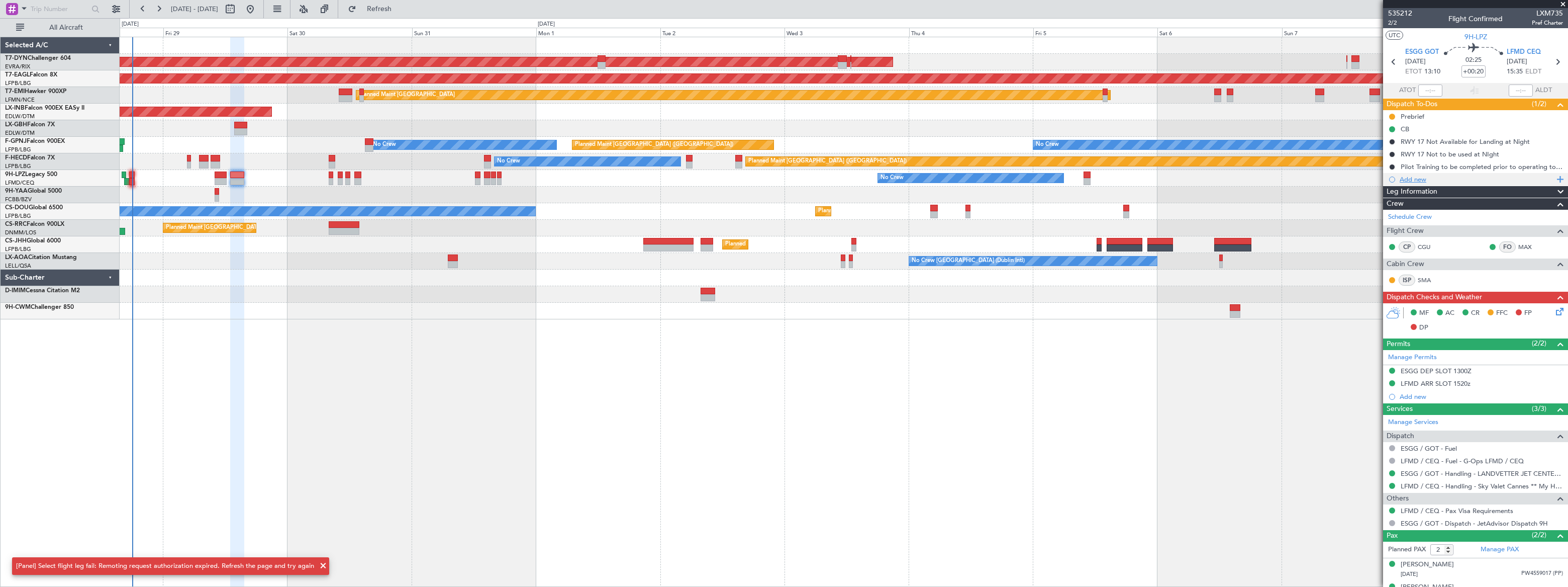
click at [1409, 178] on div "Add new" at bounding box center [1477, 179] width 154 height 9
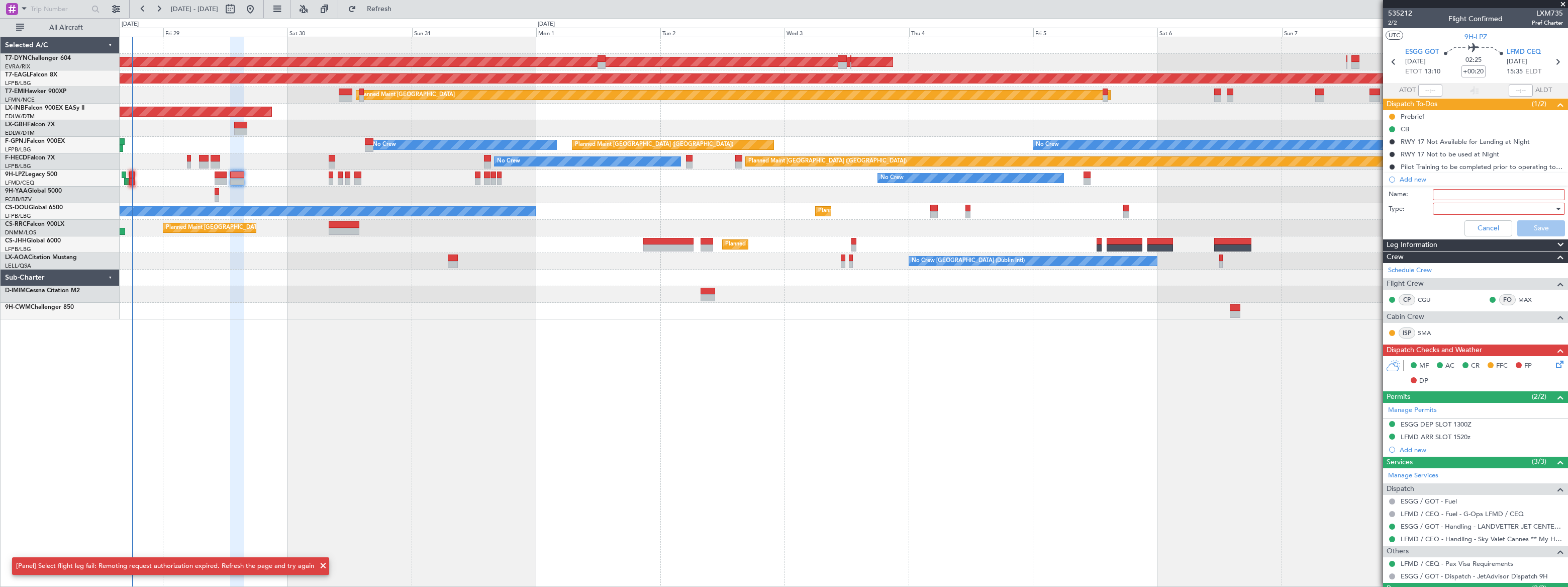
click at [1437, 191] on input "Name:" at bounding box center [1498, 194] width 132 height 11
type input "Minor on board"
click at [1443, 209] on div at bounding box center [1496, 208] width 117 height 15
click at [1446, 229] on span "Generic" at bounding box center [1495, 228] width 118 height 15
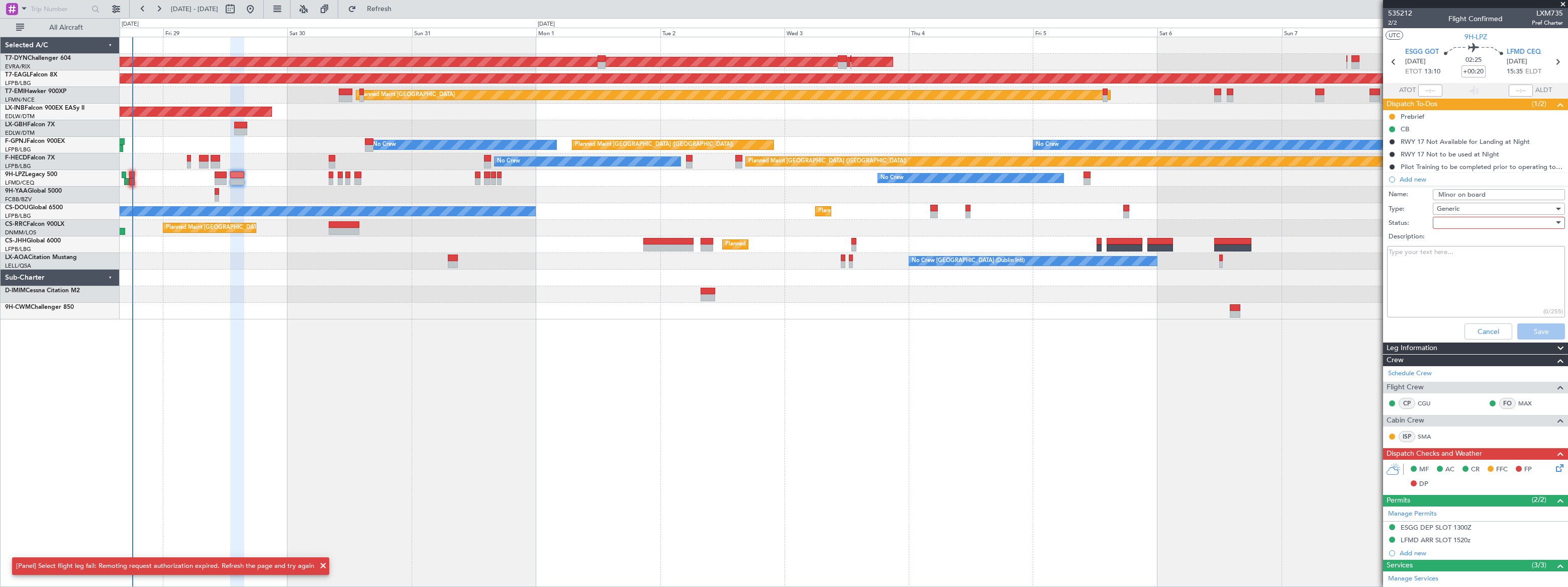
click at [1489, 221] on div at bounding box center [1496, 222] width 117 height 15
click at [1477, 241] on span "Not Started" at bounding box center [1495, 242] width 118 height 15
drag, startPoint x: 1537, startPoint y: 329, endPoint x: 1530, endPoint y: 327, distance: 7.3
click at [1536, 329] on button "Save" at bounding box center [1541, 331] width 48 height 16
click at [1538, 339] on div "Cancel Save" at bounding box center [1473, 331] width 190 height 24
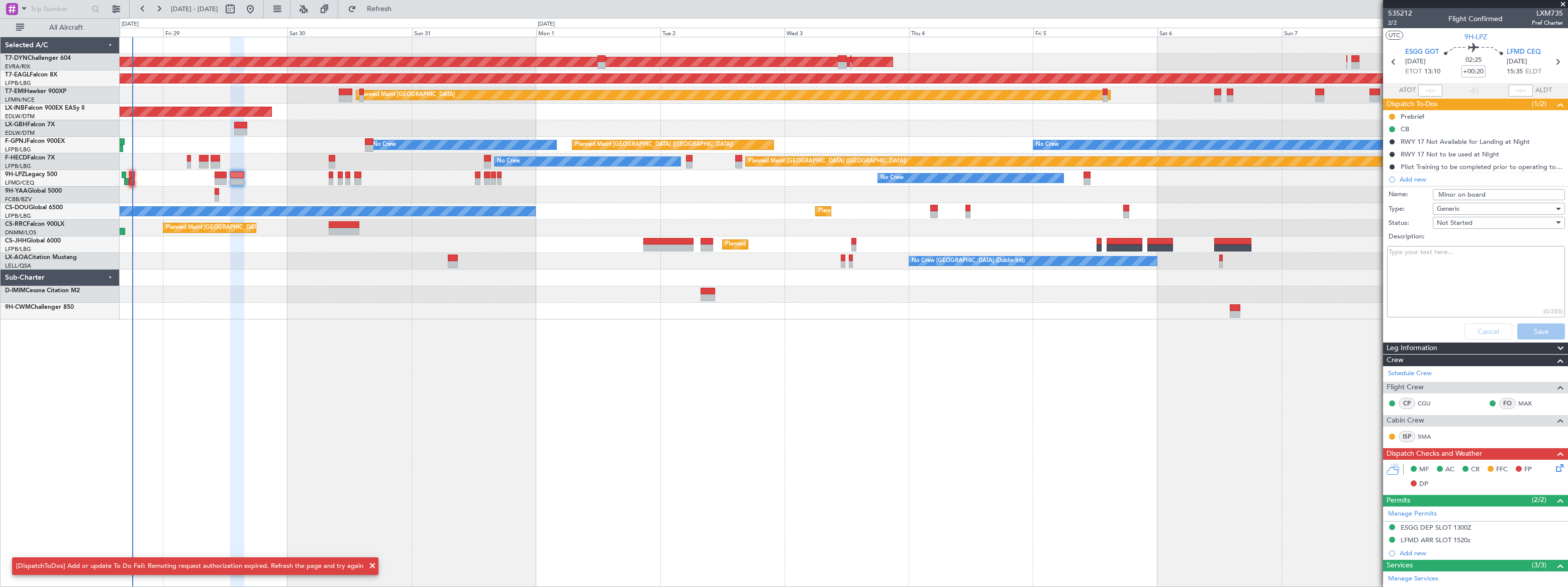
click at [363, 515] on div "AOG Maint Riga (Riga Intl) Grounded [US_STATE] ([GEOGRAPHIC_DATA]) Planned Main…" at bounding box center [843, 312] width 1448 height 550
click at [366, 564] on span at bounding box center [372, 565] width 12 height 12
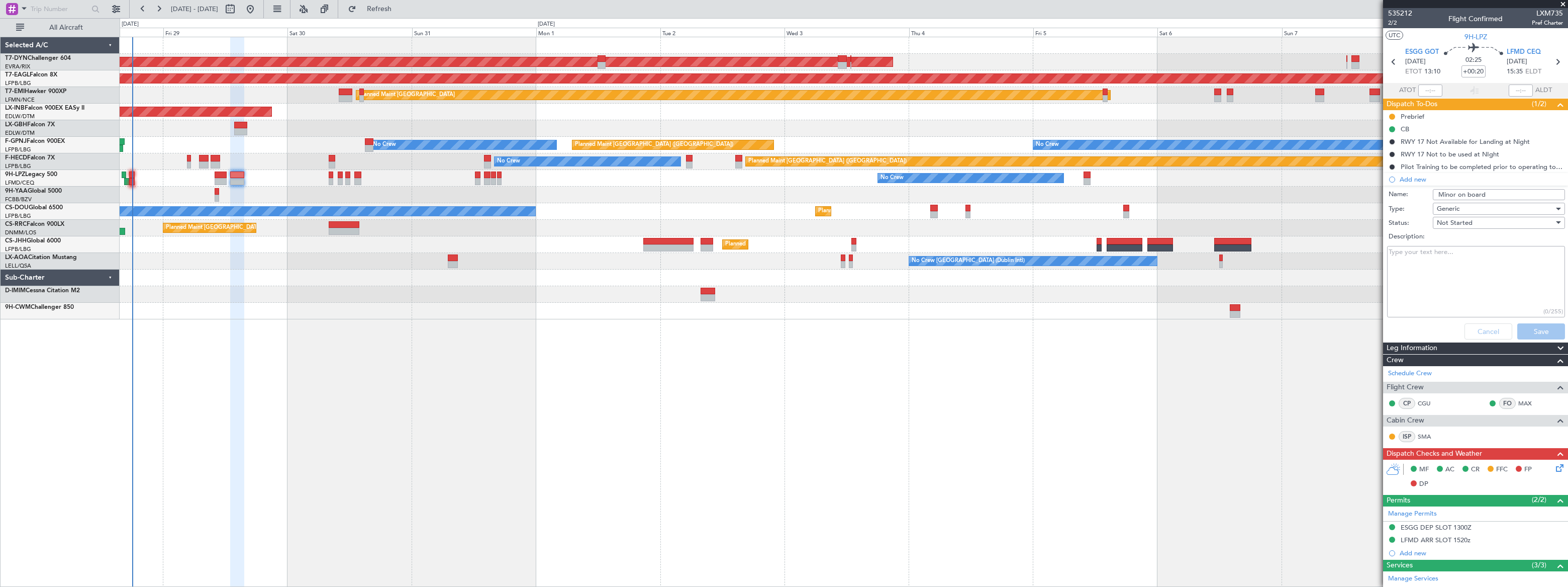
click at [1488, 325] on div "Cancel Save" at bounding box center [1473, 331] width 190 height 24
